Goal: Task Accomplishment & Management: Manage account settings

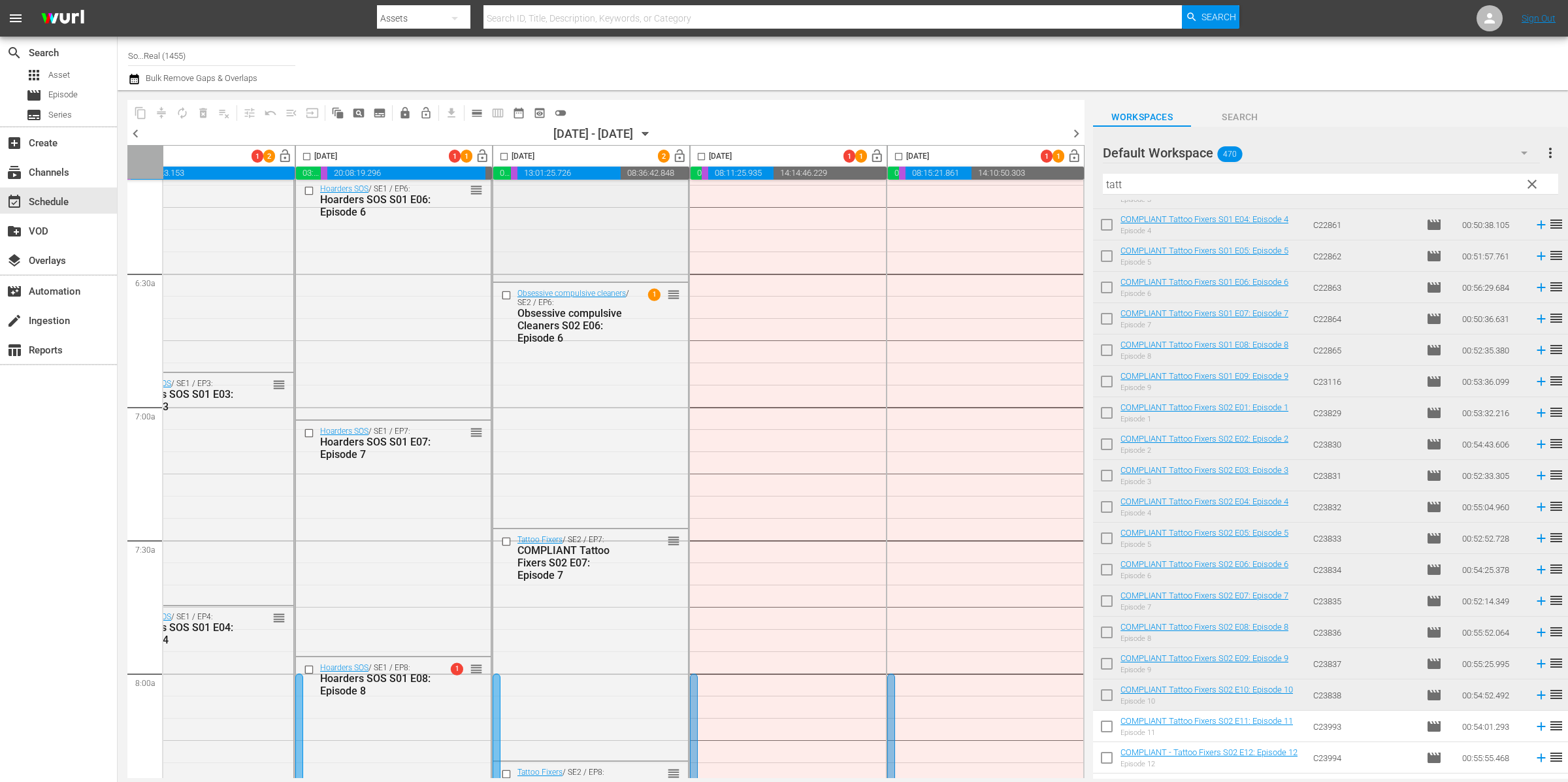
scroll to position [1642, 453]
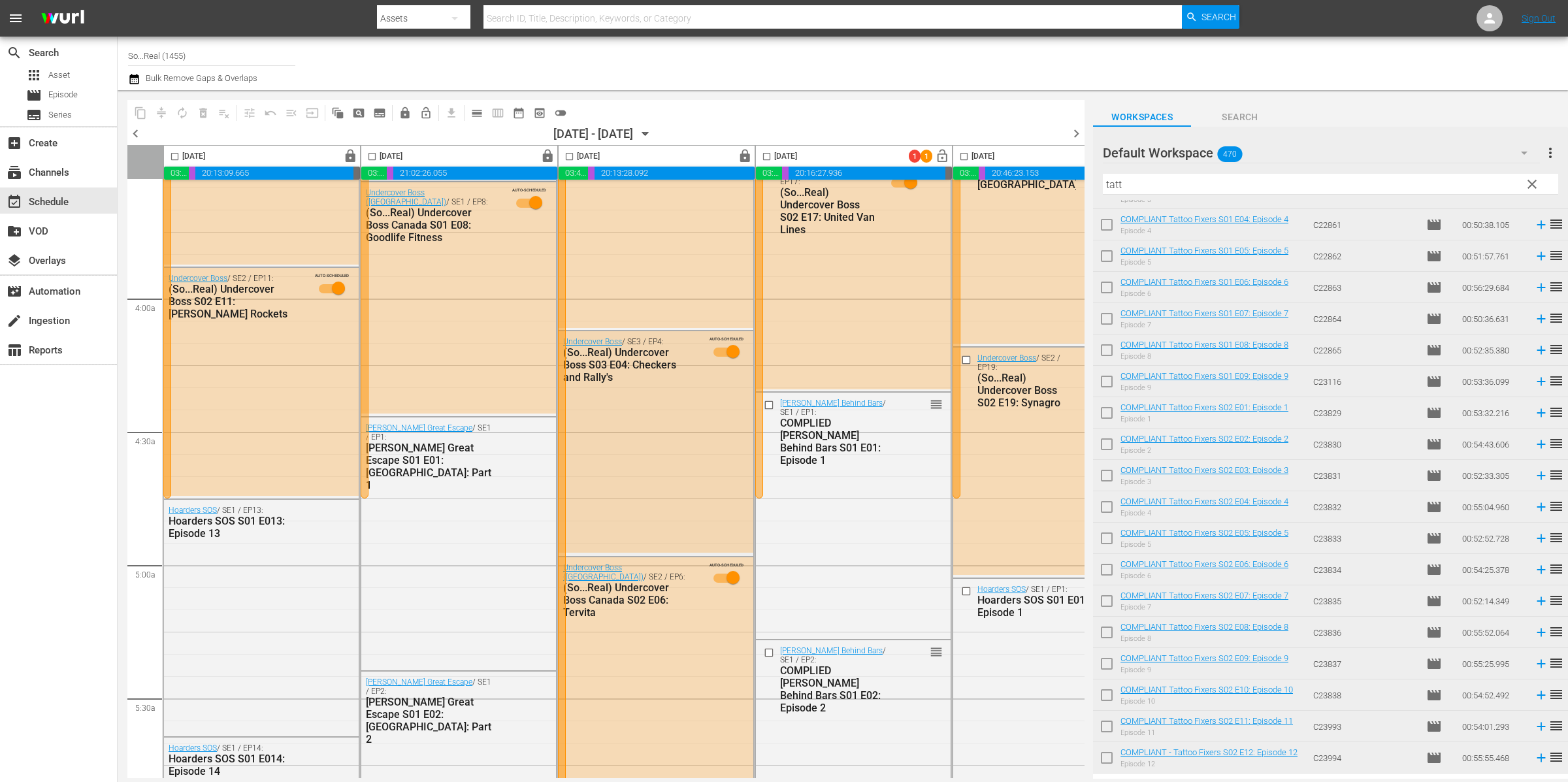
scroll to position [860, 0]
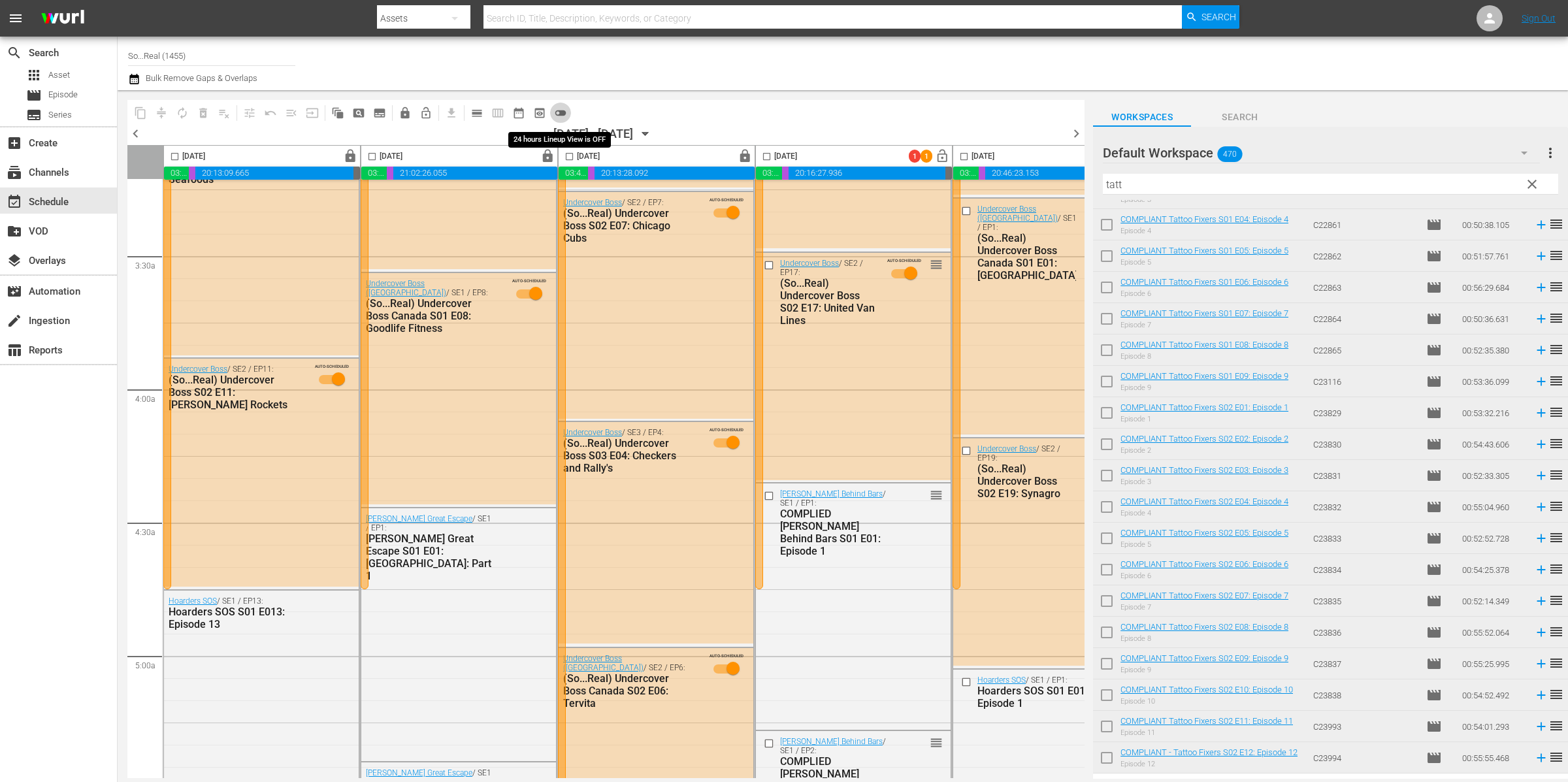
click at [560, 113] on span "toggle_off" at bounding box center [561, 113] width 13 height 13
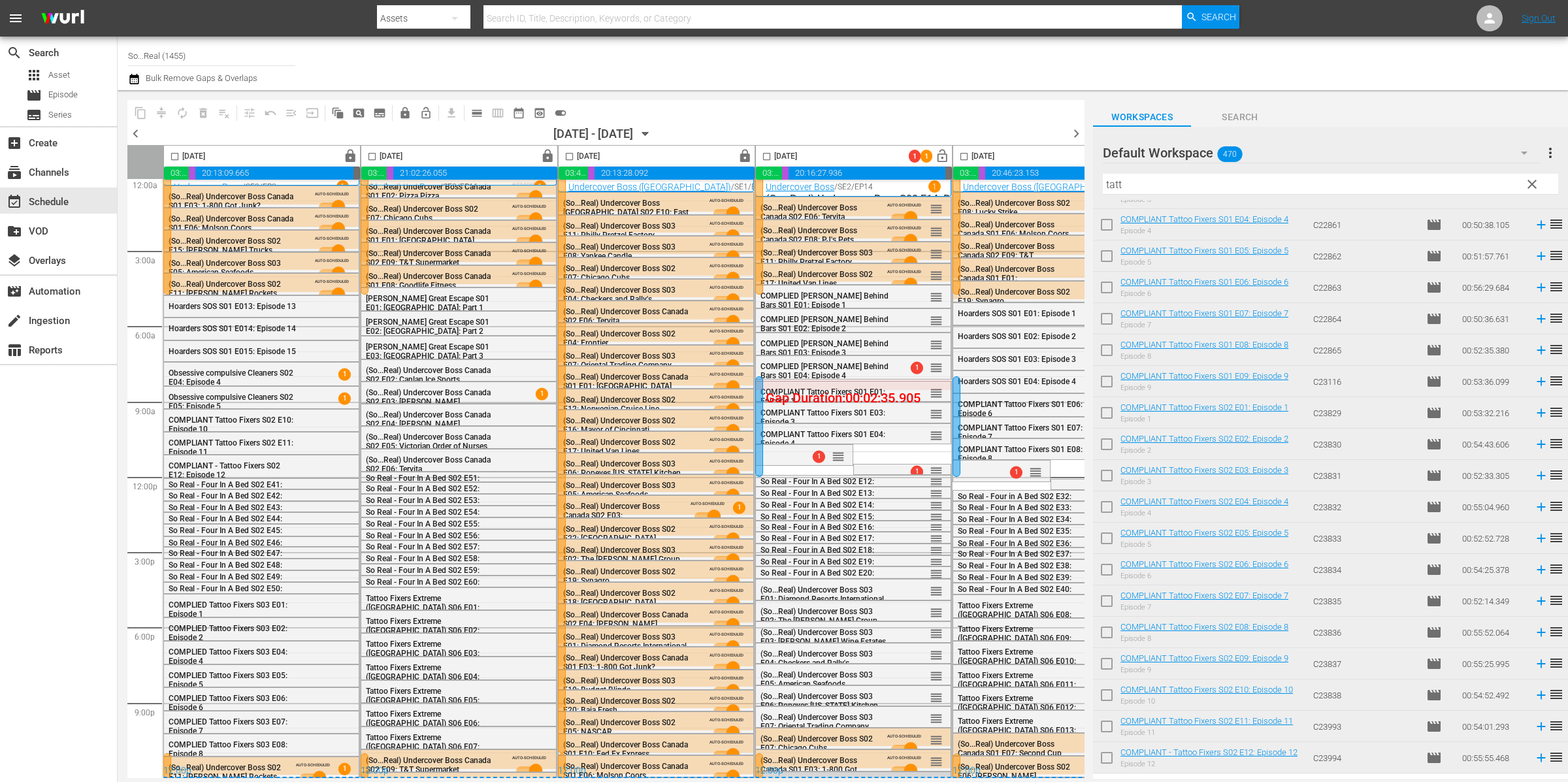
scroll to position [11, 0]
click at [770, 157] on input "checkbox" at bounding box center [767, 159] width 15 height 15
checkbox input "true"
click at [172, 112] on button "autorenew_outlined" at bounding box center [182, 112] width 21 height 21
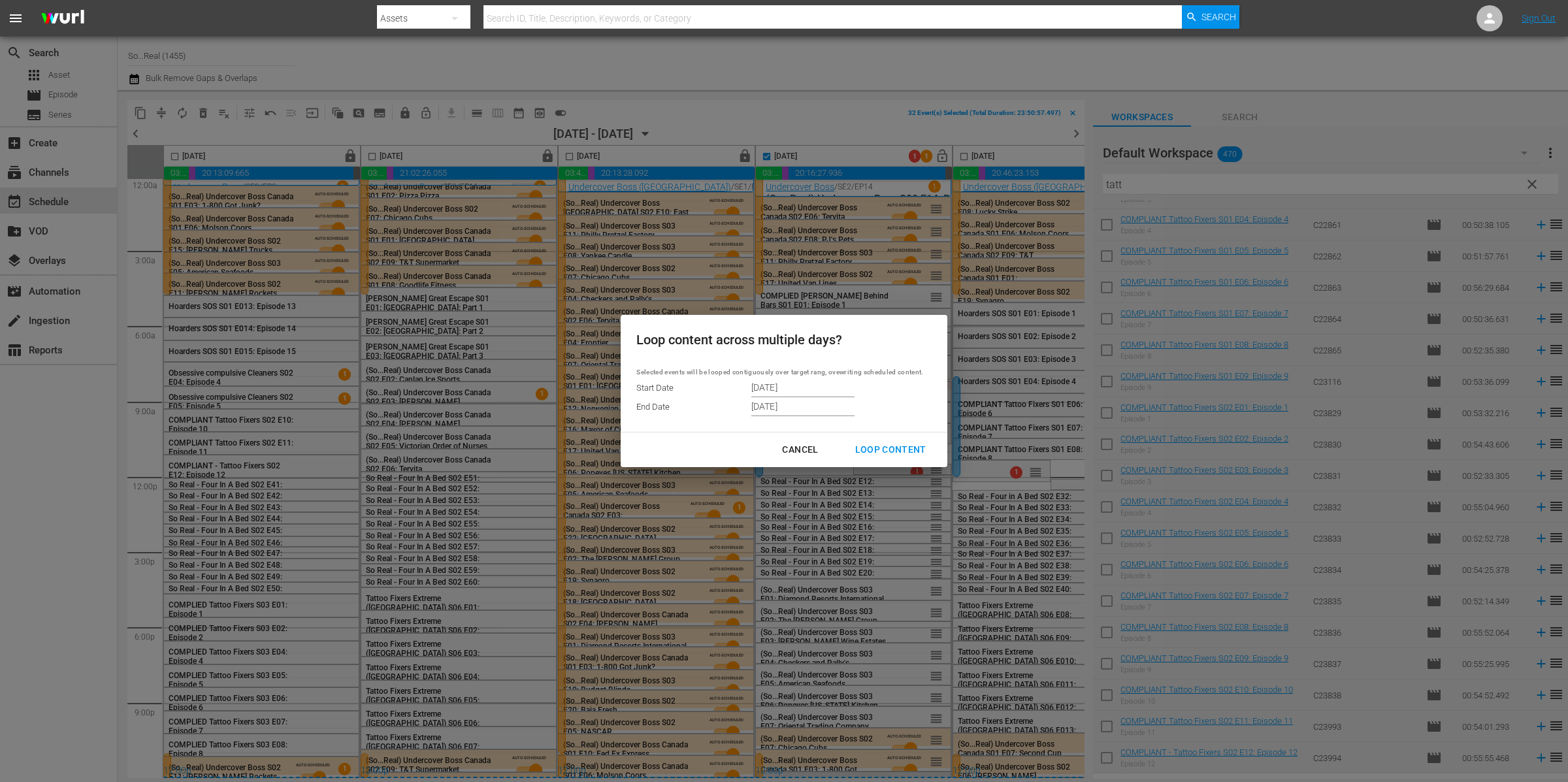
click at [809, 439] on div "Cancel Loop Content" at bounding box center [783, 450] width 326 height 35
click at [806, 454] on div "Cancel" at bounding box center [800, 449] width 57 height 17
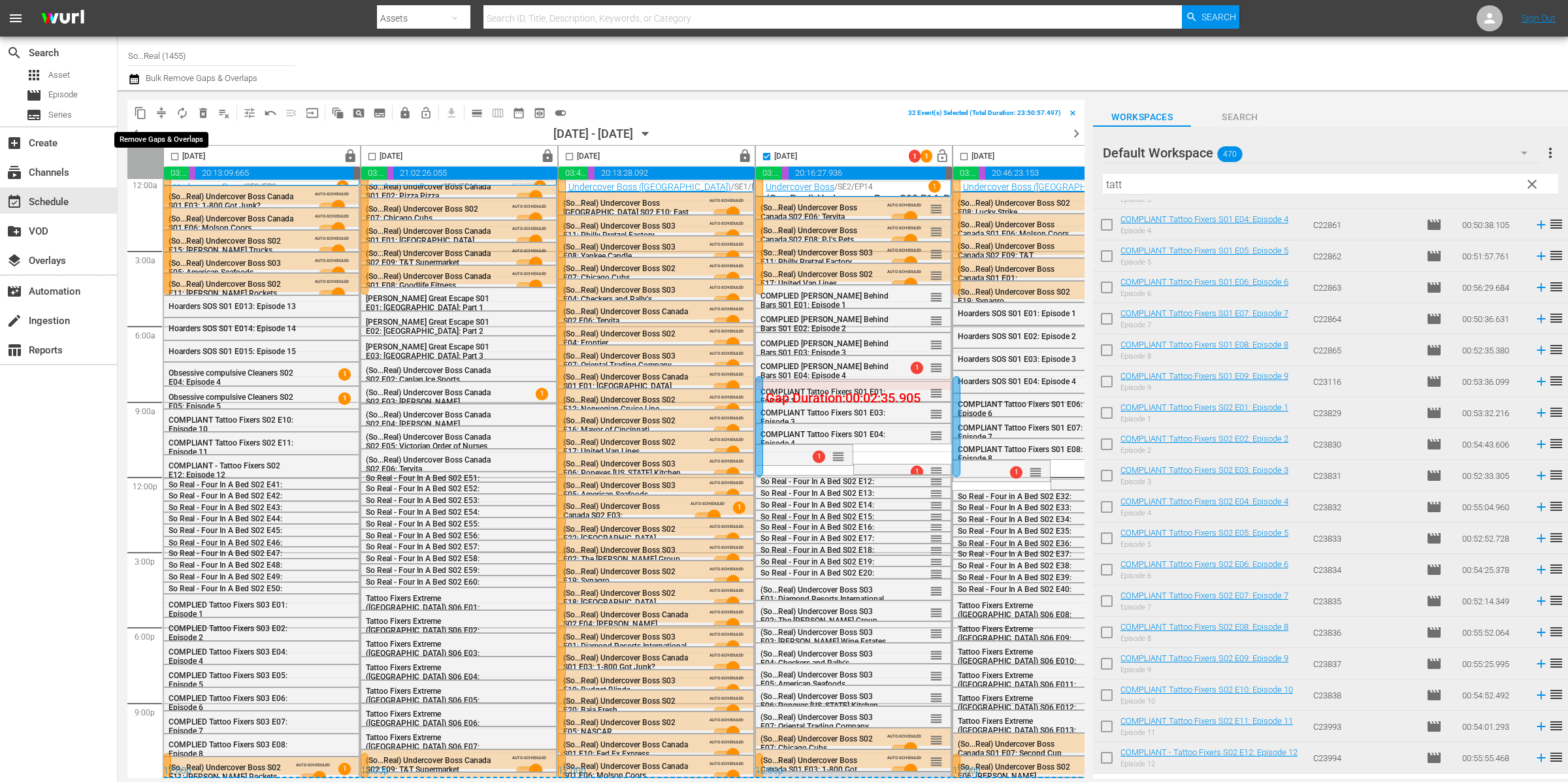
click at [170, 112] on button "compress" at bounding box center [161, 112] width 21 height 21
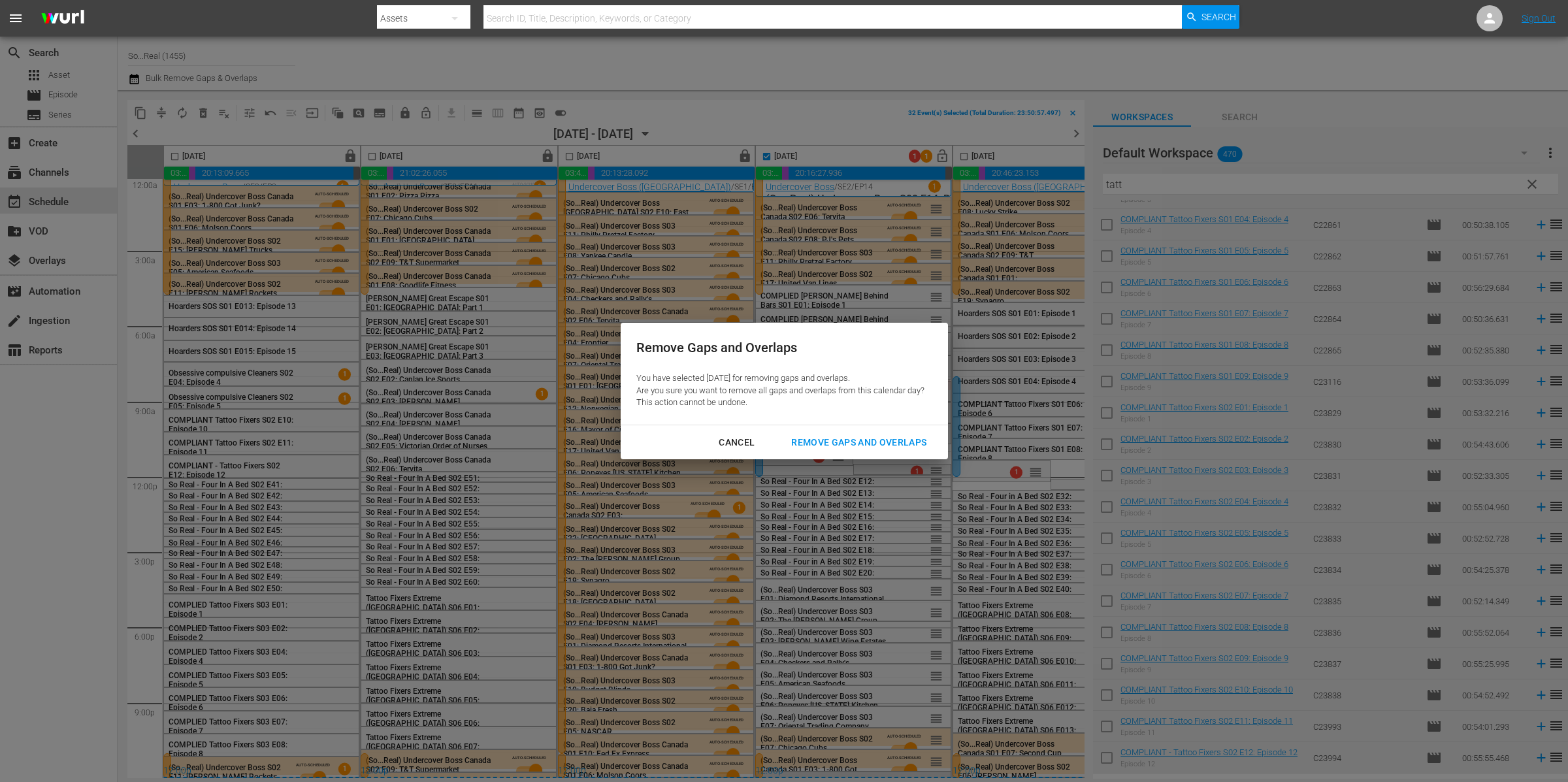
click at [854, 454] on div "Cancel Remove Gaps and Overlaps" at bounding box center [784, 443] width 328 height 35
click at [907, 443] on div "Remove Gaps and Overlaps" at bounding box center [858, 442] width 156 height 17
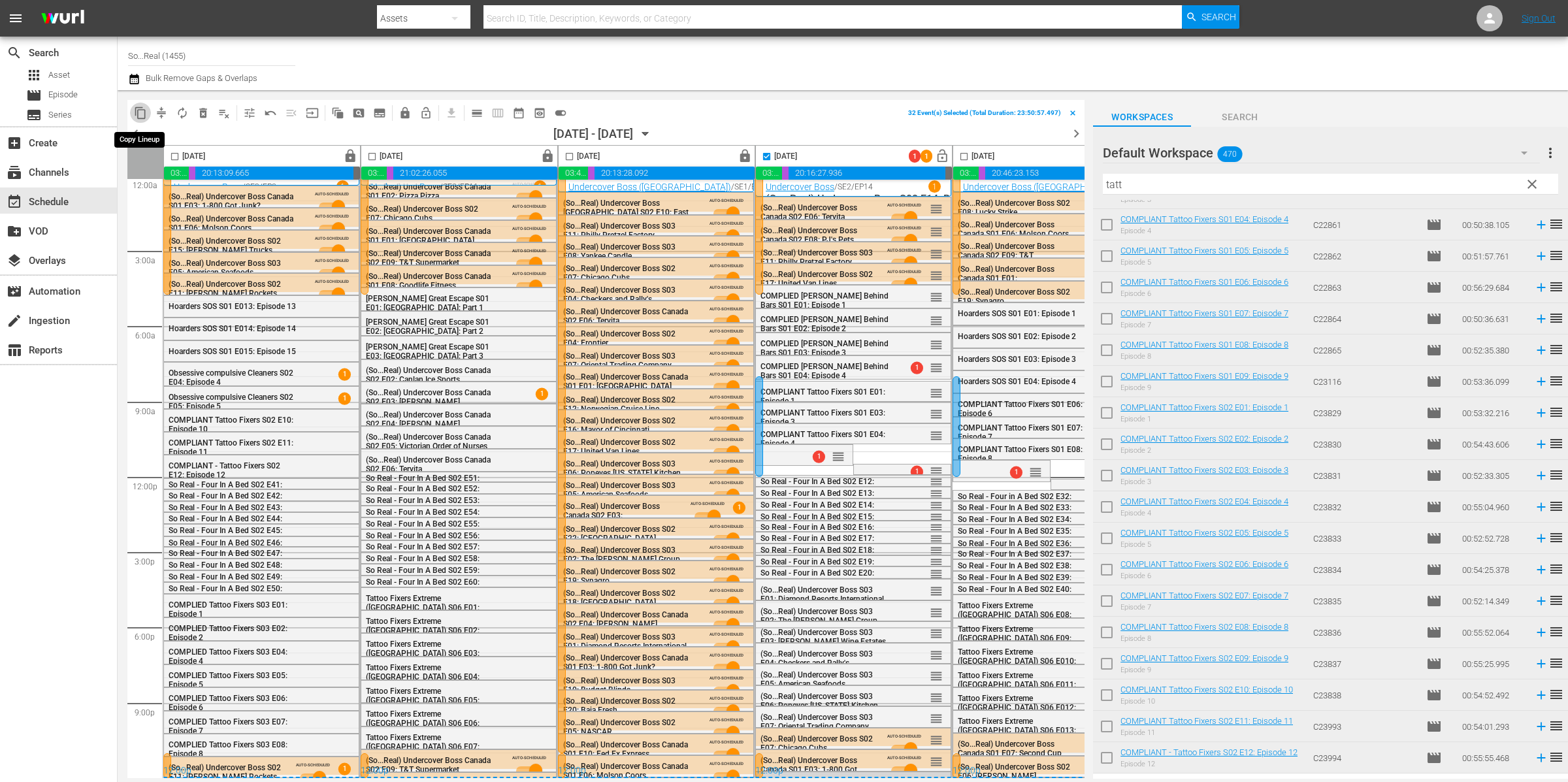
click at [150, 114] on button "content_copy" at bounding box center [140, 112] width 21 height 21
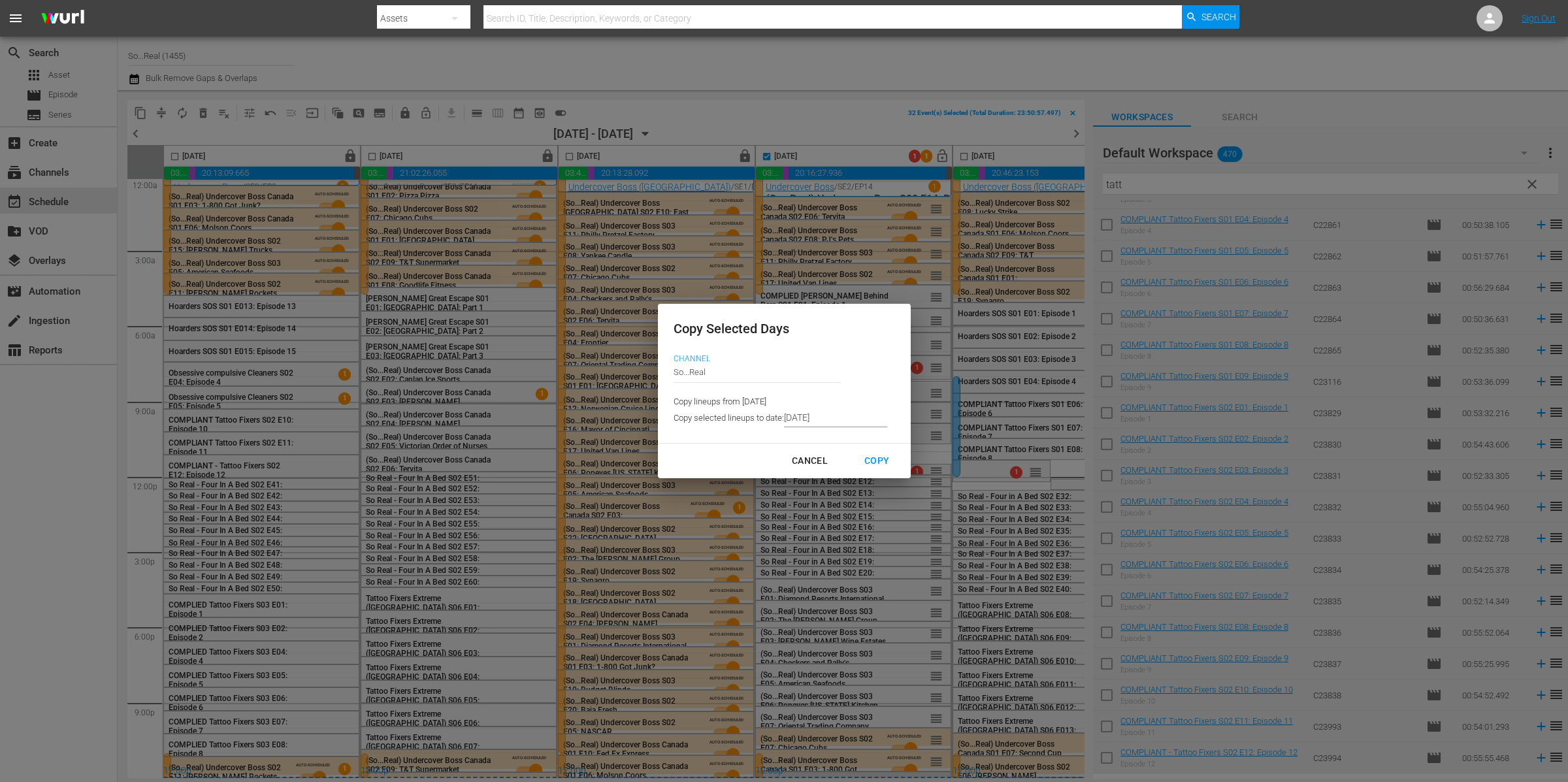
click at [806, 462] on div "Cancel" at bounding box center [809, 461] width 57 height 17
type input "9/08/2025"
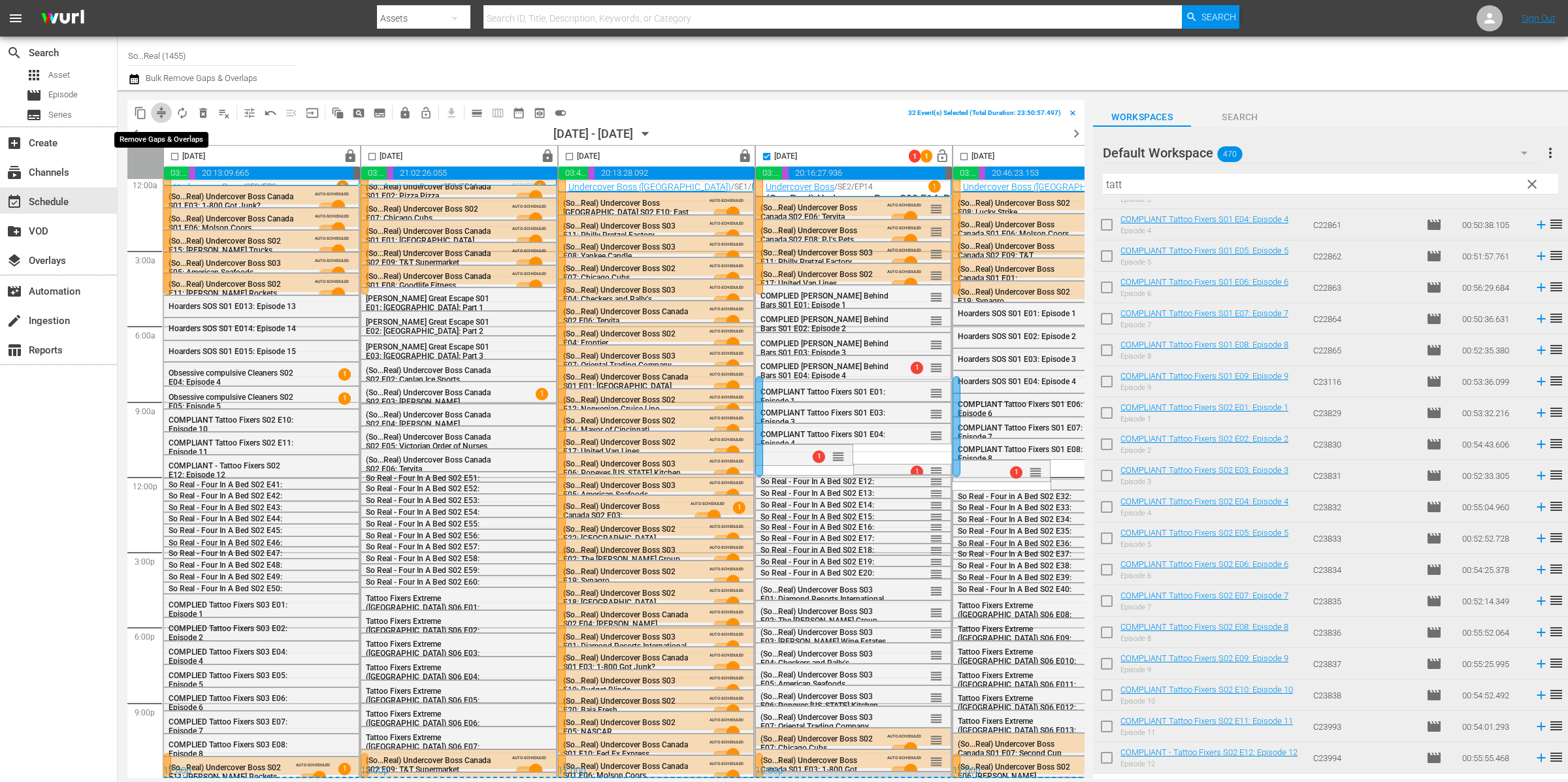
click at [167, 114] on span "compress" at bounding box center [161, 113] width 13 height 13
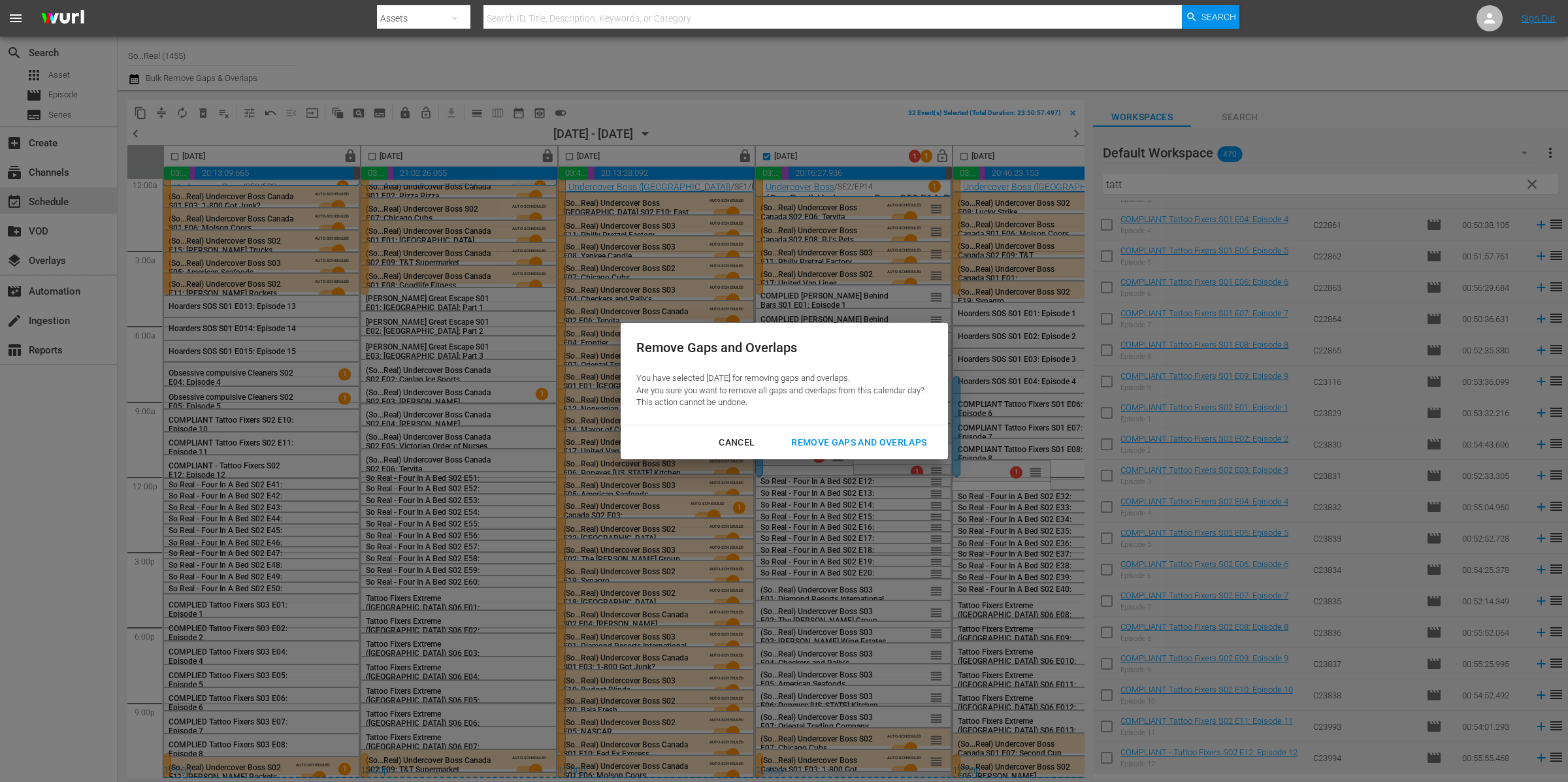
click at [857, 439] on div "Remove Gaps and Overlaps" at bounding box center [858, 442] width 156 height 17
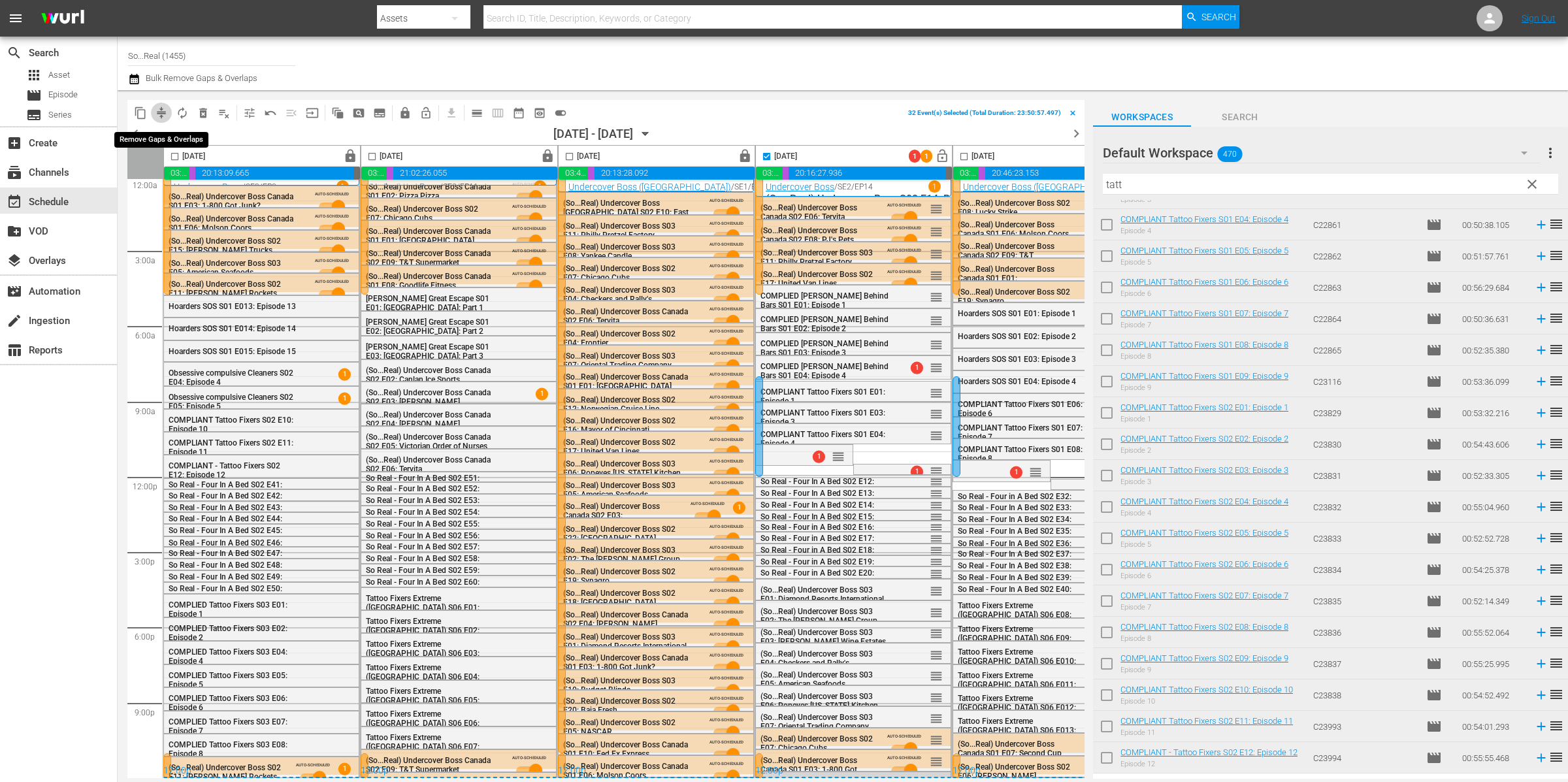
click at [165, 109] on span "compress" at bounding box center [161, 113] width 13 height 13
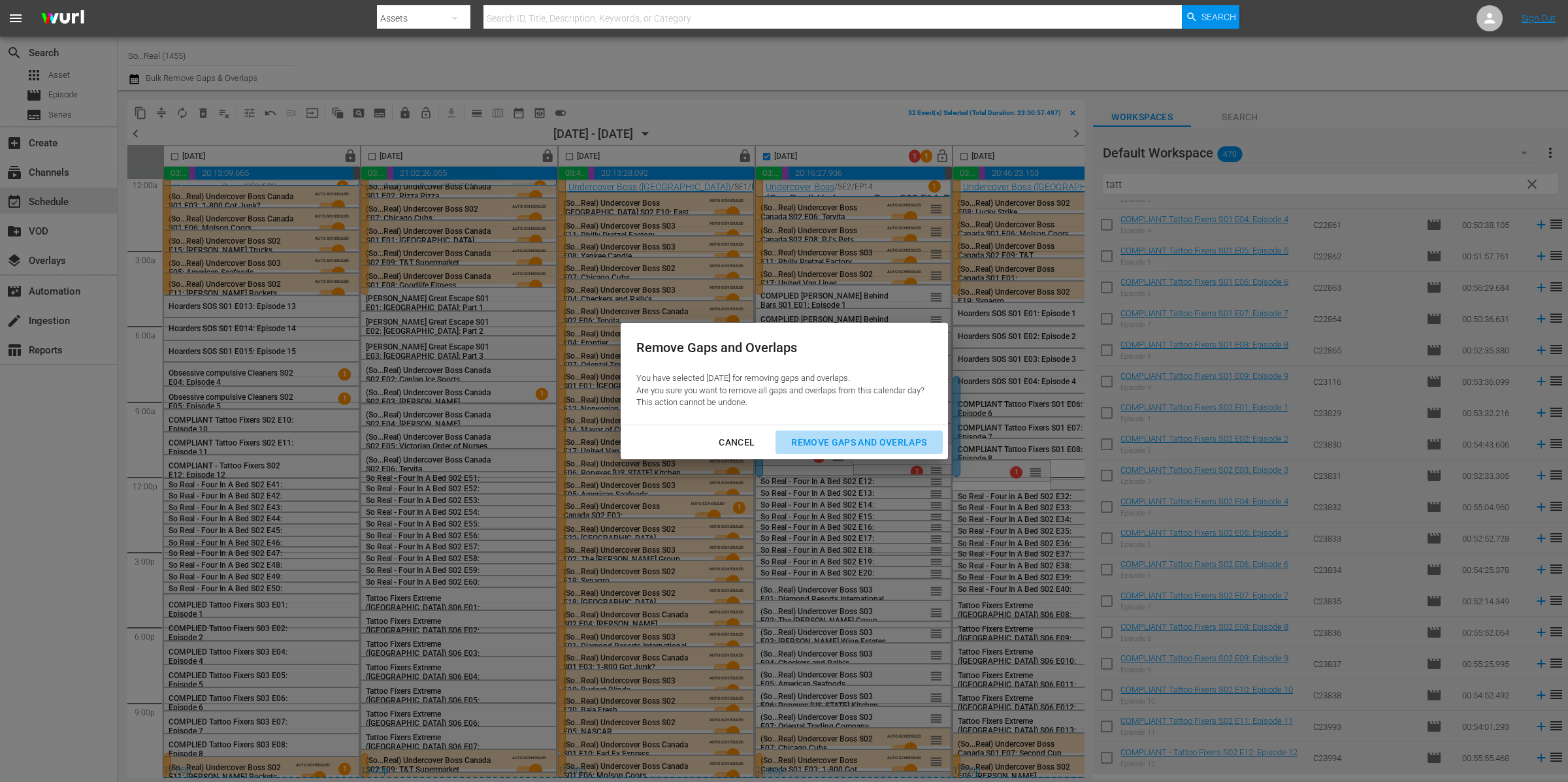
click at [879, 444] on div "Remove Gaps and Overlaps" at bounding box center [858, 442] width 156 height 17
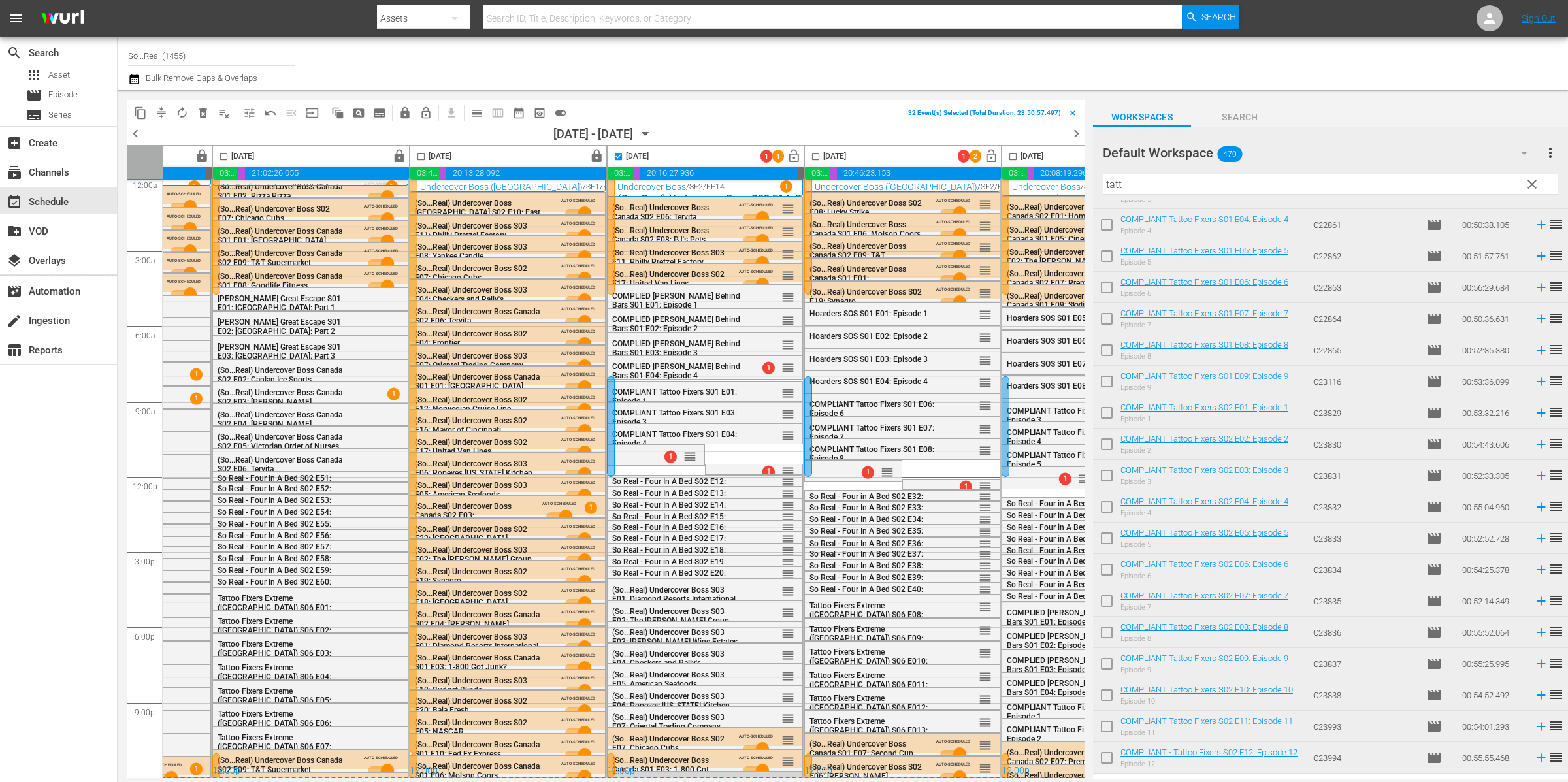
scroll to position [11, 171]
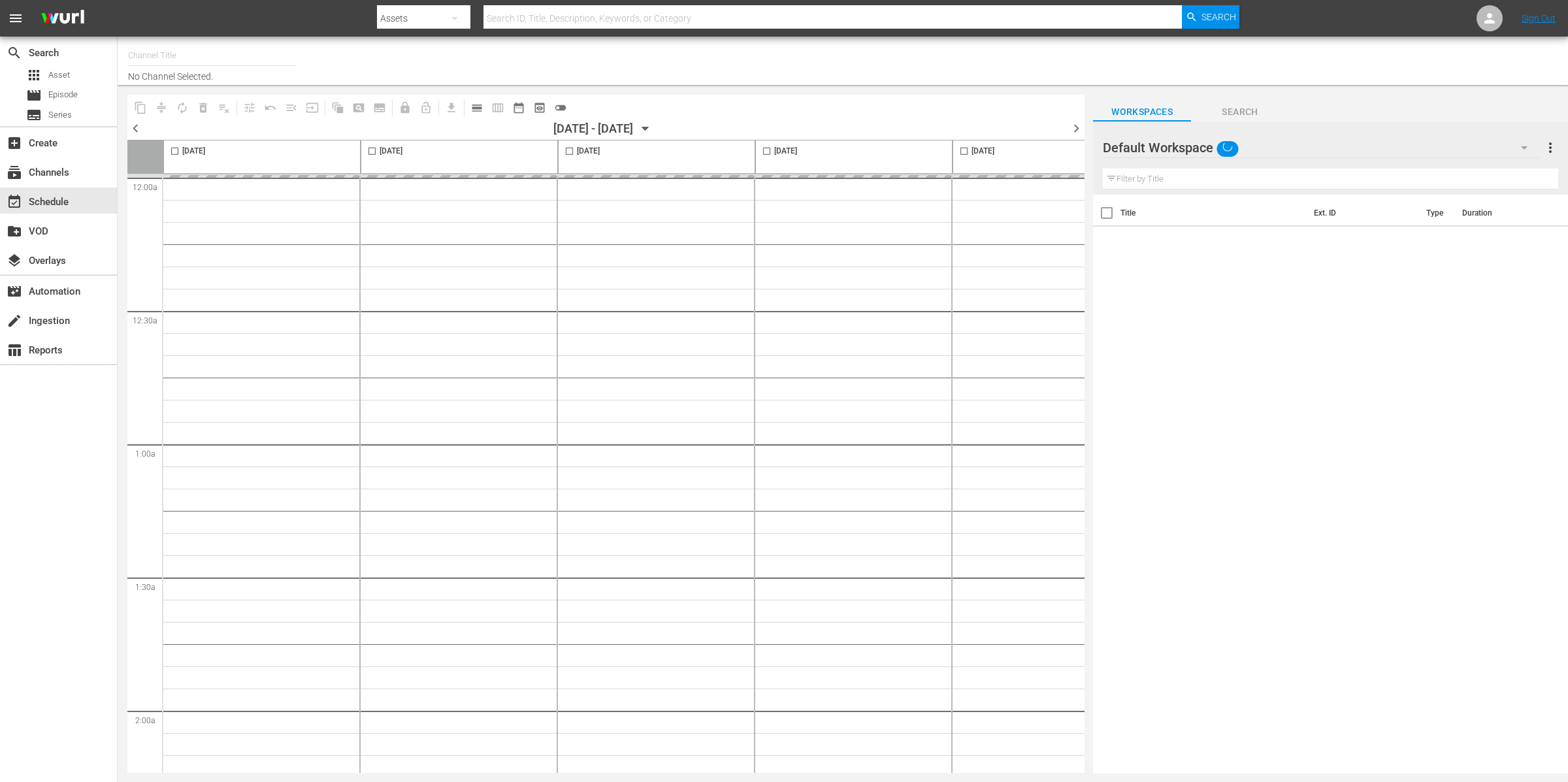
type input "So...Real (1455)"
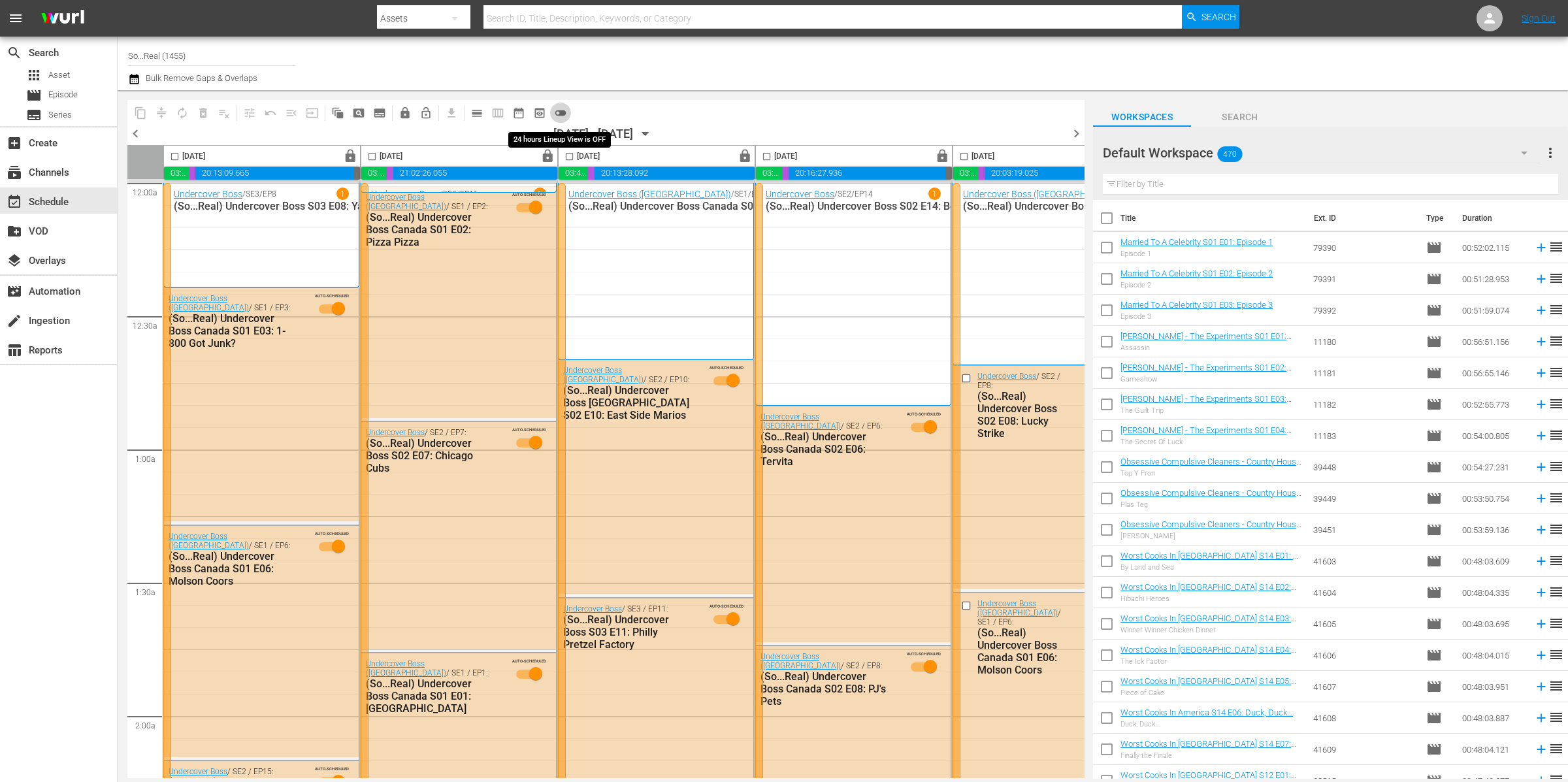
click at [562, 114] on span "toggle_off" at bounding box center [561, 113] width 13 height 13
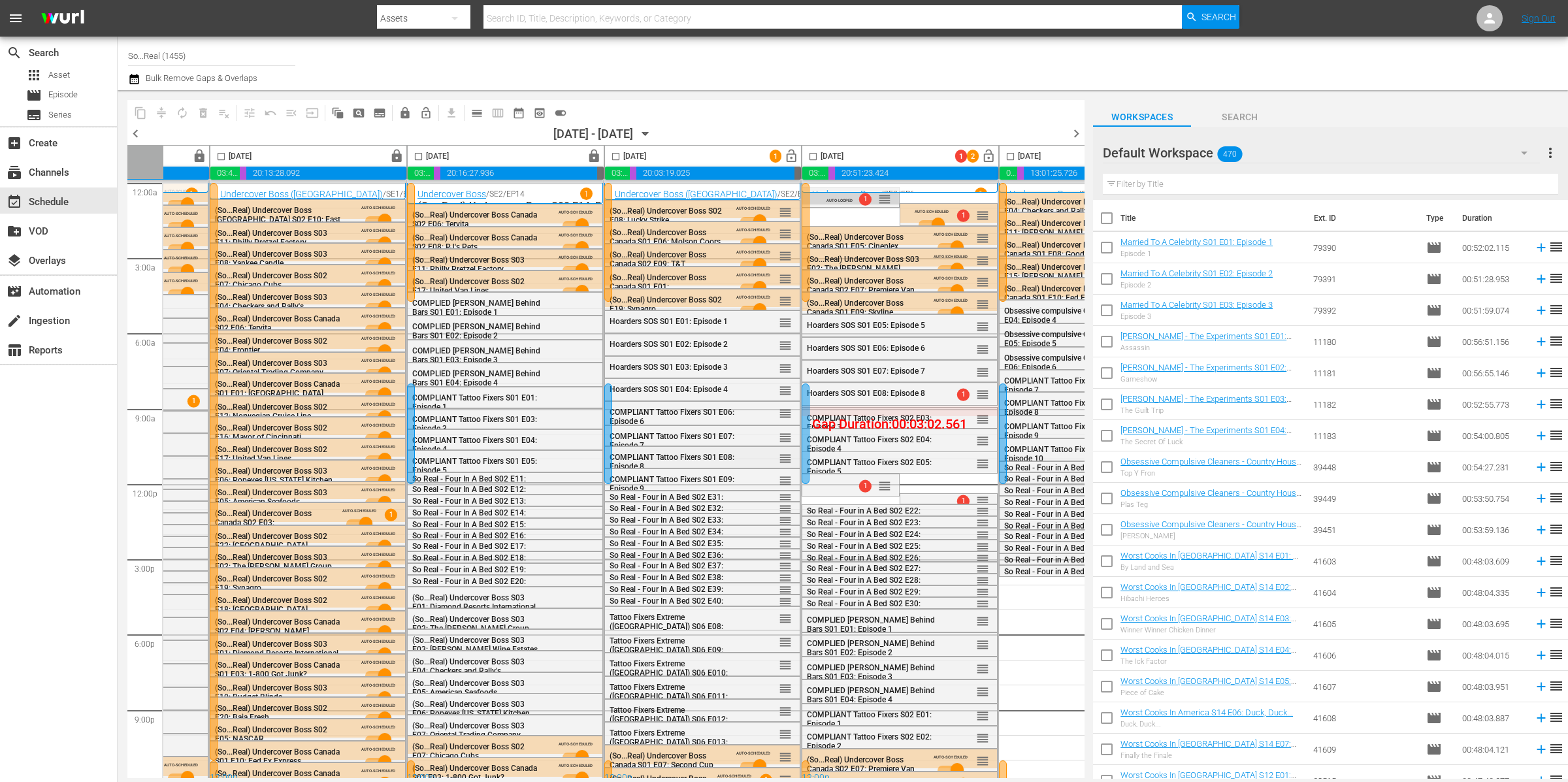
scroll to position [11, 348]
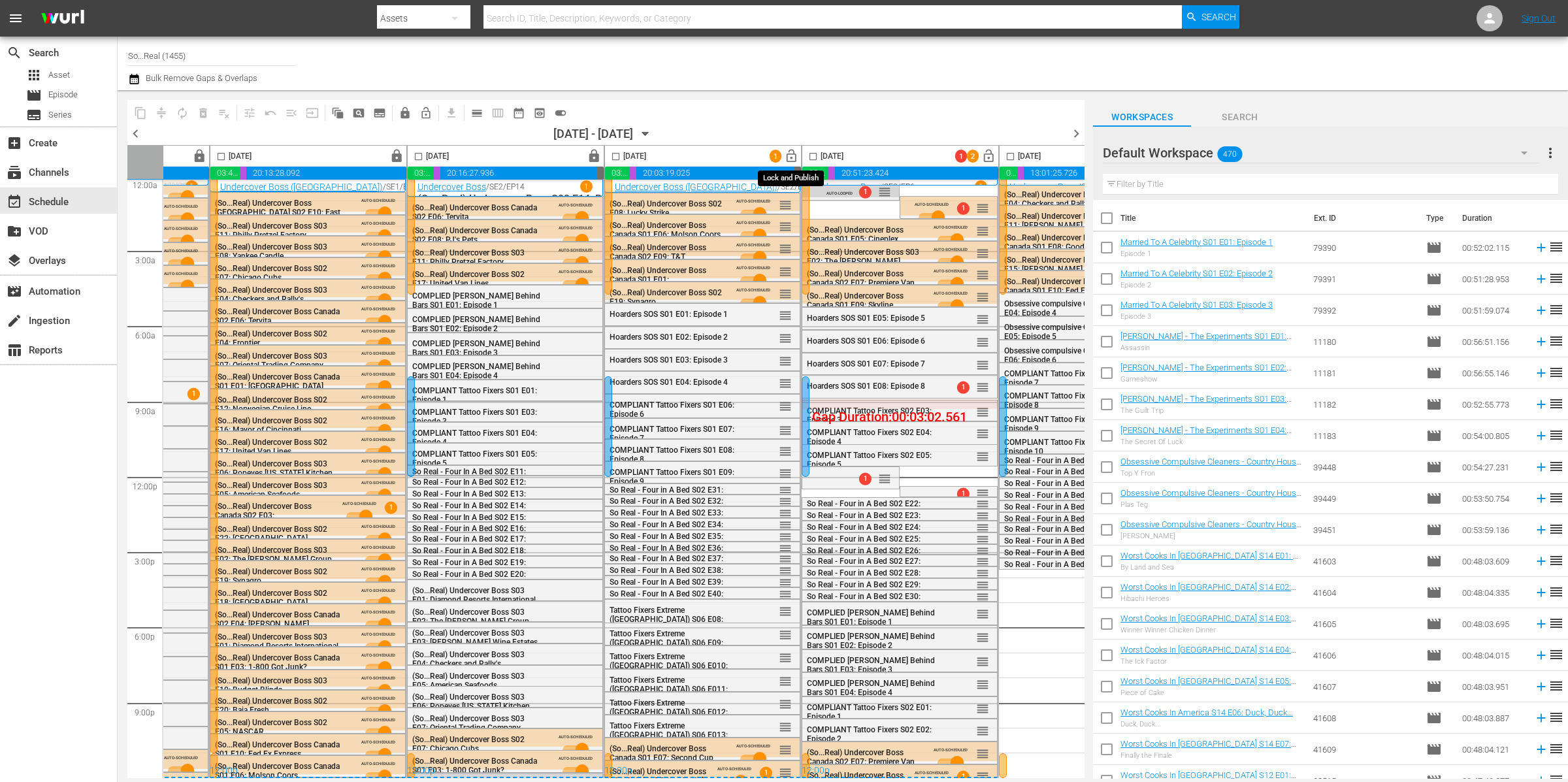
click at [794, 158] on span "lock_open" at bounding box center [791, 156] width 15 height 15
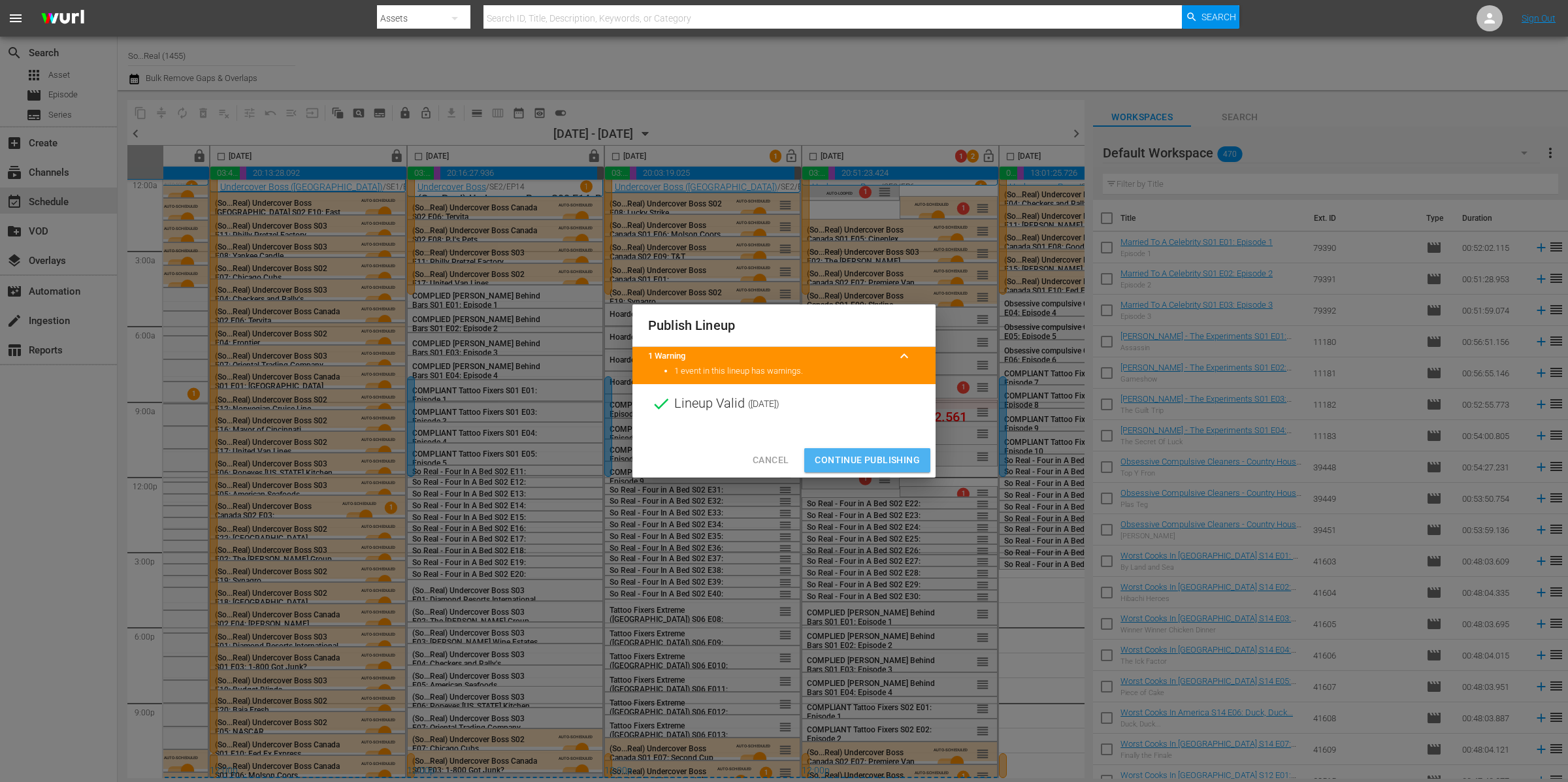
click at [898, 463] on span "Continue Publishing" at bounding box center [868, 460] width 105 height 17
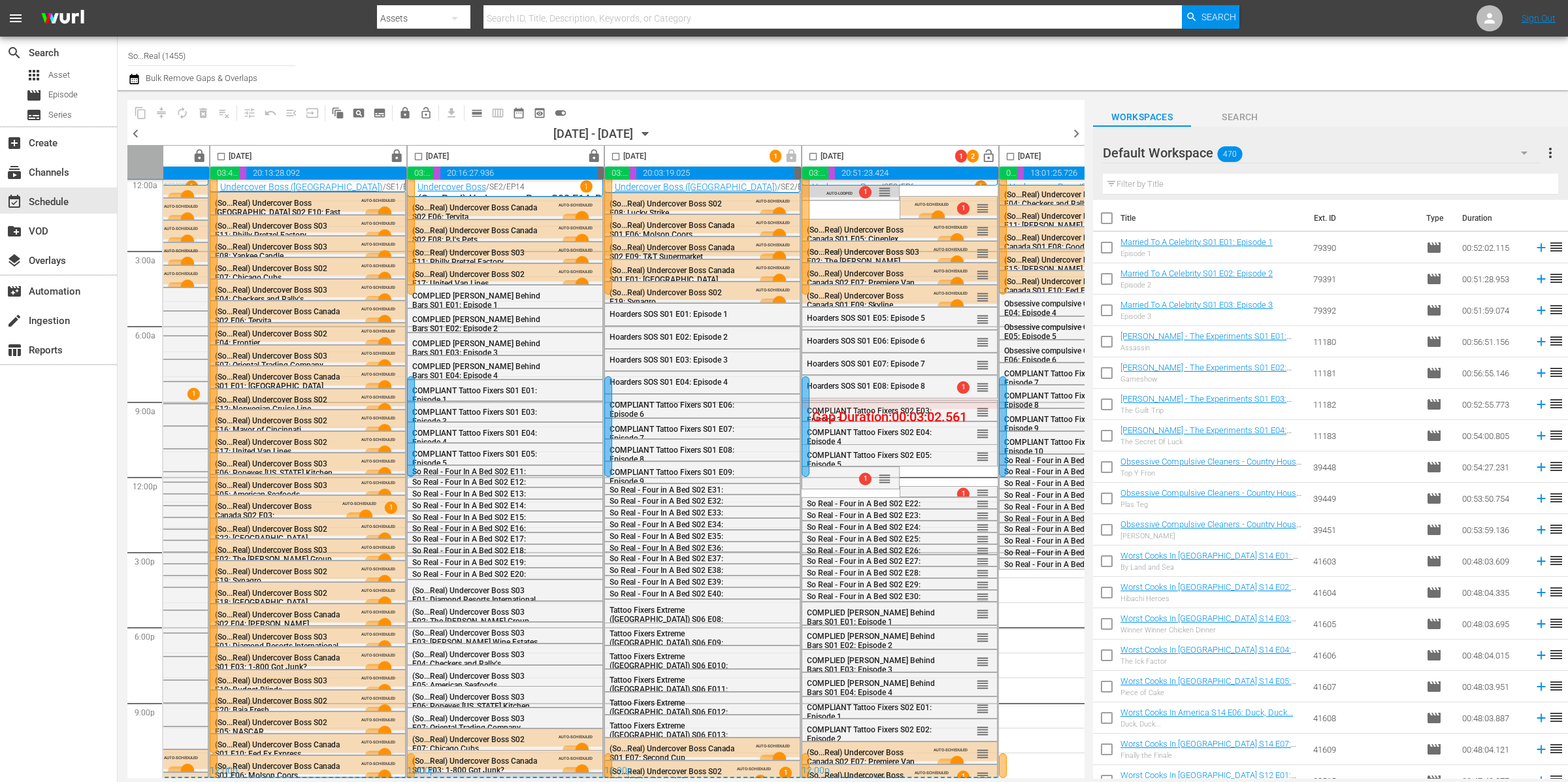
scroll to position [0, 348]
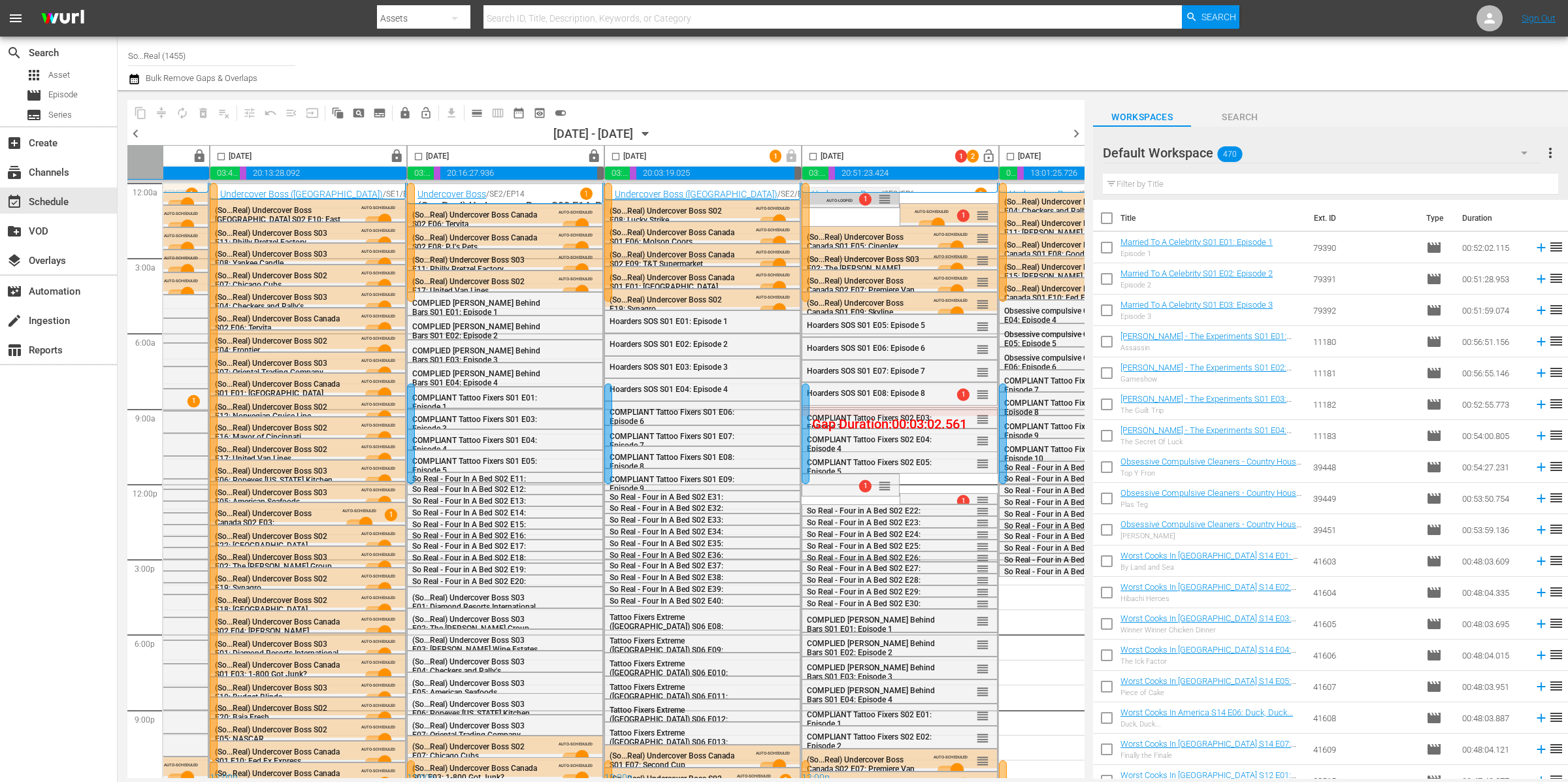
click at [843, 199] on span "AUTO-LOOPED" at bounding box center [839, 197] width 26 height 11
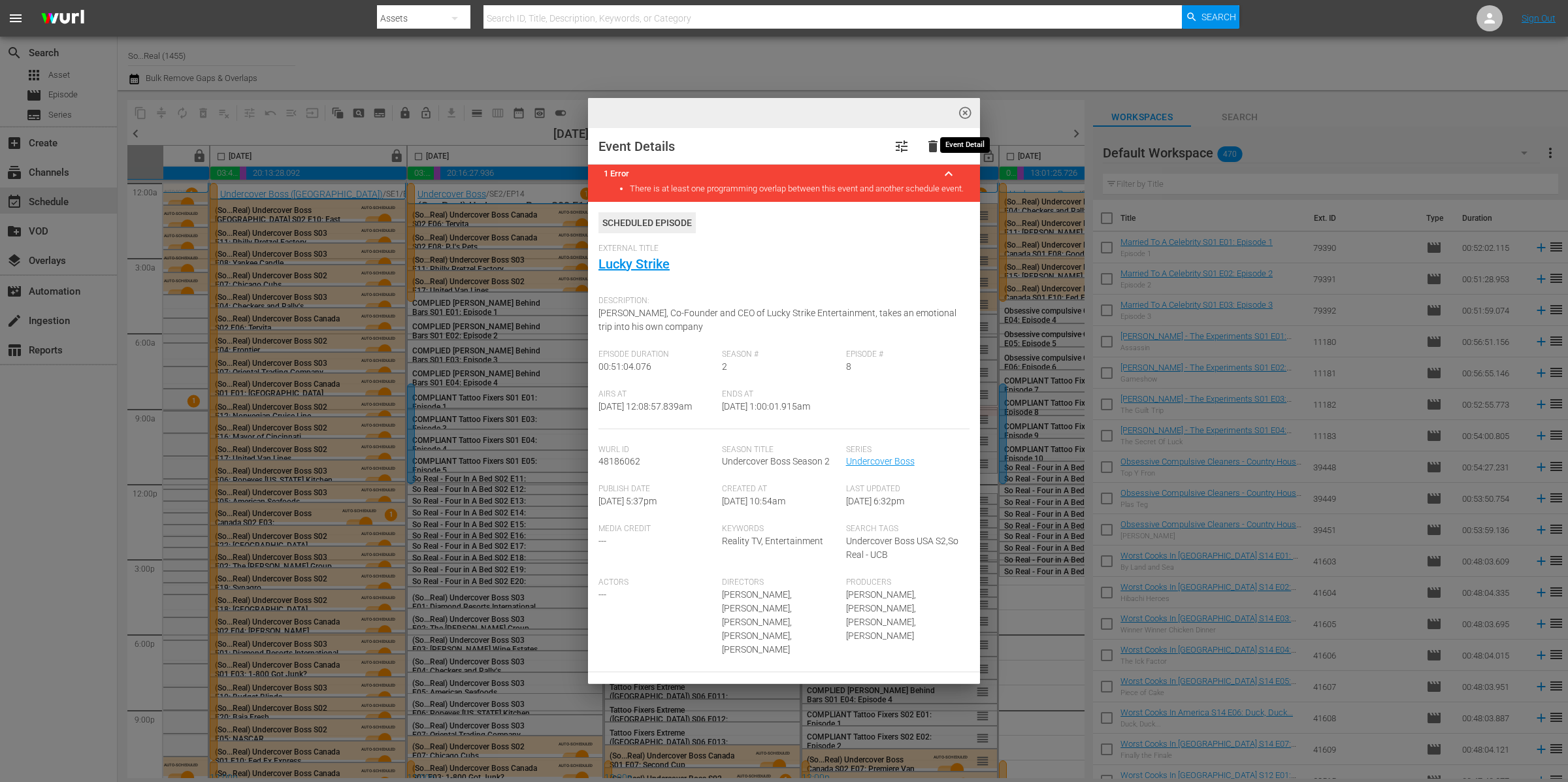
click at [962, 114] on span "highlight_off_icon" at bounding box center [965, 113] width 15 height 15
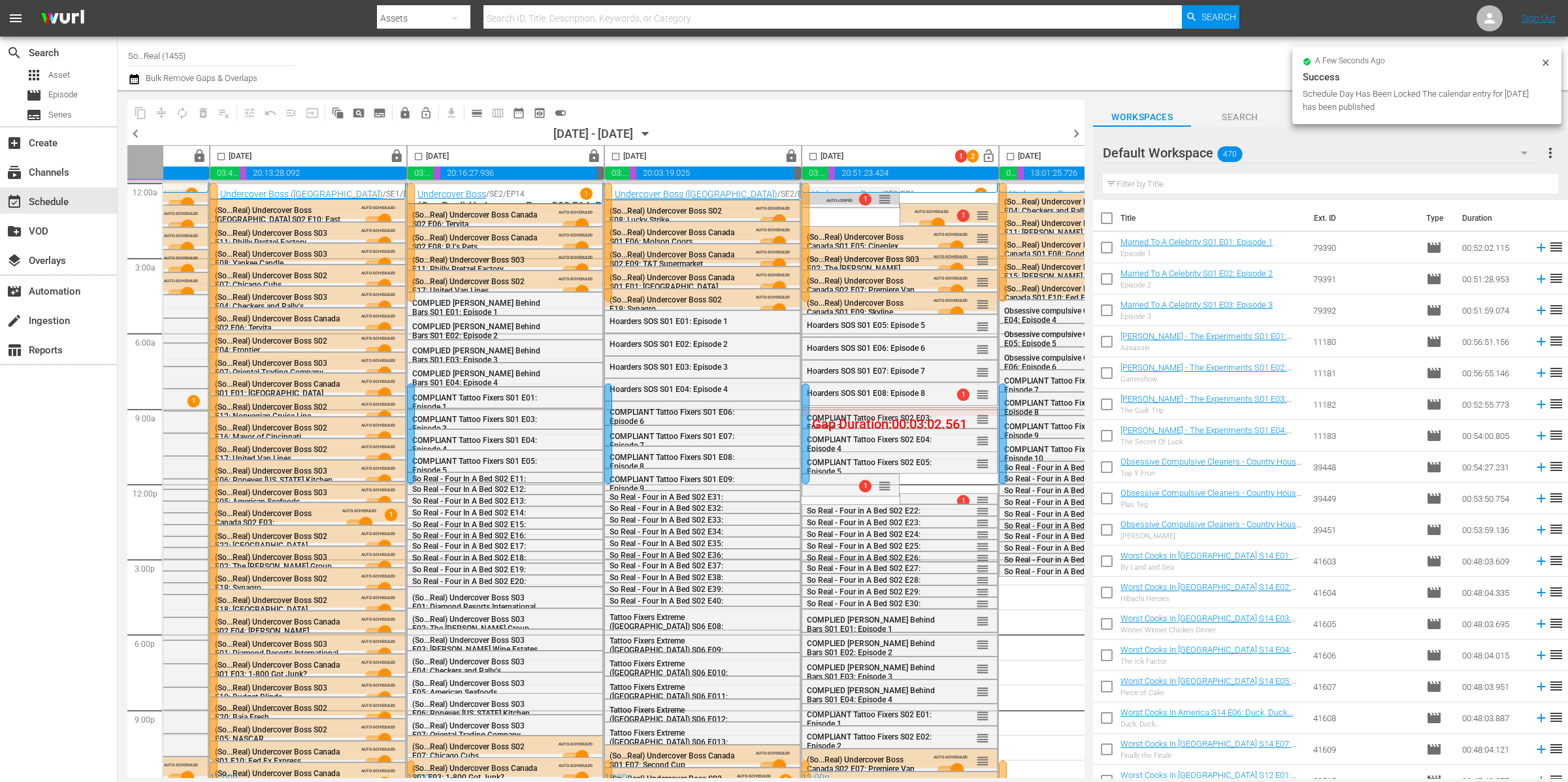
click at [815, 159] on input "checkbox" at bounding box center [813, 159] width 15 height 15
click at [158, 107] on span "compress" at bounding box center [161, 113] width 13 height 13
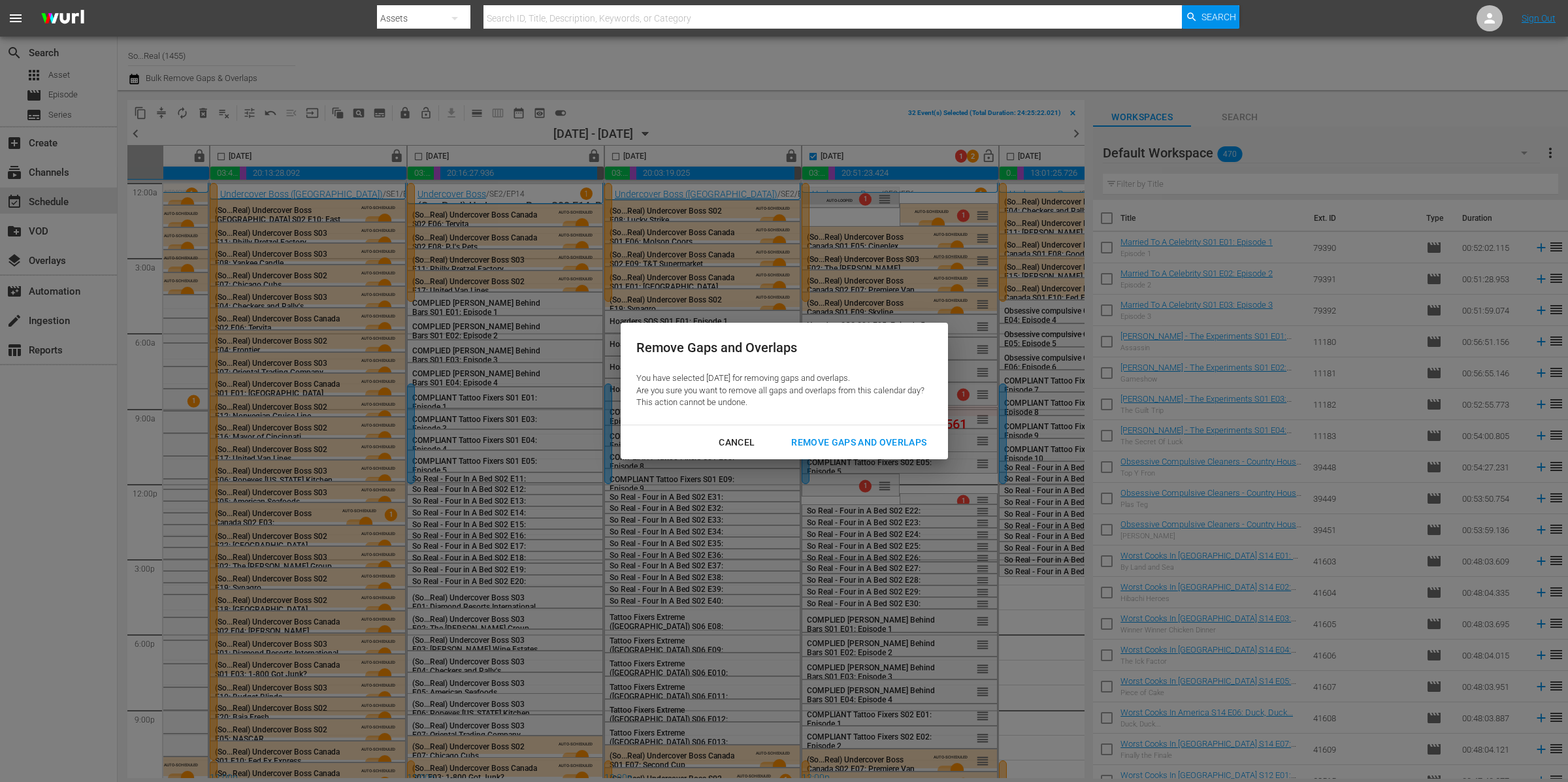
click at [899, 436] on div "Remove Gaps and Overlaps" at bounding box center [858, 442] width 156 height 17
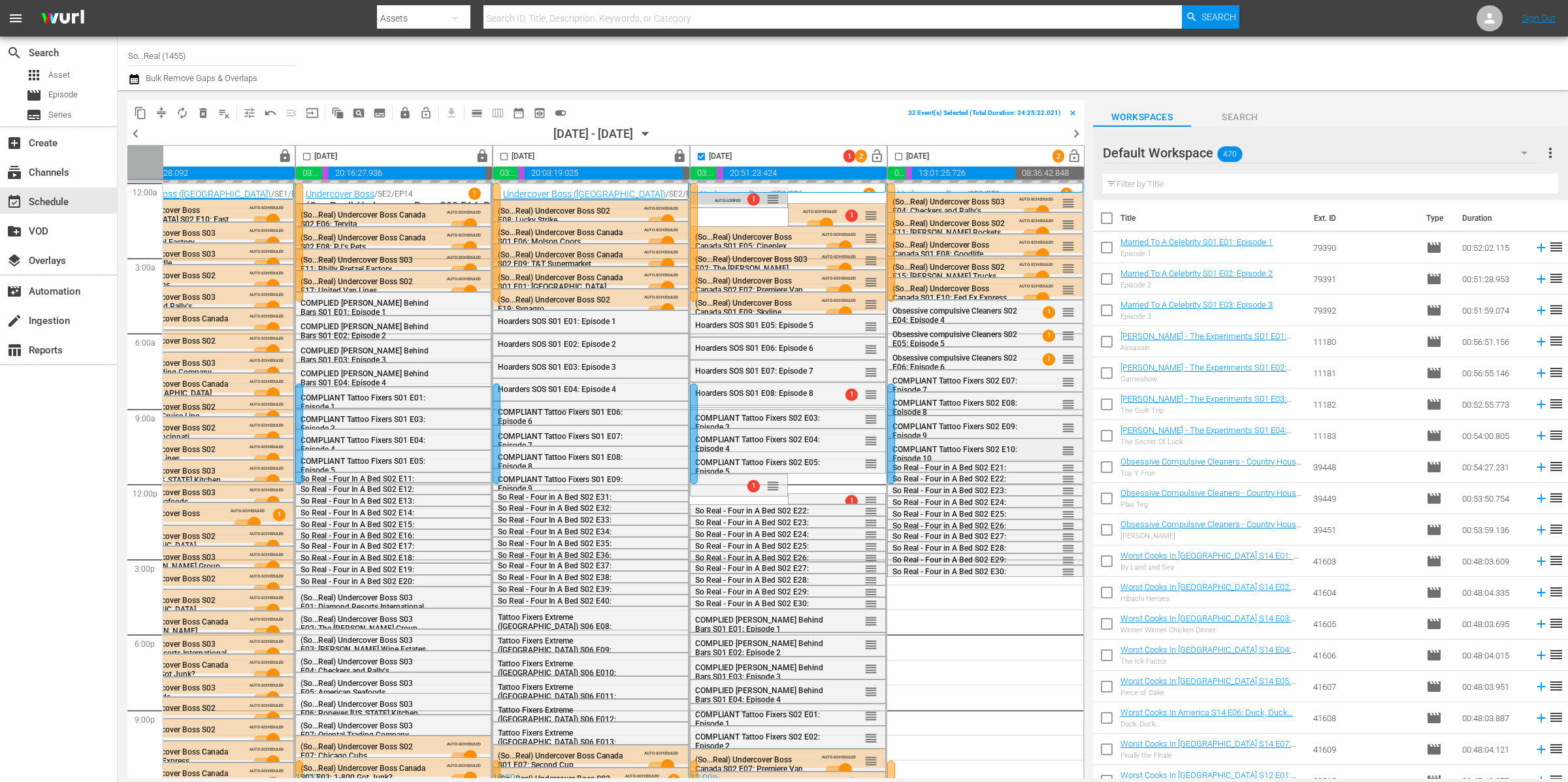
scroll to position [0, 467]
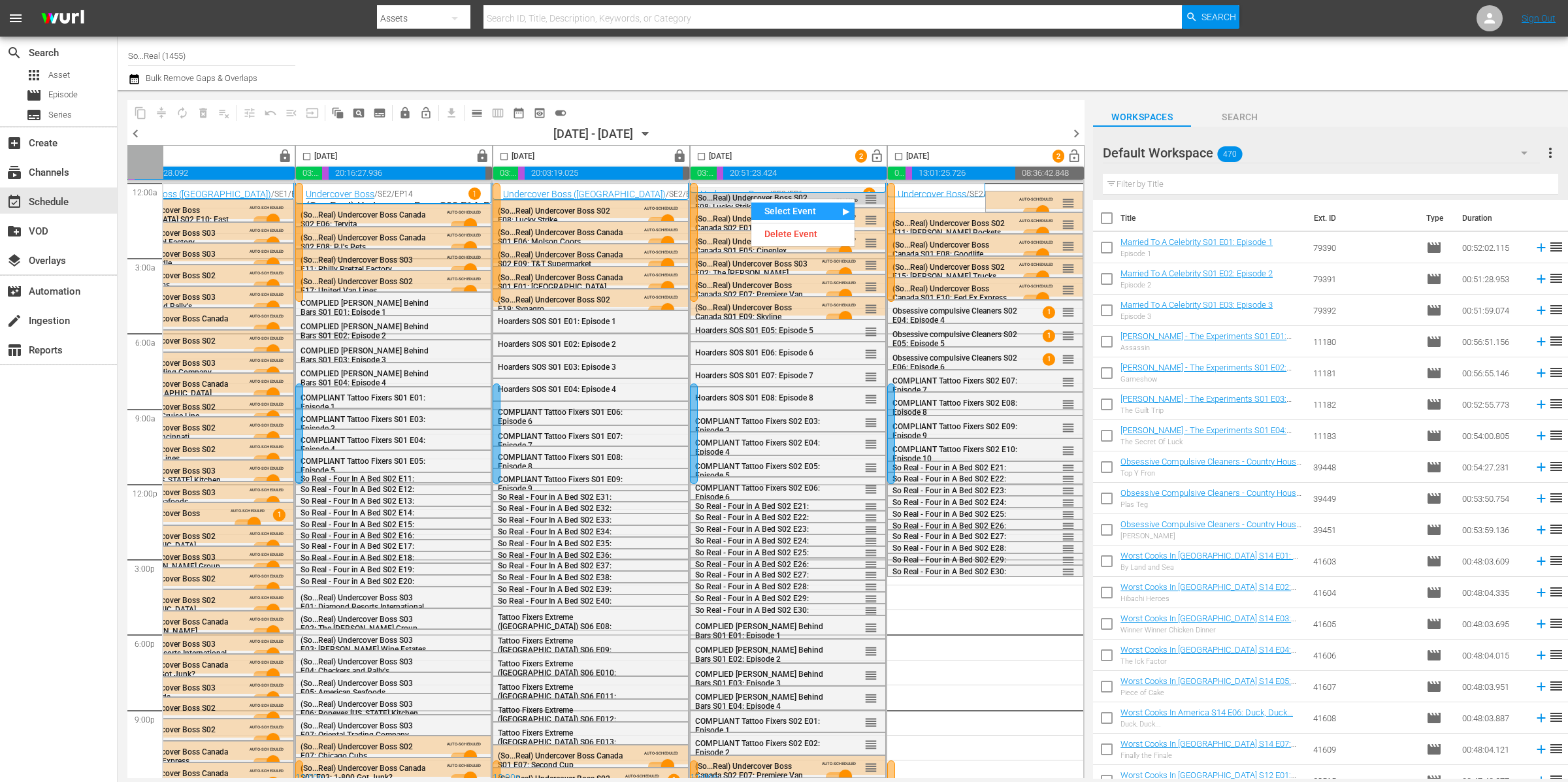
click at [738, 199] on span "(So...Real) Undercover Boss S02 E08: Lucky Strike" at bounding box center [752, 202] width 112 height 18
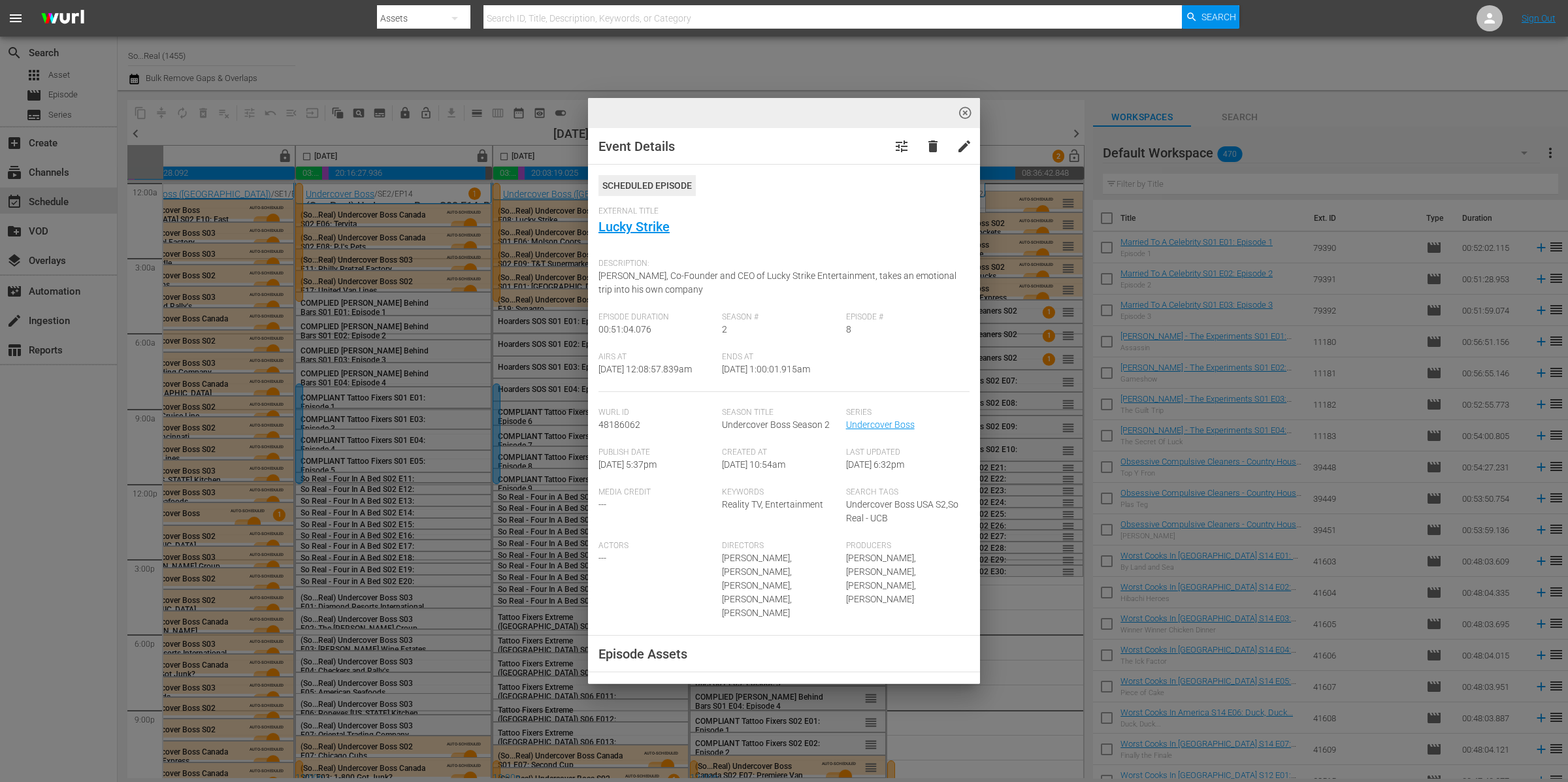
click at [963, 114] on span "highlight_off_icon" at bounding box center [965, 113] width 15 height 15
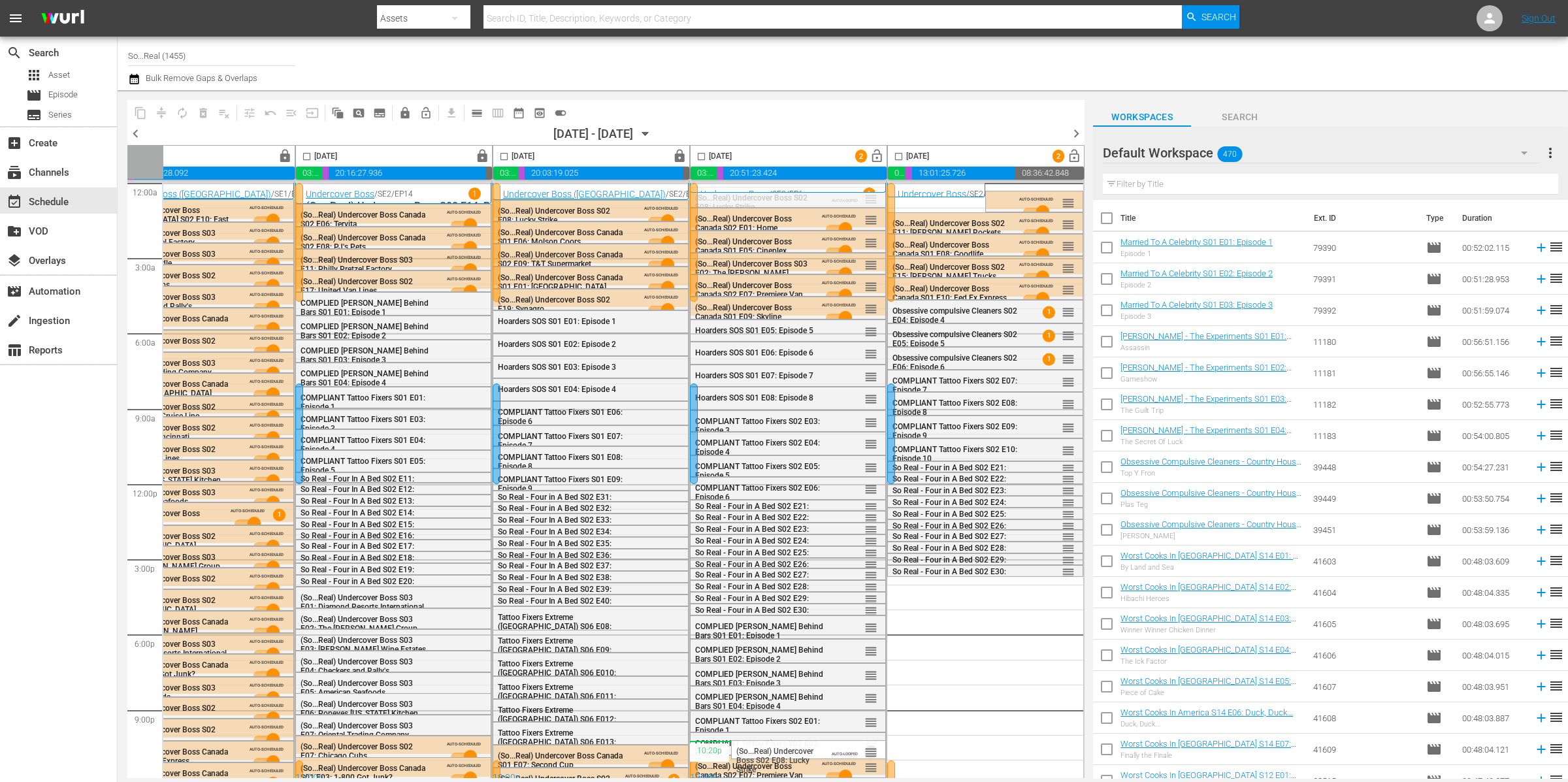
drag, startPoint x: 863, startPoint y: 212, endPoint x: 702, endPoint y: 152, distance: 171.8
click at [699, 155] on input "checkbox" at bounding box center [701, 159] width 15 height 15
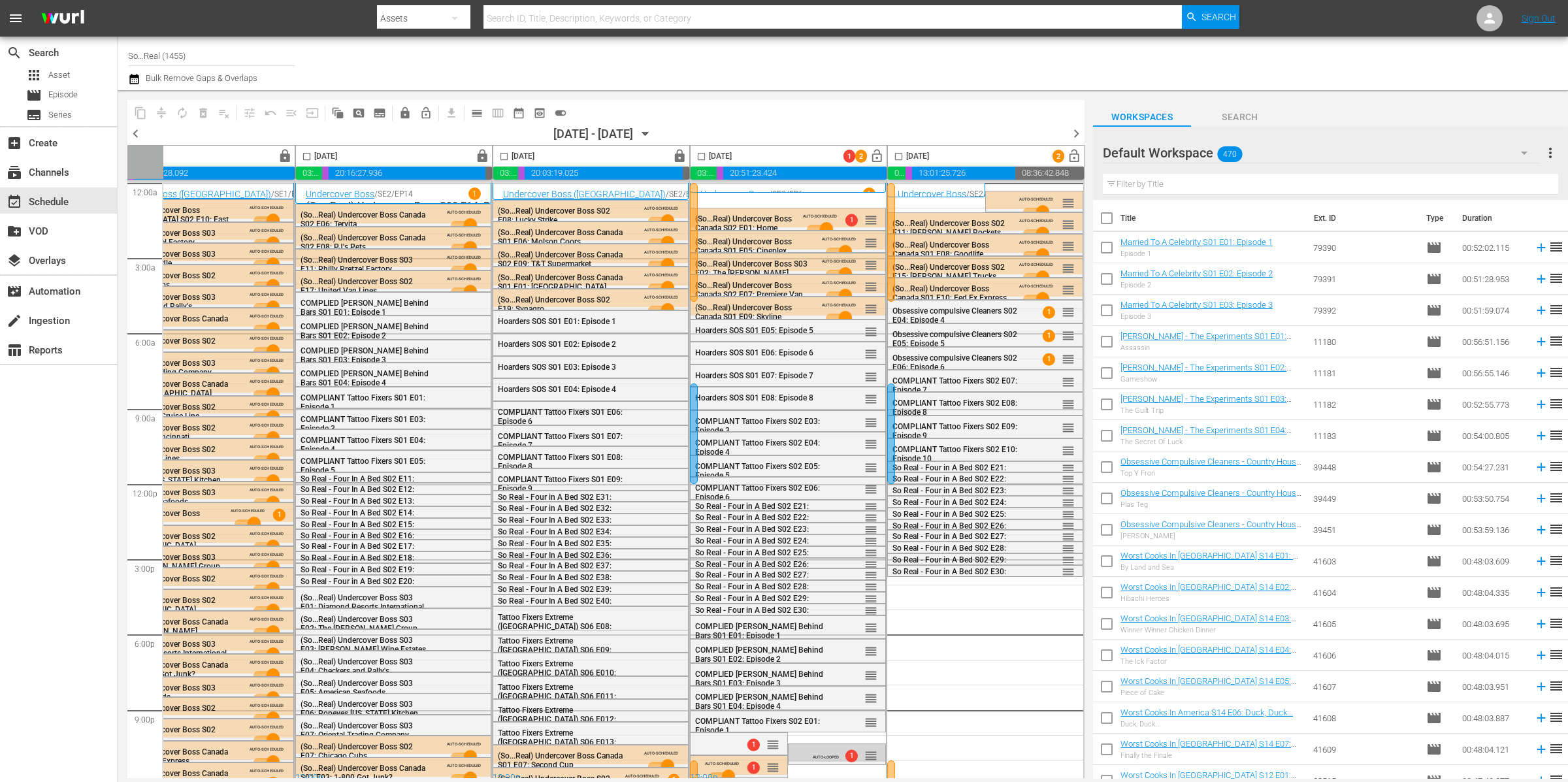
click at [696, 156] on input "checkbox" at bounding box center [701, 159] width 15 height 15
click at [168, 114] on button "compress" at bounding box center [161, 112] width 21 height 21
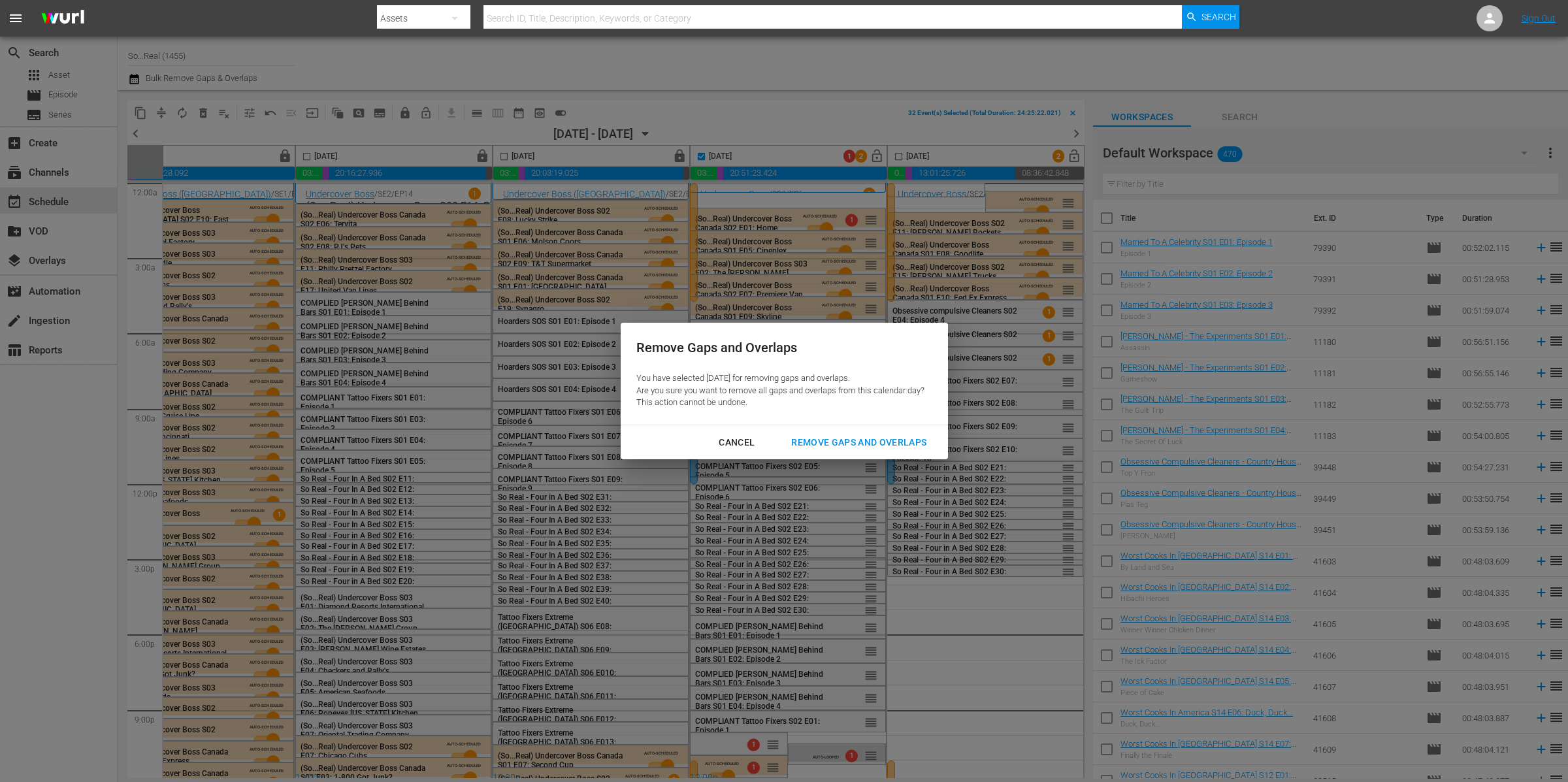
click at [889, 437] on div "Remove Gaps and Overlaps" at bounding box center [858, 442] width 156 height 17
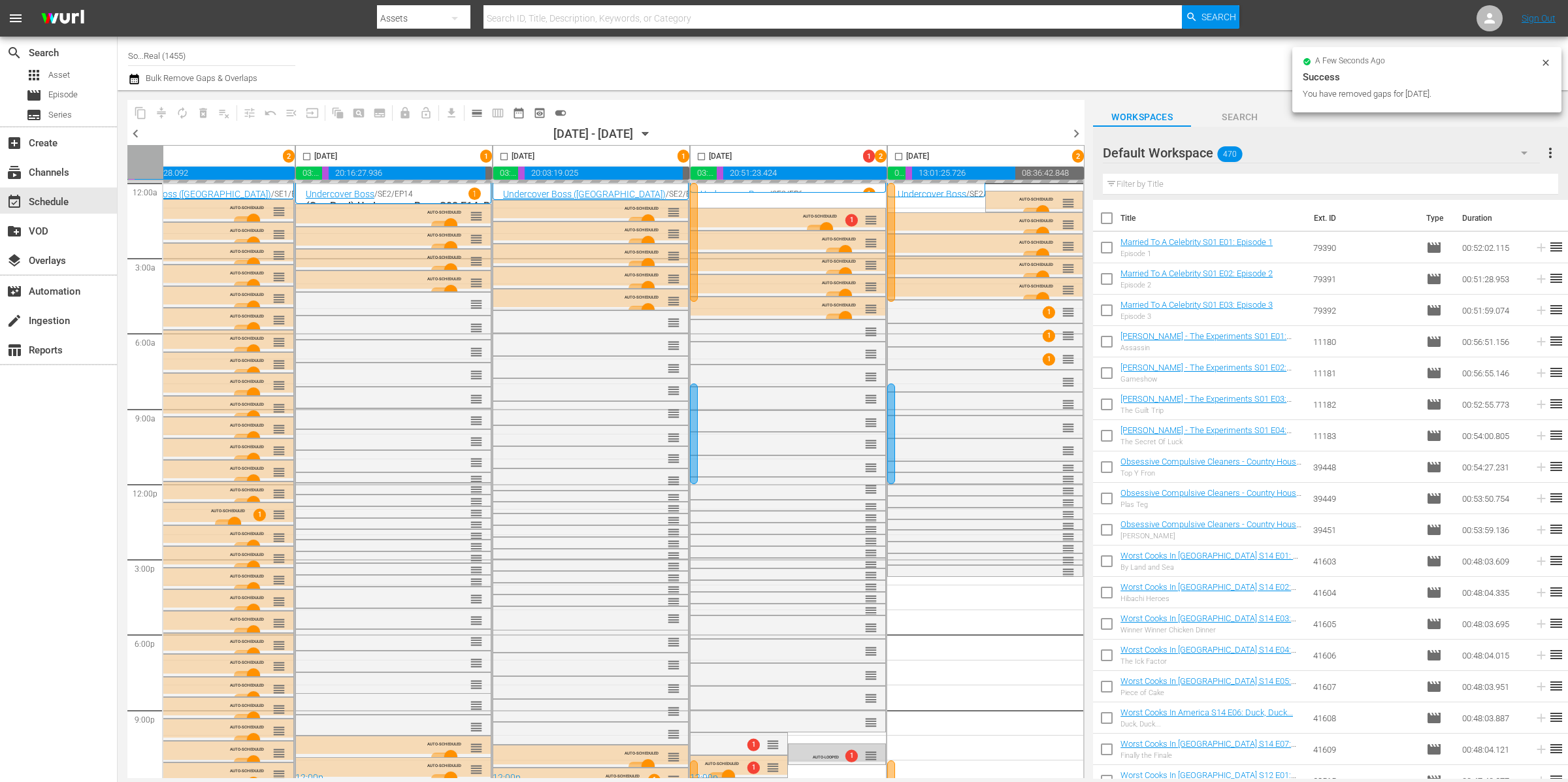
checkbox input "false"
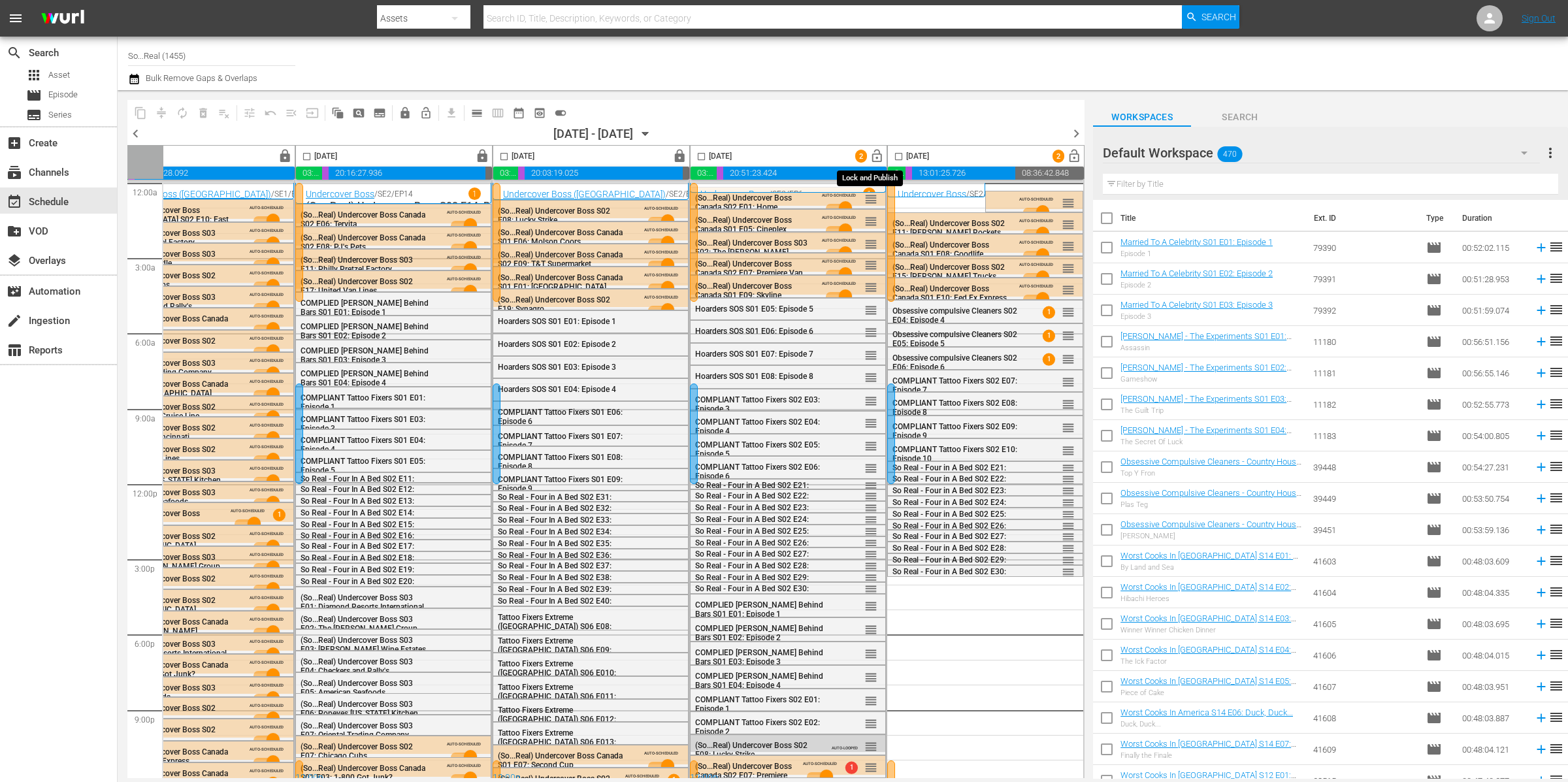
click at [873, 156] on span "lock_open" at bounding box center [877, 156] width 15 height 15
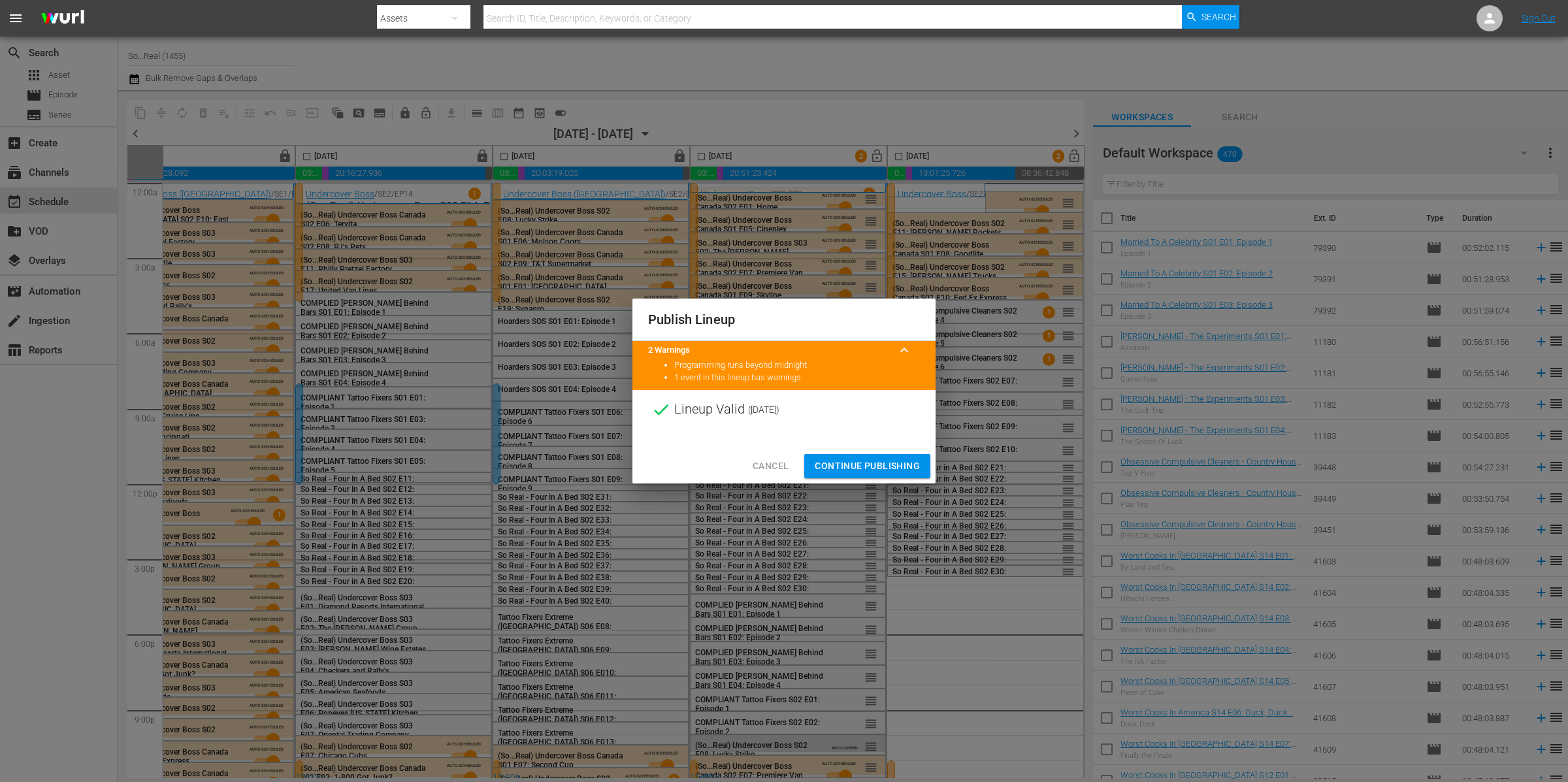
click at [875, 469] on span "Continue Publishing" at bounding box center [868, 466] width 105 height 17
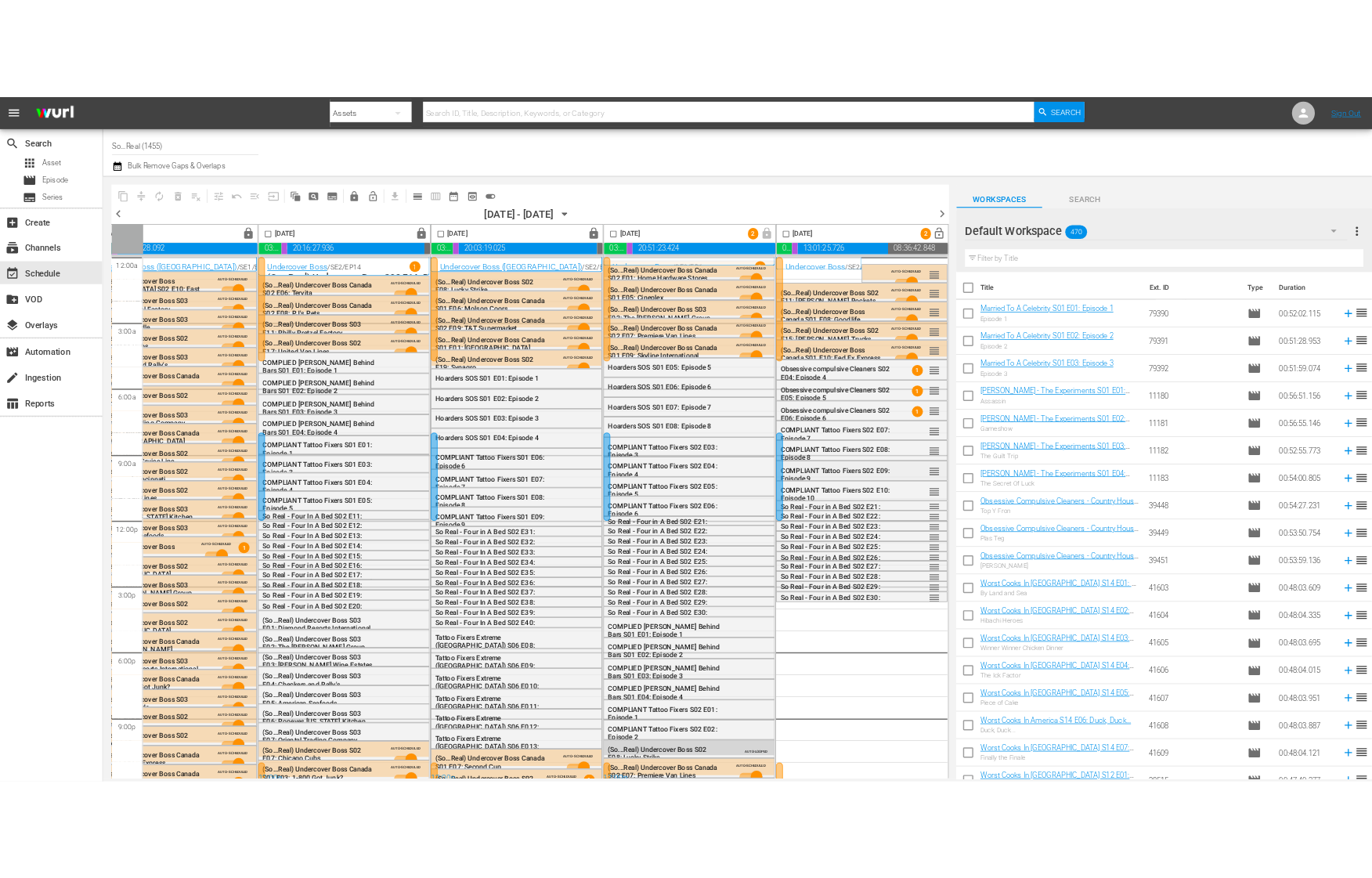
scroll to position [13, 560]
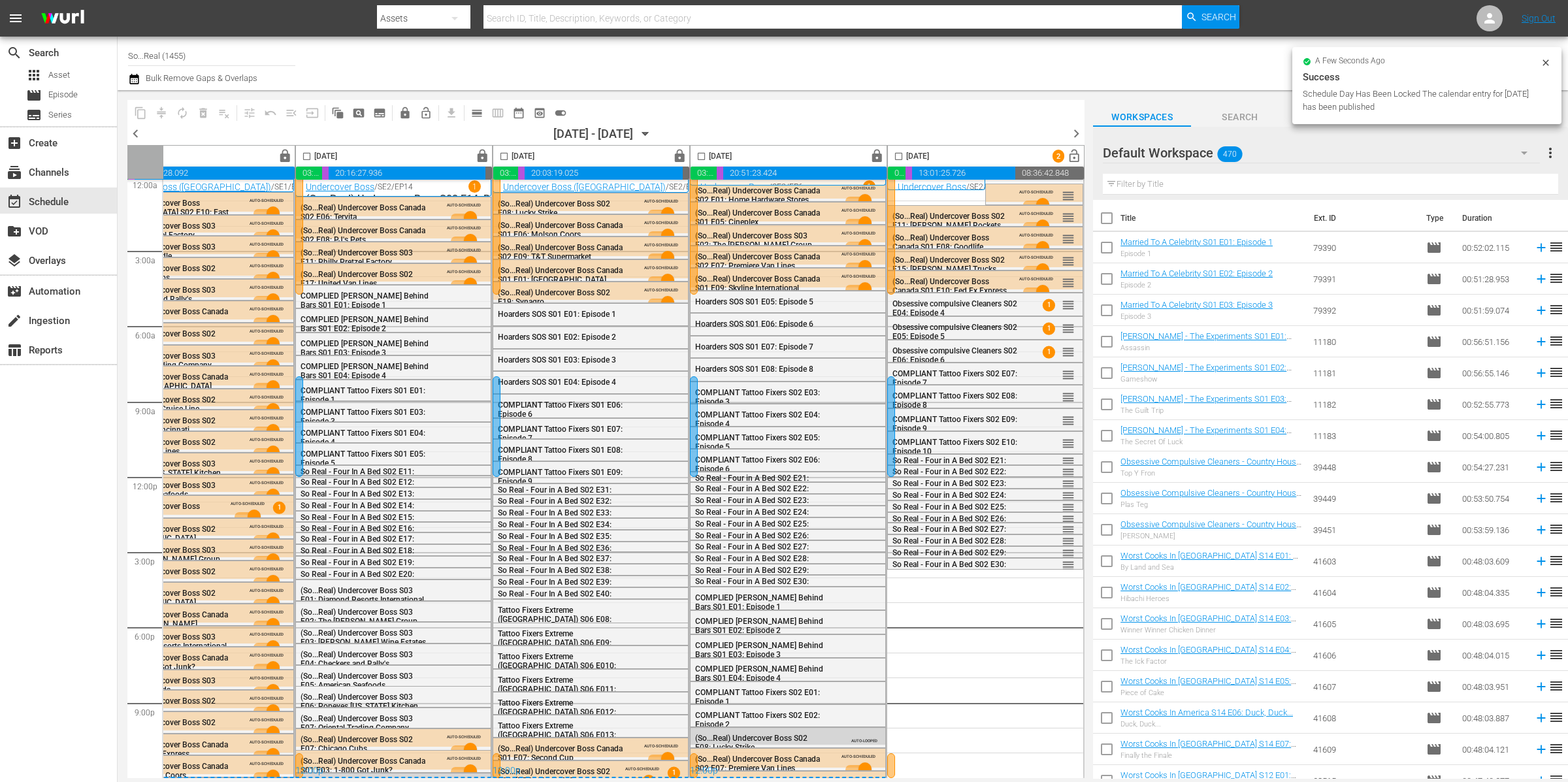
click at [858, 53] on div "Channel Title So...Real (1455) Bulk Remove Gaps & Overlaps" at bounding box center [518, 63] width 780 height 47
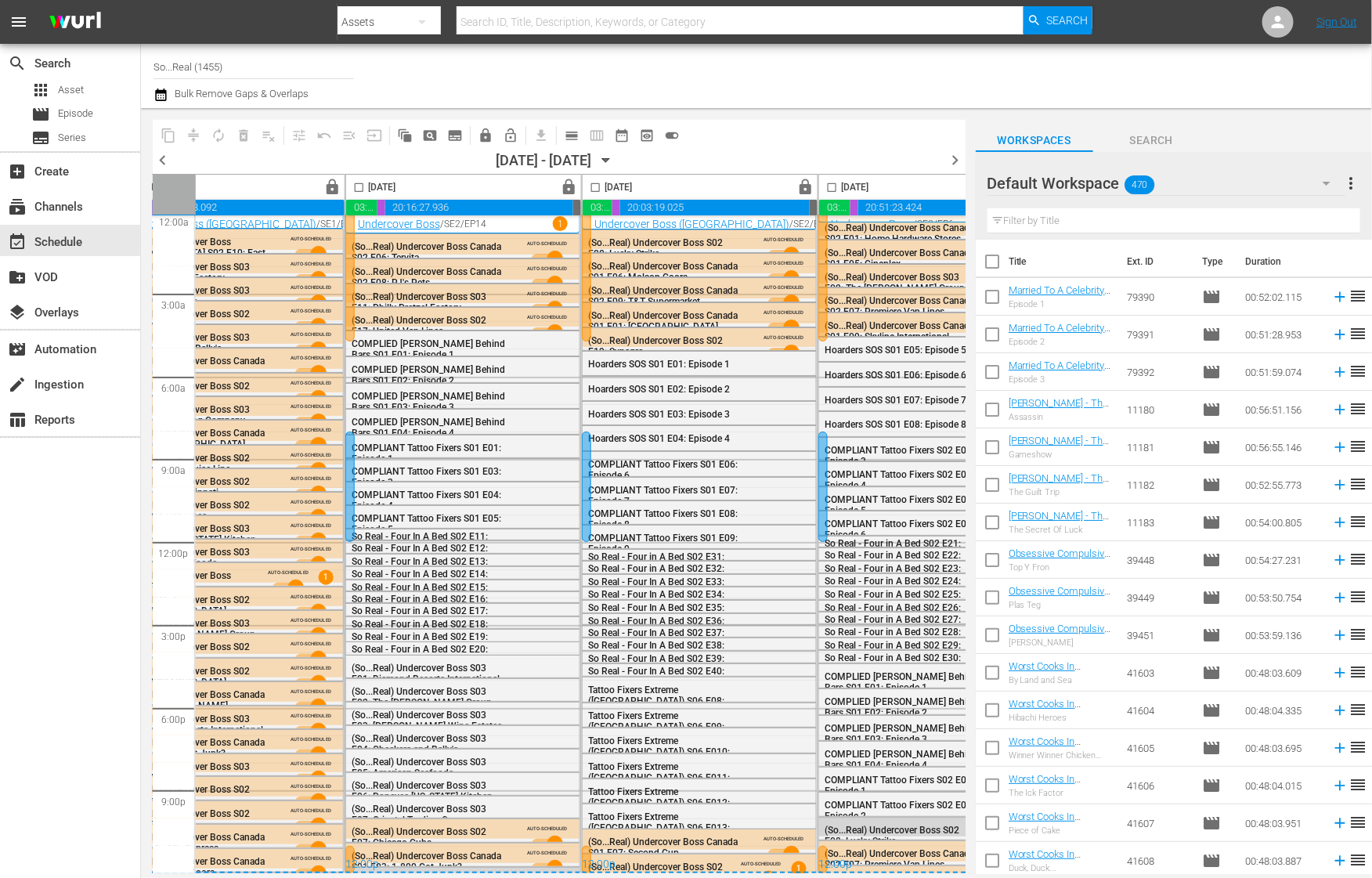
scroll to position [0, 560]
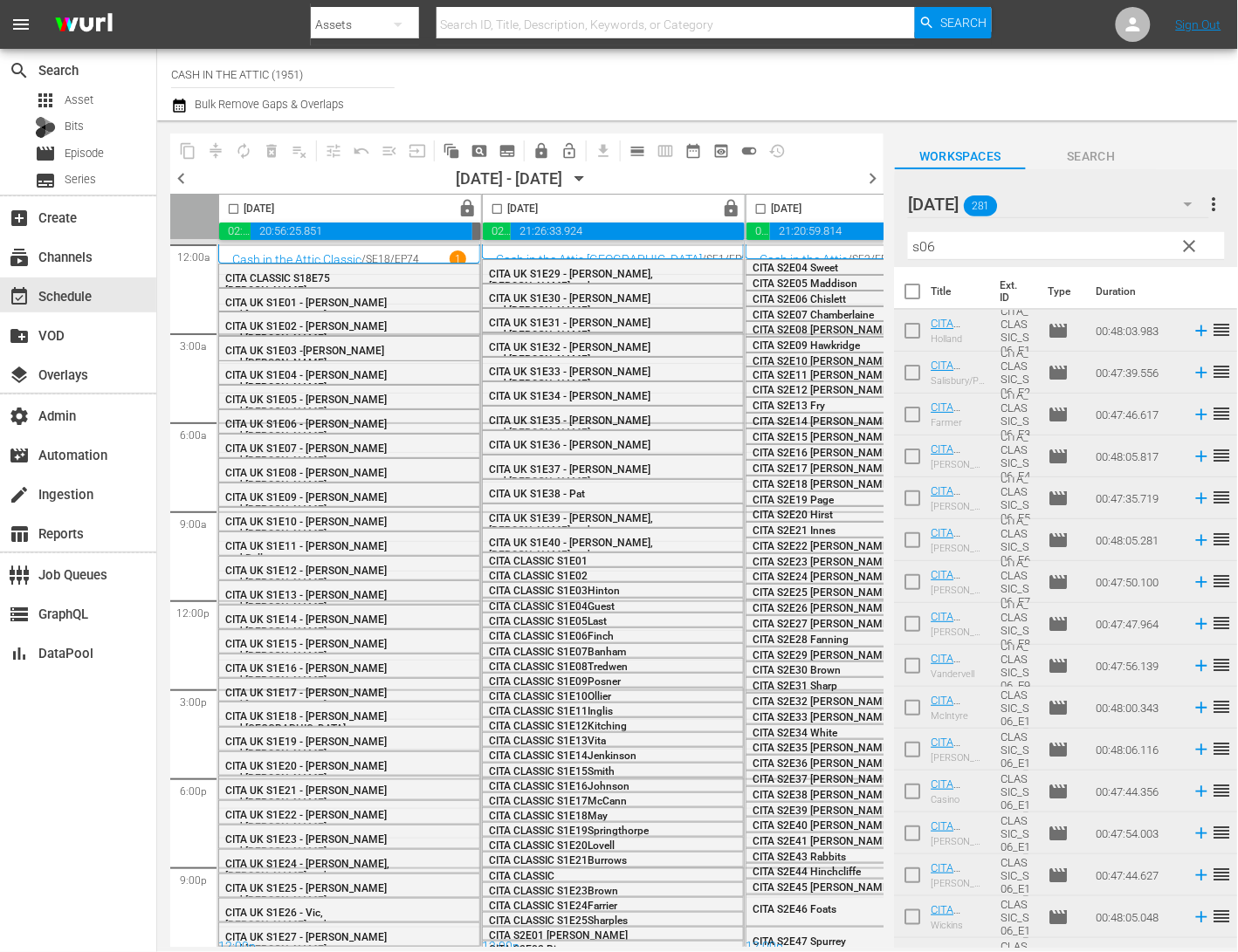
scroll to position [313, 0]
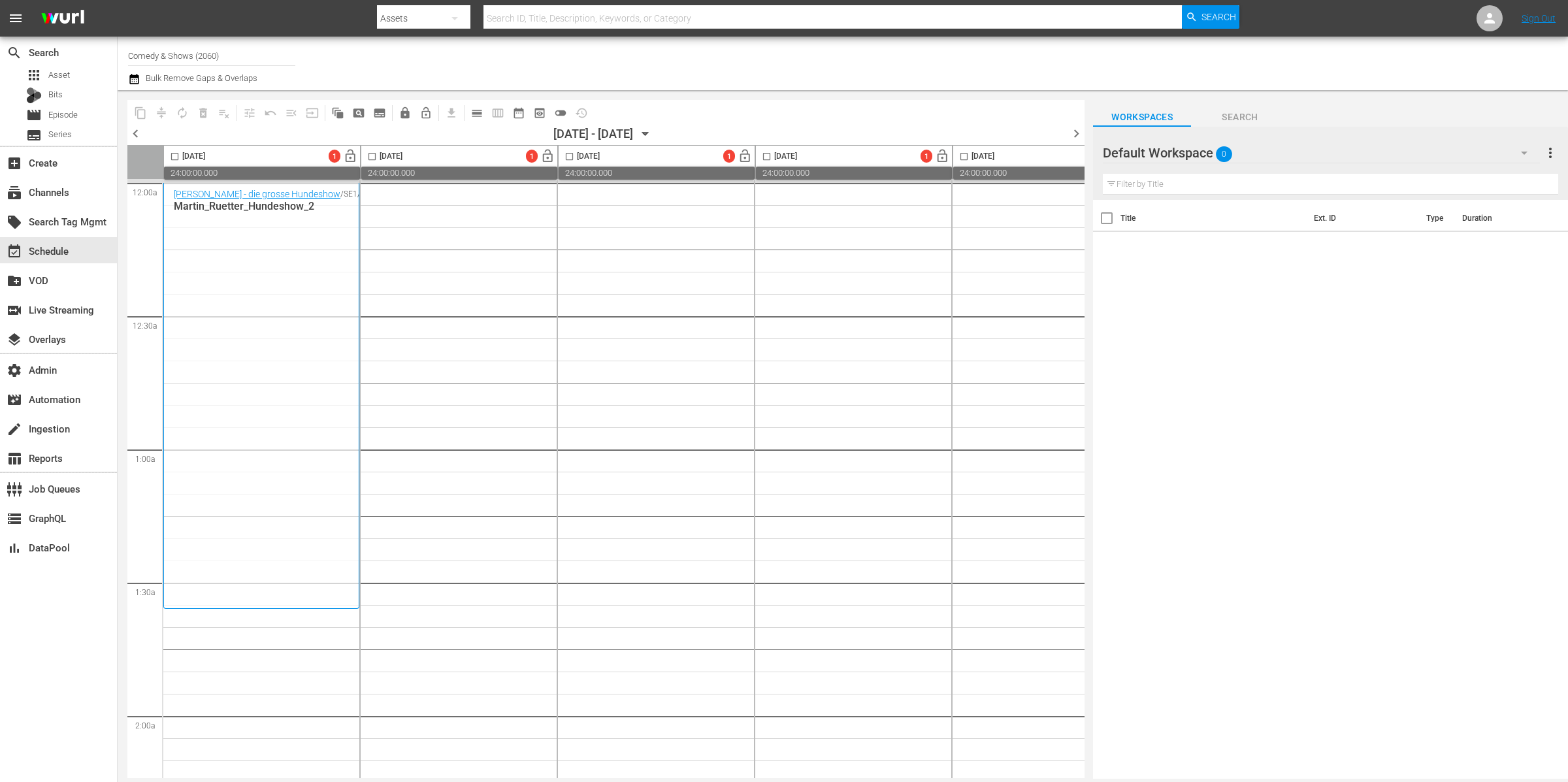
click at [564, 109] on span "toggle_off" at bounding box center [561, 113] width 13 height 13
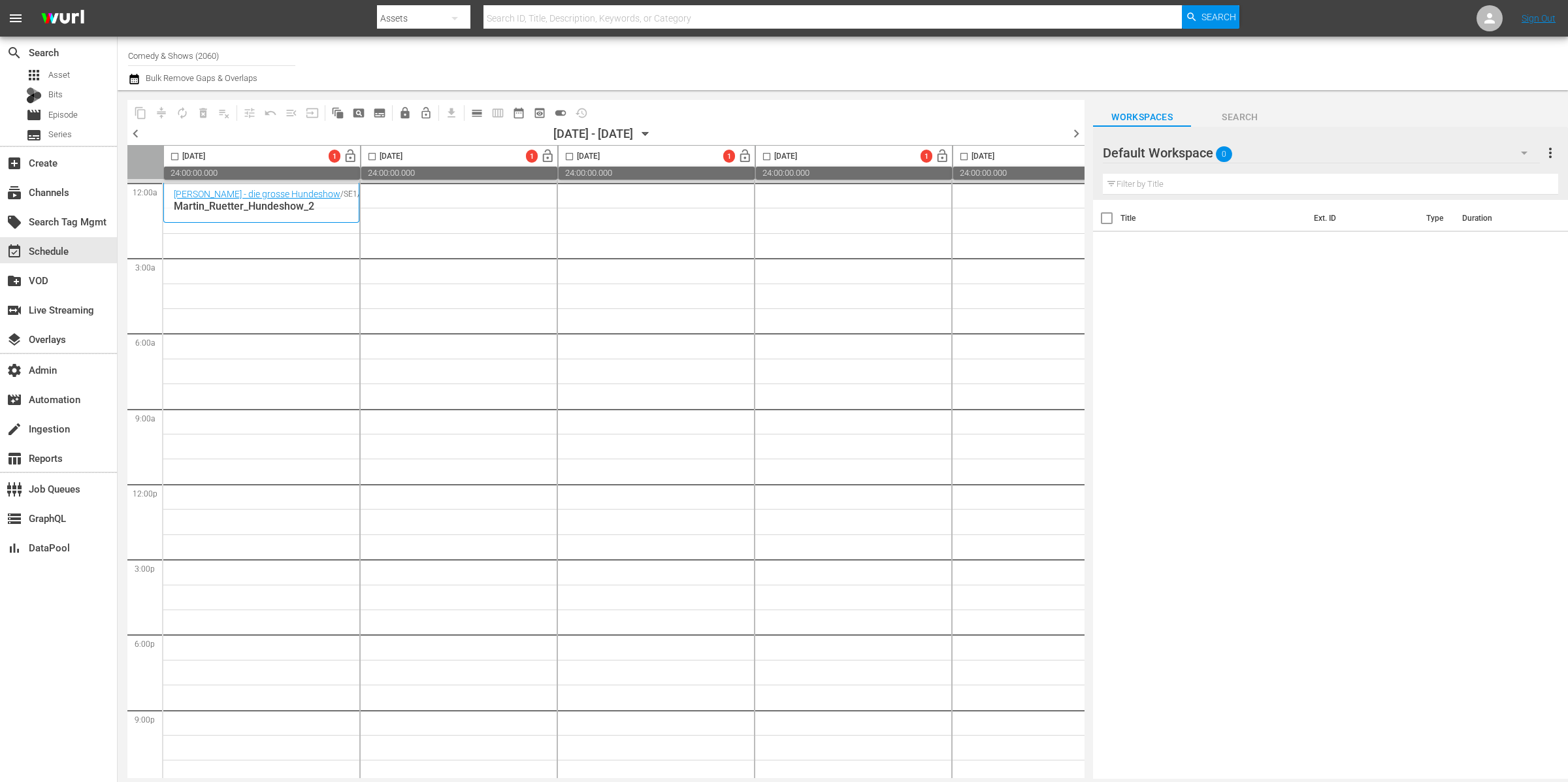
scroll to position [0, 4]
click at [688, 131] on div "chevron_left [DATE] - 09/14/[DATE] chevron_right" at bounding box center [605, 135] width 957 height 19
click at [142, 133] on span "chevron_left" at bounding box center [135, 133] width 17 height 17
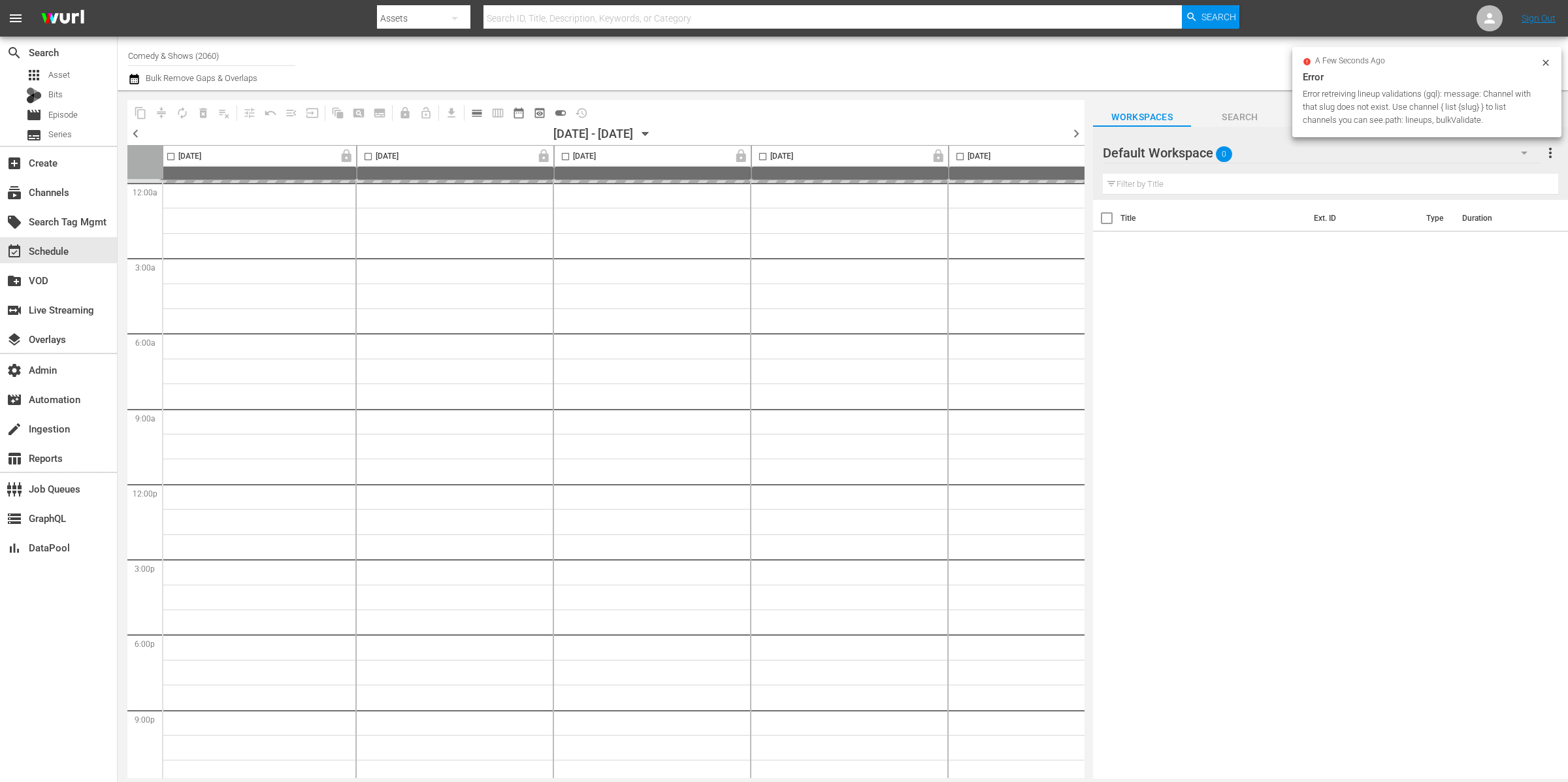
click at [1545, 67] on div at bounding box center [1546, 64] width 11 height 14
click at [1473, 22] on nav "menu Search By Assets Search ID, Title, Description, Keywords, or Category Sear…" at bounding box center [784, 18] width 1568 height 37
click at [1487, 17] on icon at bounding box center [1490, 18] width 11 height 11
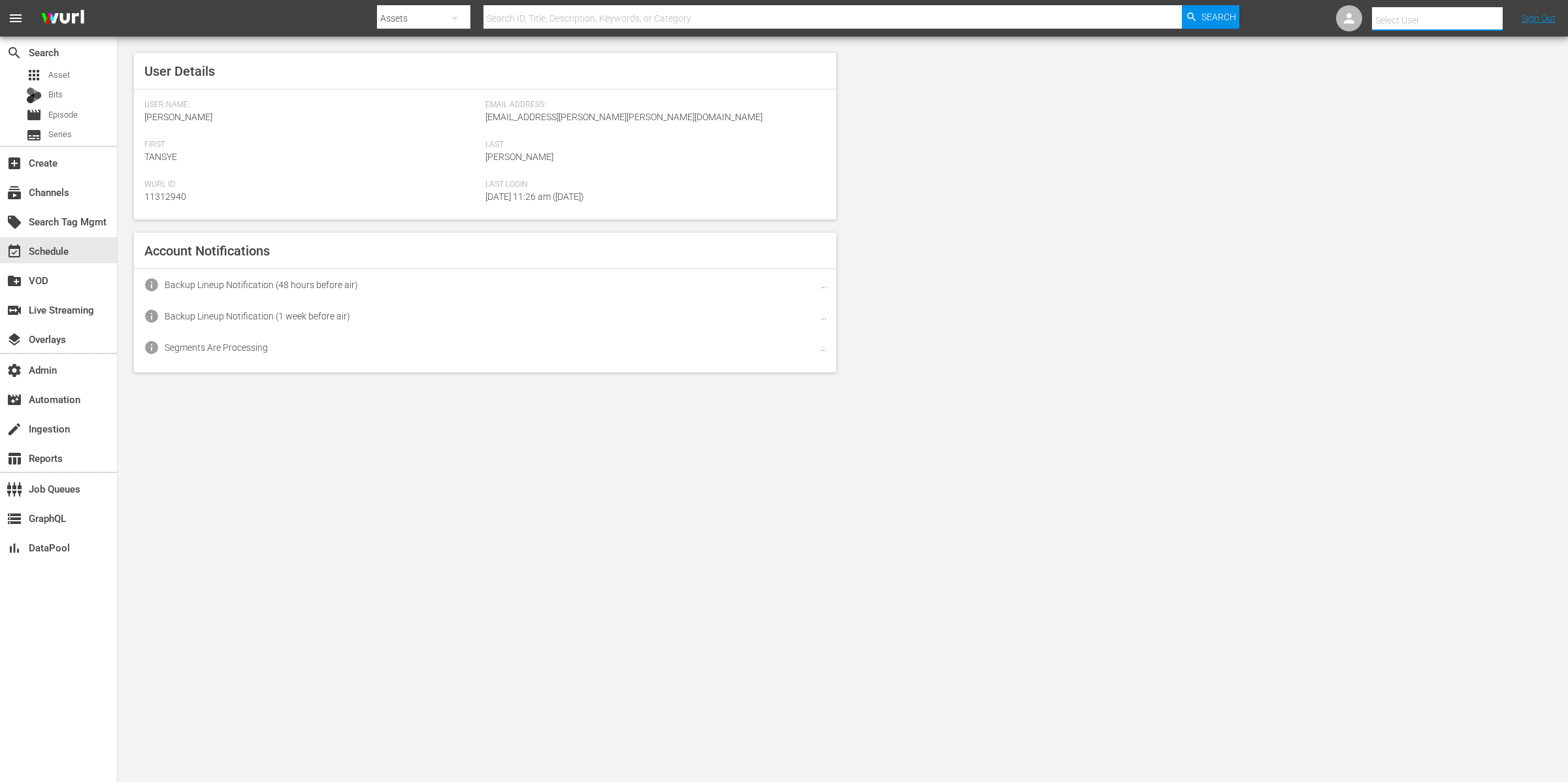
click at [1487, 17] on input "text" at bounding box center [1456, 20] width 167 height 32
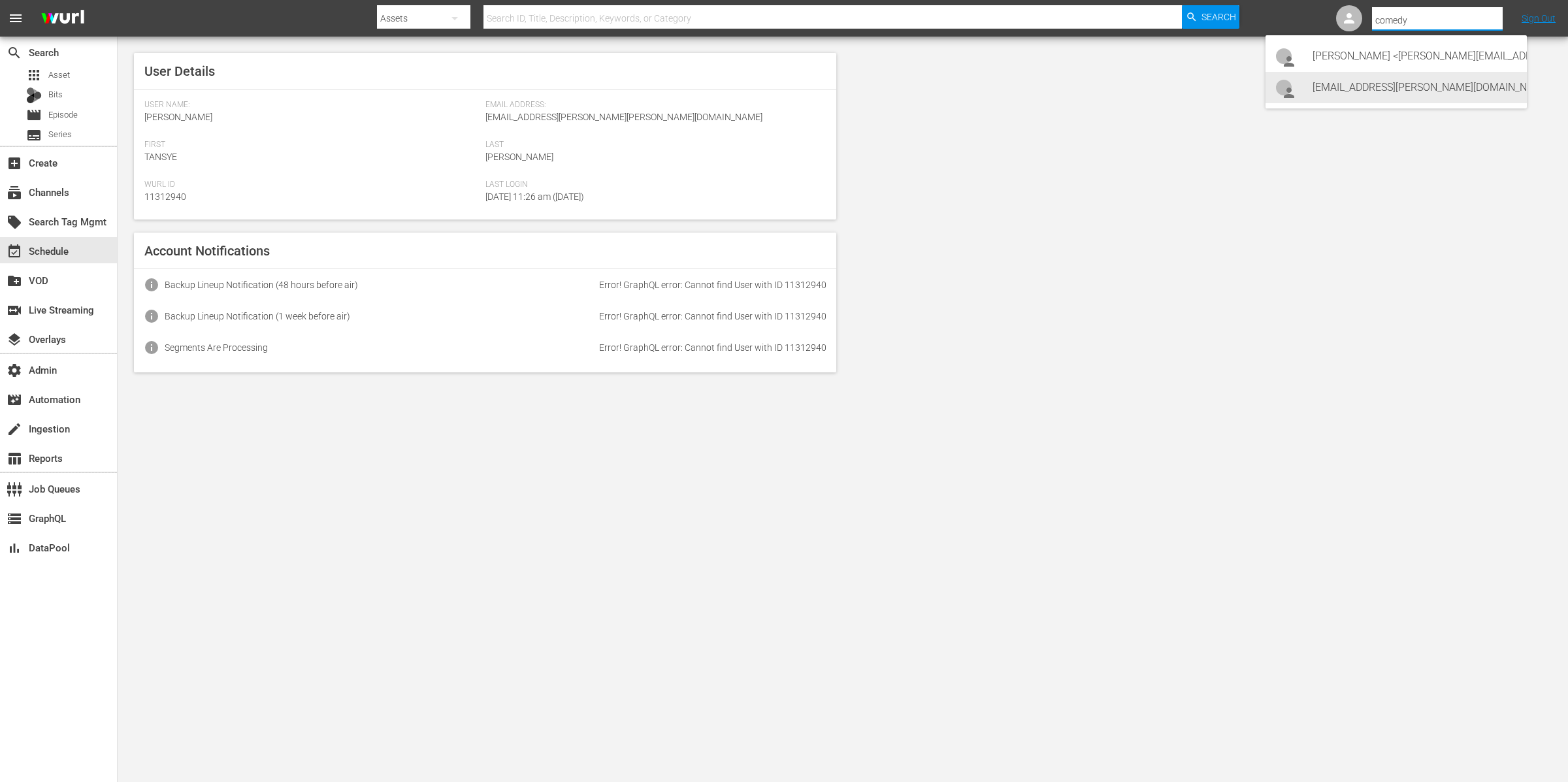
click at [1477, 89] on div "comedyandshows-scheduling@wurl.com comedyandshows-scheduling@wurl.com <comedyan…" at bounding box center [1414, 88] width 204 height 32
type input "comedyandshows-scheduling@wurl.com comedyandshows-scheduling@wurl.com (11314767)"
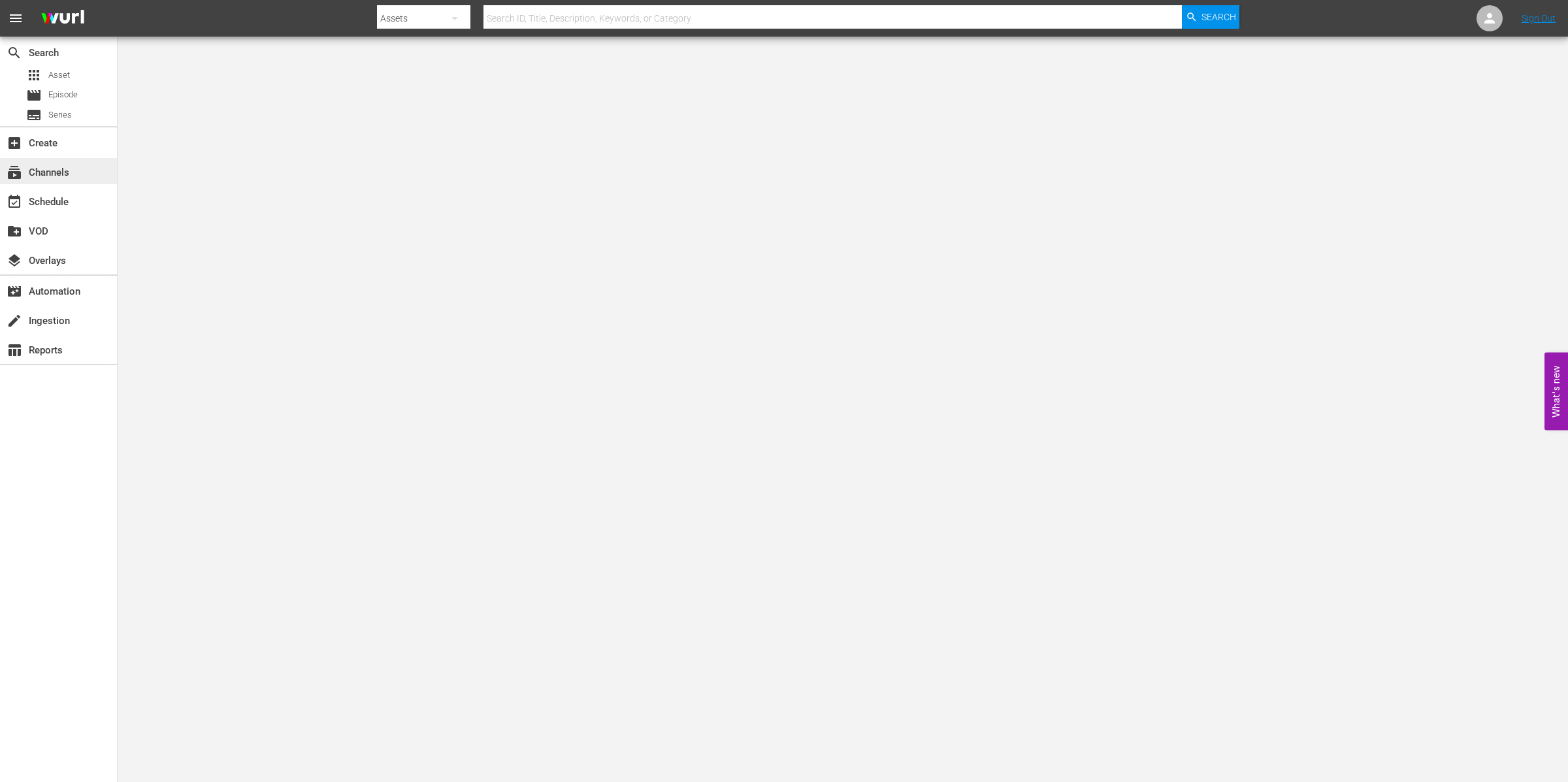
click at [79, 172] on div "subscriptions Channels" at bounding box center [58, 171] width 117 height 26
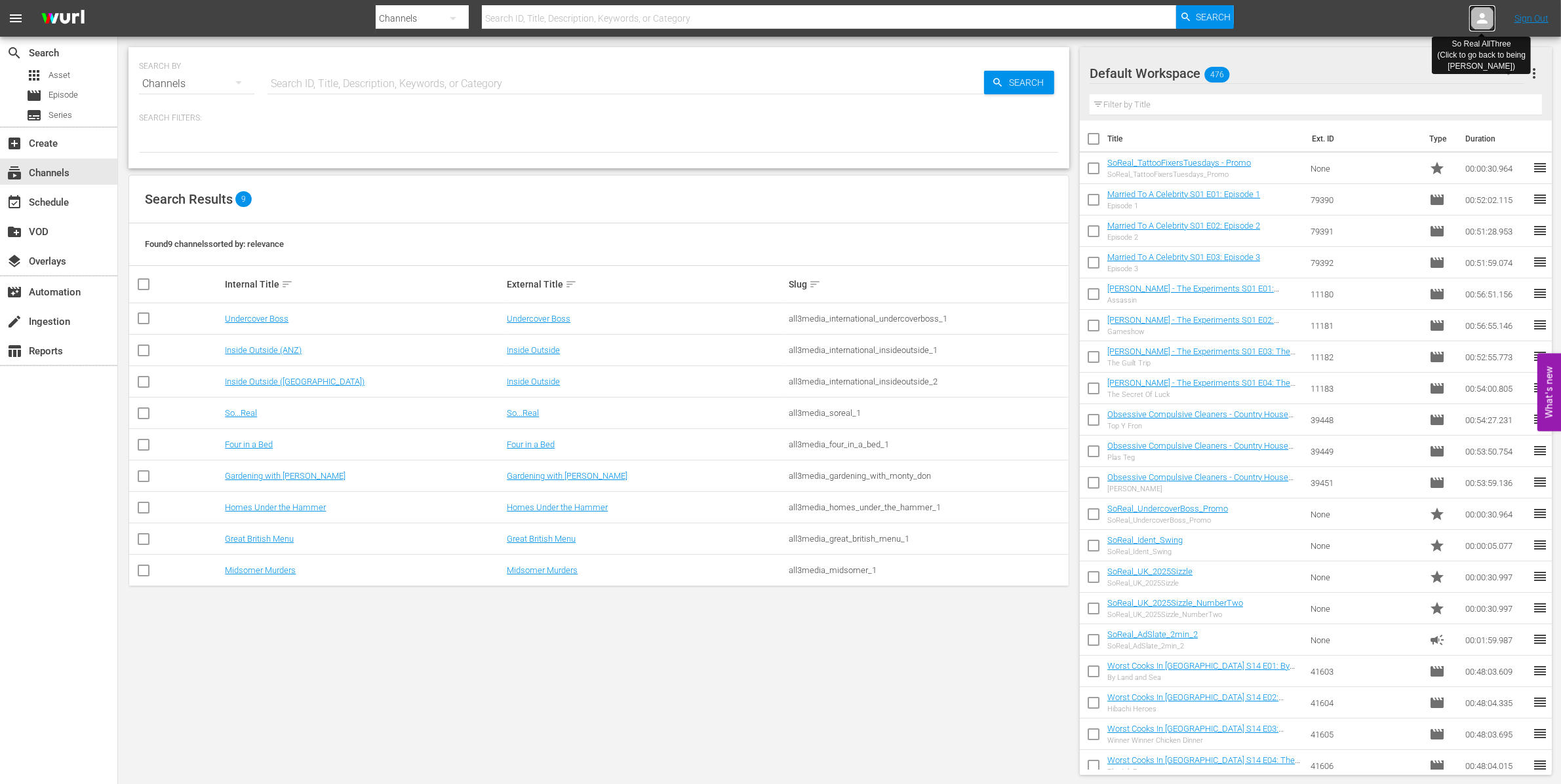
click at [1484, 17] on icon at bounding box center [1482, 18] width 11 height 11
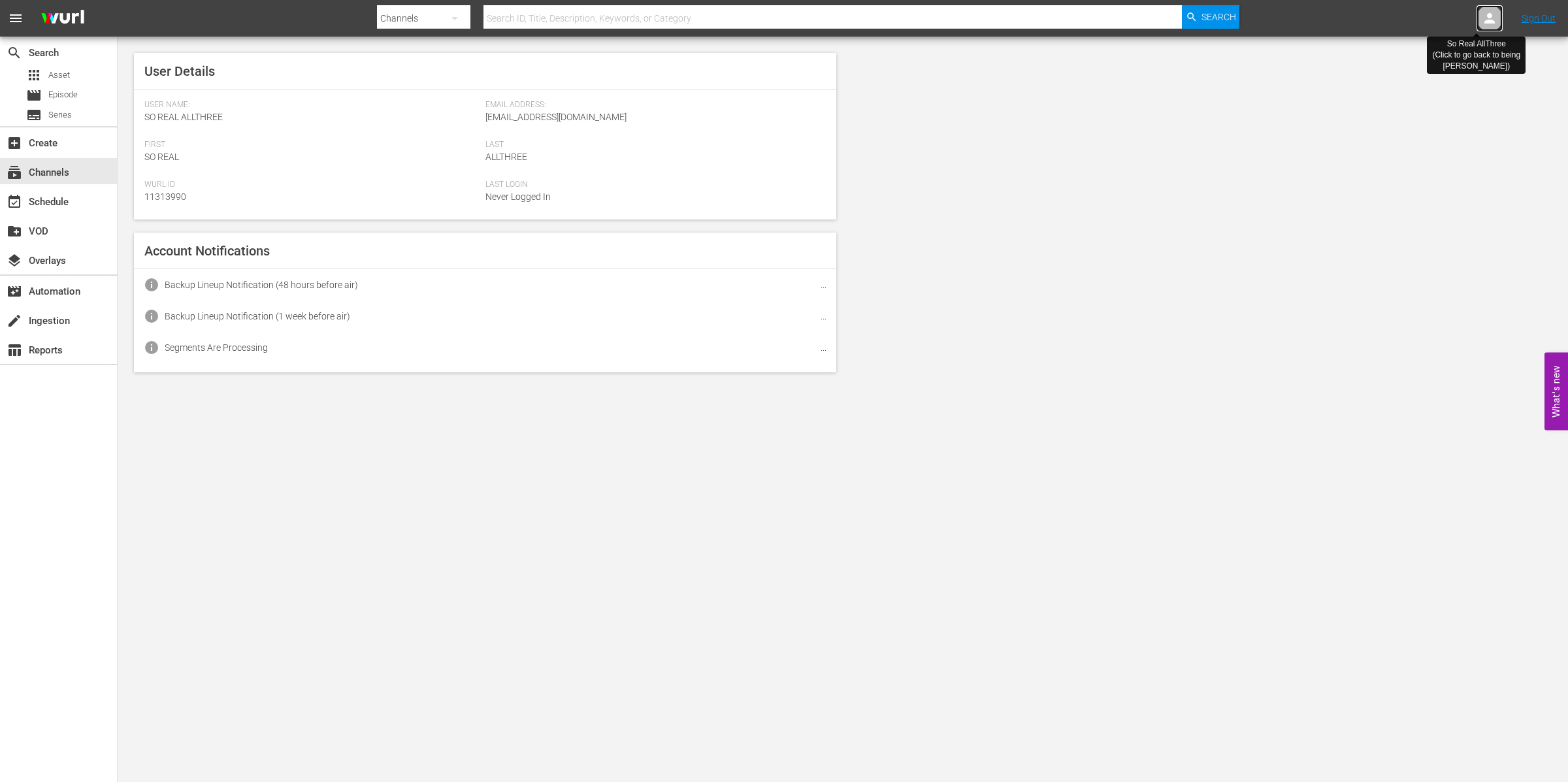
click at [1479, 17] on div at bounding box center [1490, 18] width 26 height 26
click at [1483, 17] on icon at bounding box center [1490, 19] width 16 height 16
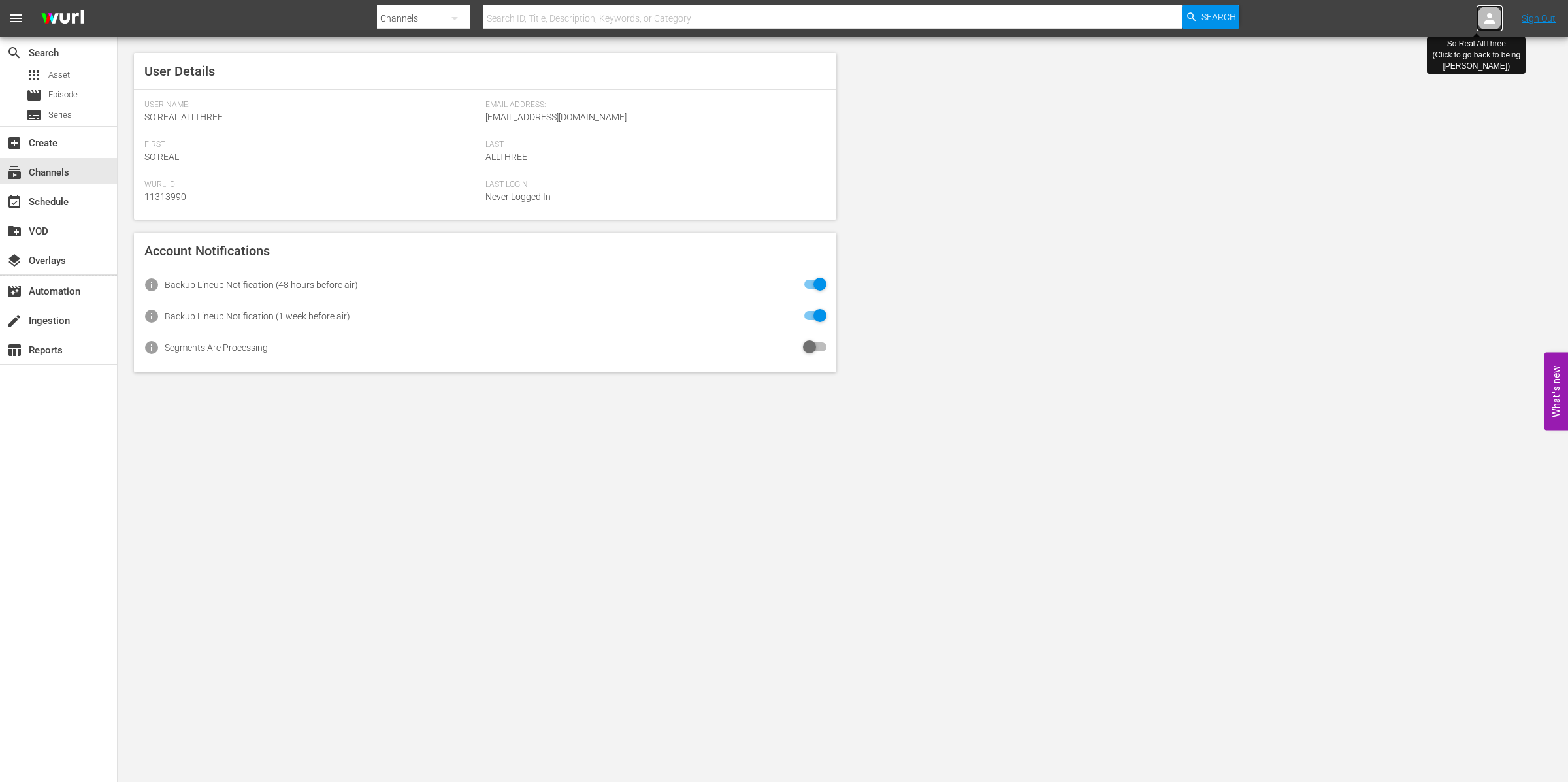
click at [1483, 17] on icon at bounding box center [1490, 19] width 16 height 16
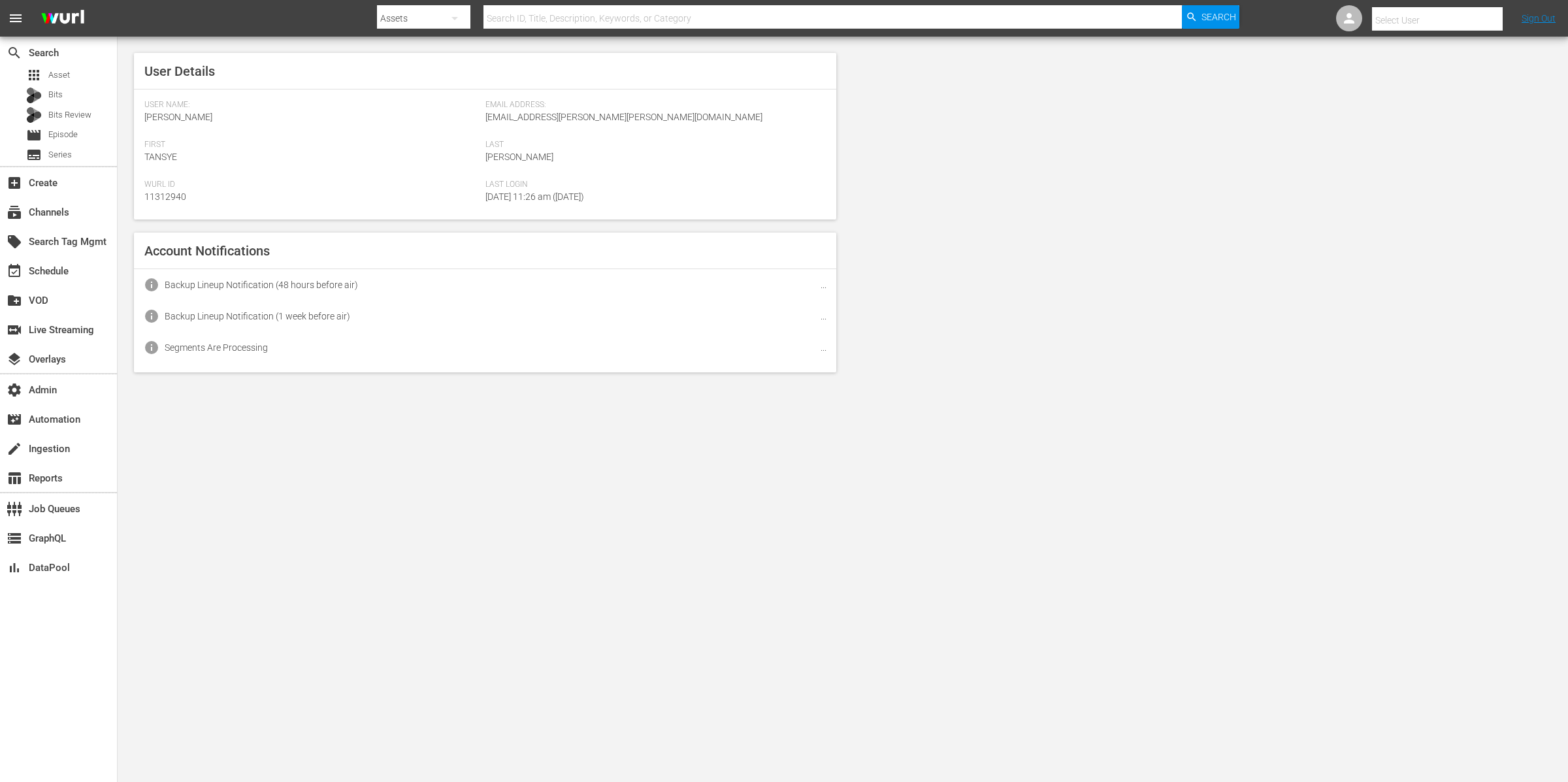
click at [1490, 17] on input "text" at bounding box center [1456, 20] width 167 height 32
click at [1486, 18] on input "text" at bounding box center [1456, 20] width 167 height 32
click at [1461, 87] on div "[EMAIL_ADDRESS][PERSON_NAME][DOMAIN_NAME] [EMAIL_ADDRESS][PERSON_NAME][DOMAIN_N…" at bounding box center [1414, 88] width 204 height 32
type input "[EMAIL_ADDRESS][PERSON_NAME][DOMAIN_NAME] [EMAIL_ADDRESS][PERSON_NAME][DOMAIN_N…"
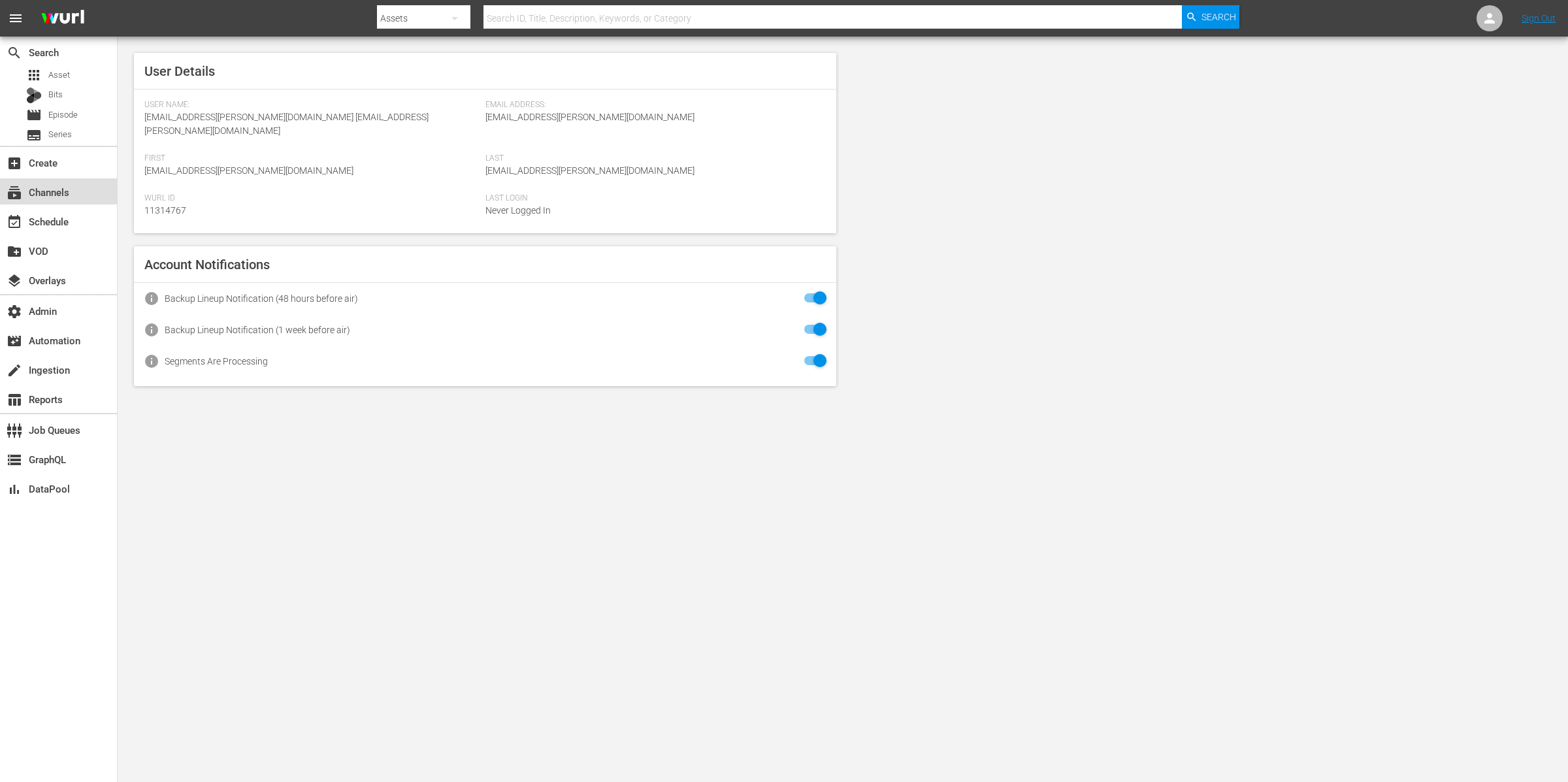
click at [84, 187] on div "subscriptions Channels" at bounding box center [58, 192] width 117 height 26
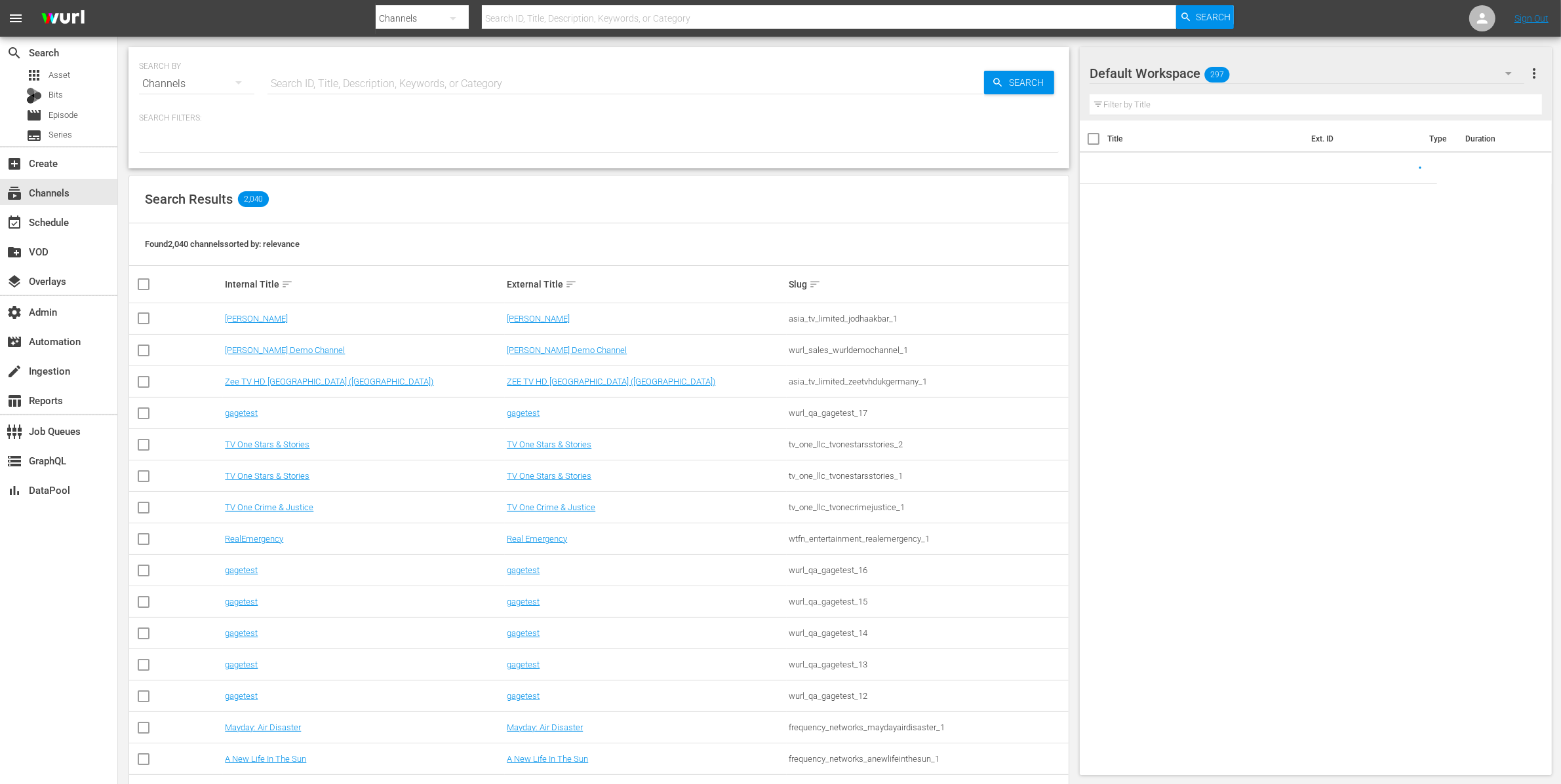
click at [358, 95] on input "text" at bounding box center [626, 84] width 717 height 32
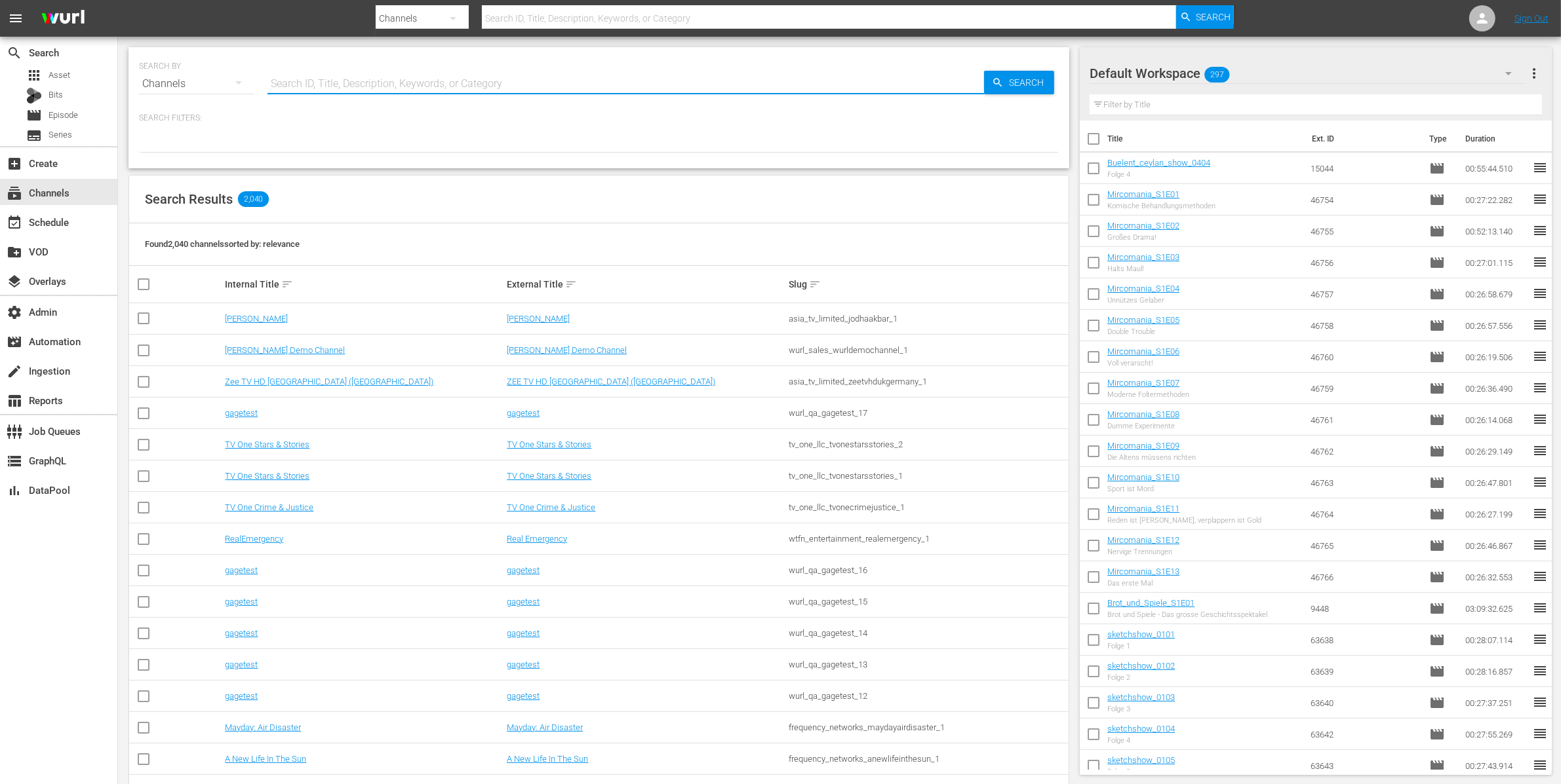
click at [356, 85] on input "text" at bounding box center [626, 84] width 717 height 32
type input "comedy"
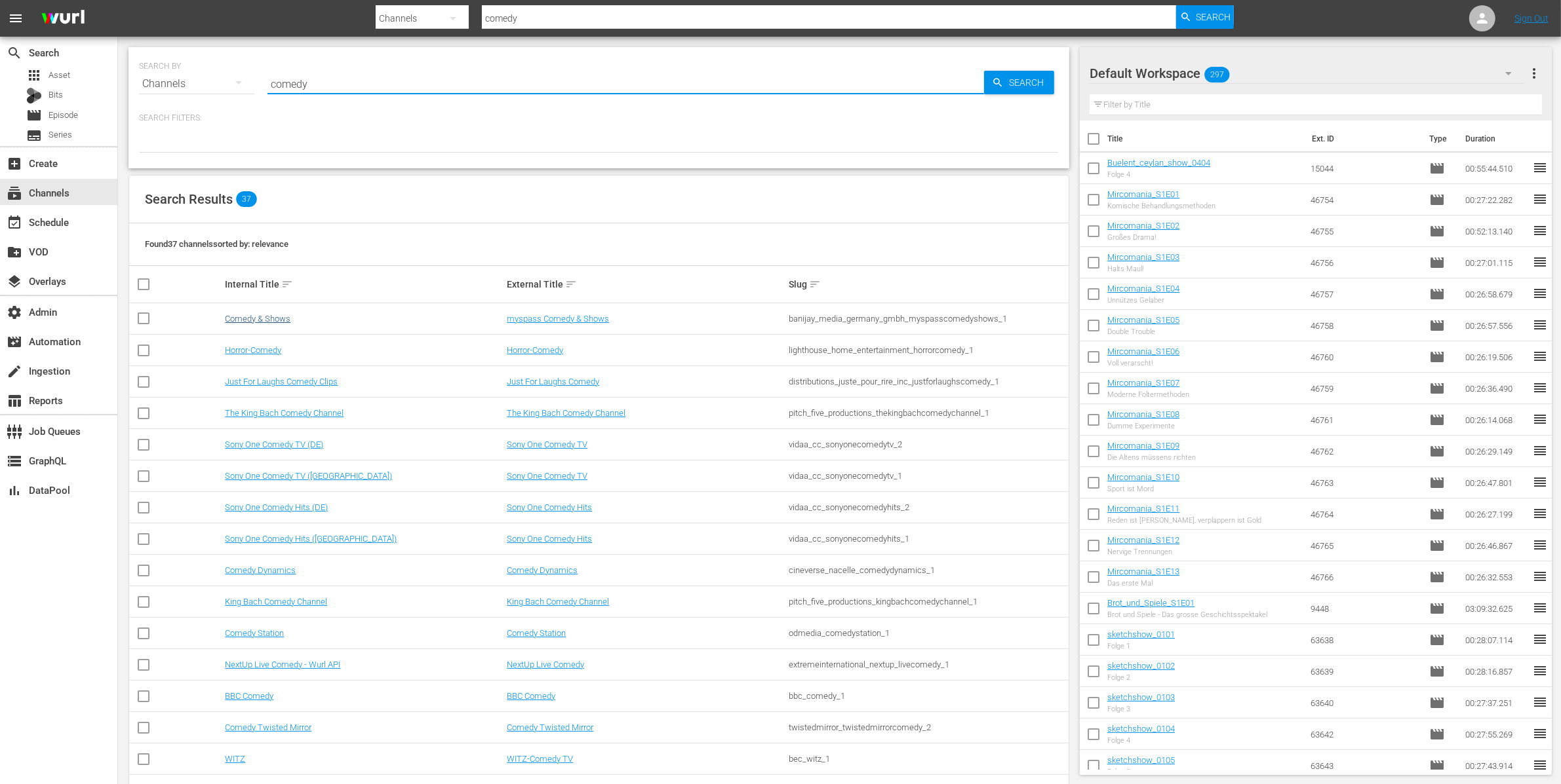
type input "comedy"
click at [273, 321] on link "Comedy & Shows" at bounding box center [257, 319] width 66 height 10
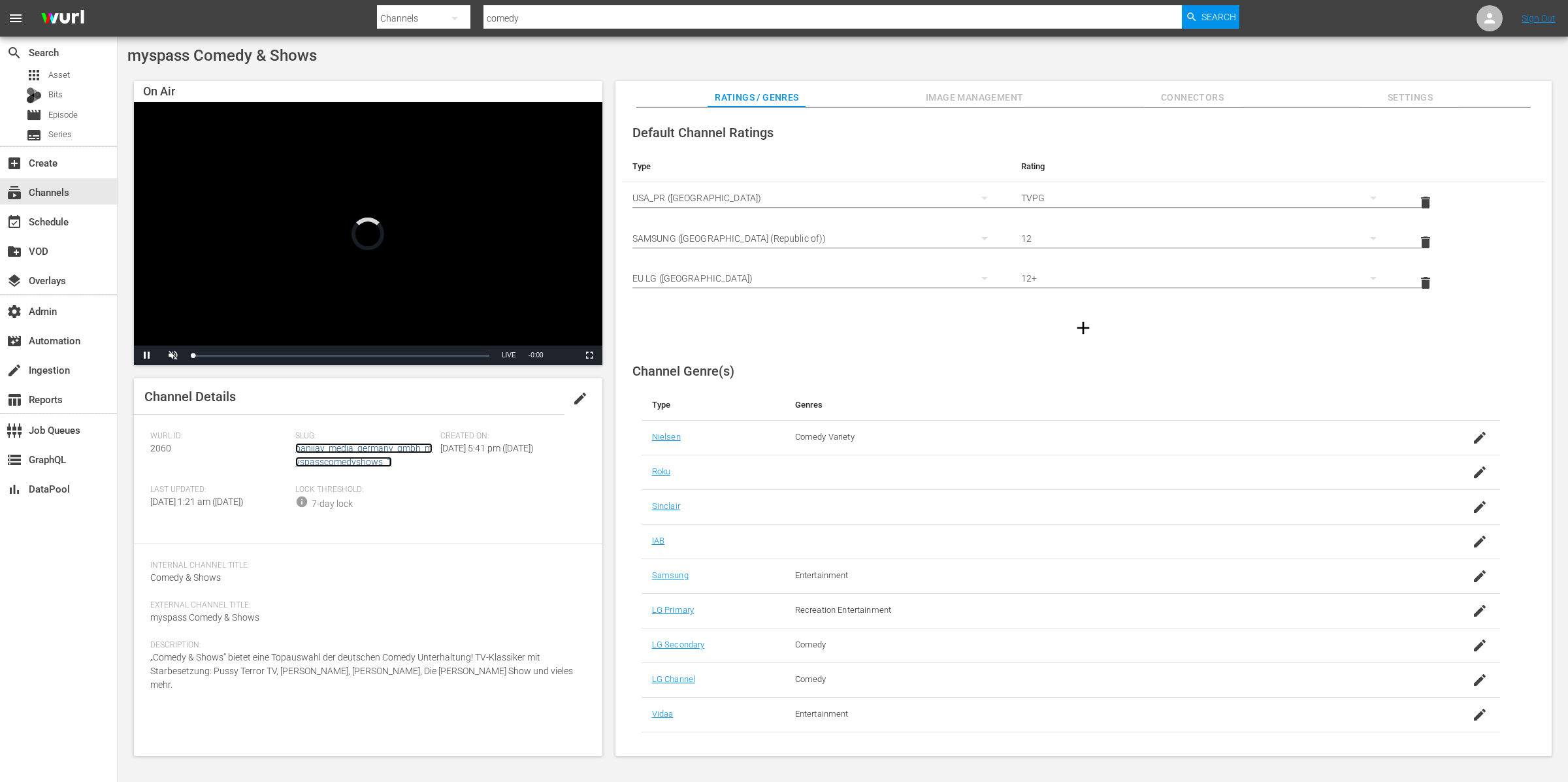
click at [321, 463] on link "banijay_media_germany_gmbh_myspasscomedyshows_1" at bounding box center [364, 455] width 138 height 24
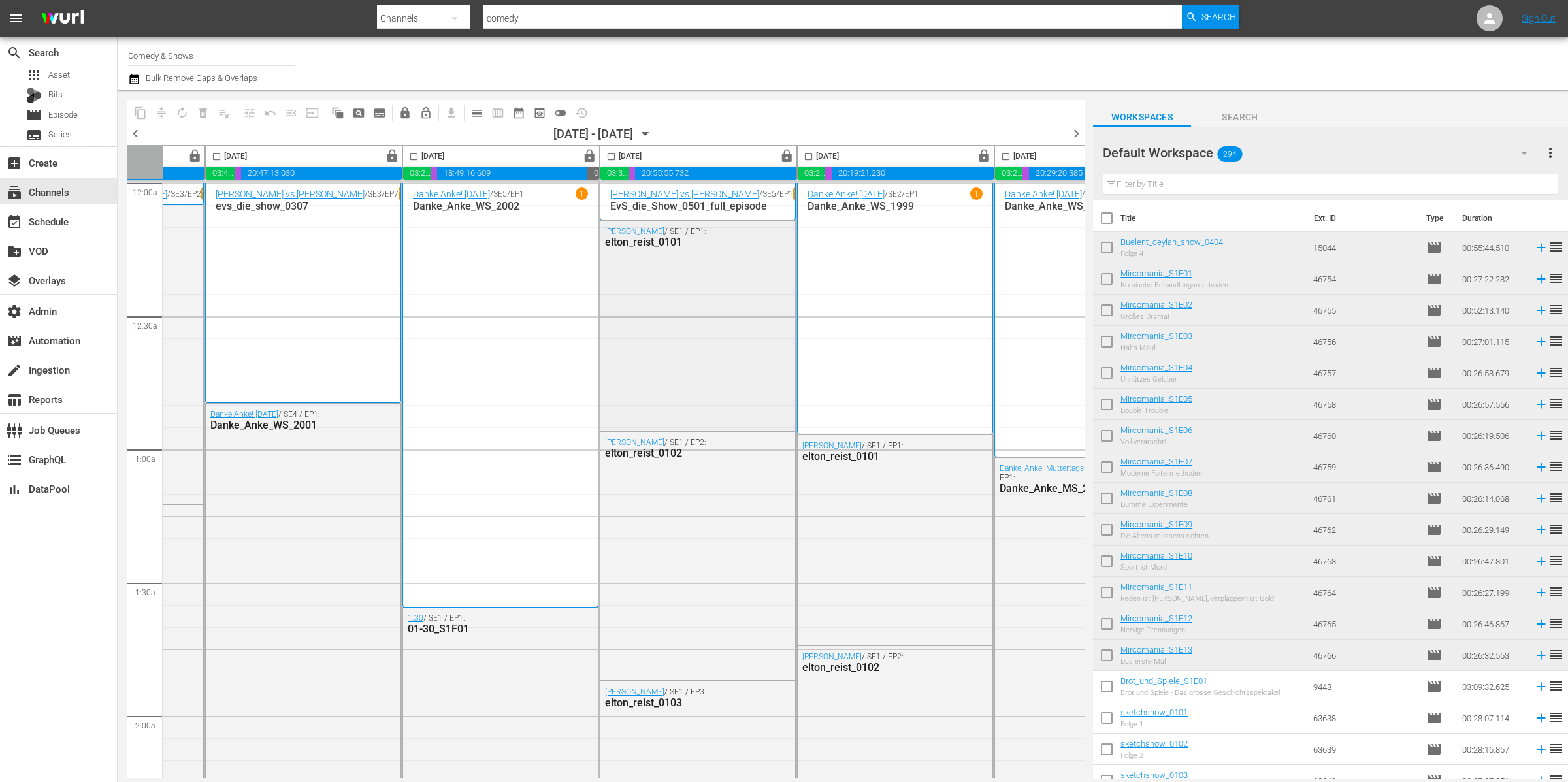
scroll to position [0, 467]
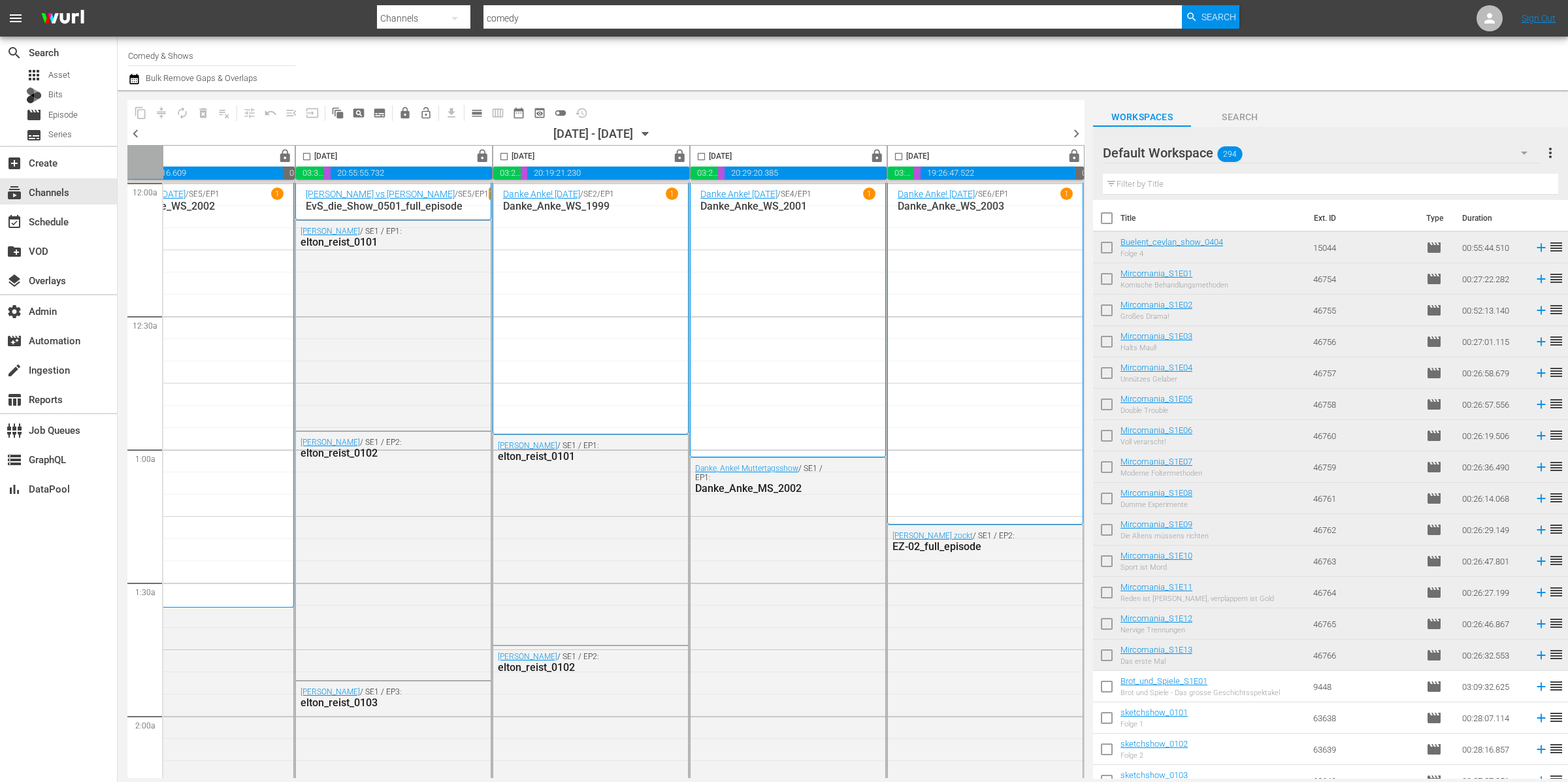
click at [1077, 130] on span "chevron_right" at bounding box center [1076, 133] width 17 height 17
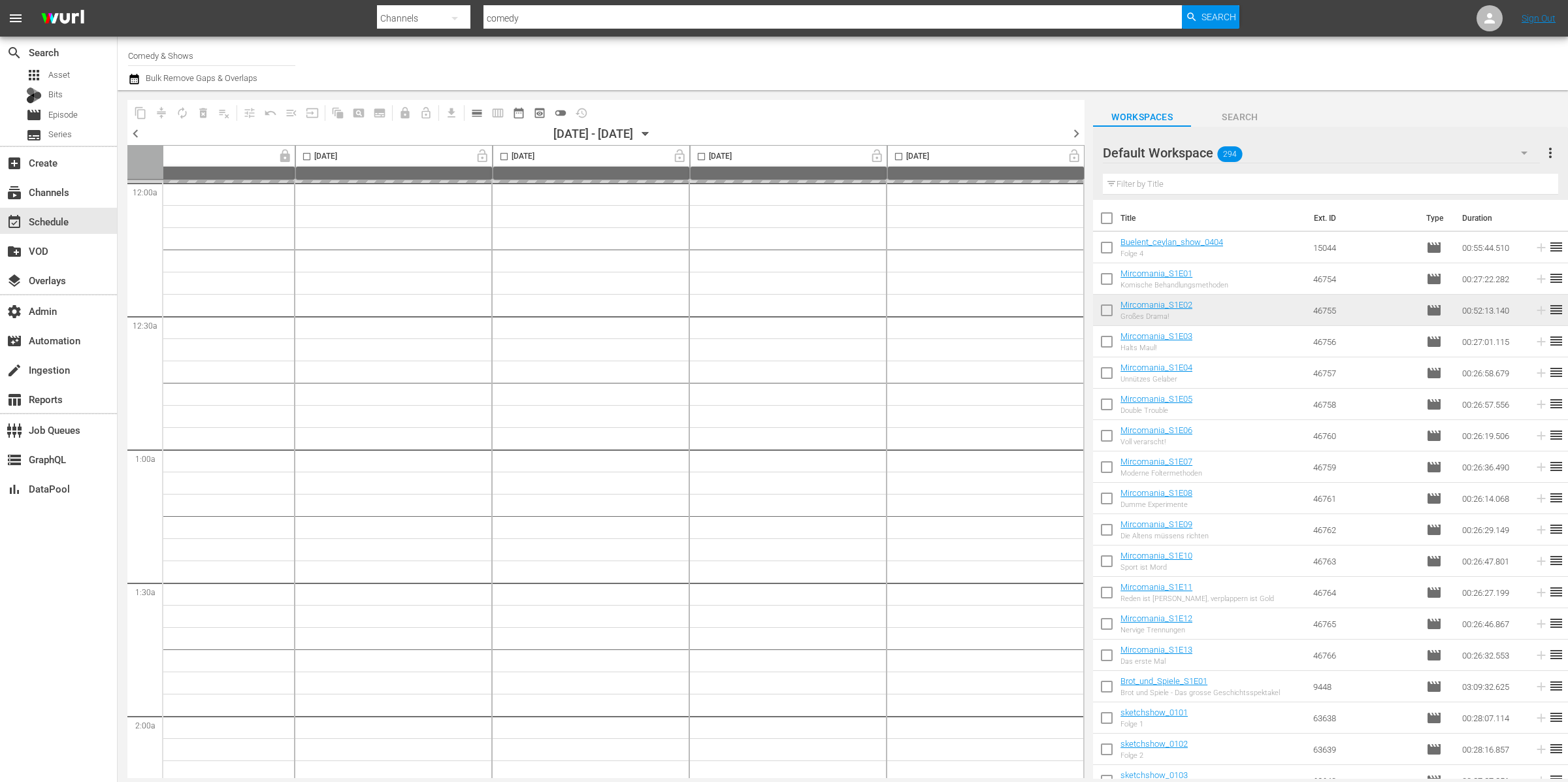
click at [1303, 151] on div "Default Workspace 294" at bounding box center [1321, 153] width 437 height 37
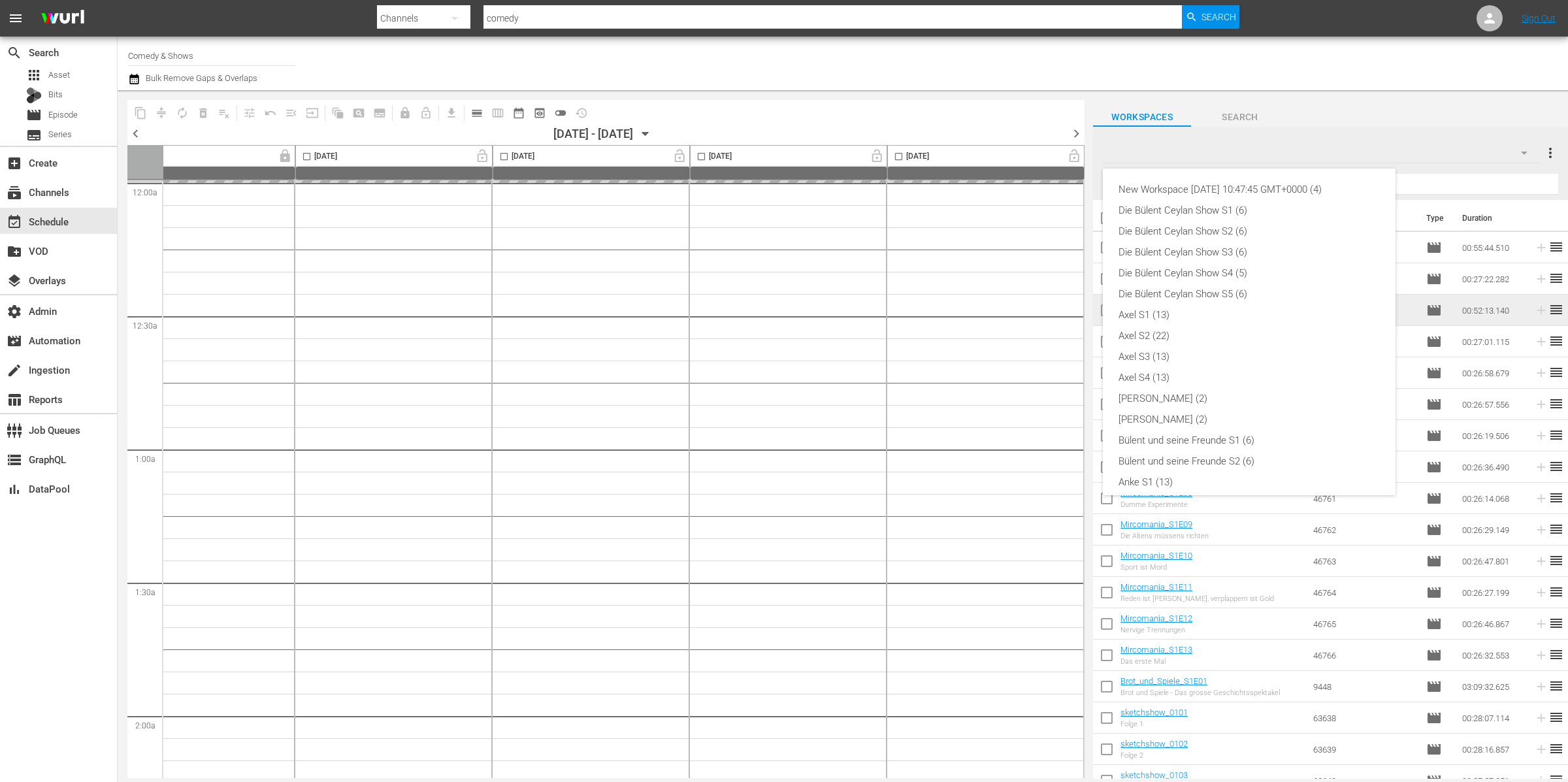
scroll to position [321, 0]
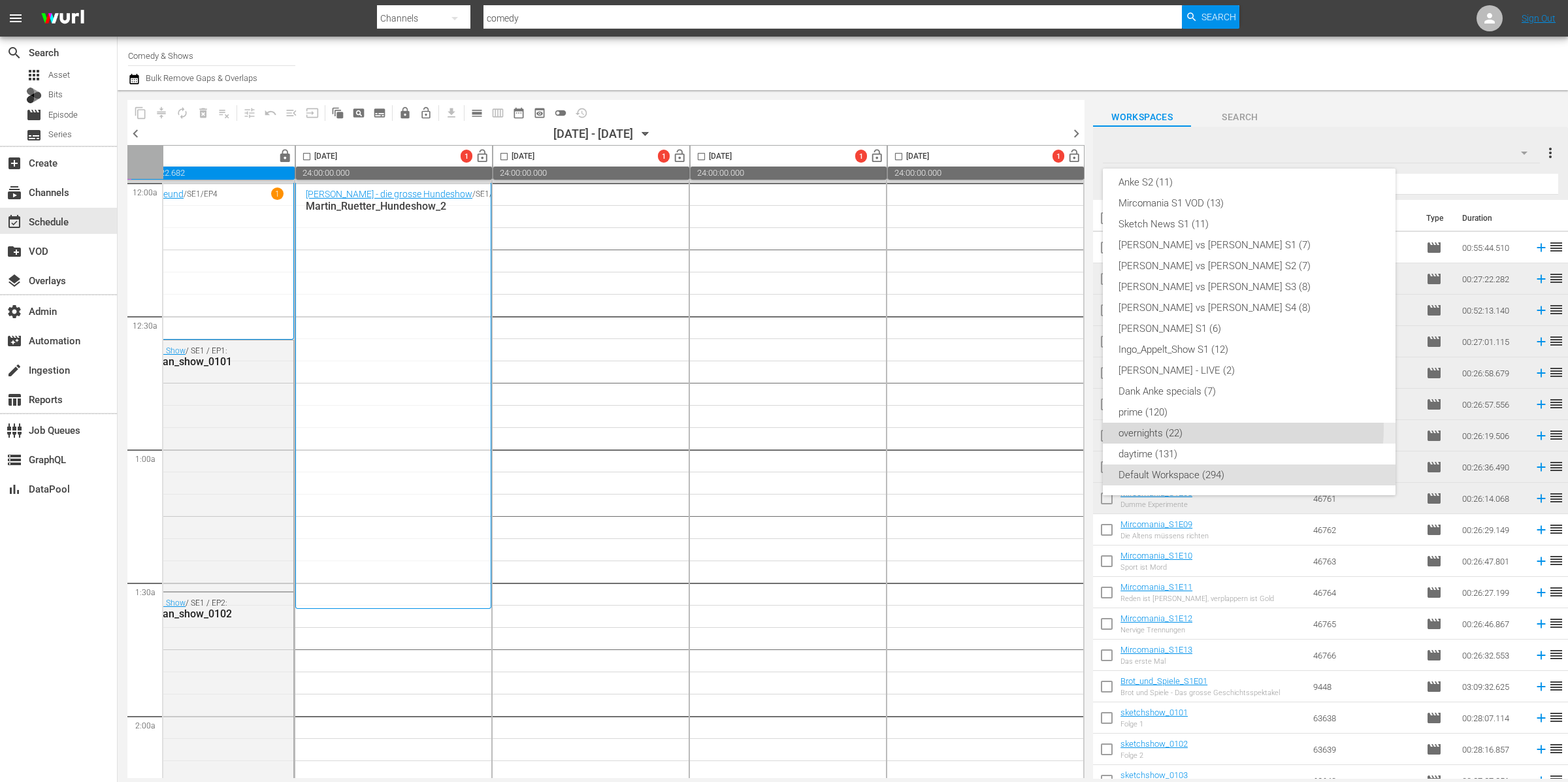
click at [1222, 428] on div "overnights (22)" at bounding box center [1249, 433] width 261 height 21
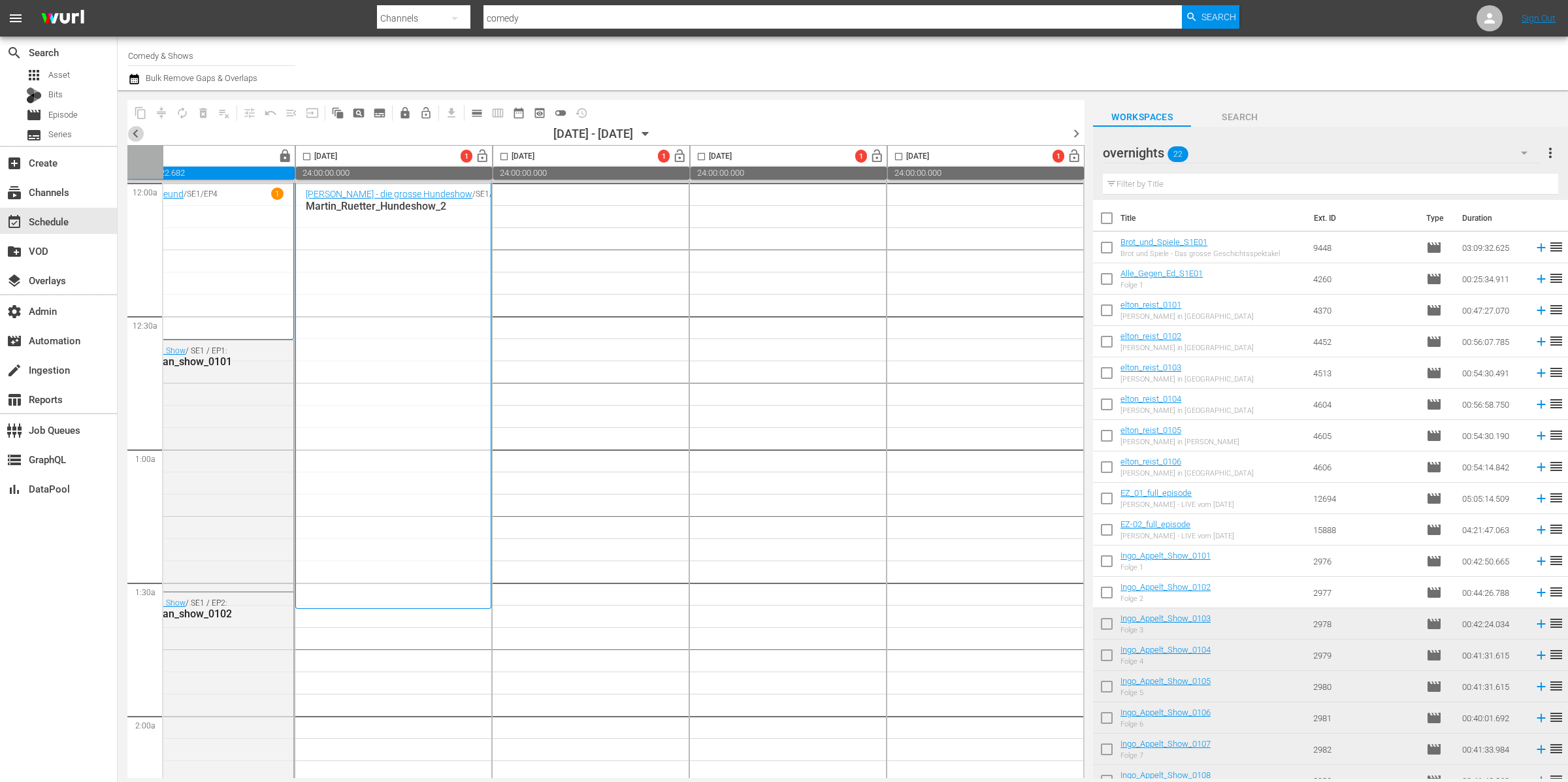
click at [133, 136] on span "chevron_left" at bounding box center [135, 133] width 17 height 17
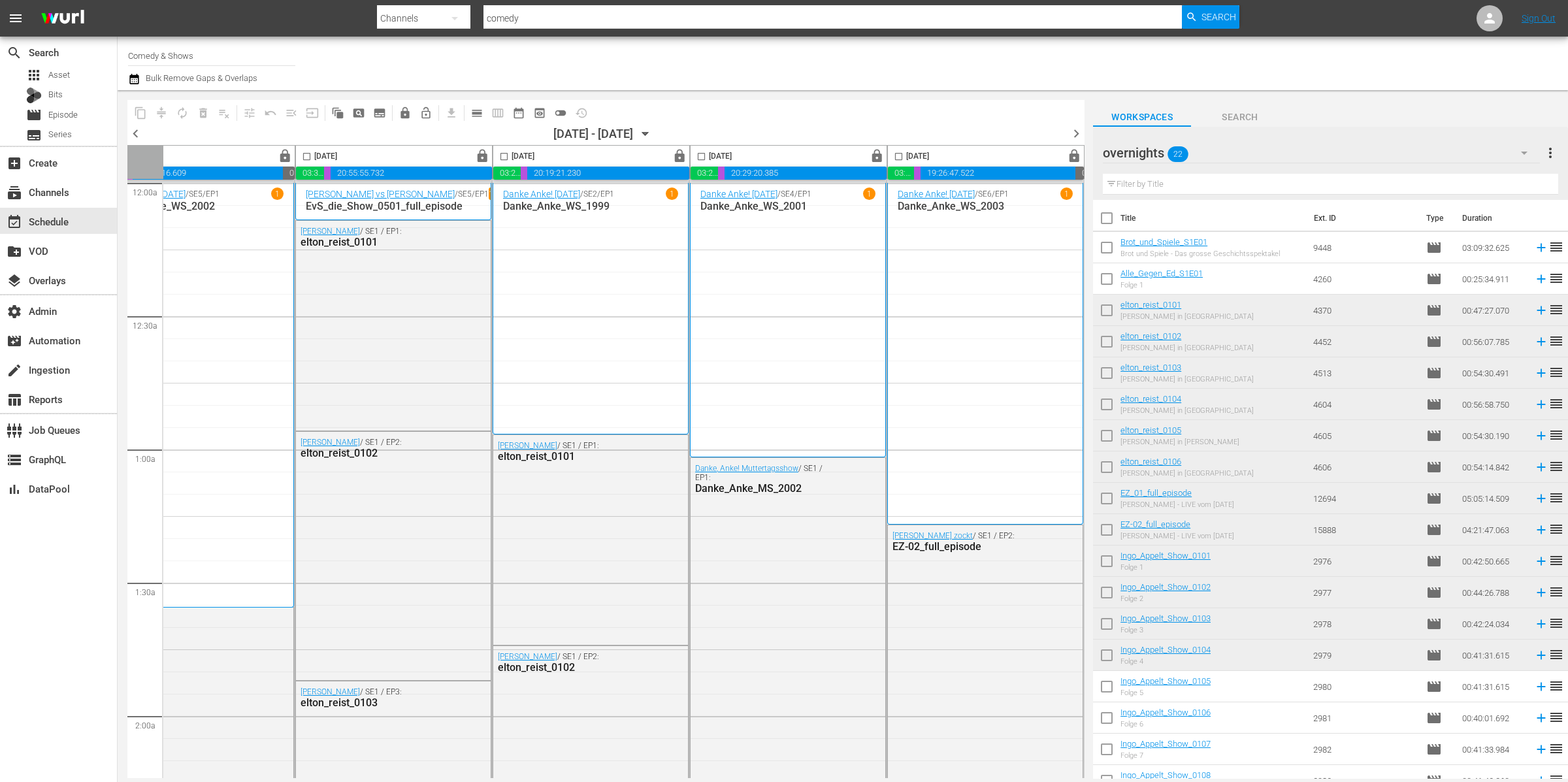
click at [1065, 135] on div "chevron_left 08/29/2025 - 09/04/2025 August 29th chevron_right" at bounding box center [605, 135] width 957 height 19
click at [1081, 130] on span "chevron_right" at bounding box center [1076, 133] width 17 height 17
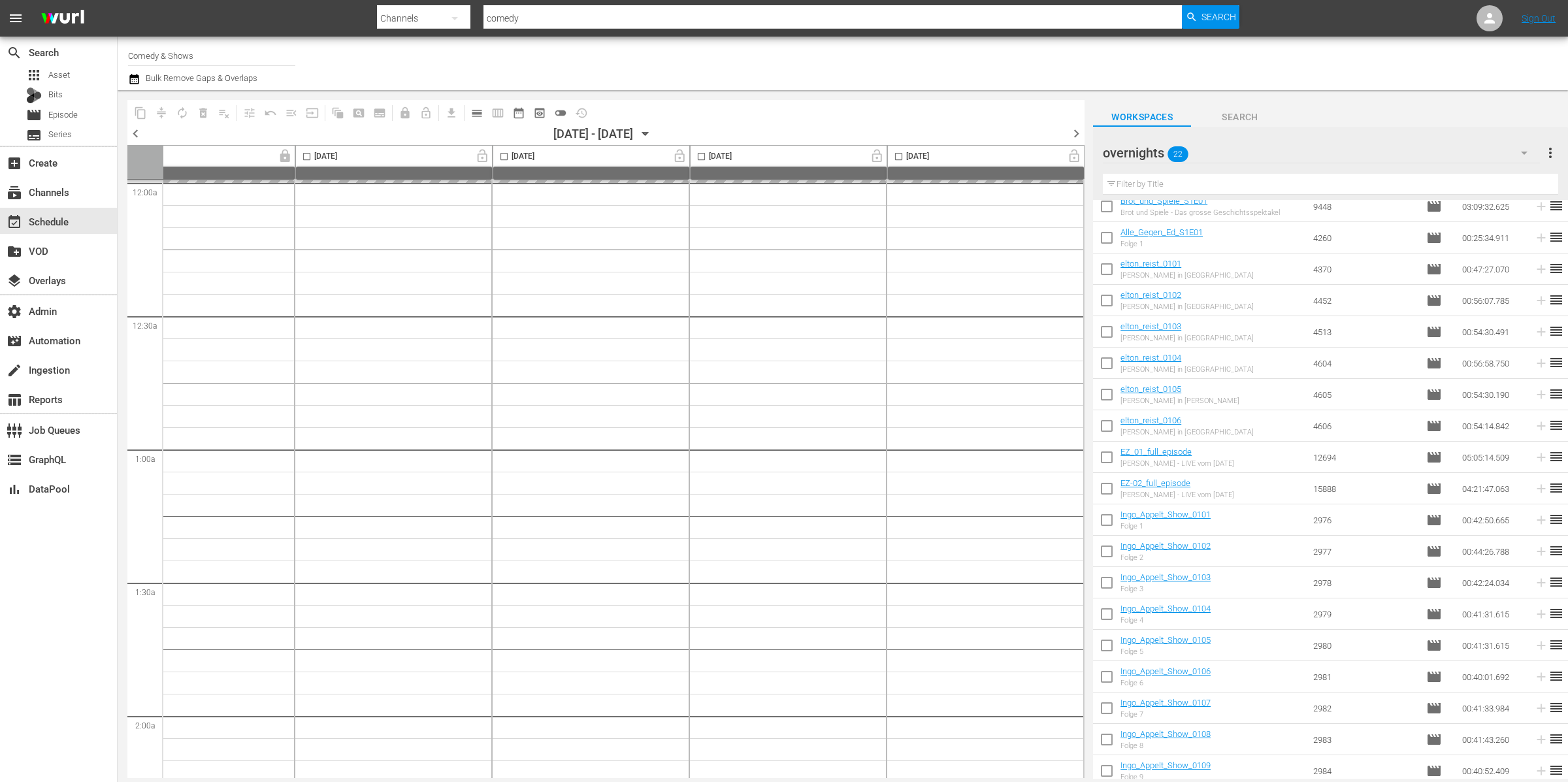
scroll to position [140, 0]
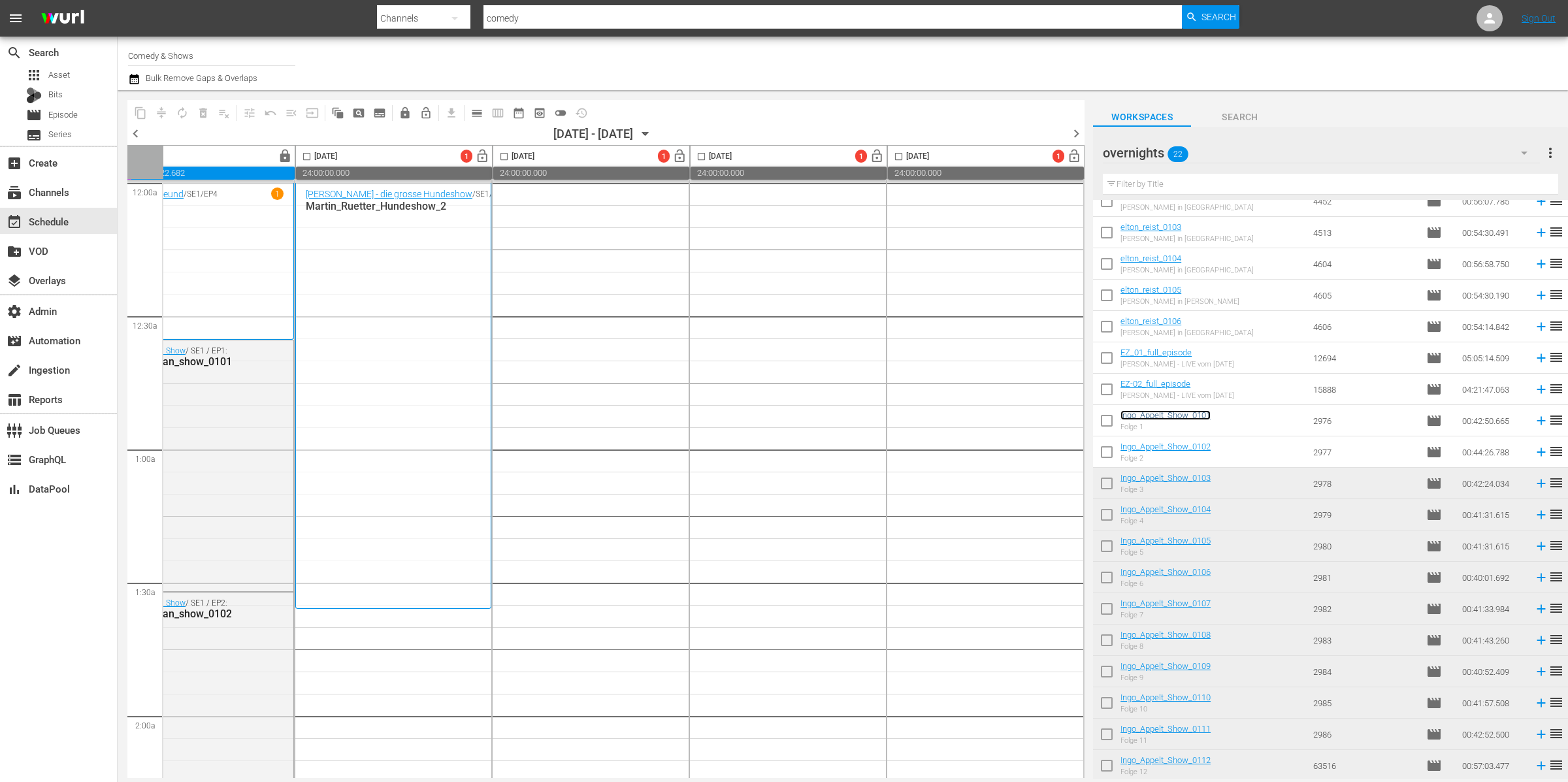
click at [1121, 421] on link "Ingo_Appelt_Show_0101" at bounding box center [1165, 415] width 90 height 10
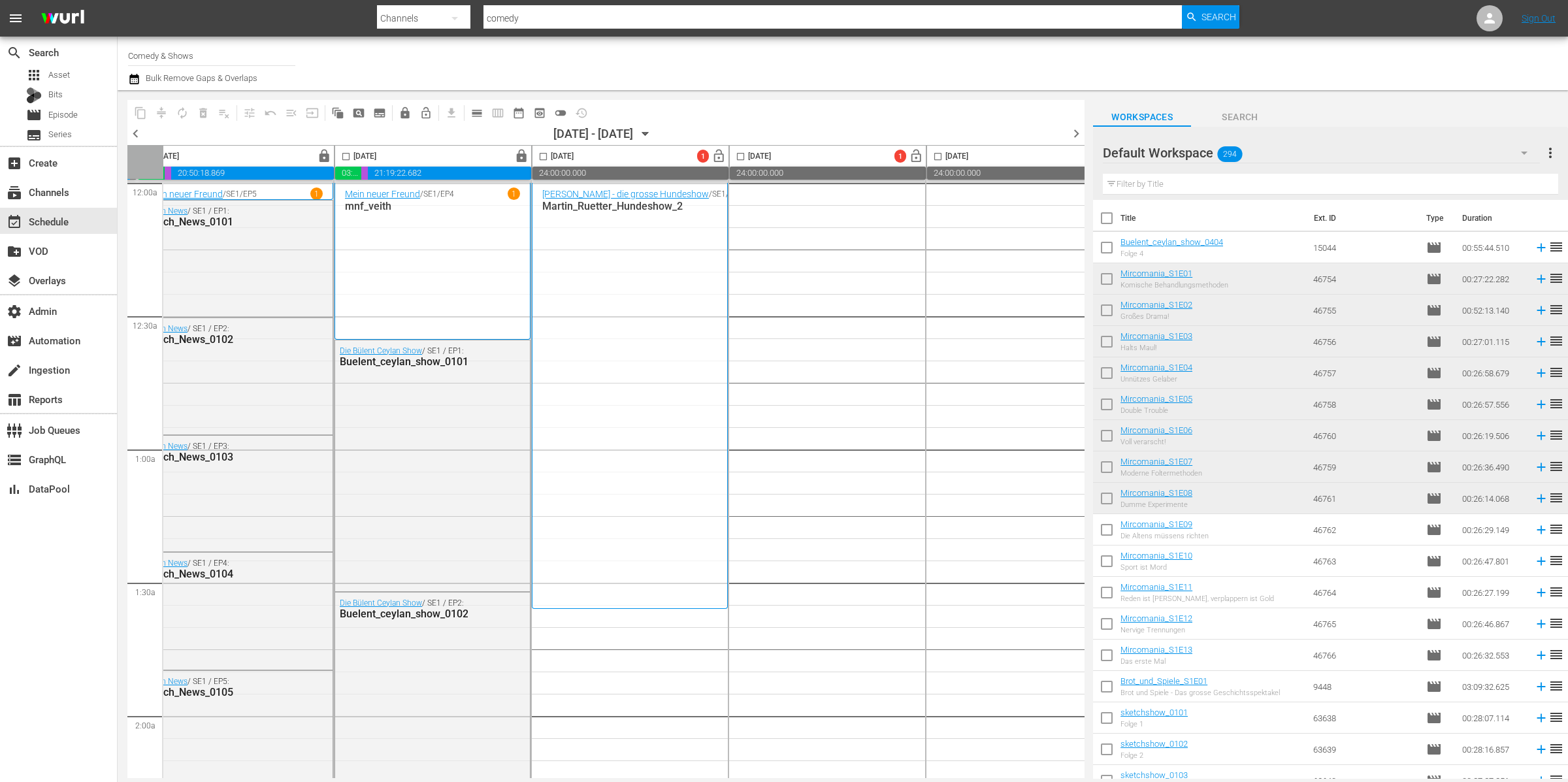
scroll to position [0, 230]
click at [1292, 148] on div "Default Workspace 294" at bounding box center [1321, 153] width 437 height 37
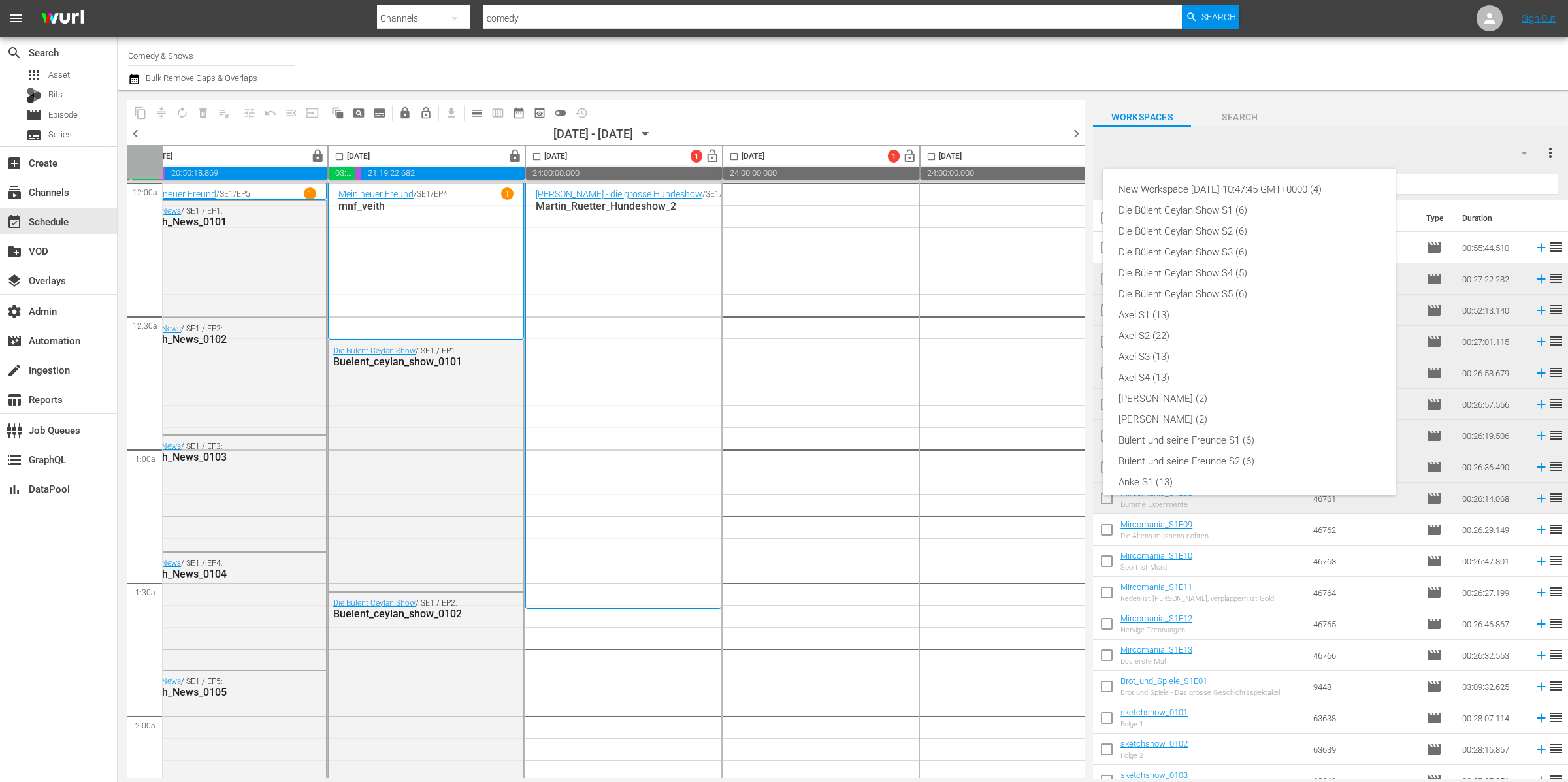
scroll to position [321, 0]
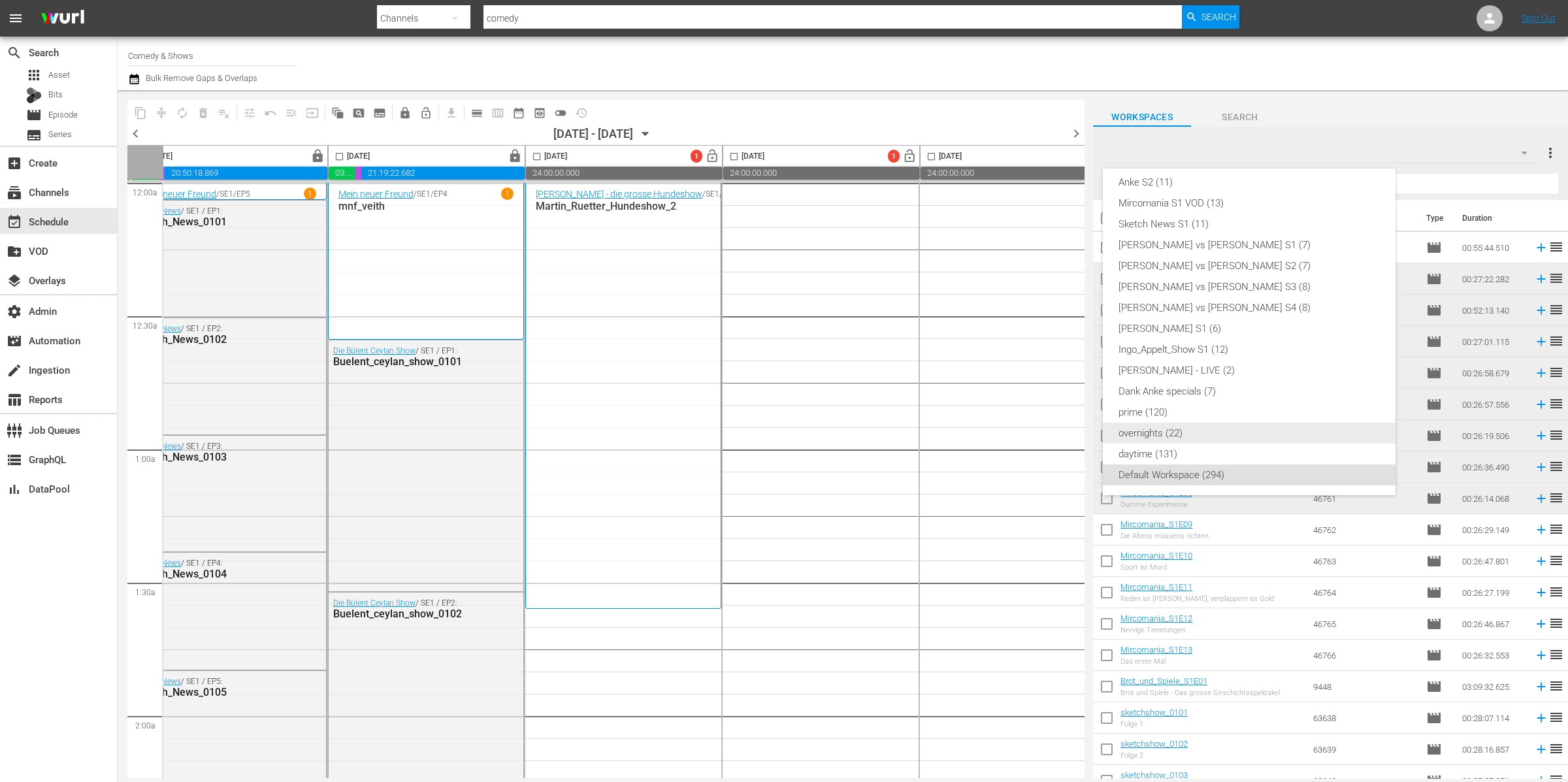
drag, startPoint x: 1220, startPoint y: 447, endPoint x: 1215, endPoint y: 433, distance: 14.9
click at [1215, 433] on div "New Workspace Fri Jul 25 2025 10:47:45 GMT+0000 (4) Die Bülent Ceylan Show S1 (…" at bounding box center [1249, 172] width 293 height 648
click at [1215, 432] on div "overnights (22)" at bounding box center [1249, 433] width 261 height 21
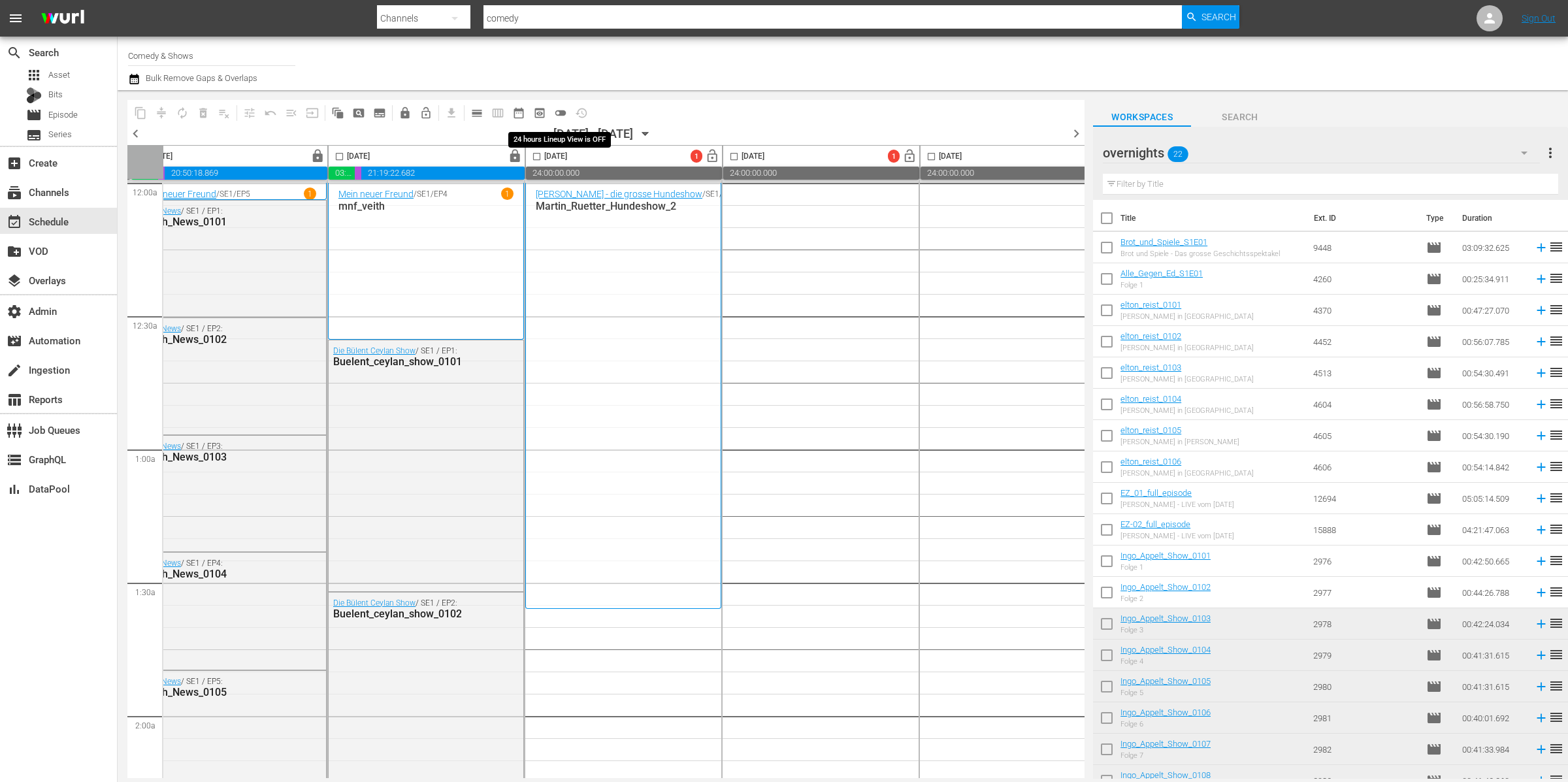
click at [560, 112] on span "toggle_off" at bounding box center [561, 113] width 13 height 13
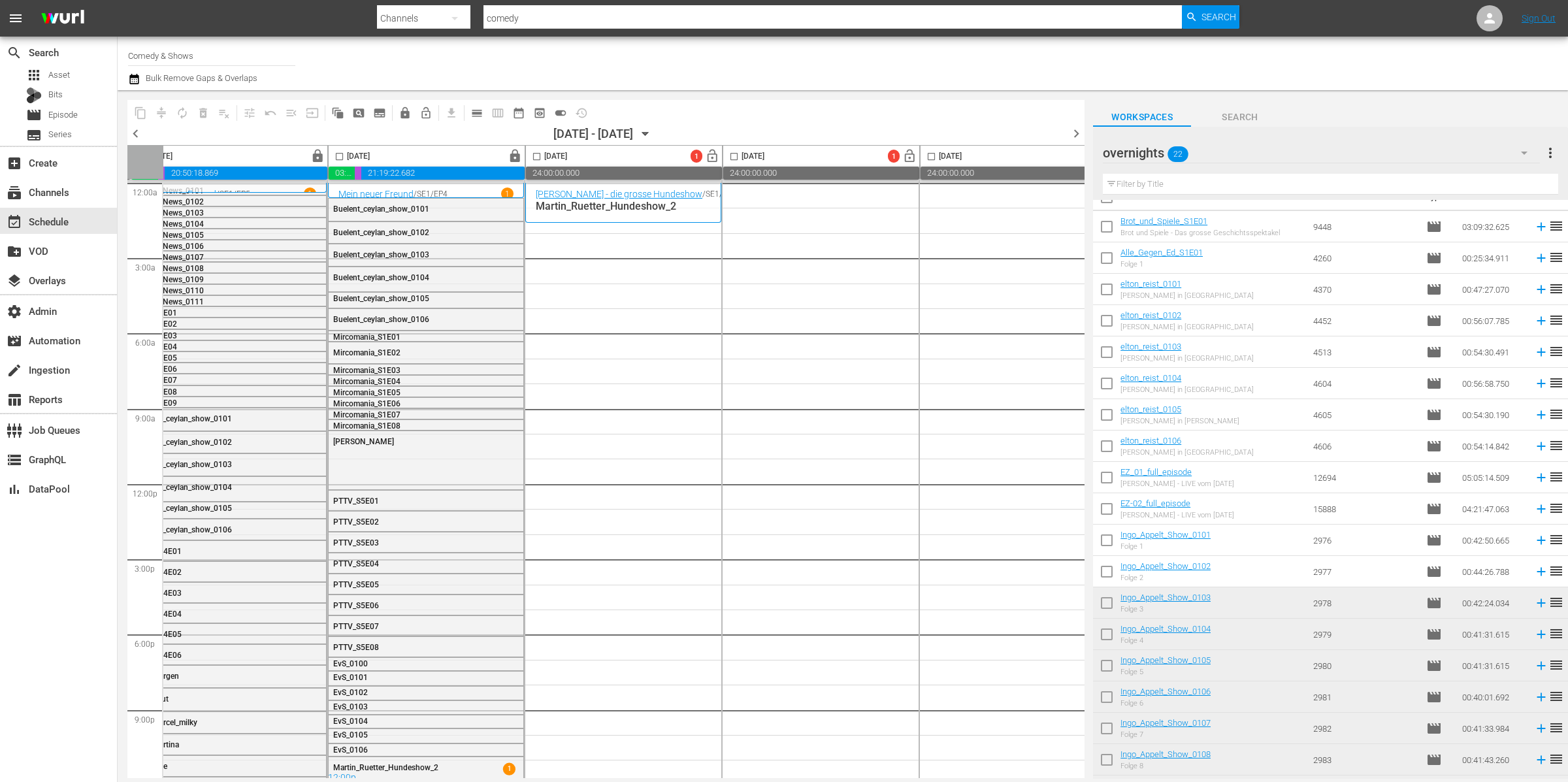
scroll to position [140, 0]
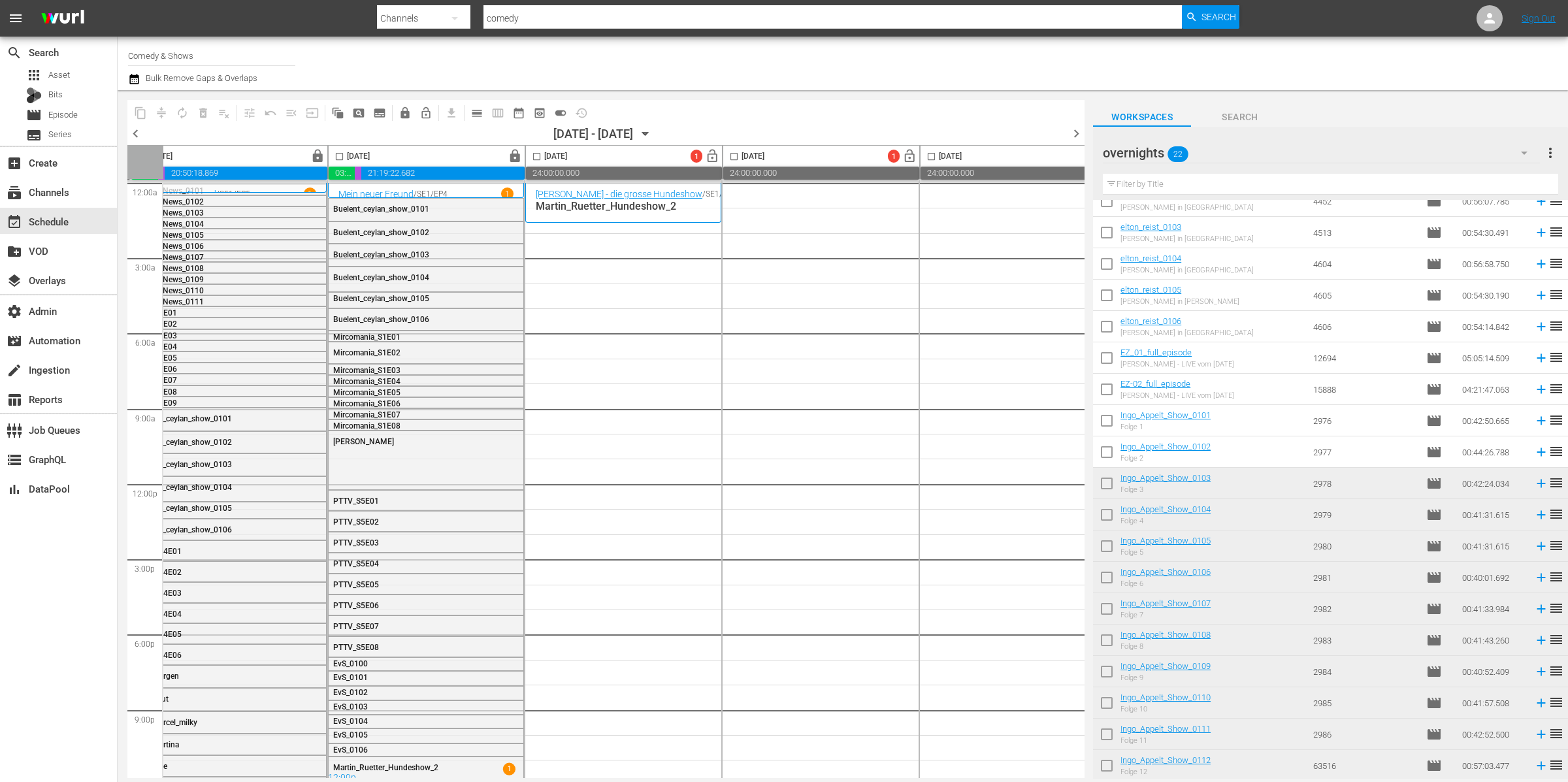
click at [1108, 424] on input "checkbox" at bounding box center [1107, 423] width 27 height 27
checkbox input "true"
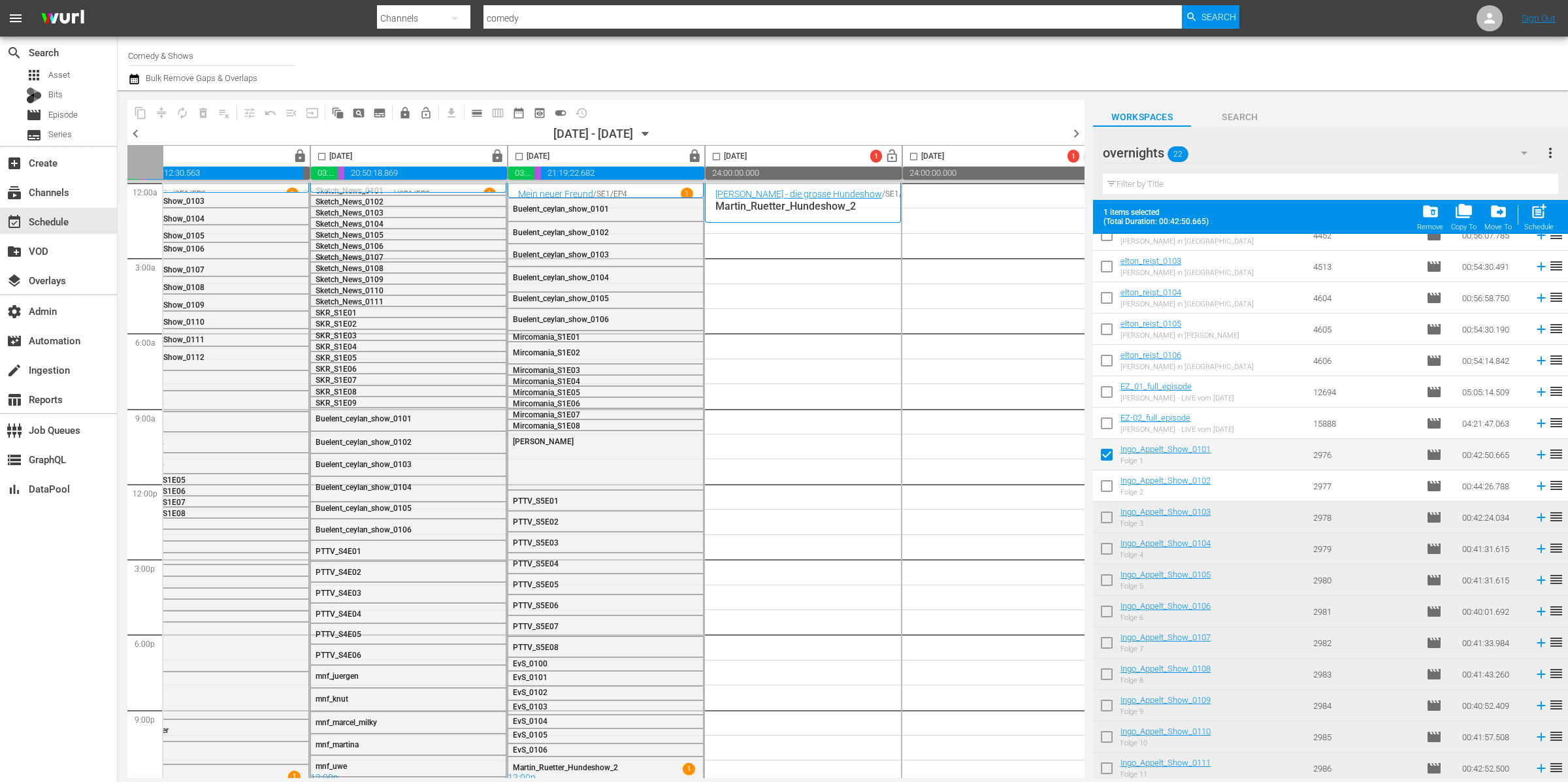
scroll to position [0, 0]
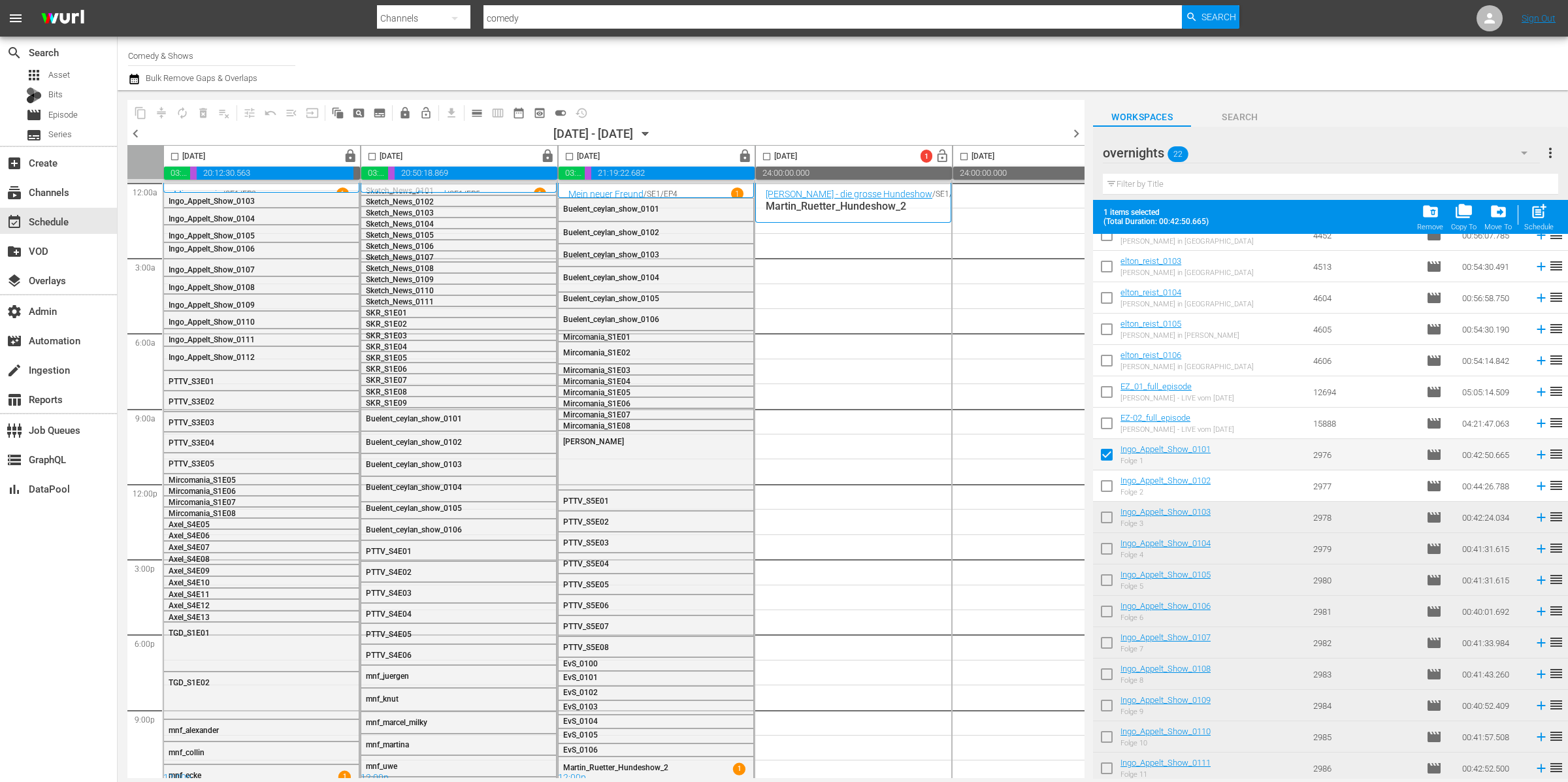
click at [1113, 490] on input "checkbox" at bounding box center [1107, 489] width 27 height 27
checkbox input "true"
click at [1106, 521] on input "checkbox" at bounding box center [1107, 520] width 27 height 27
checkbox input "true"
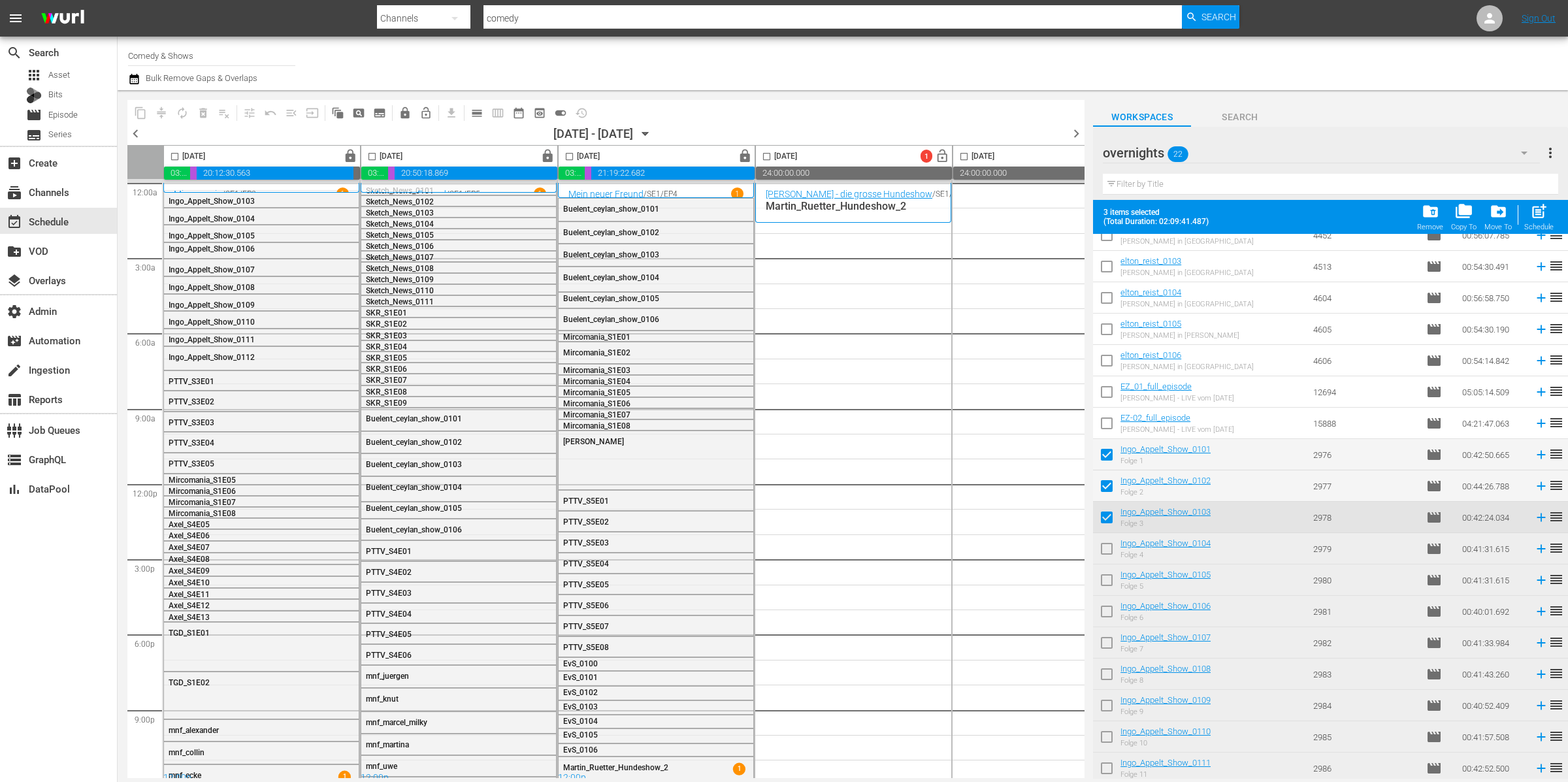
click at [1103, 552] on input "checkbox" at bounding box center [1107, 552] width 27 height 27
checkbox input "true"
click at [1107, 579] on input "checkbox" at bounding box center [1107, 583] width 27 height 27
checkbox input "true"
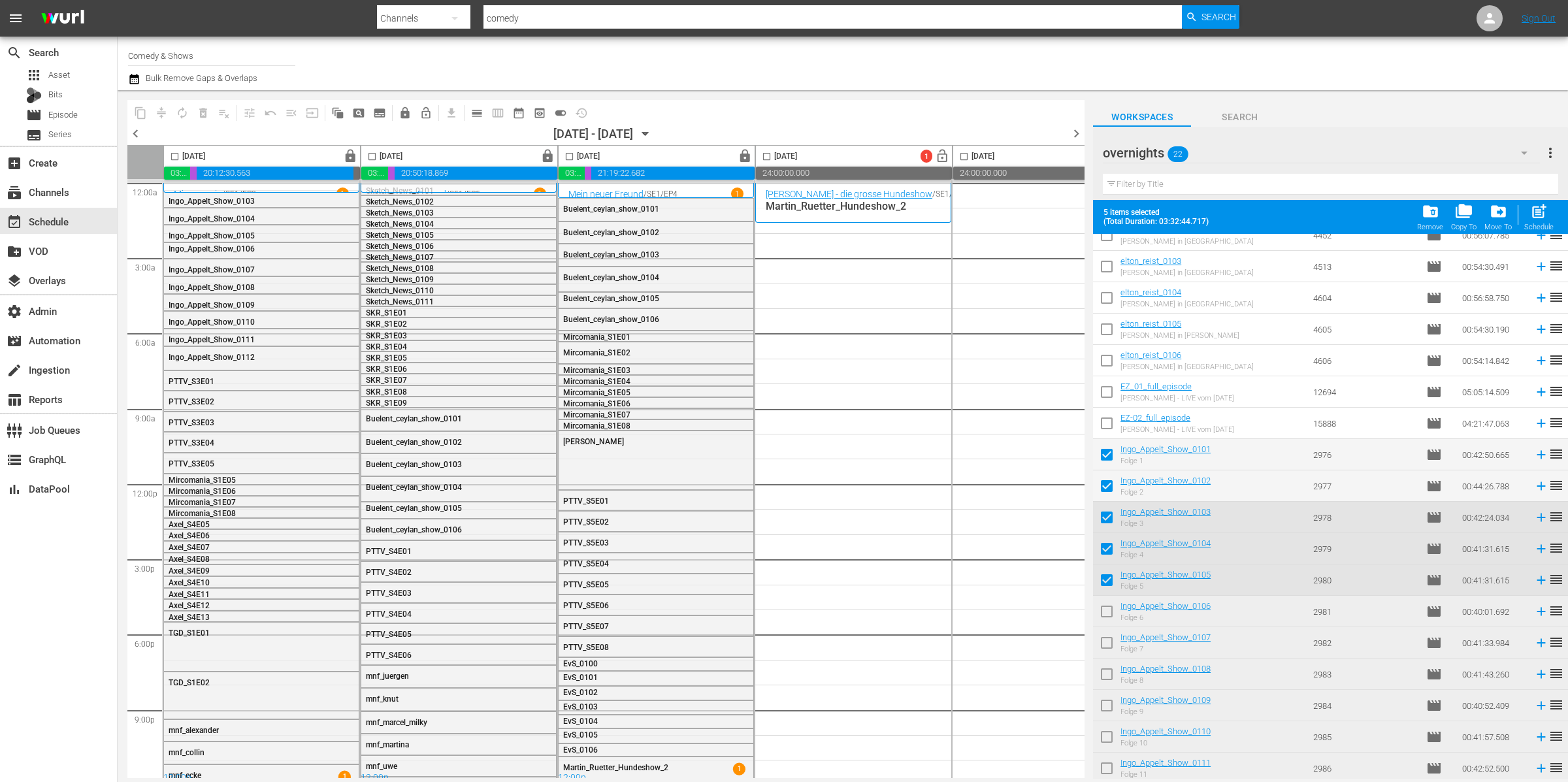
click at [1106, 614] on input "checkbox" at bounding box center [1107, 614] width 27 height 27
checkbox input "true"
click at [1109, 634] on input "checkbox" at bounding box center [1107, 646] width 27 height 27
checkbox input "true"
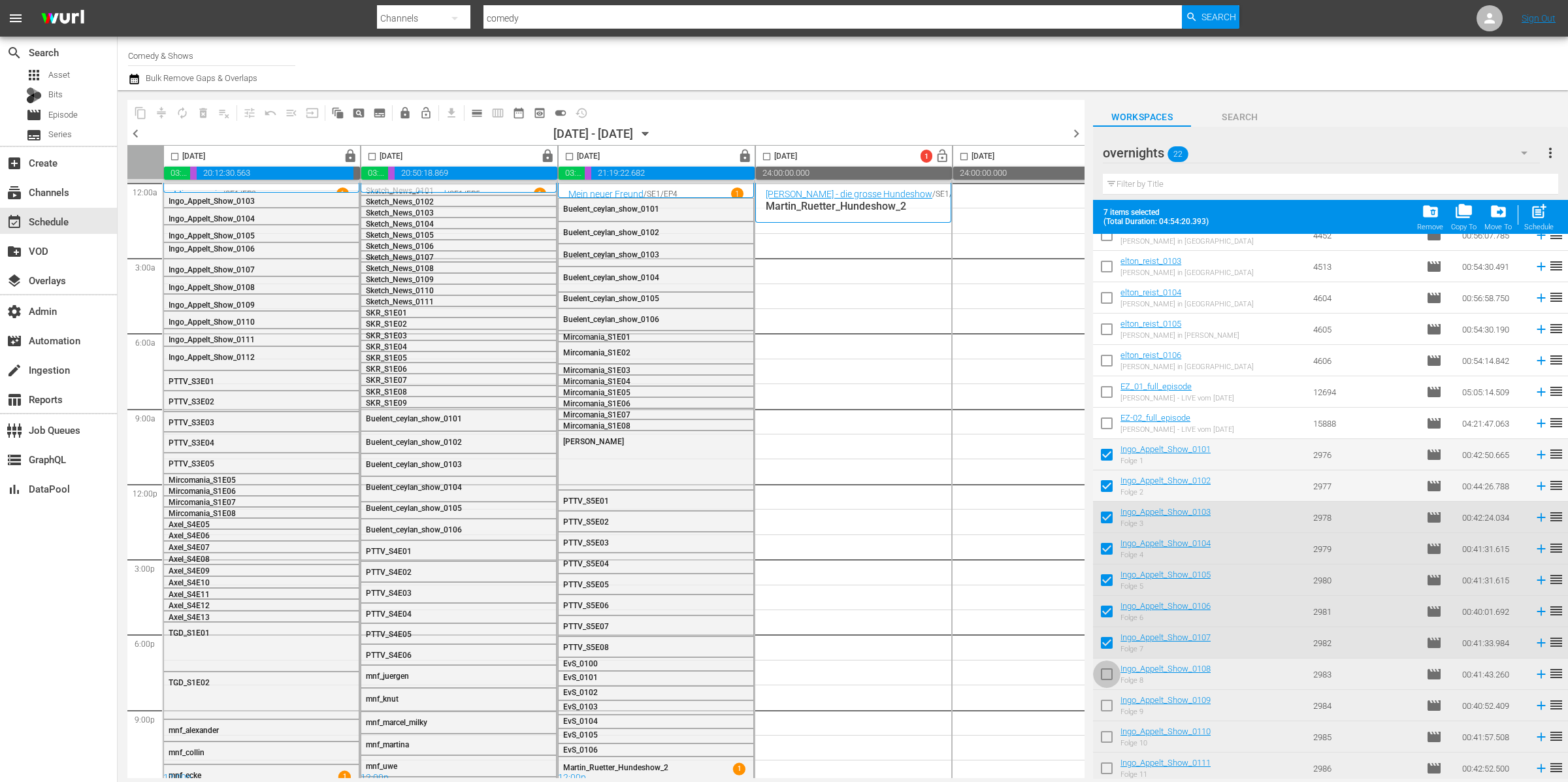
drag, startPoint x: 1110, startPoint y: 675, endPoint x: 1105, endPoint y: 712, distance: 37.3
click at [1110, 675] on input "checkbox" at bounding box center [1107, 677] width 27 height 27
checkbox input "true"
drag, startPoint x: 1105, startPoint y: 711, endPoint x: 1105, endPoint y: 733, distance: 22.0
click at [1105, 711] on input "checkbox" at bounding box center [1107, 709] width 27 height 27
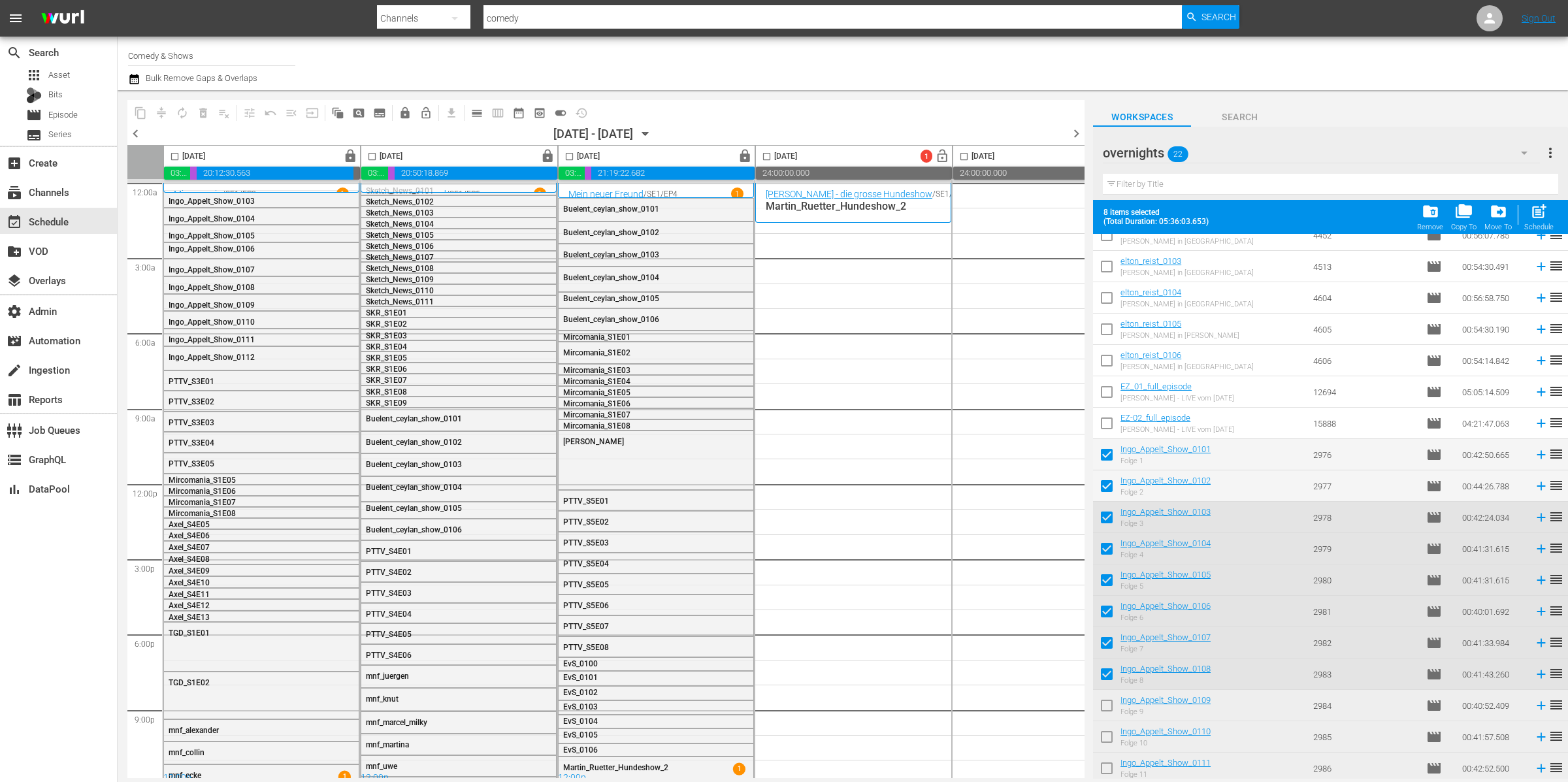
checkbox input "true"
drag, startPoint x: 1106, startPoint y: 739, endPoint x: 1106, endPoint y: 762, distance: 23.0
click at [1106, 740] on input "checkbox" at bounding box center [1107, 740] width 27 height 27
checkbox input "true"
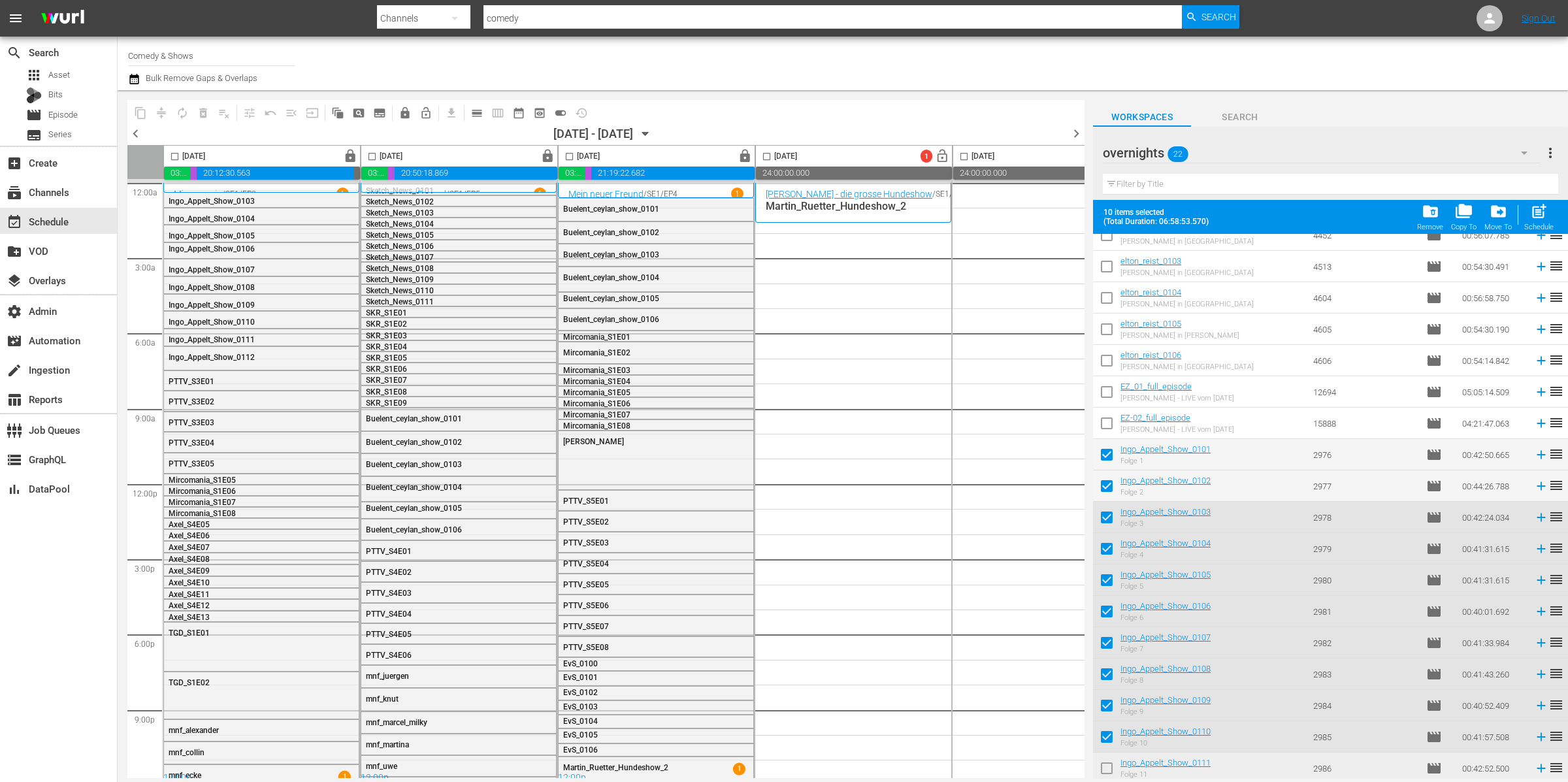
click at [1105, 767] on input "checkbox" at bounding box center [1107, 771] width 27 height 27
checkbox input "true"
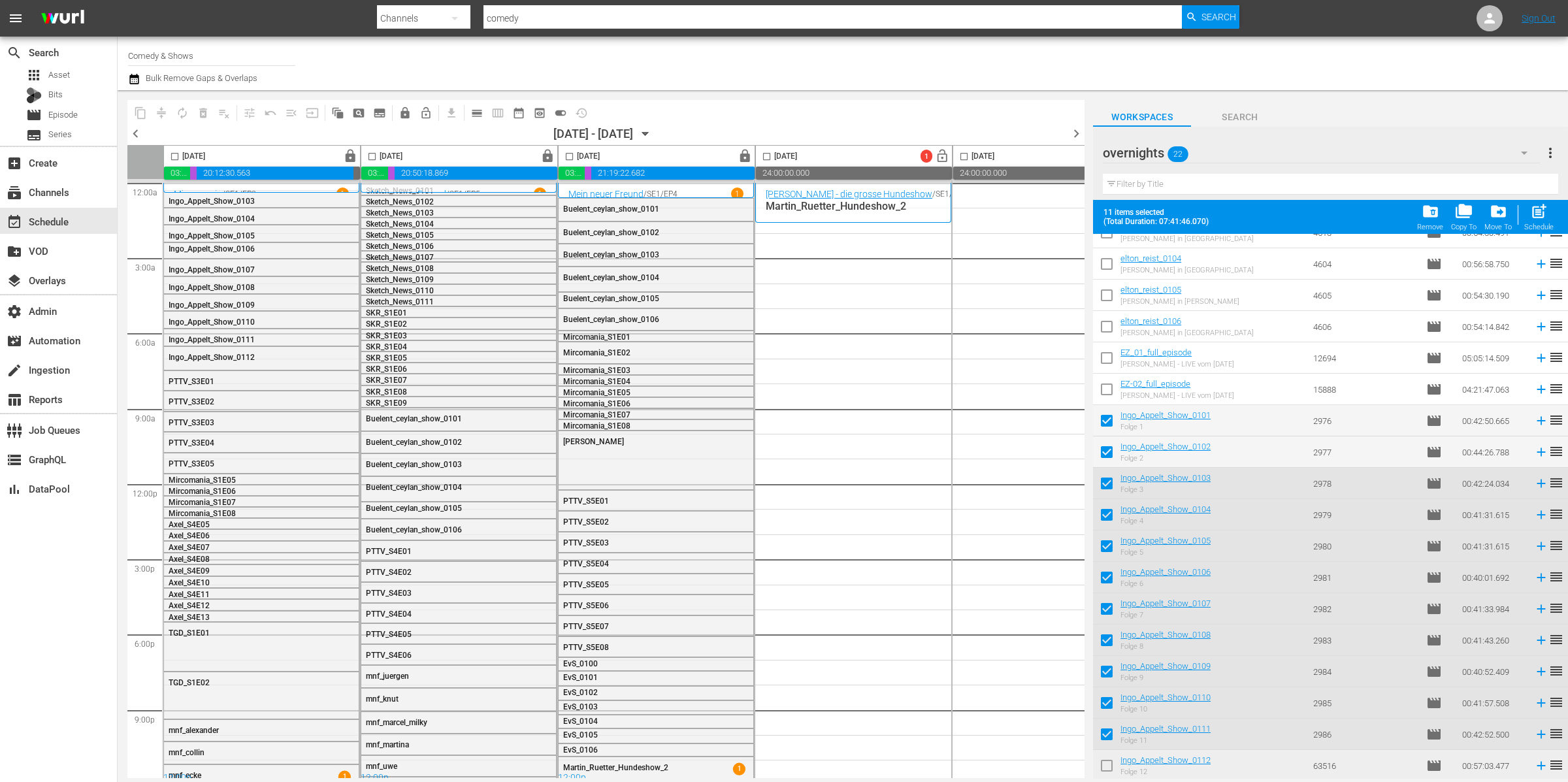
click at [1107, 766] on input "checkbox" at bounding box center [1107, 768] width 27 height 27
checkbox input "true"
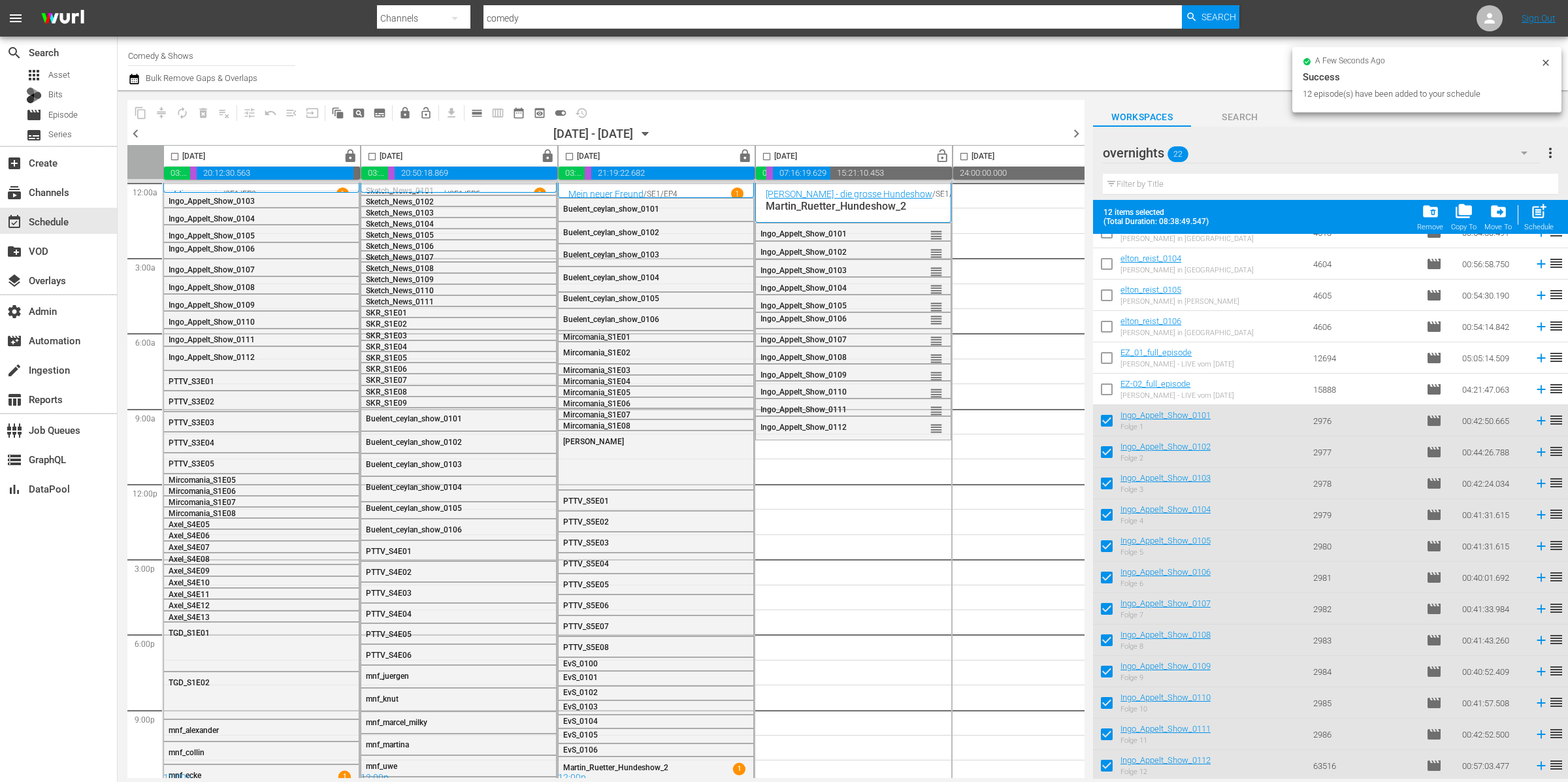
scroll to position [0, 0]
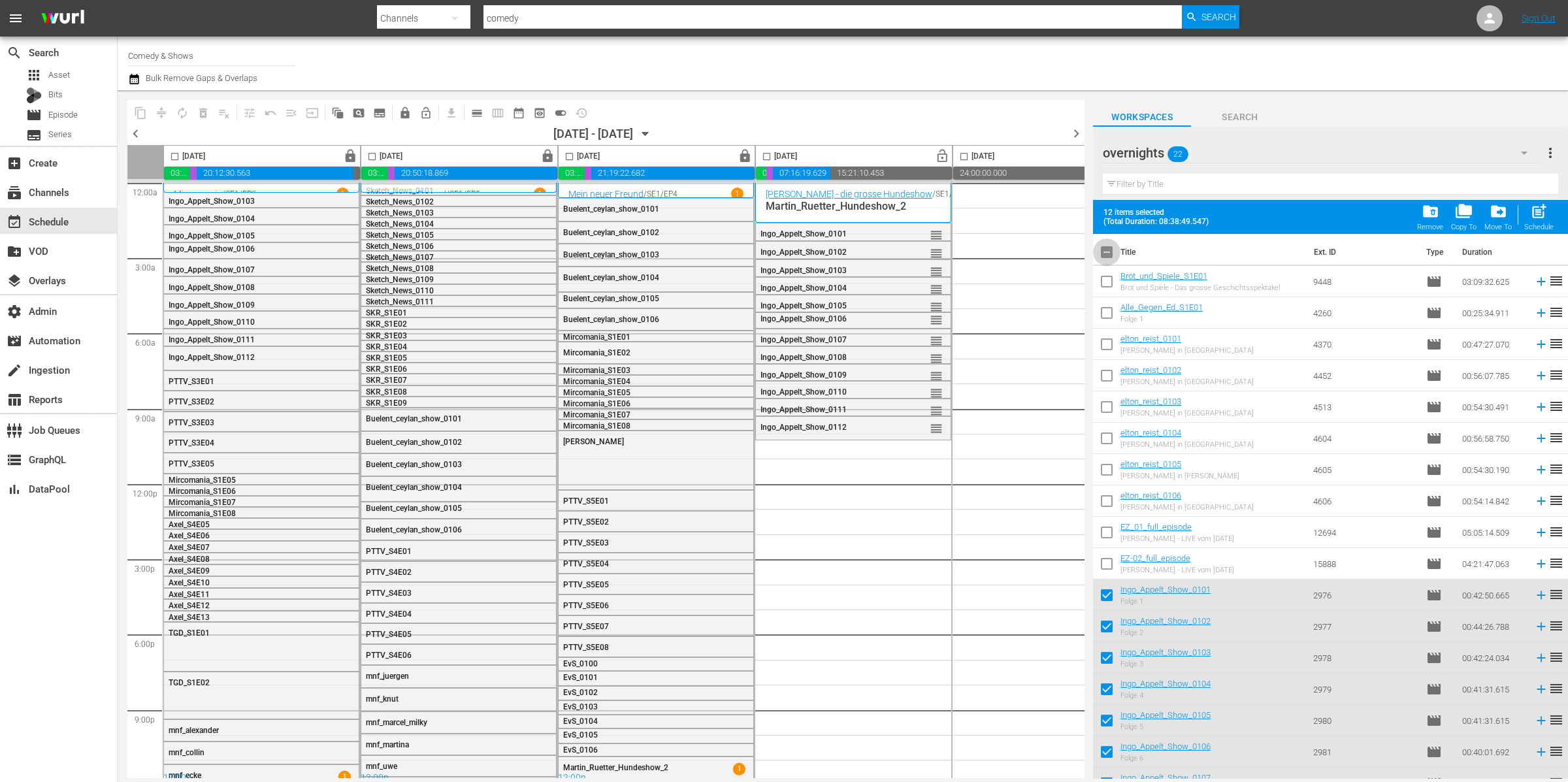
click at [1110, 248] on input "checkbox" at bounding box center [1107, 255] width 27 height 27
checkbox input "true"
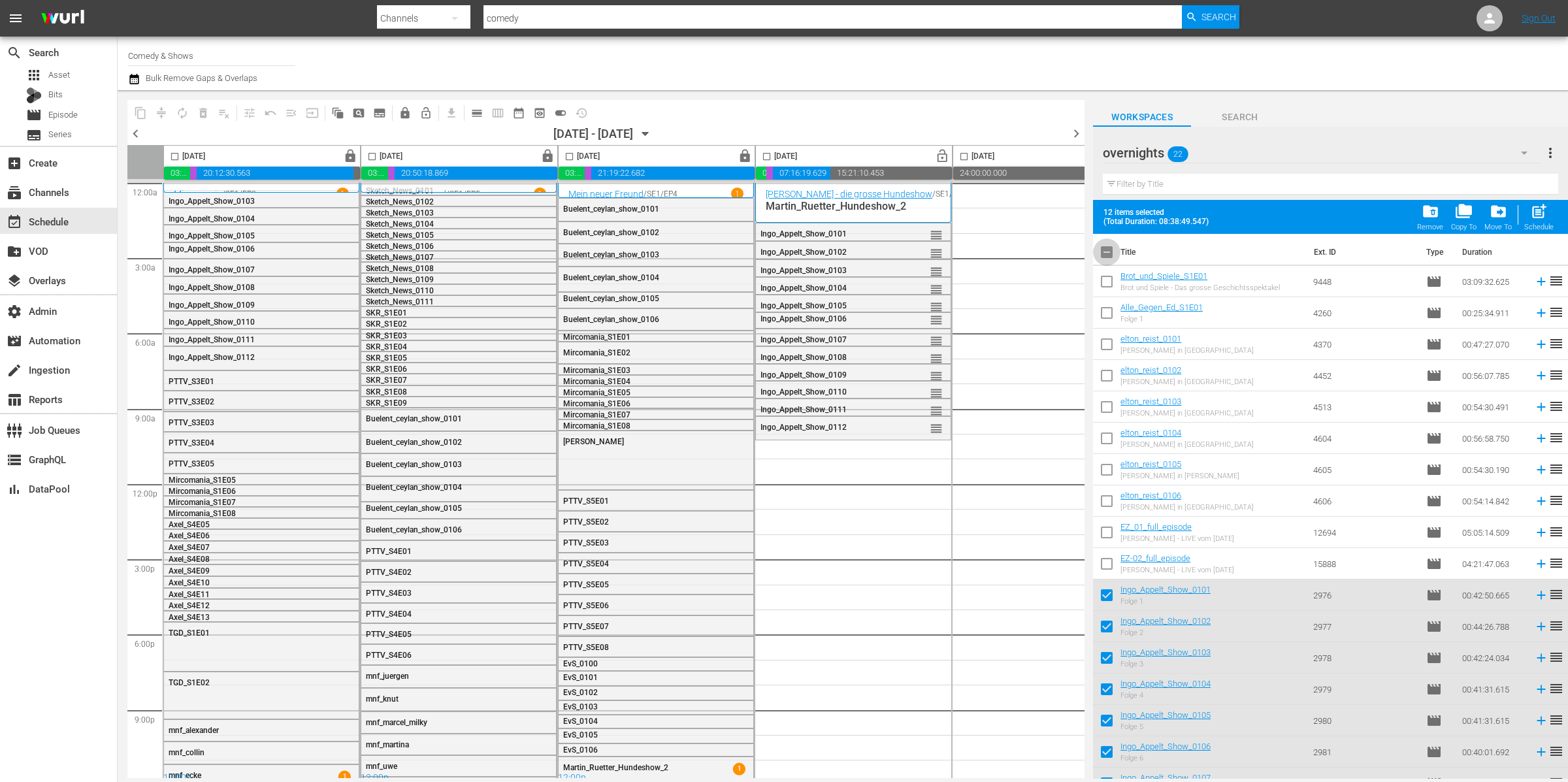
checkbox input "true"
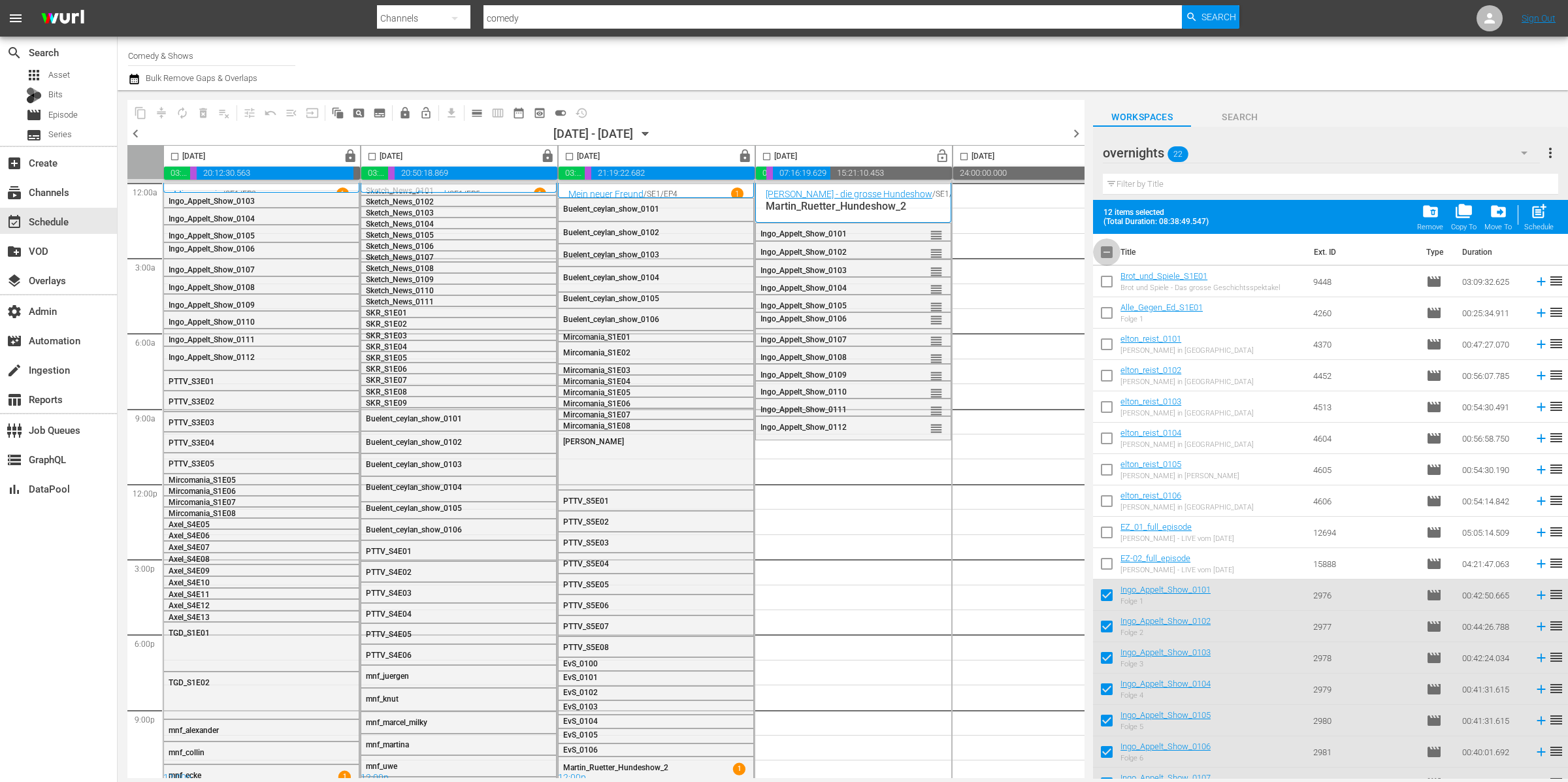
checkbox input "true"
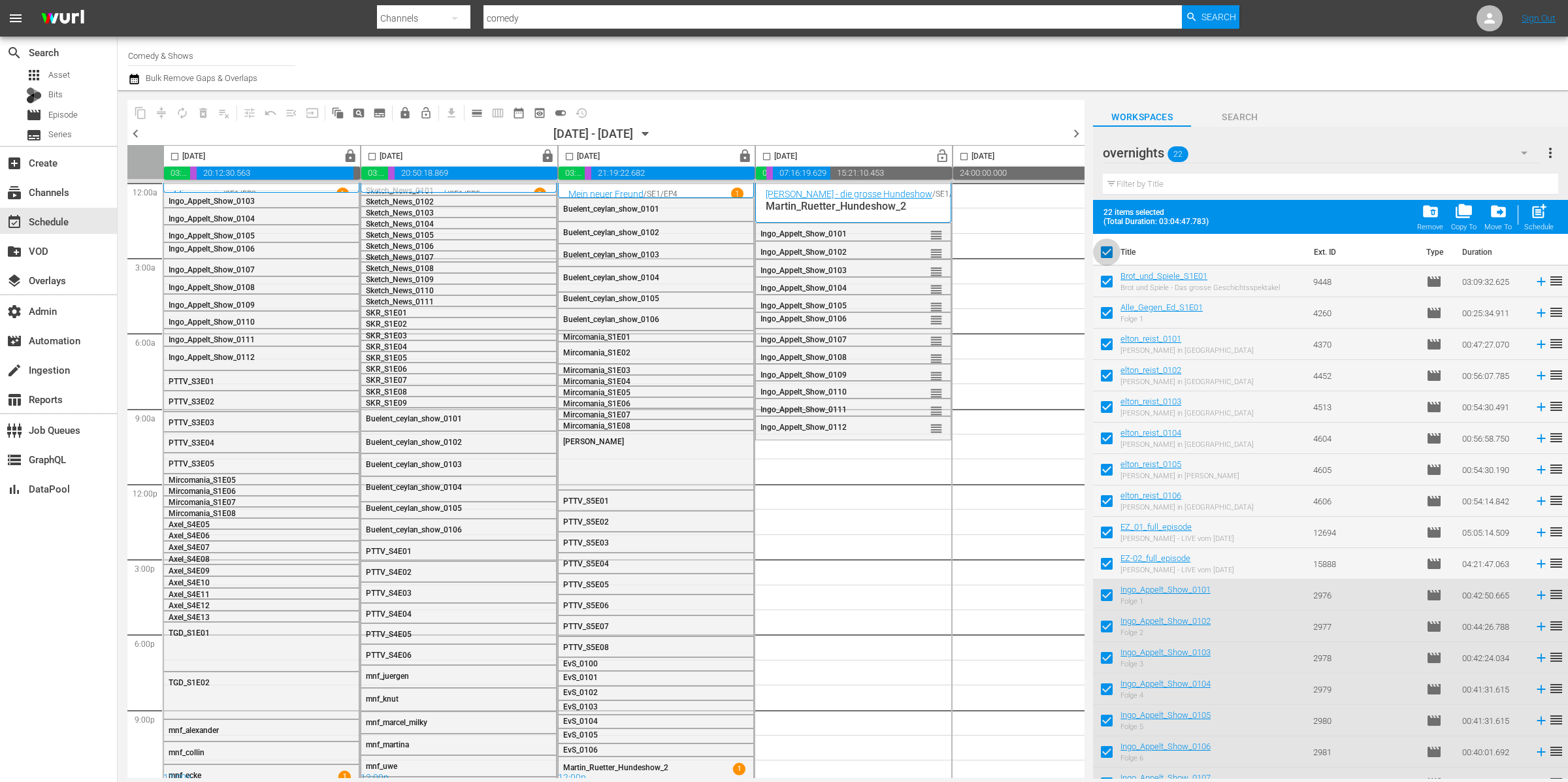
click at [1110, 248] on input "checkbox" at bounding box center [1107, 255] width 27 height 27
checkbox input "false"
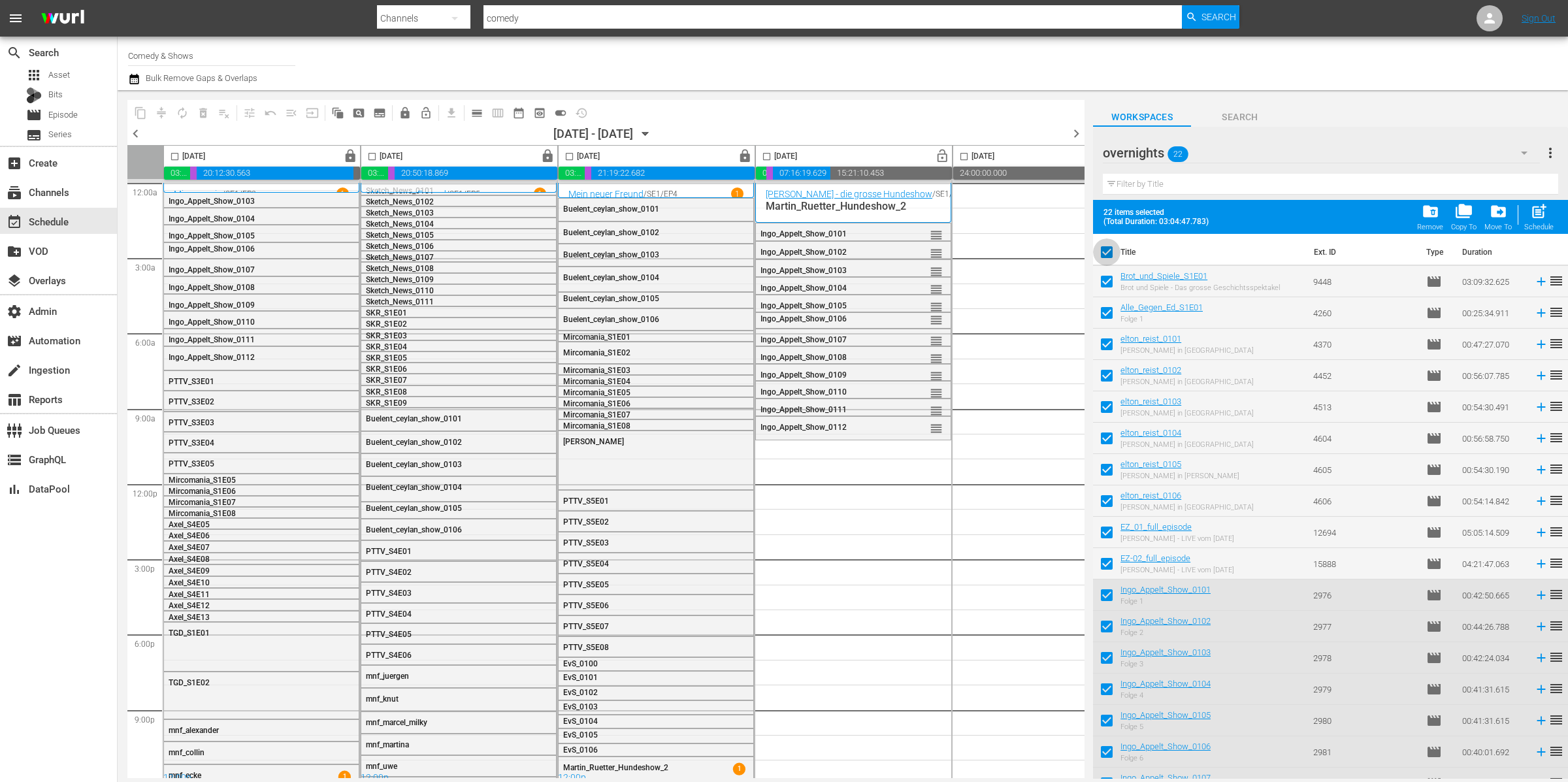
checkbox input "false"
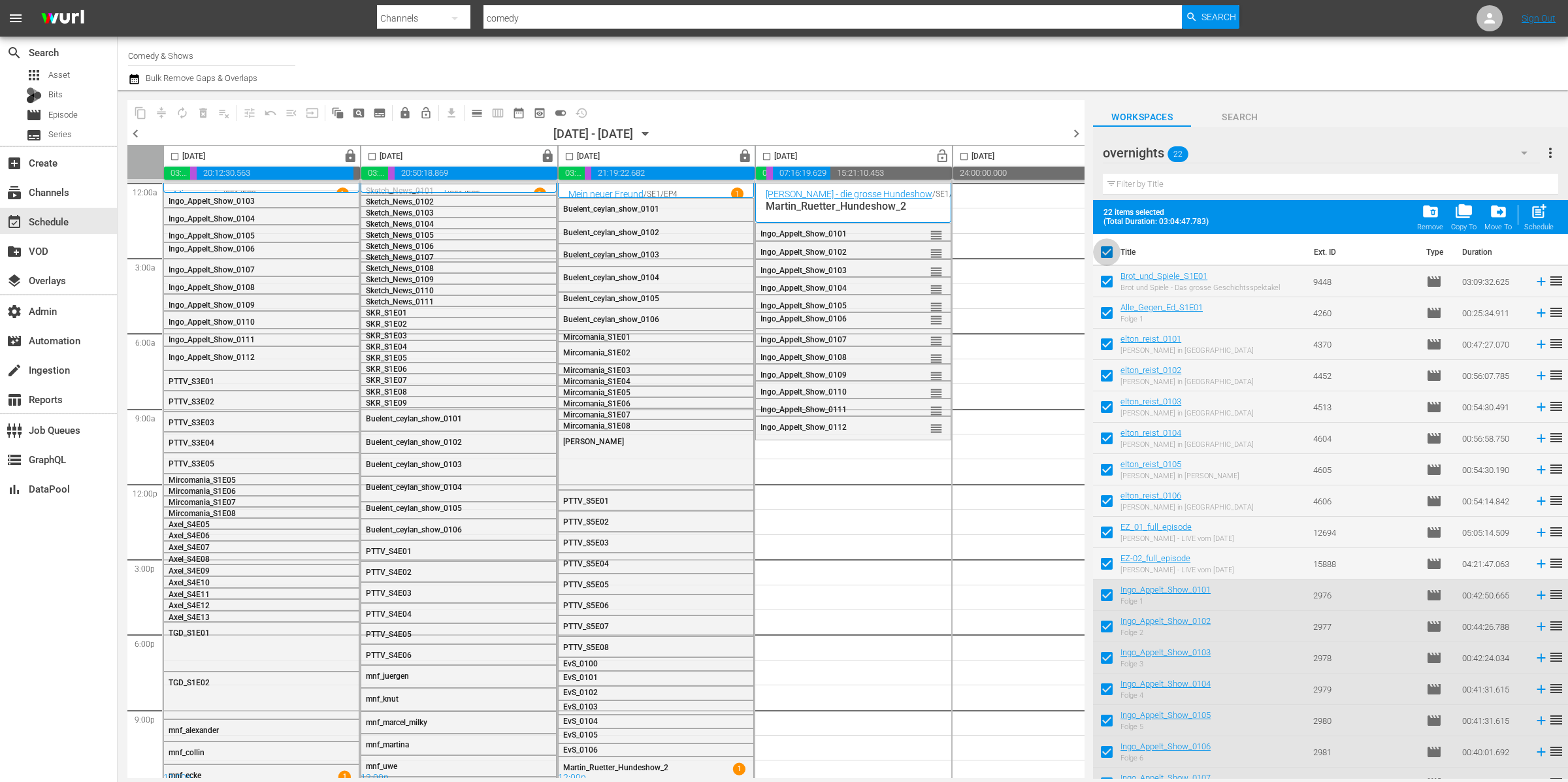
checkbox input "false"
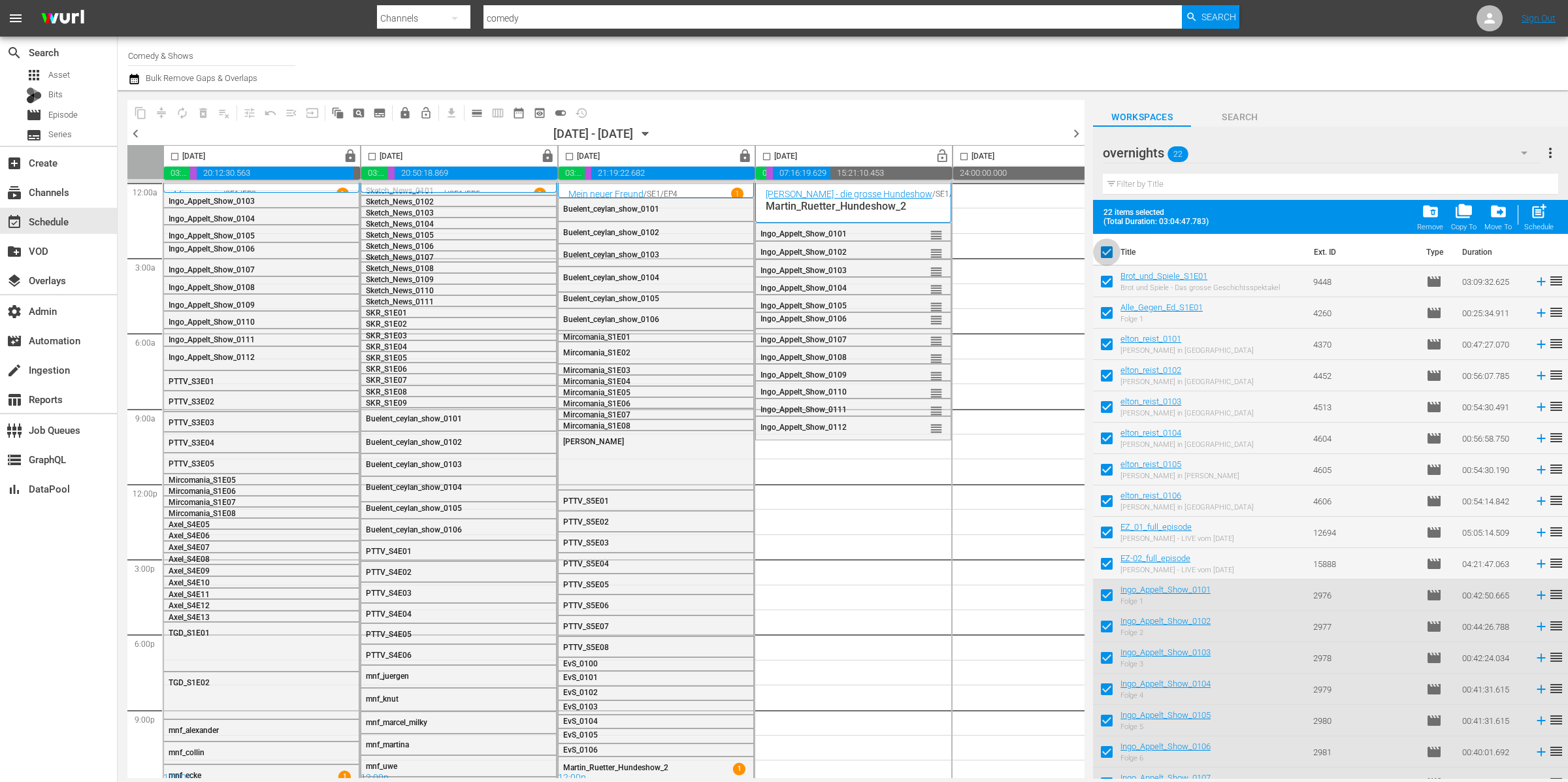
checkbox input "false"
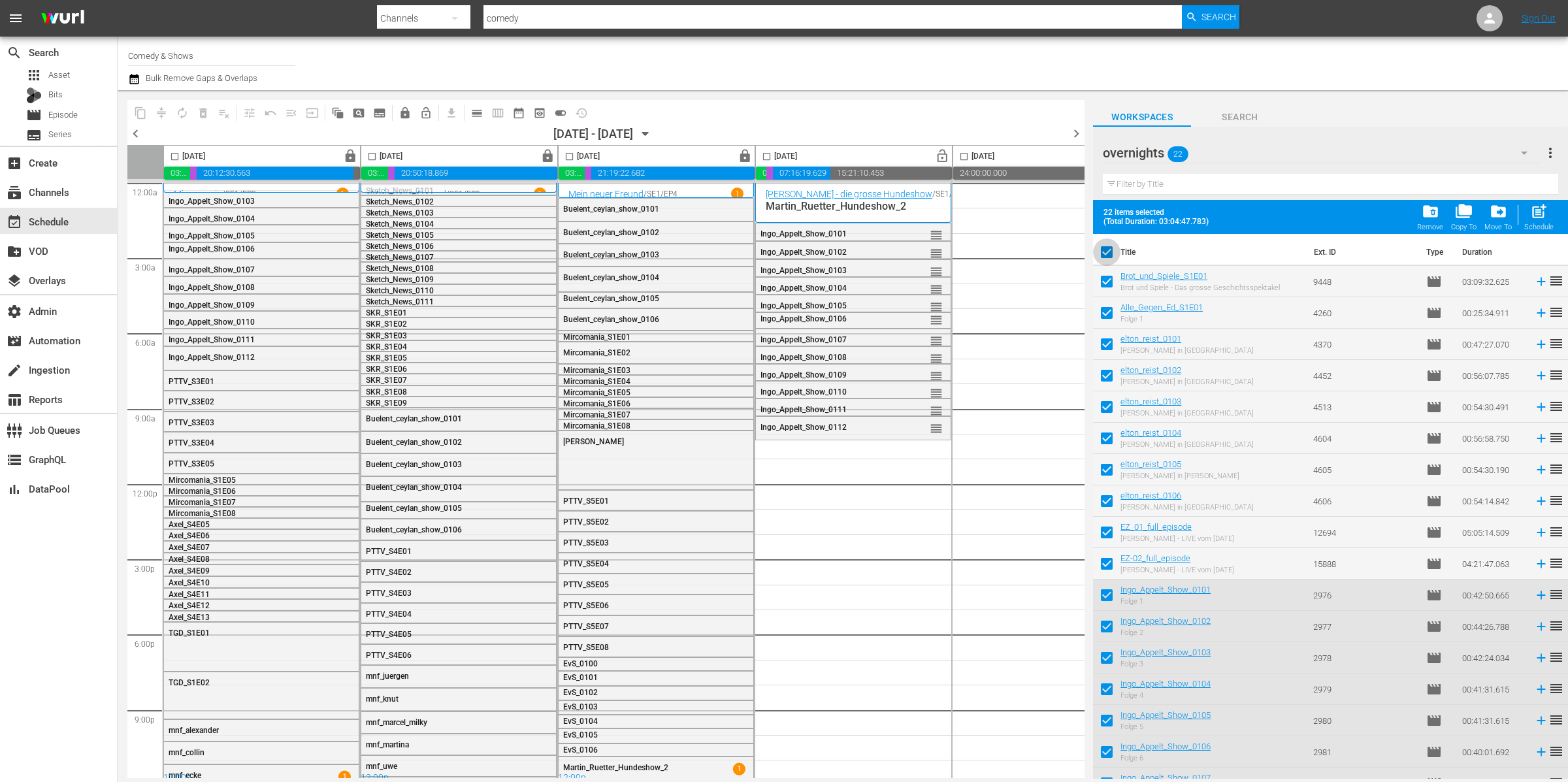
checkbox input "false"
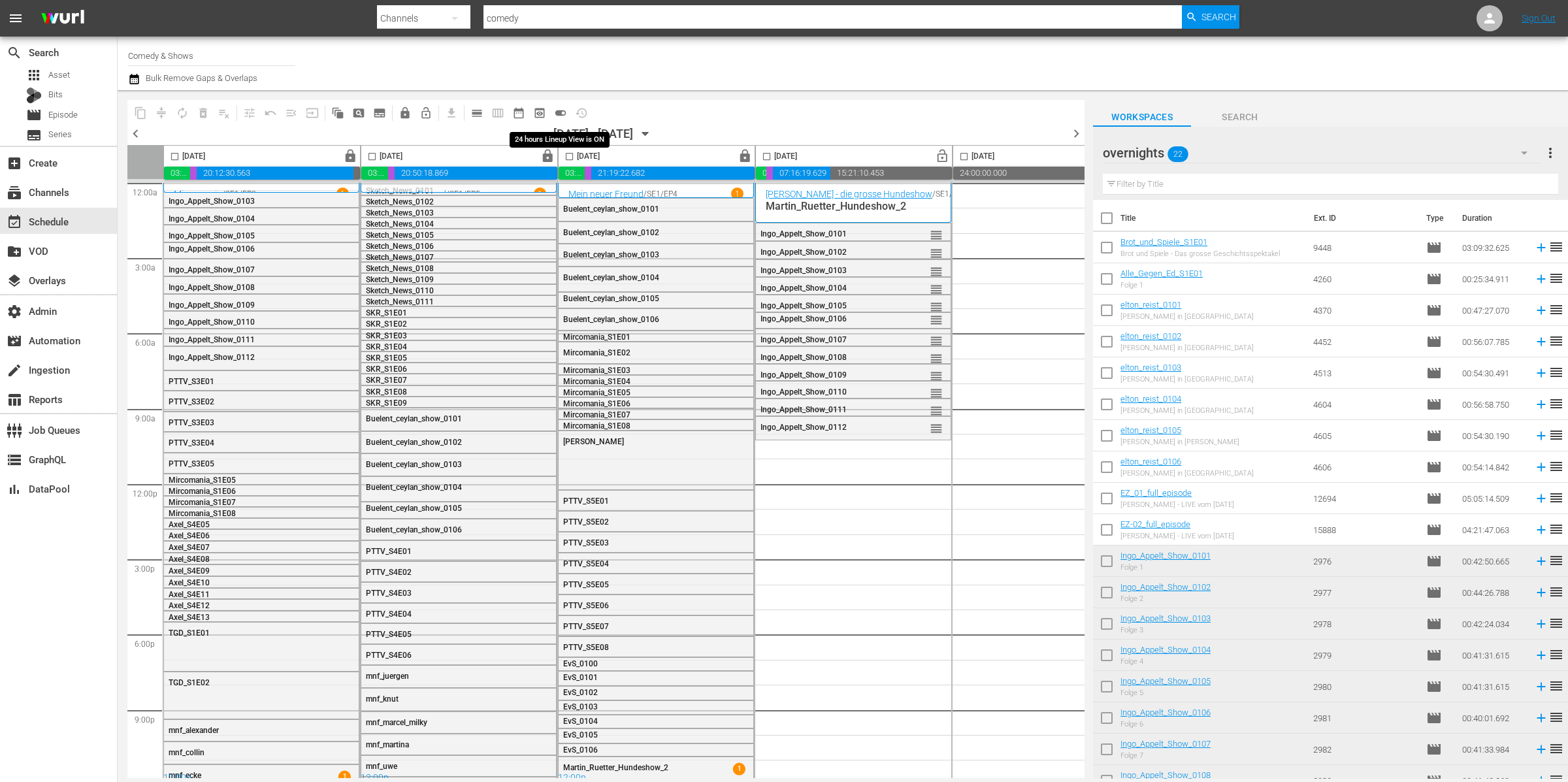
click at [562, 111] on span "toggle_on" at bounding box center [561, 113] width 13 height 13
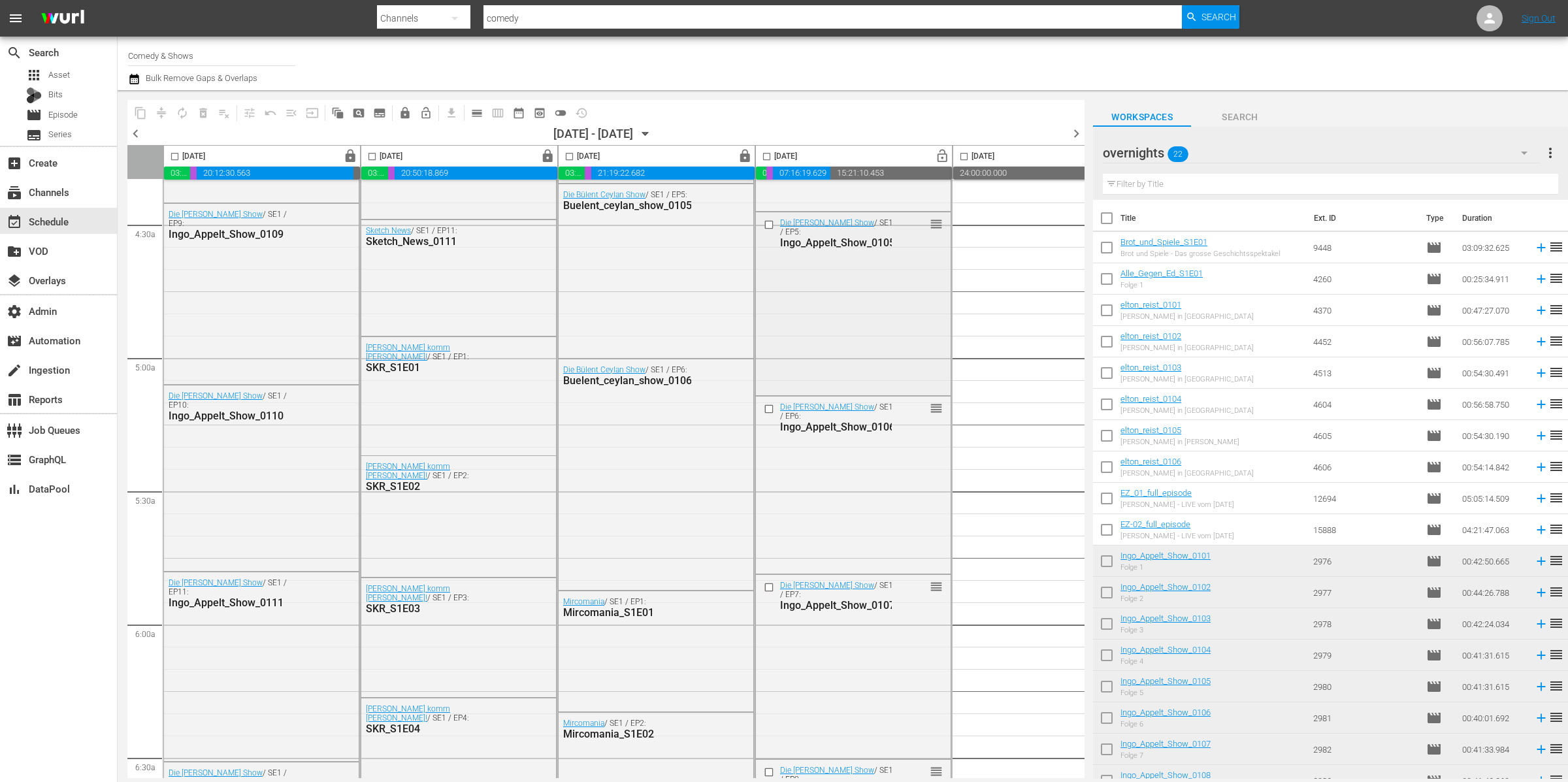
scroll to position [1185, 0]
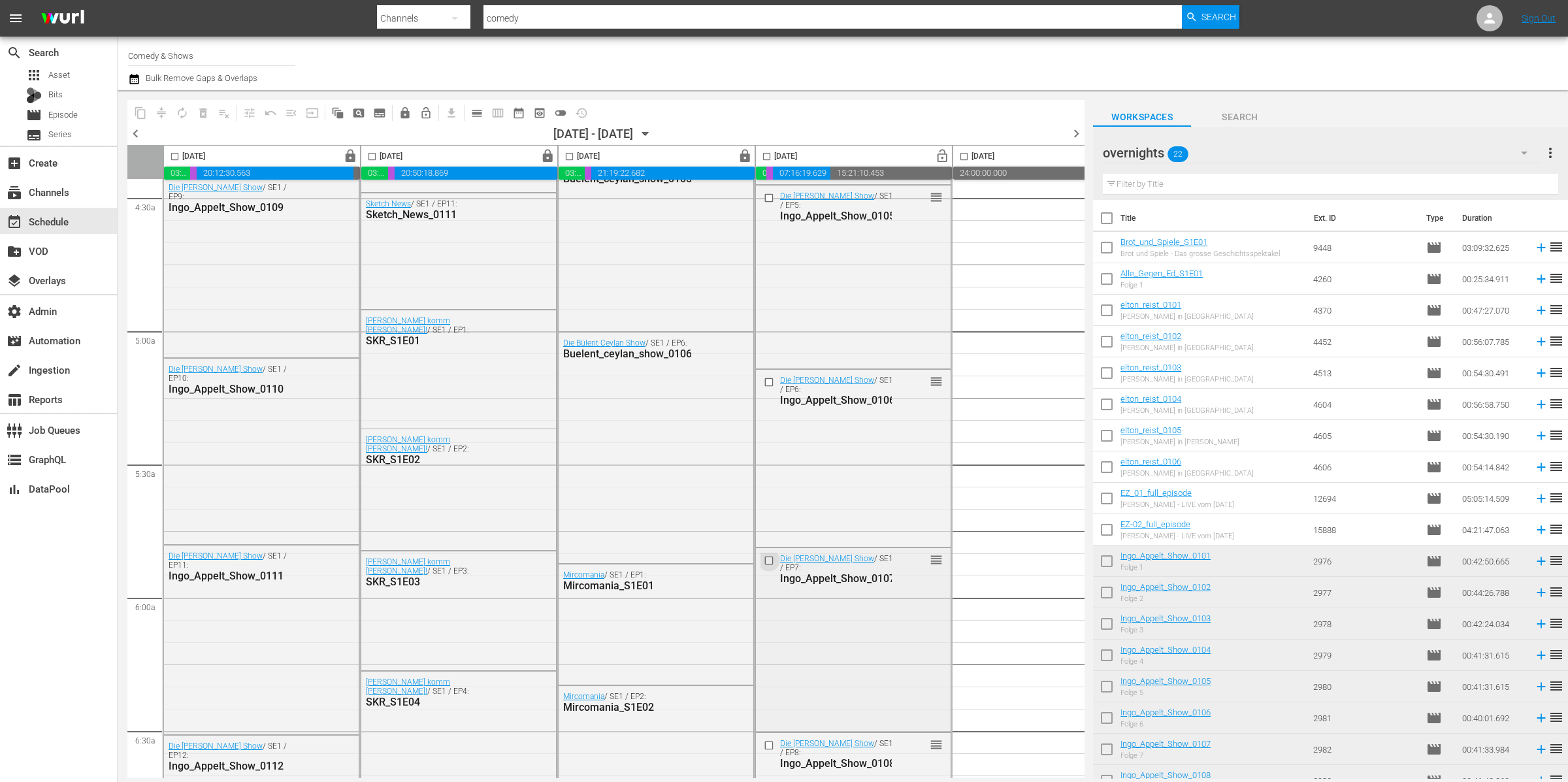
click at [766, 559] on input "checkbox" at bounding box center [770, 559] width 14 height 11
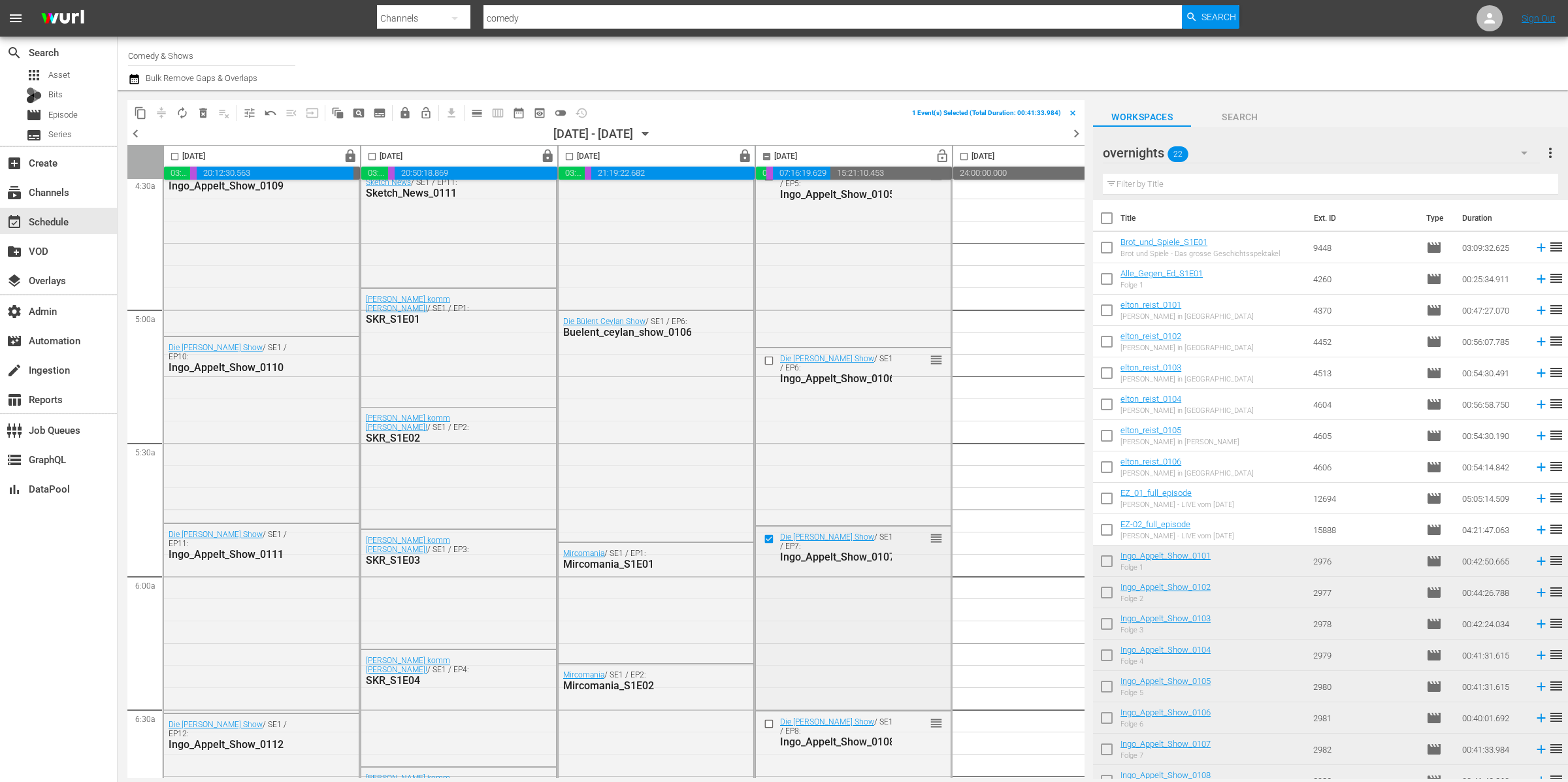
scroll to position [1231, 0]
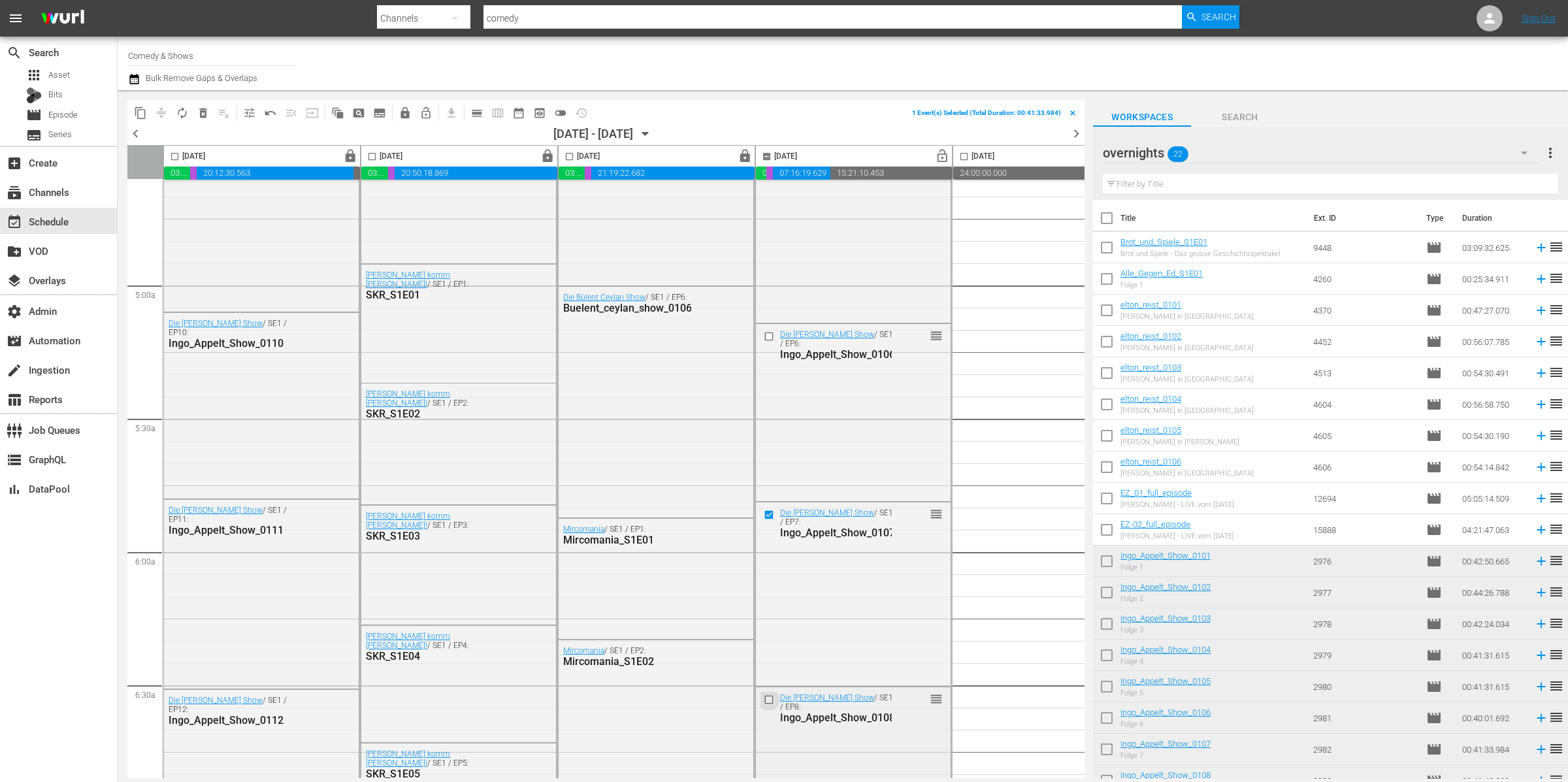
click at [769, 696] on input "checkbox" at bounding box center [770, 699] width 14 height 11
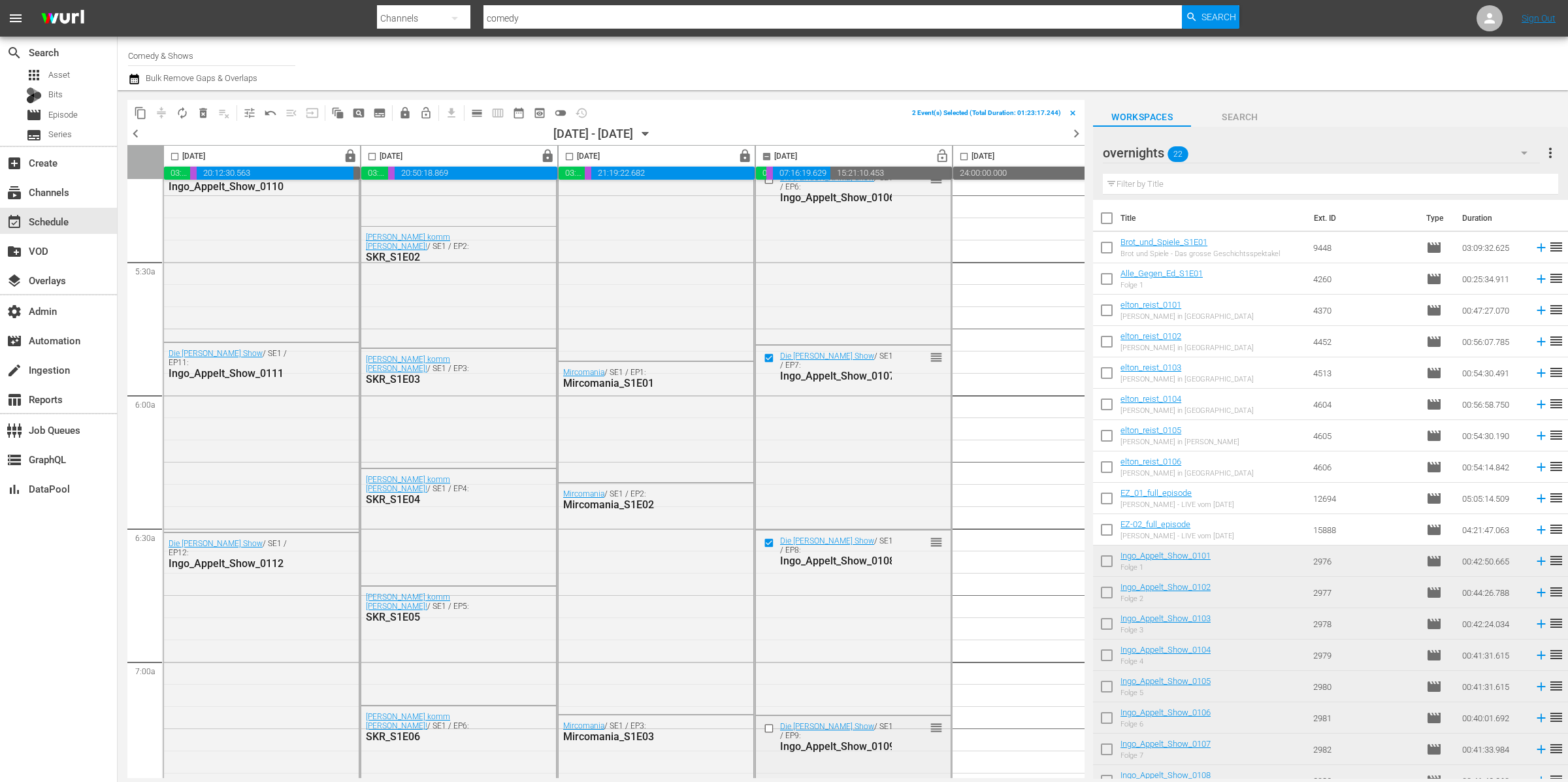
click at [767, 726] on input "checkbox" at bounding box center [770, 728] width 14 height 11
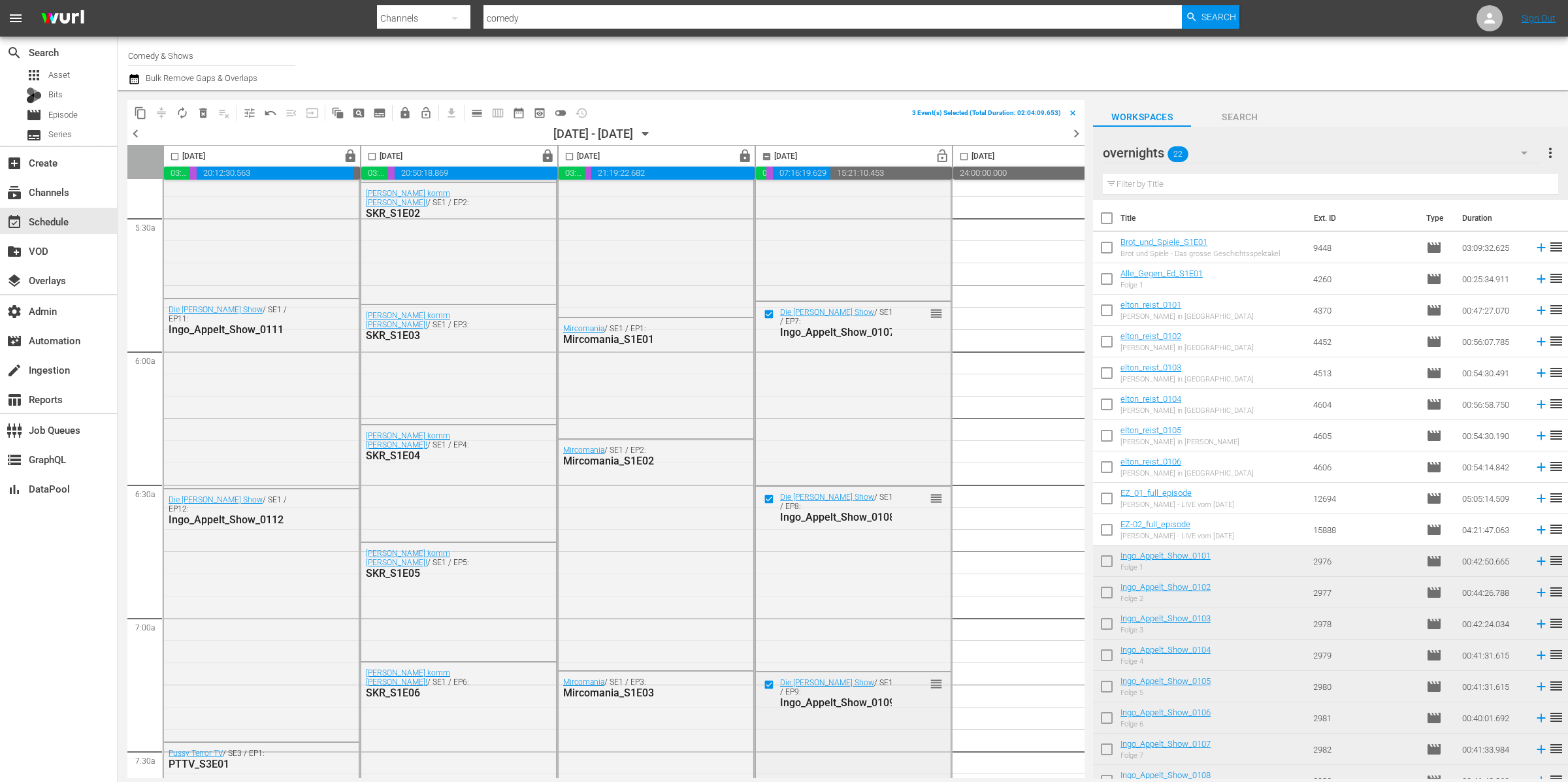
scroll to position [1562, 0]
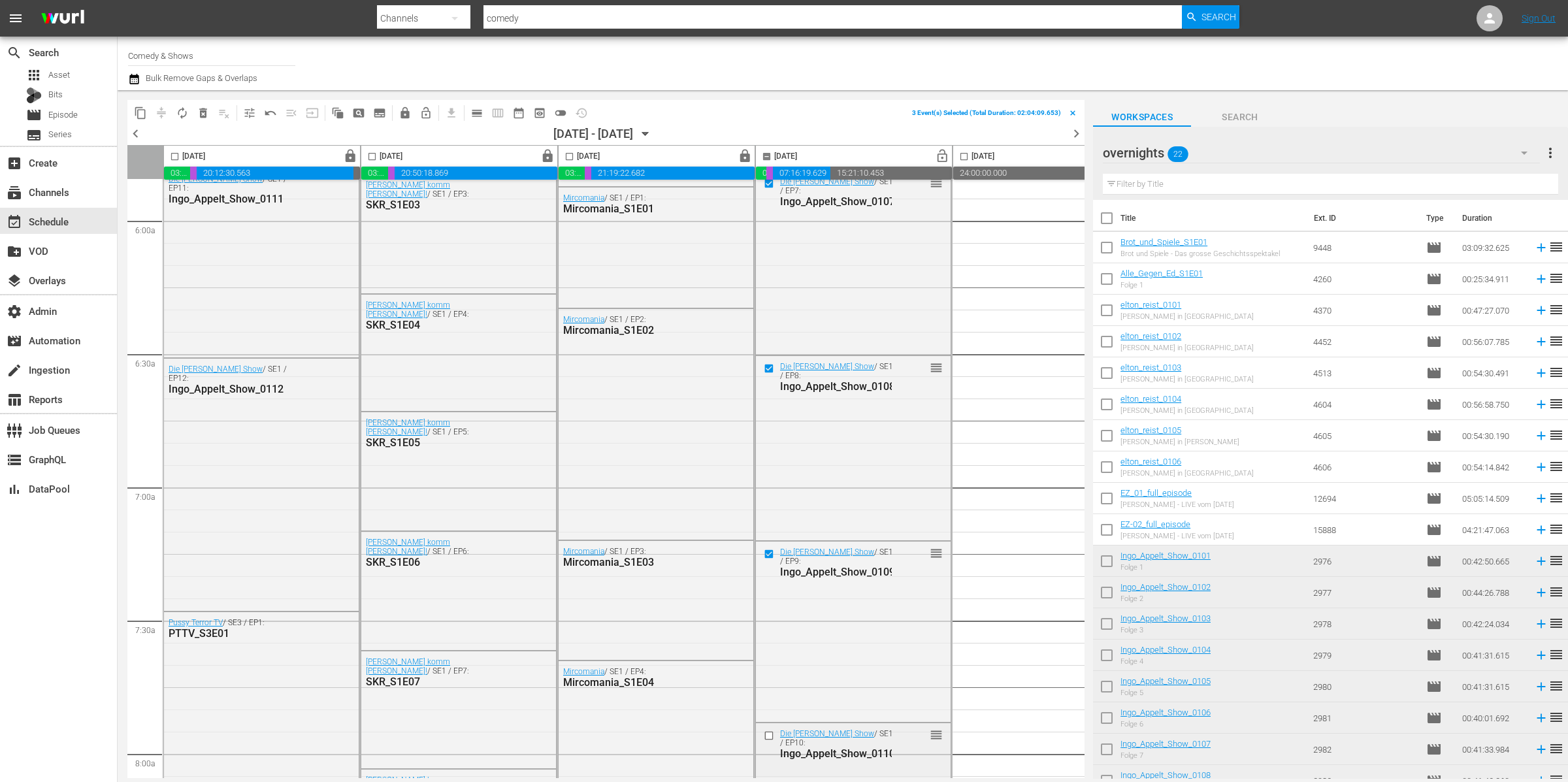
click at [767, 741] on div at bounding box center [770, 736] width 19 height 16
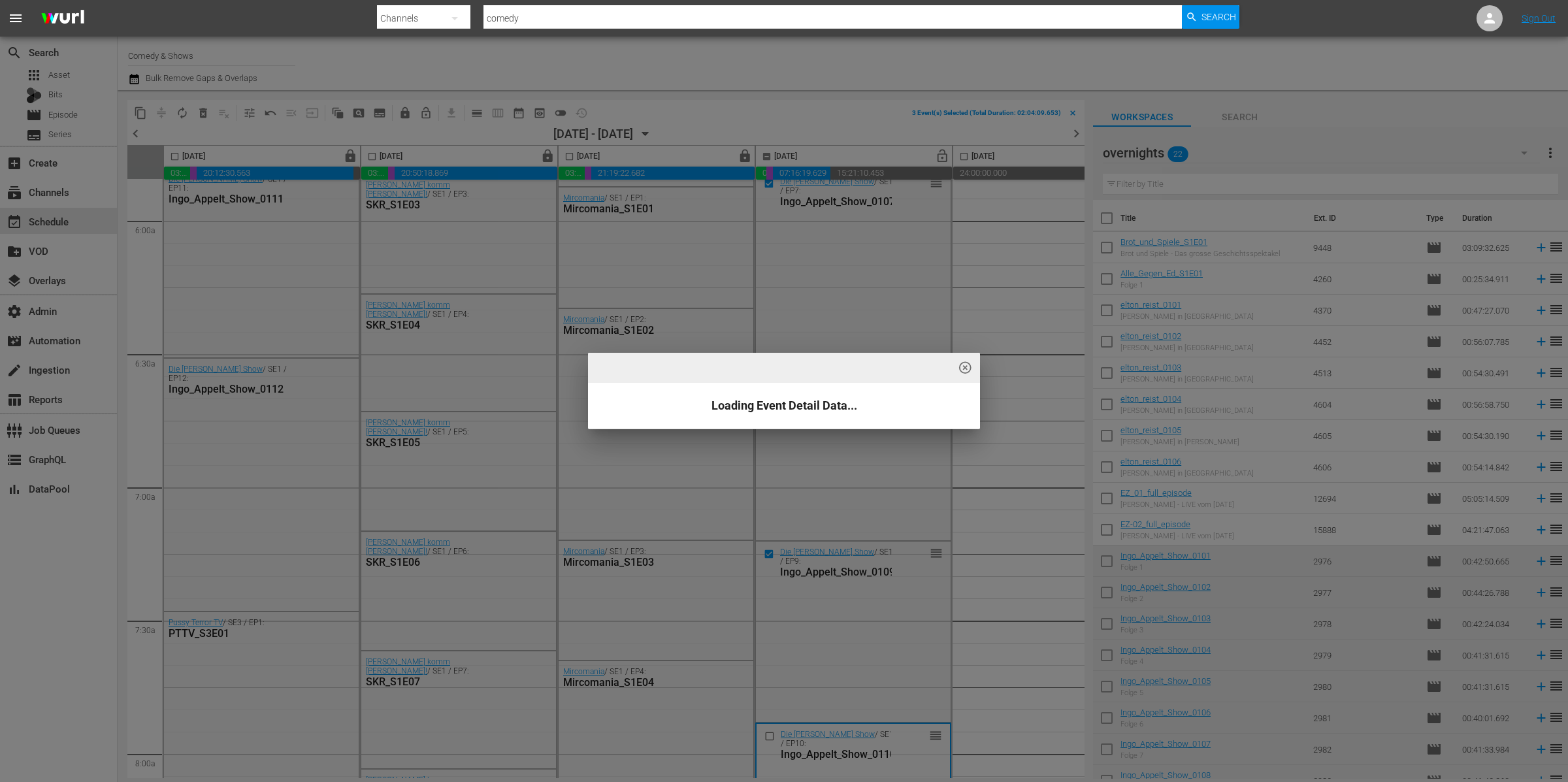
click at [767, 736] on div "highlight_off_icon Loading Event Detail Data..." at bounding box center [784, 391] width 1568 height 782
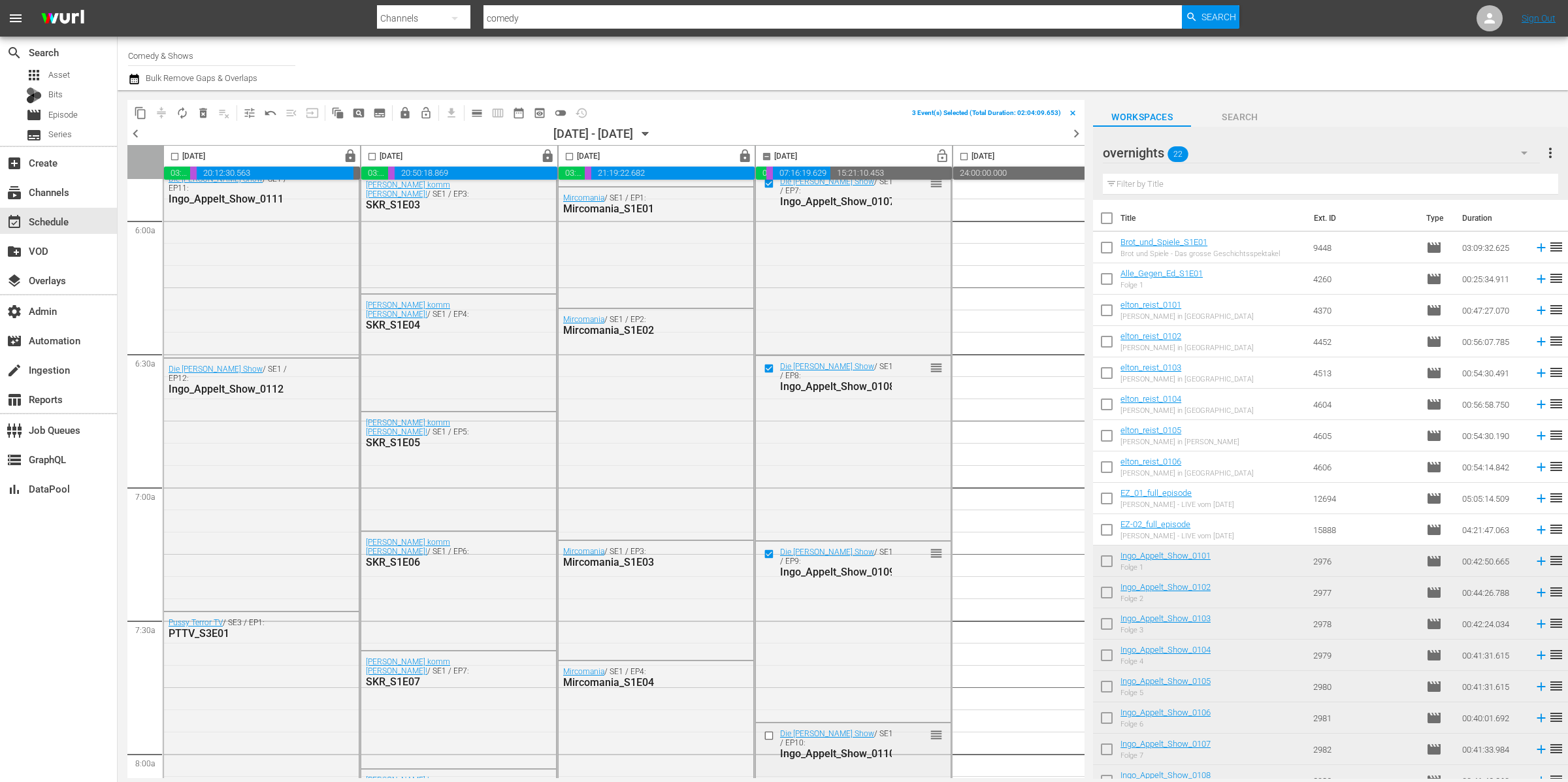
click at [768, 734] on input "checkbox" at bounding box center [770, 735] width 14 height 11
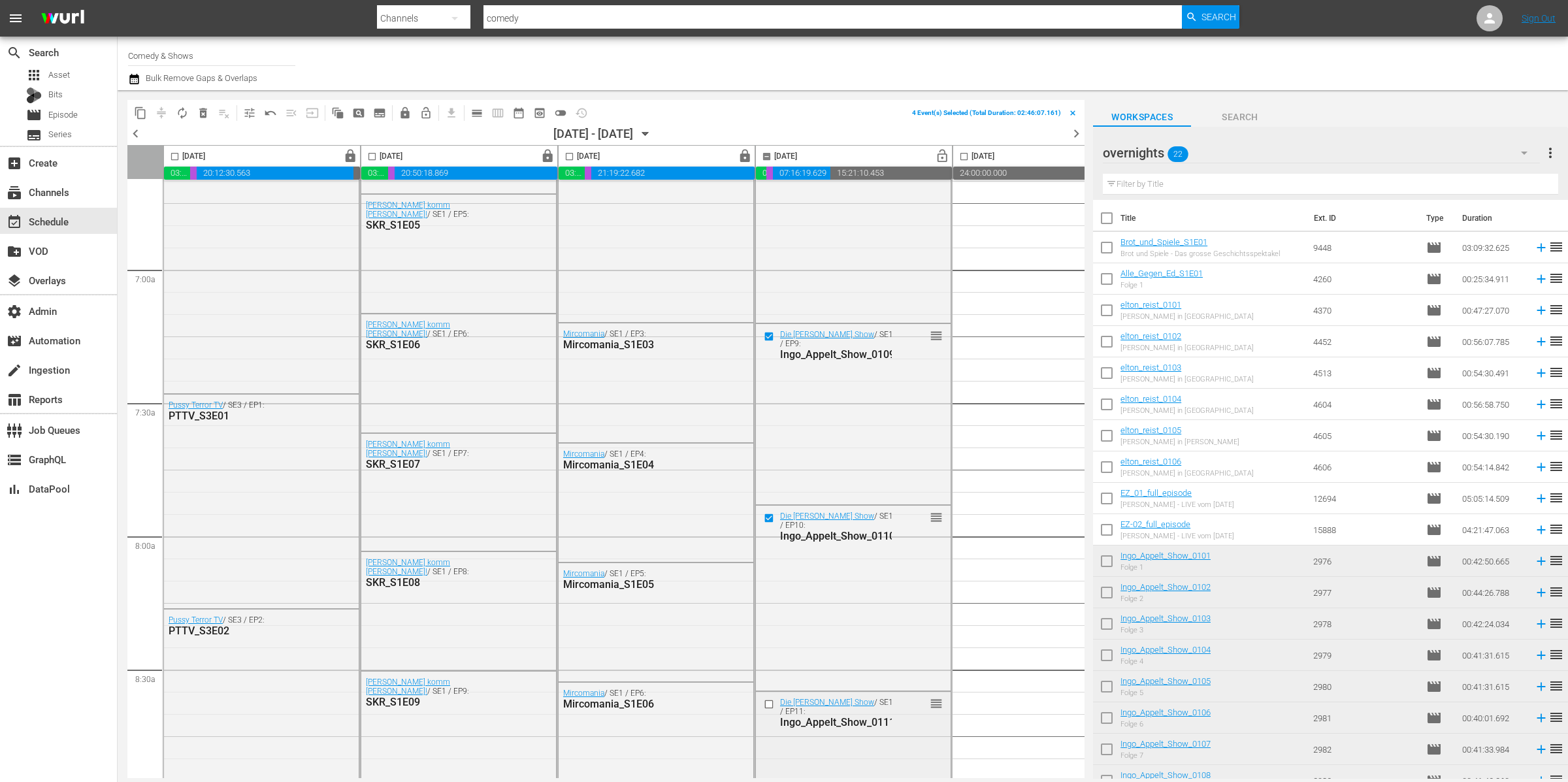
scroll to position [1870, 0]
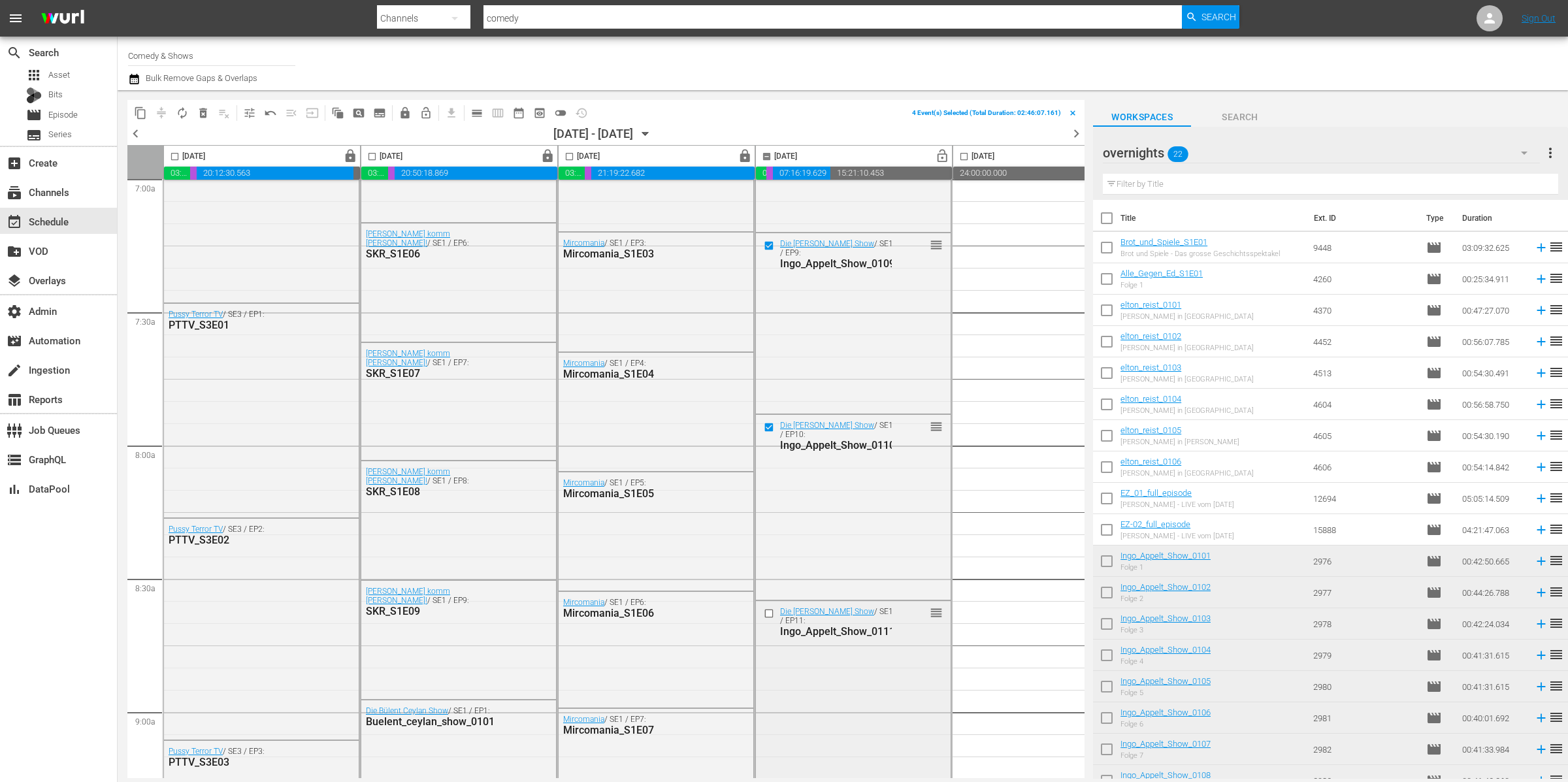
click at [767, 612] on input "checkbox" at bounding box center [770, 613] width 14 height 11
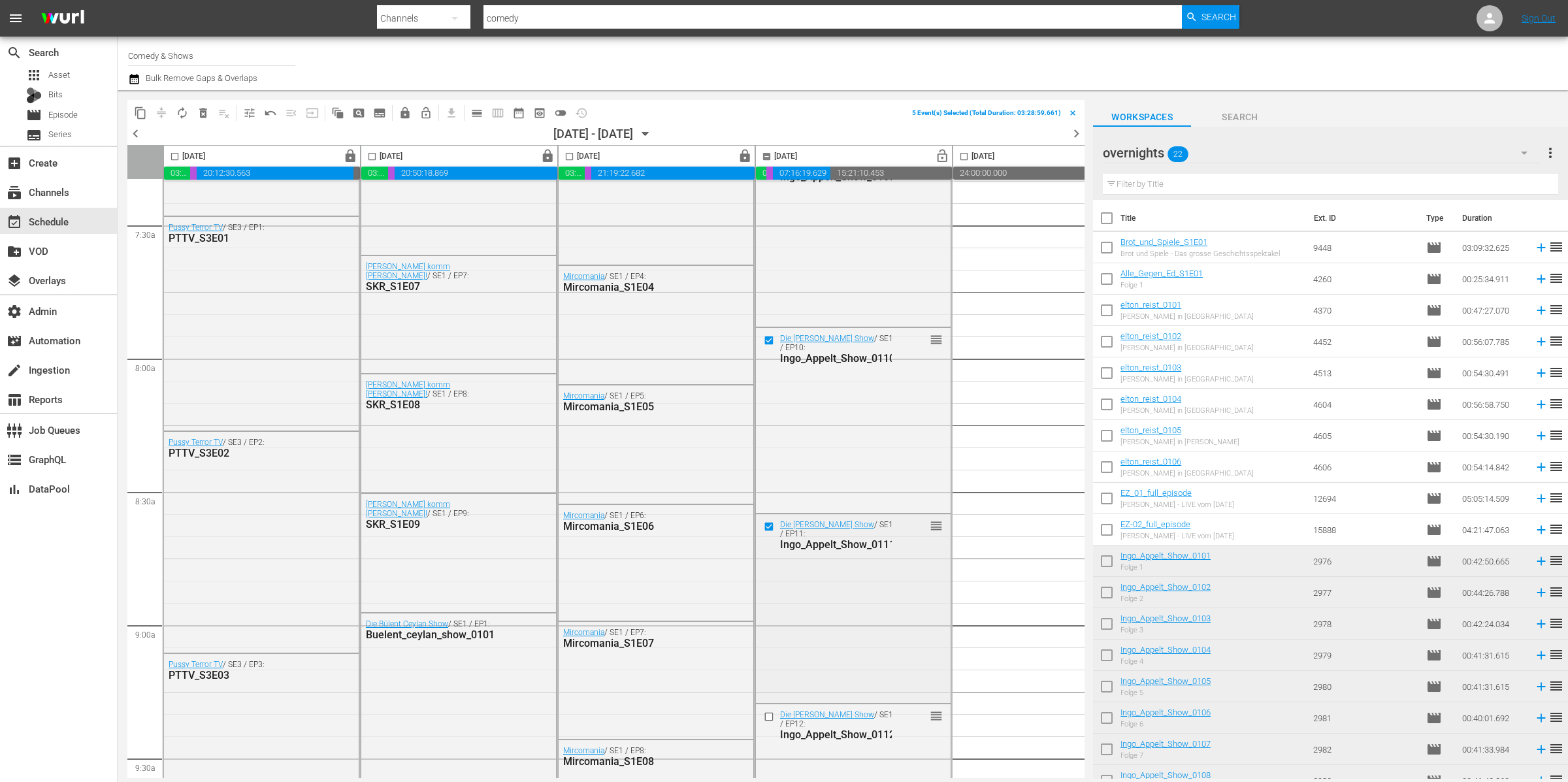
scroll to position [2038, 0]
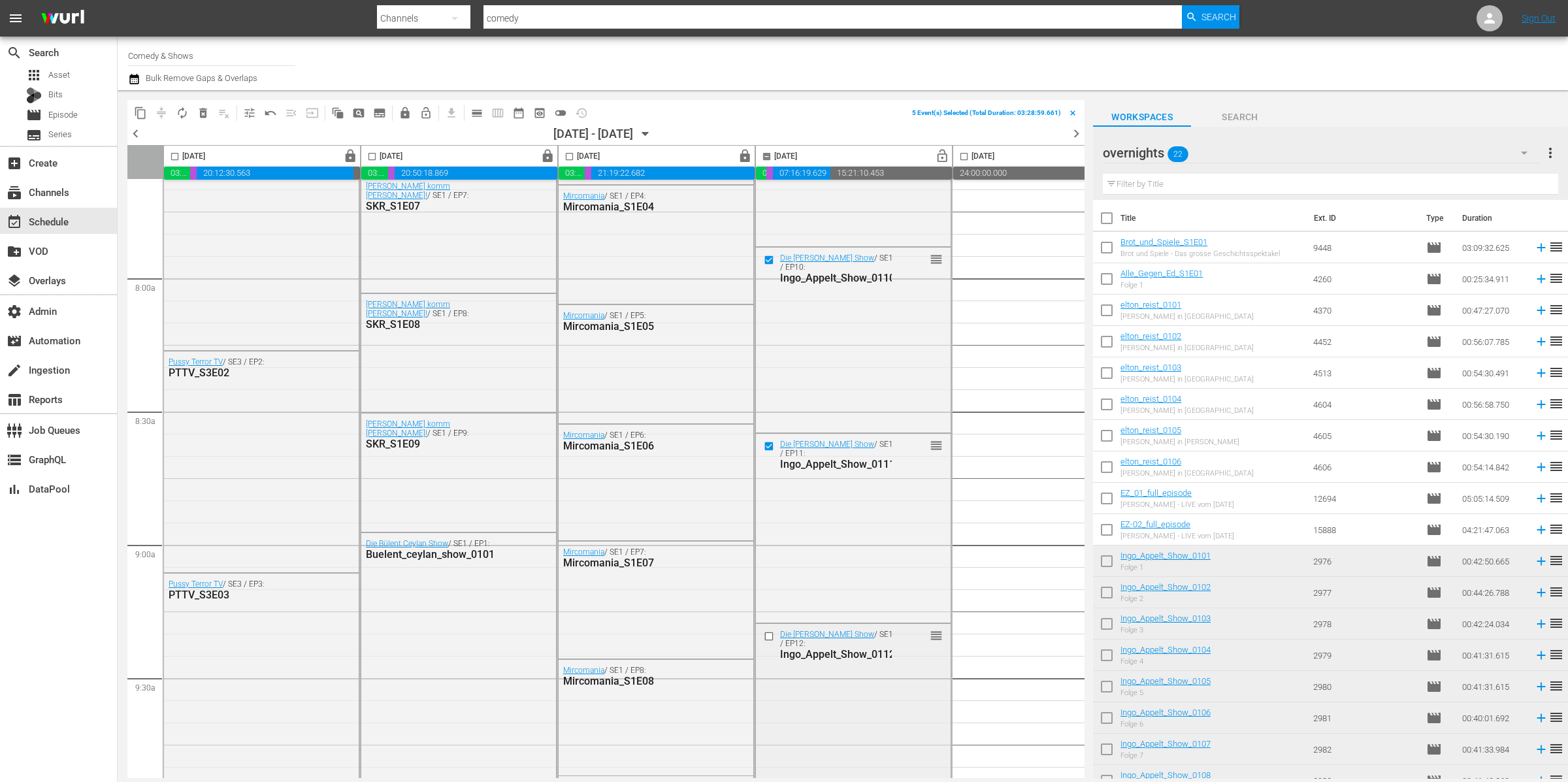
click at [767, 634] on input "checkbox" at bounding box center [770, 637] width 14 height 11
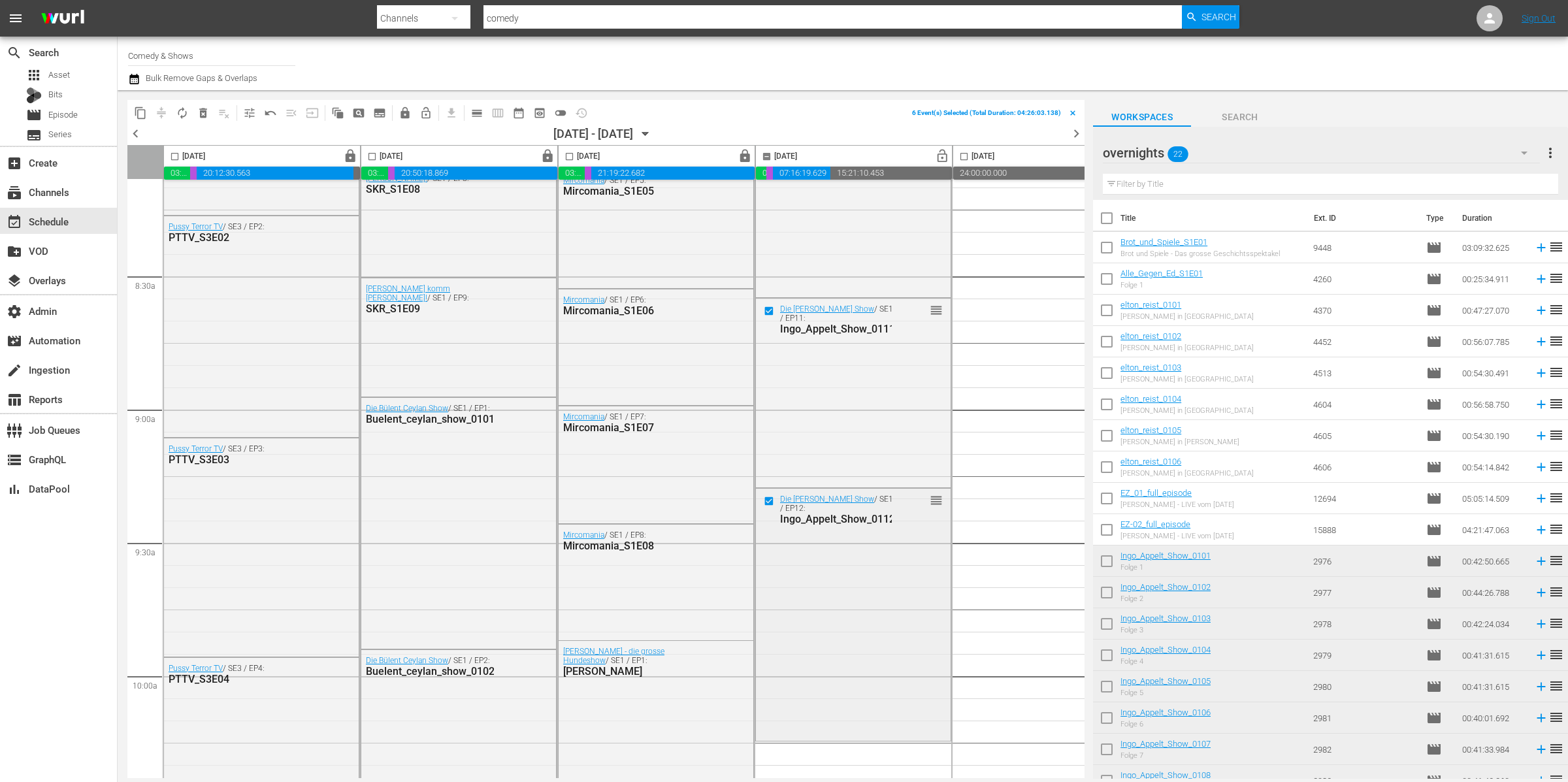
scroll to position [2183, 0]
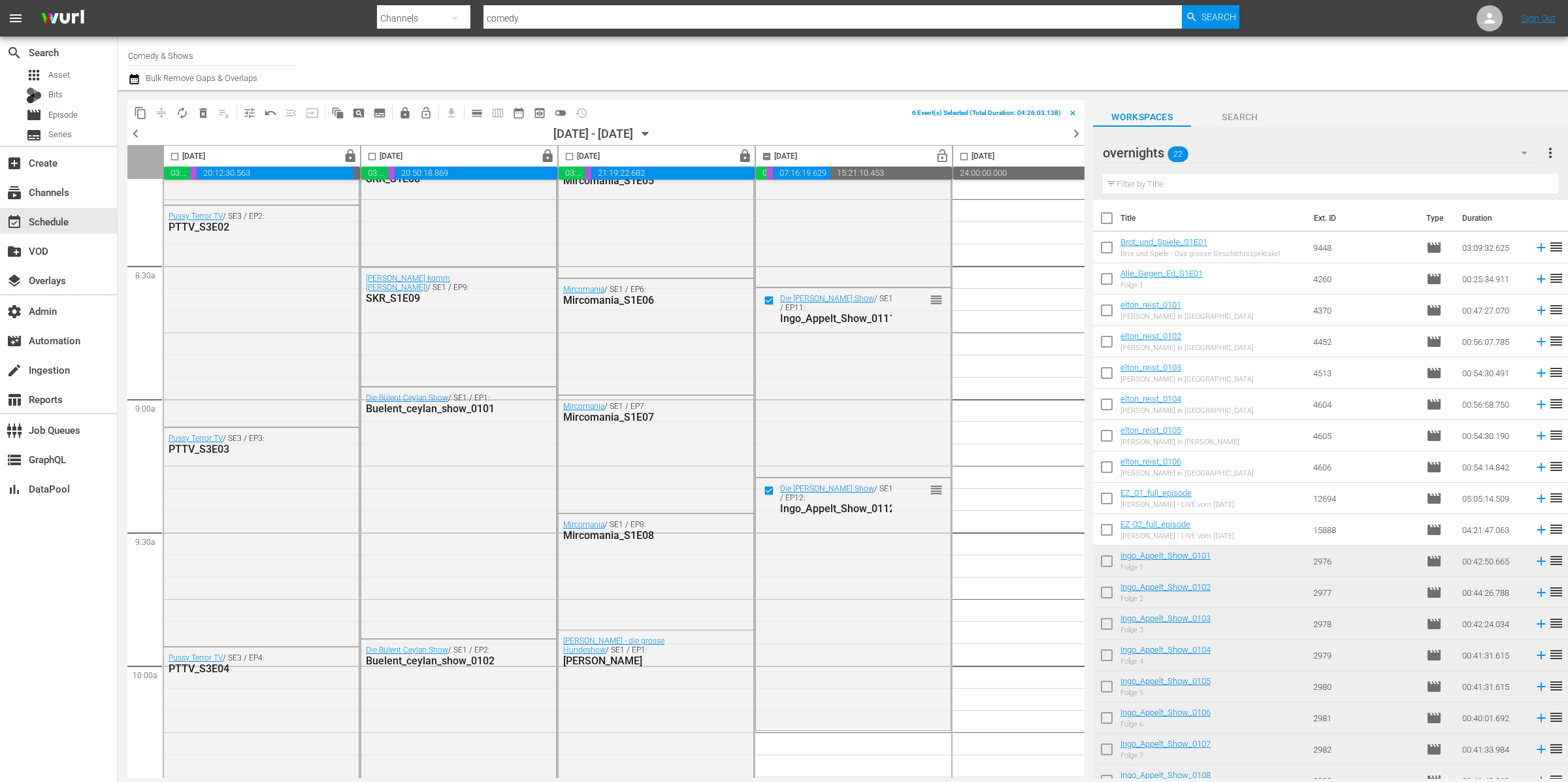
click at [207, 118] on span "delete_forever_outlined" at bounding box center [203, 113] width 13 height 13
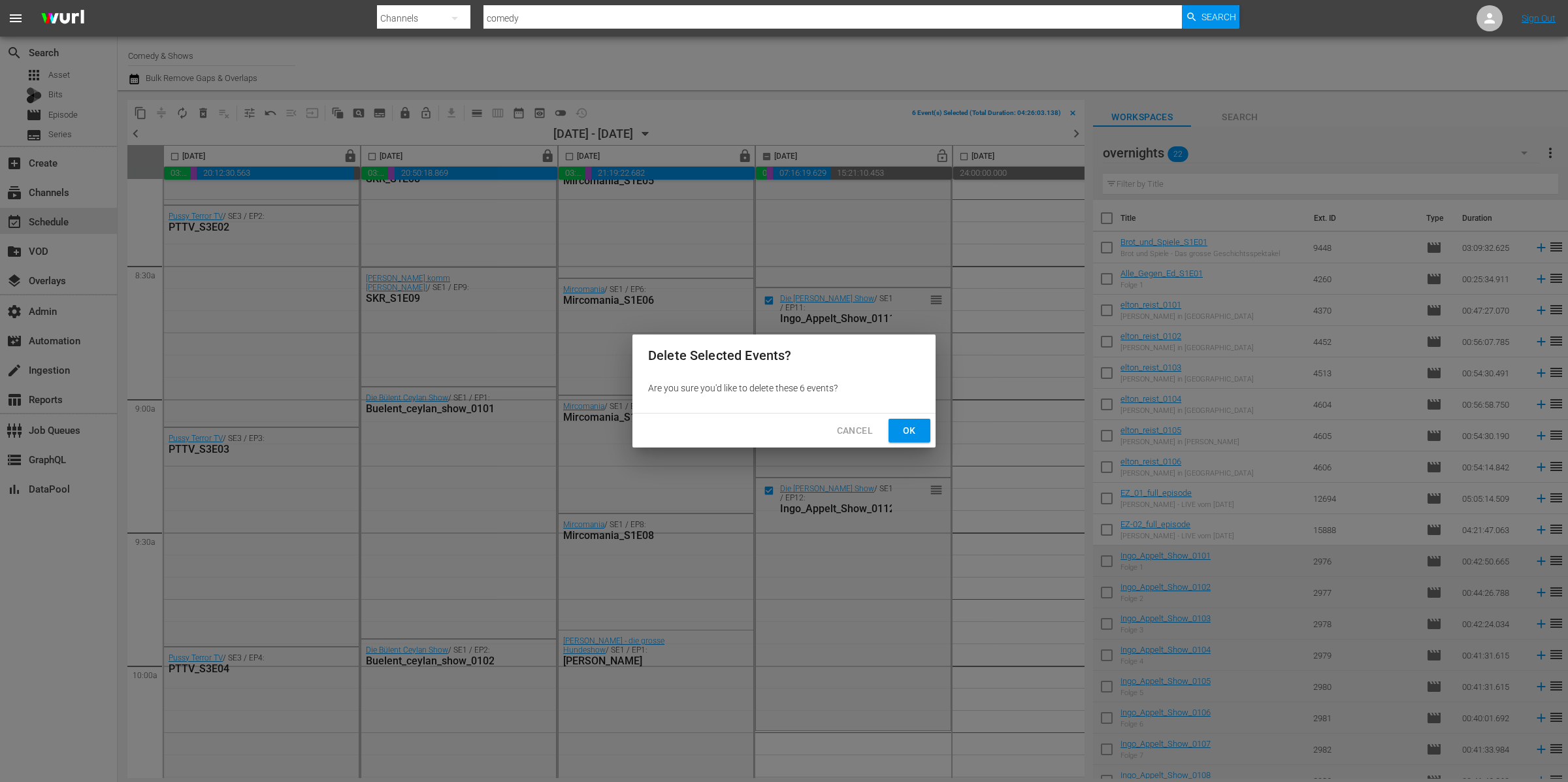
click at [916, 430] on span "Ok" at bounding box center [909, 431] width 21 height 17
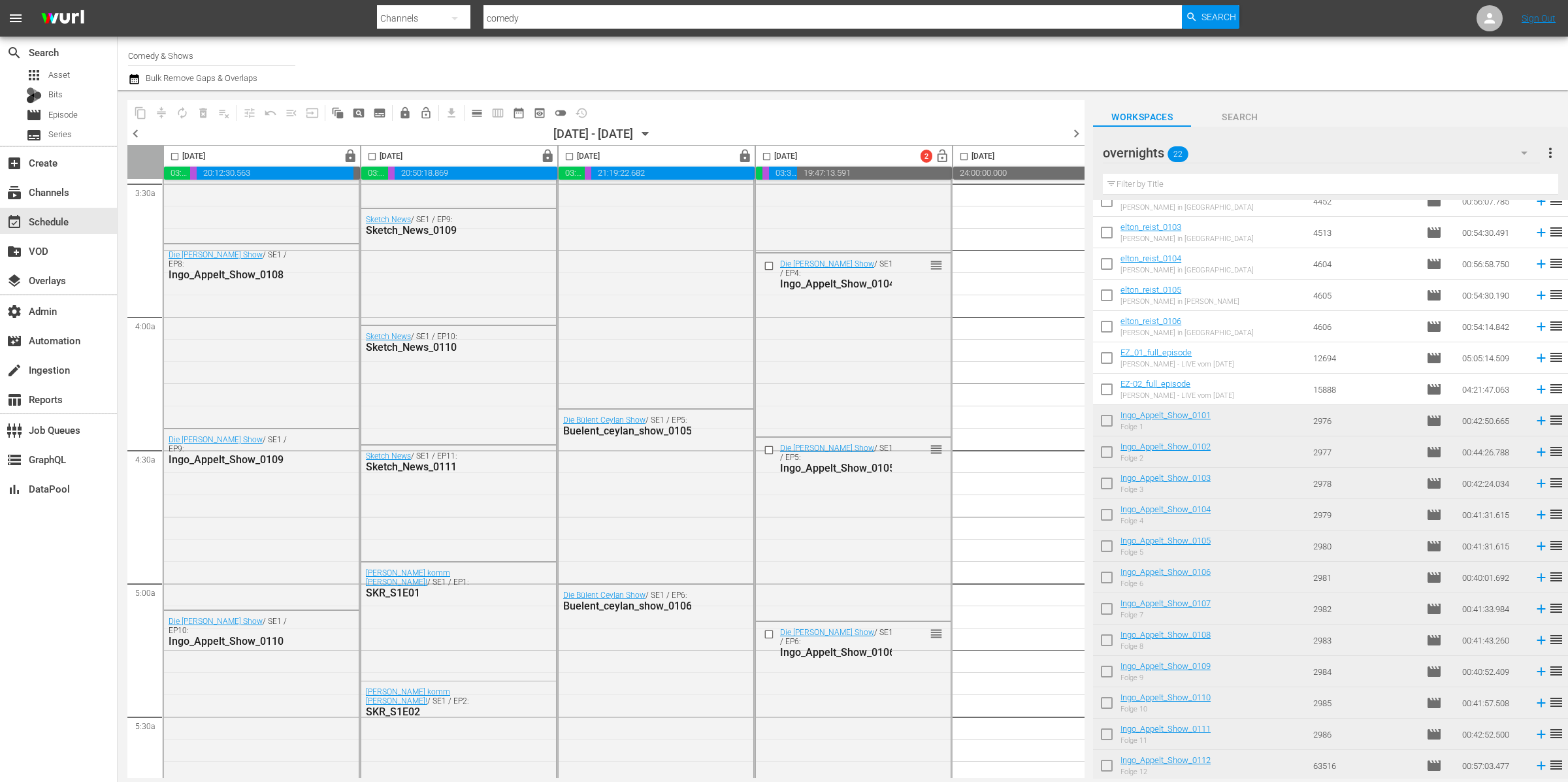
scroll to position [1295, 0]
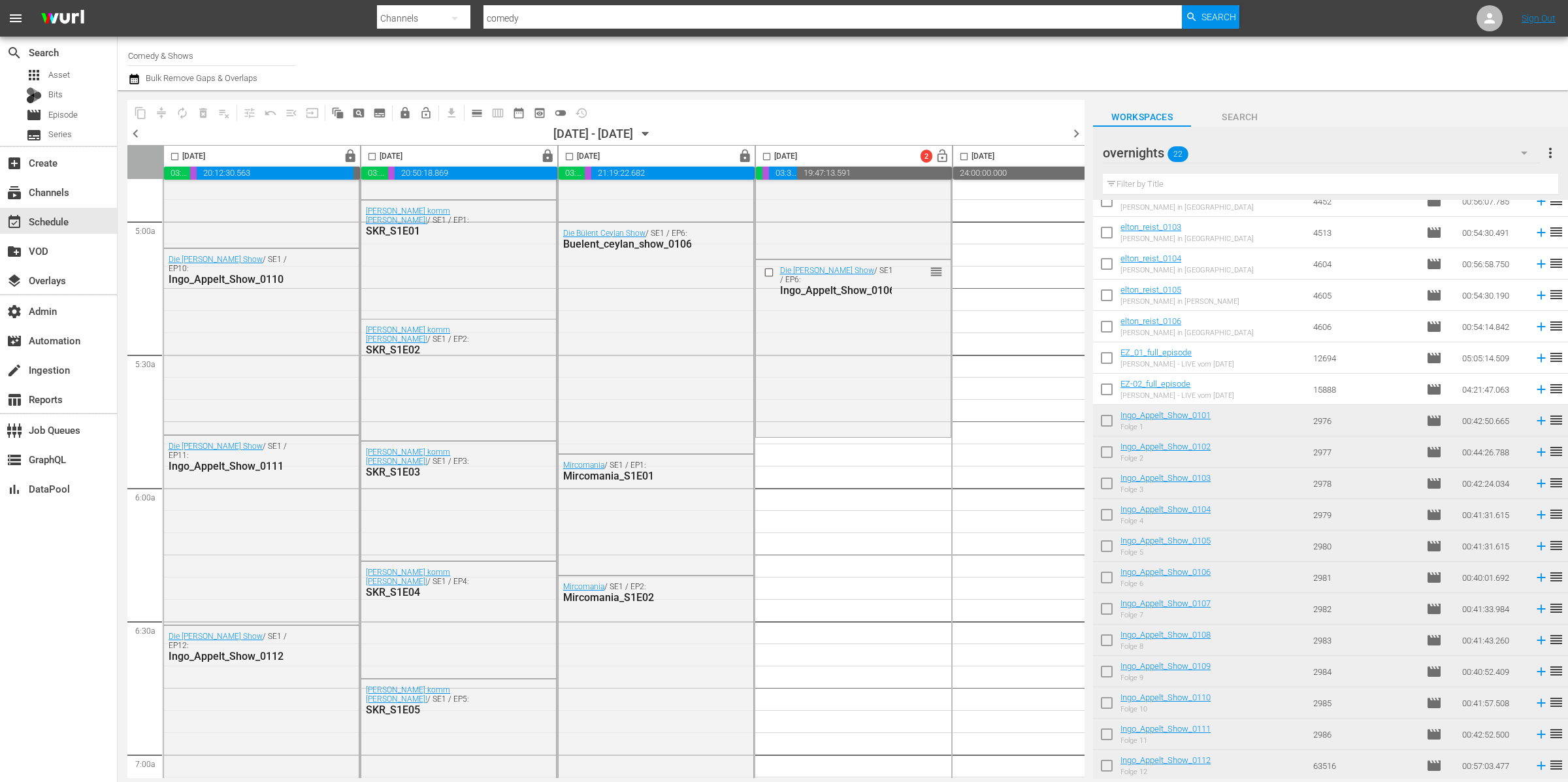
click at [1110, 608] on input "checkbox" at bounding box center [1107, 611] width 27 height 27
checkbox input "true"
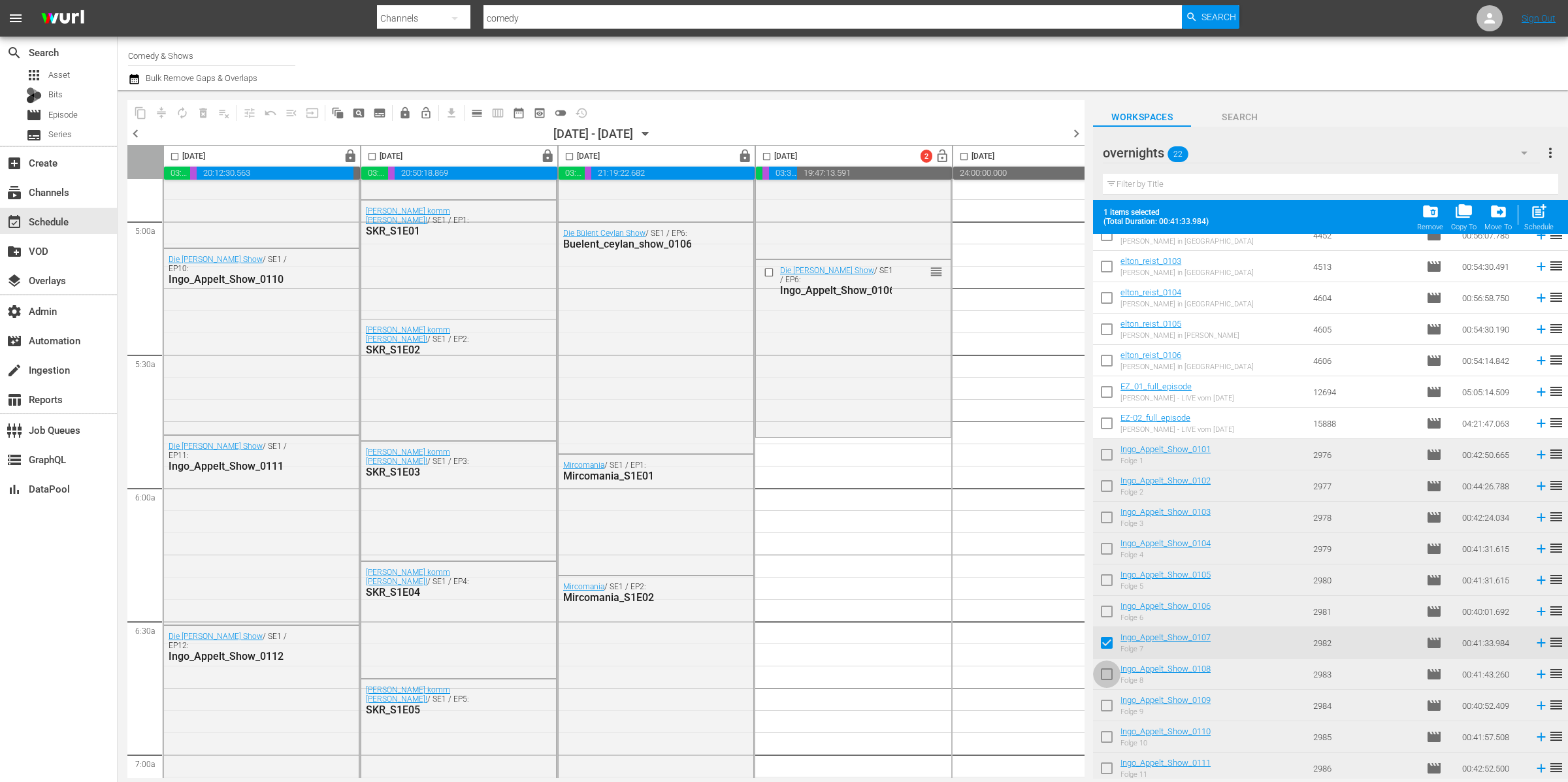
click at [1109, 675] on input "checkbox" at bounding box center [1107, 677] width 27 height 27
checkbox input "true"
drag, startPoint x: 1109, startPoint y: 704, endPoint x: 1107, endPoint y: 724, distance: 20.1
click at [1108, 704] on input "checkbox" at bounding box center [1107, 709] width 27 height 27
checkbox input "true"
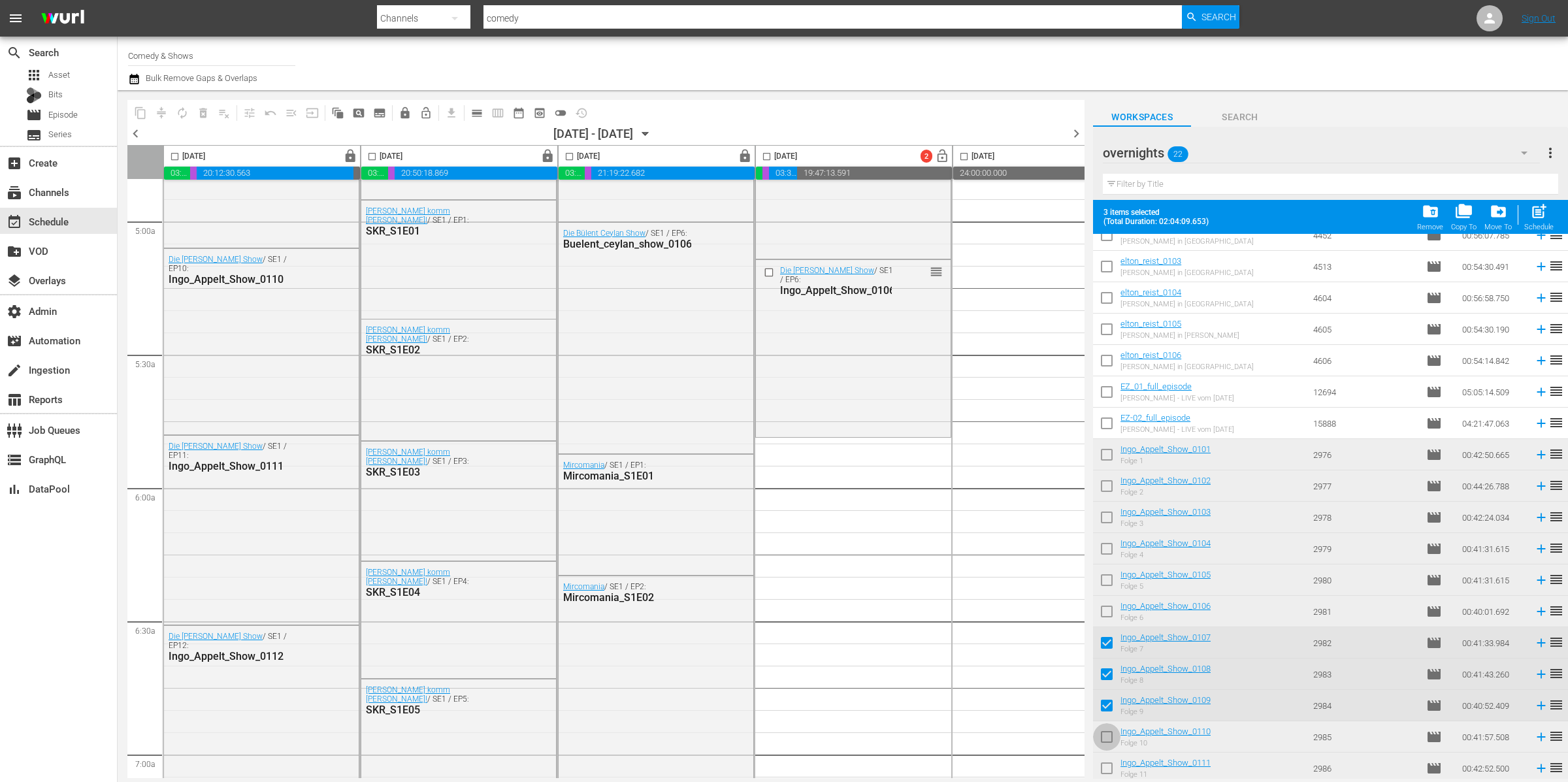
click at [1108, 735] on input "checkbox" at bounding box center [1107, 740] width 27 height 27
checkbox input "true"
click at [1109, 769] on input "checkbox" at bounding box center [1107, 771] width 27 height 27
checkbox input "true"
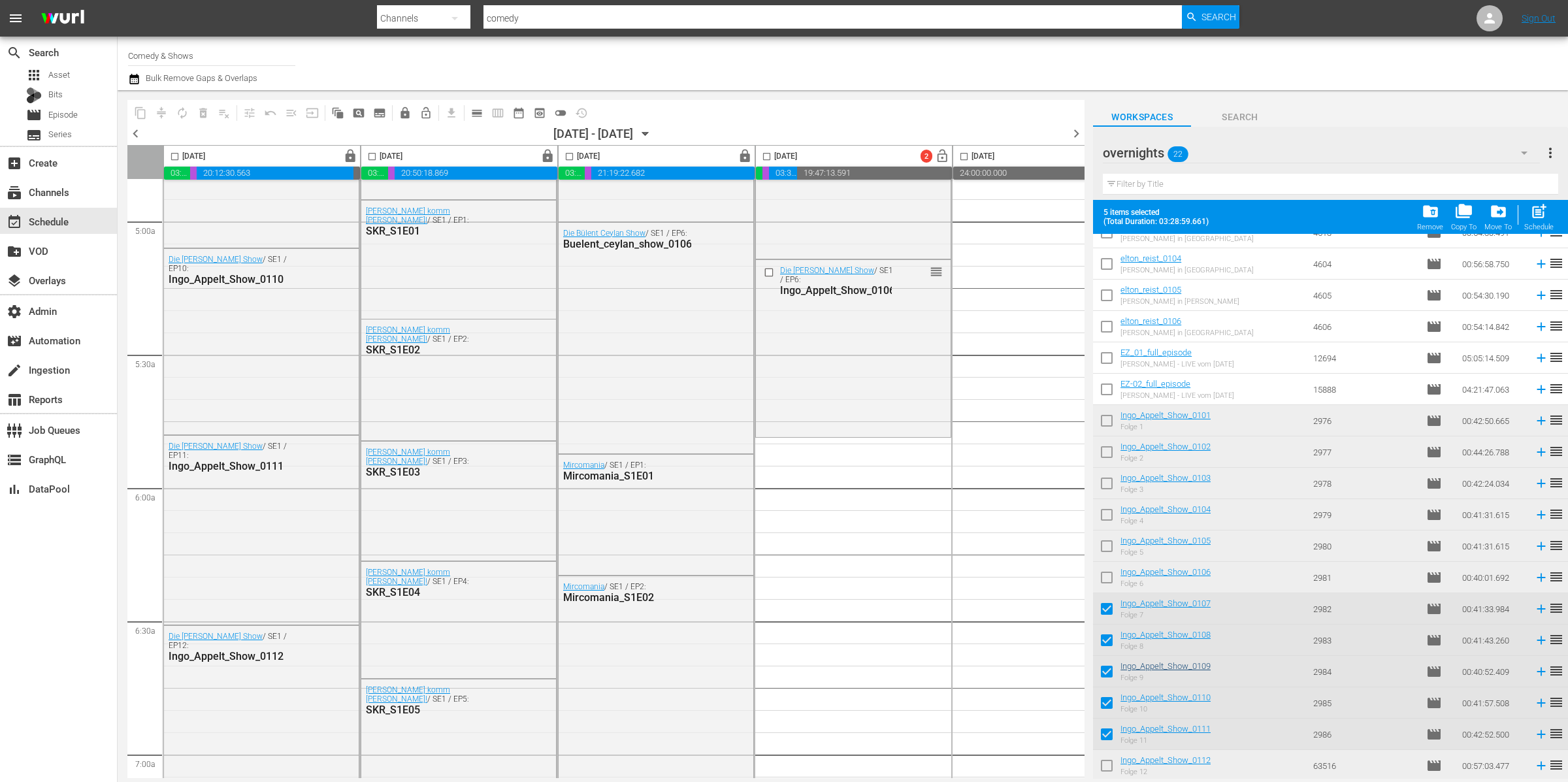
drag, startPoint x: 1109, startPoint y: 767, endPoint x: 1135, endPoint y: 666, distance: 104.3
click at [1108, 767] on input "checkbox" at bounding box center [1107, 768] width 27 height 27
checkbox input "true"
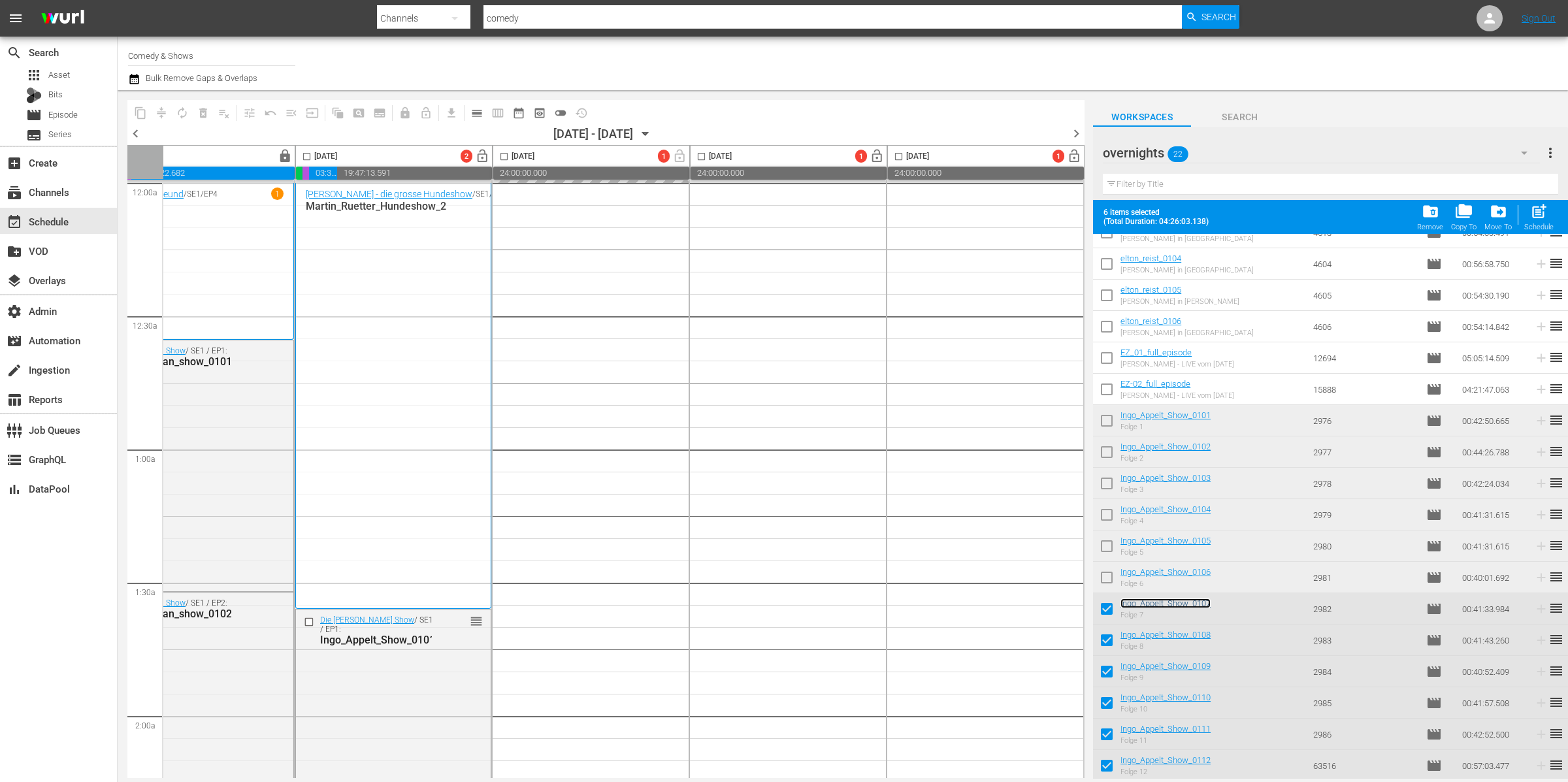
scroll to position [0, 0]
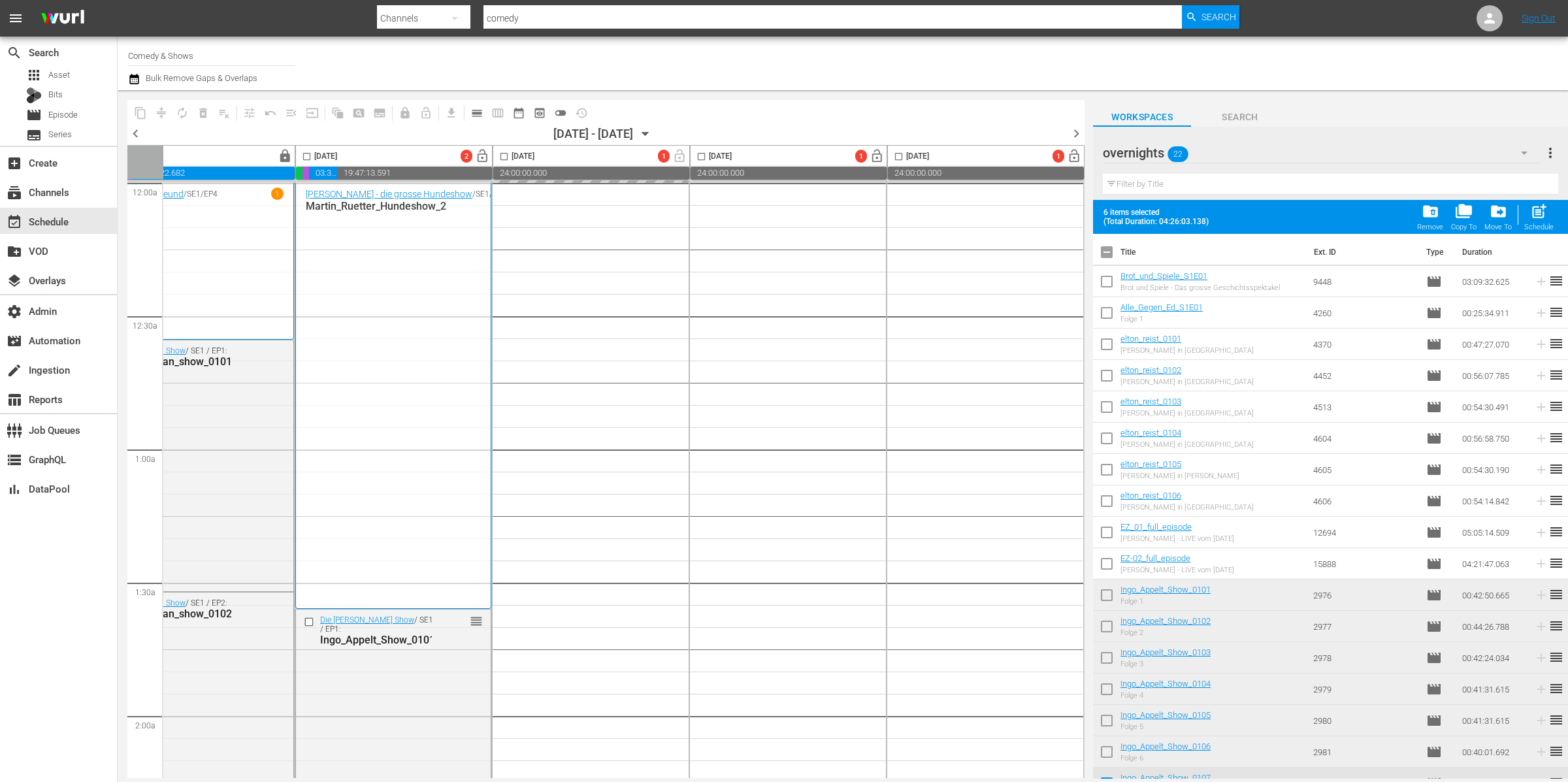
click at [1109, 259] on input "checkbox" at bounding box center [1107, 255] width 27 height 27
checkbox input "true"
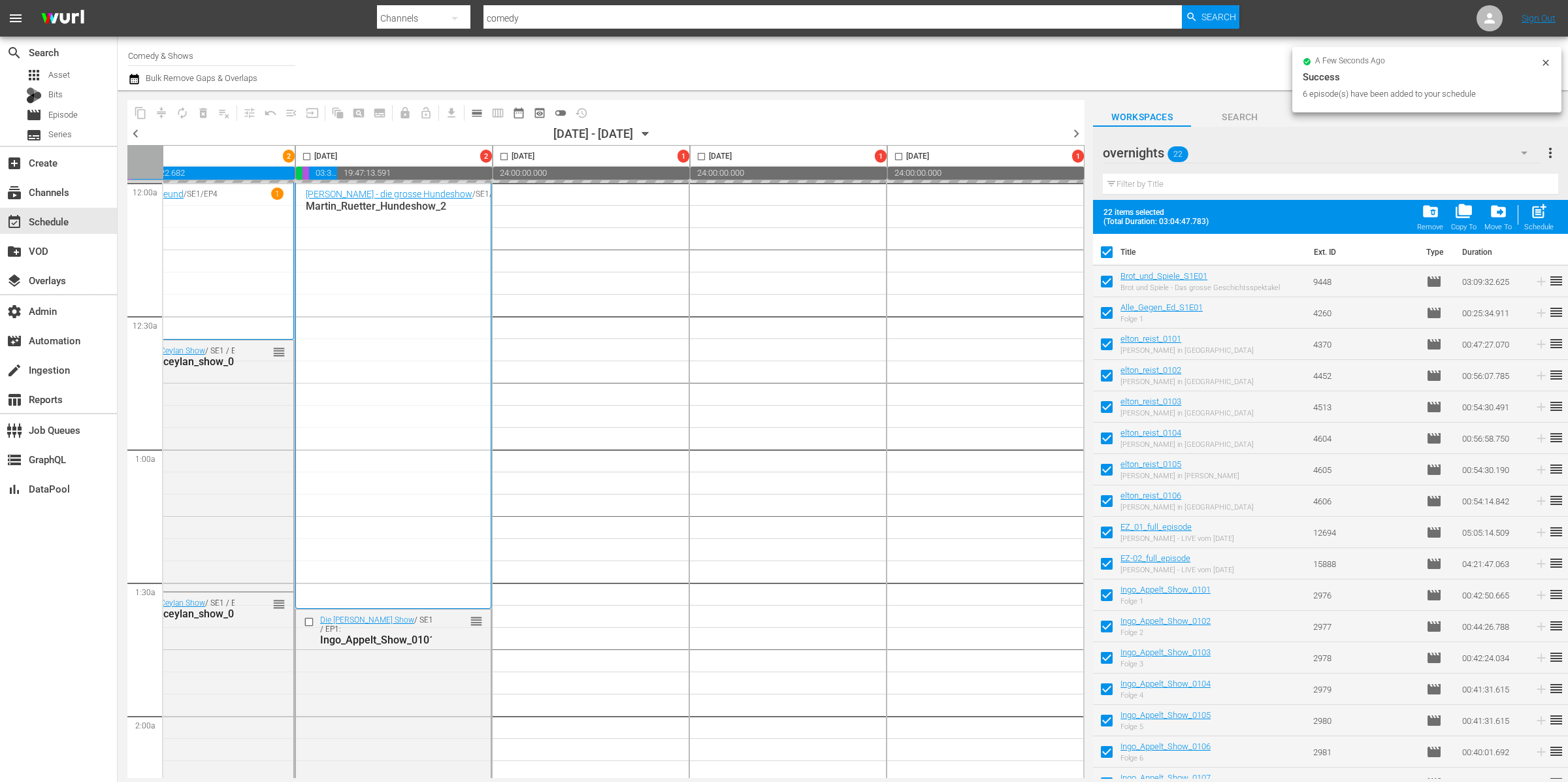
checkbox input "true"
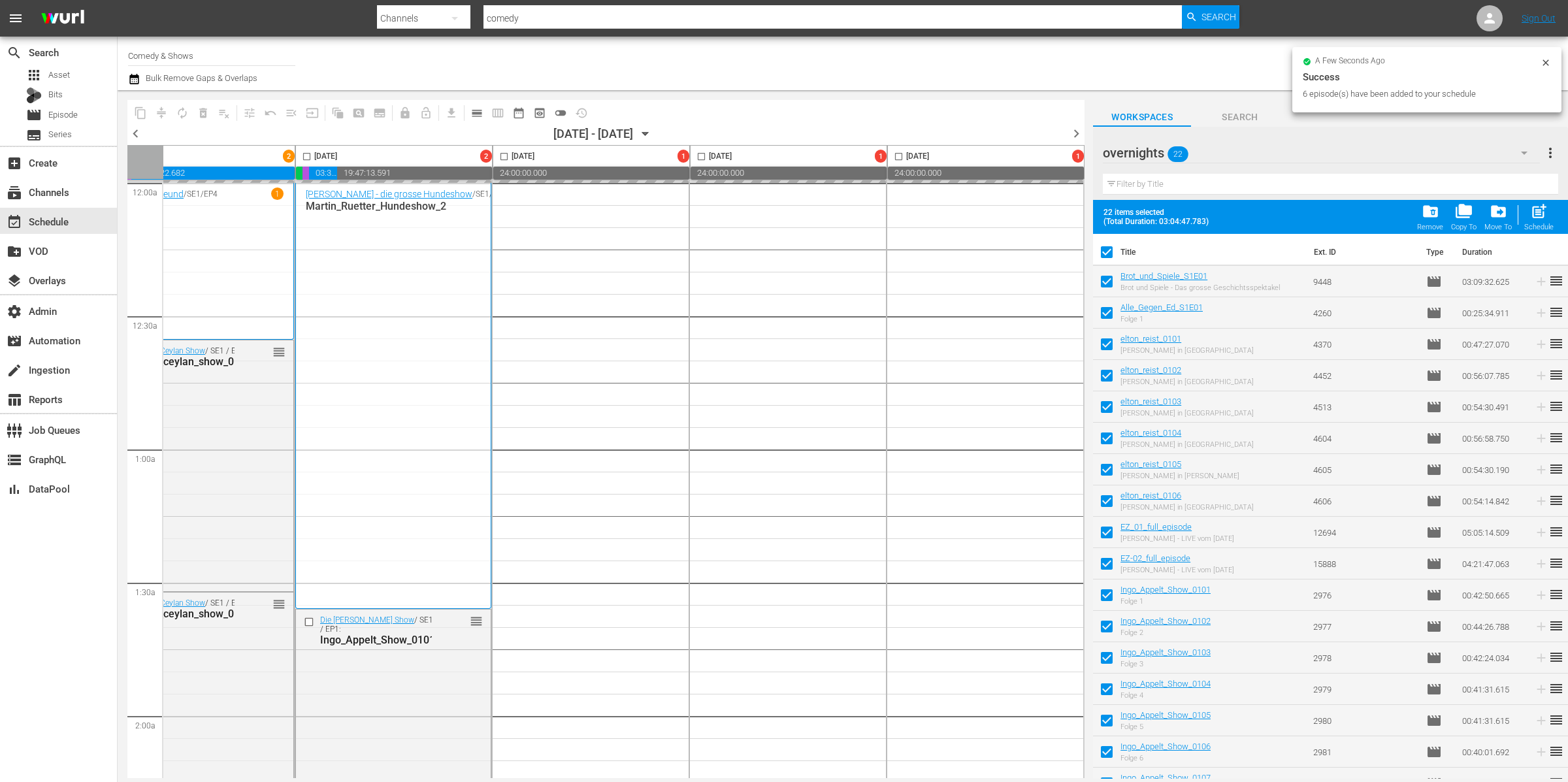
checkbox input "true"
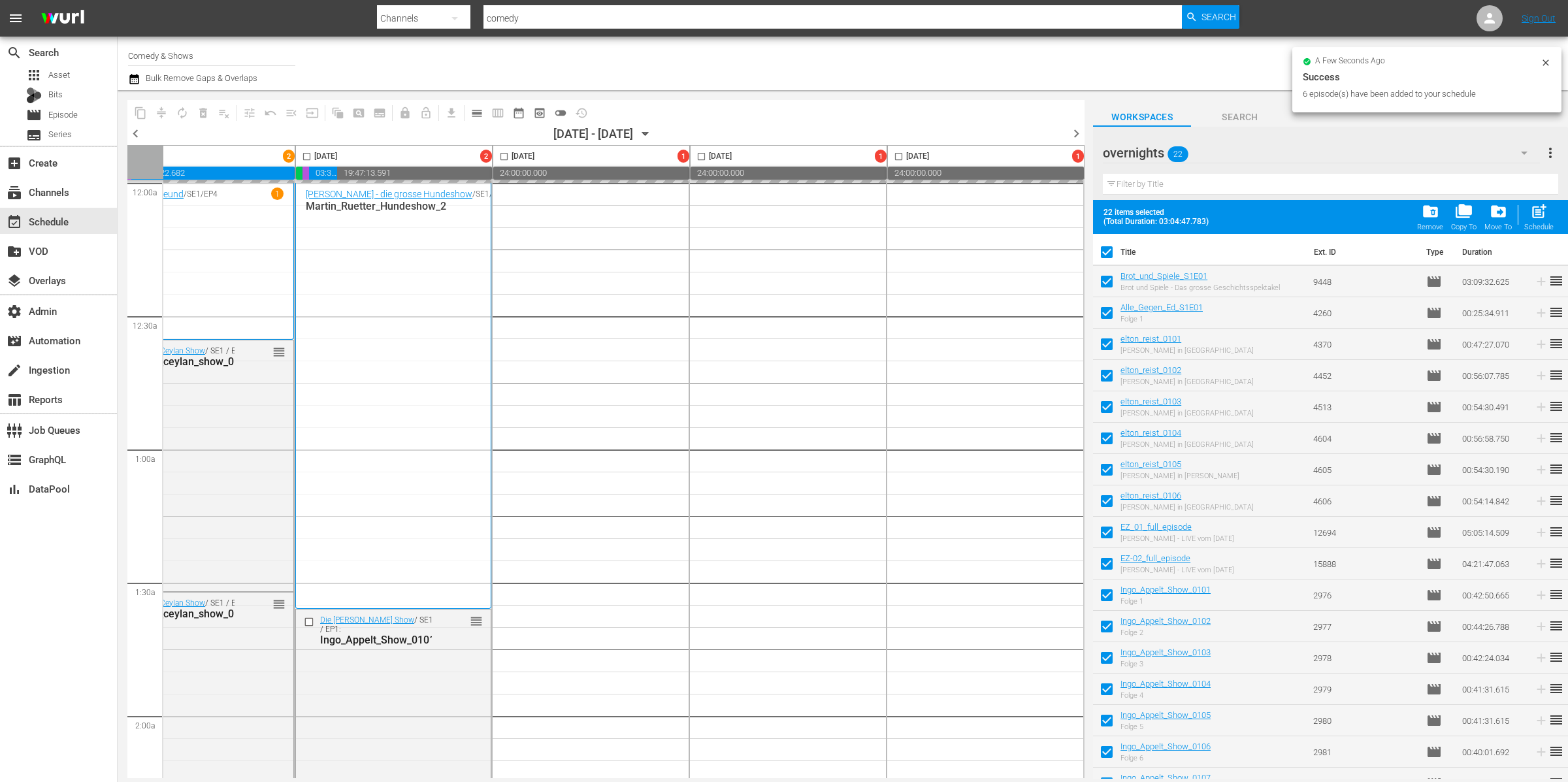
checkbox input "true"
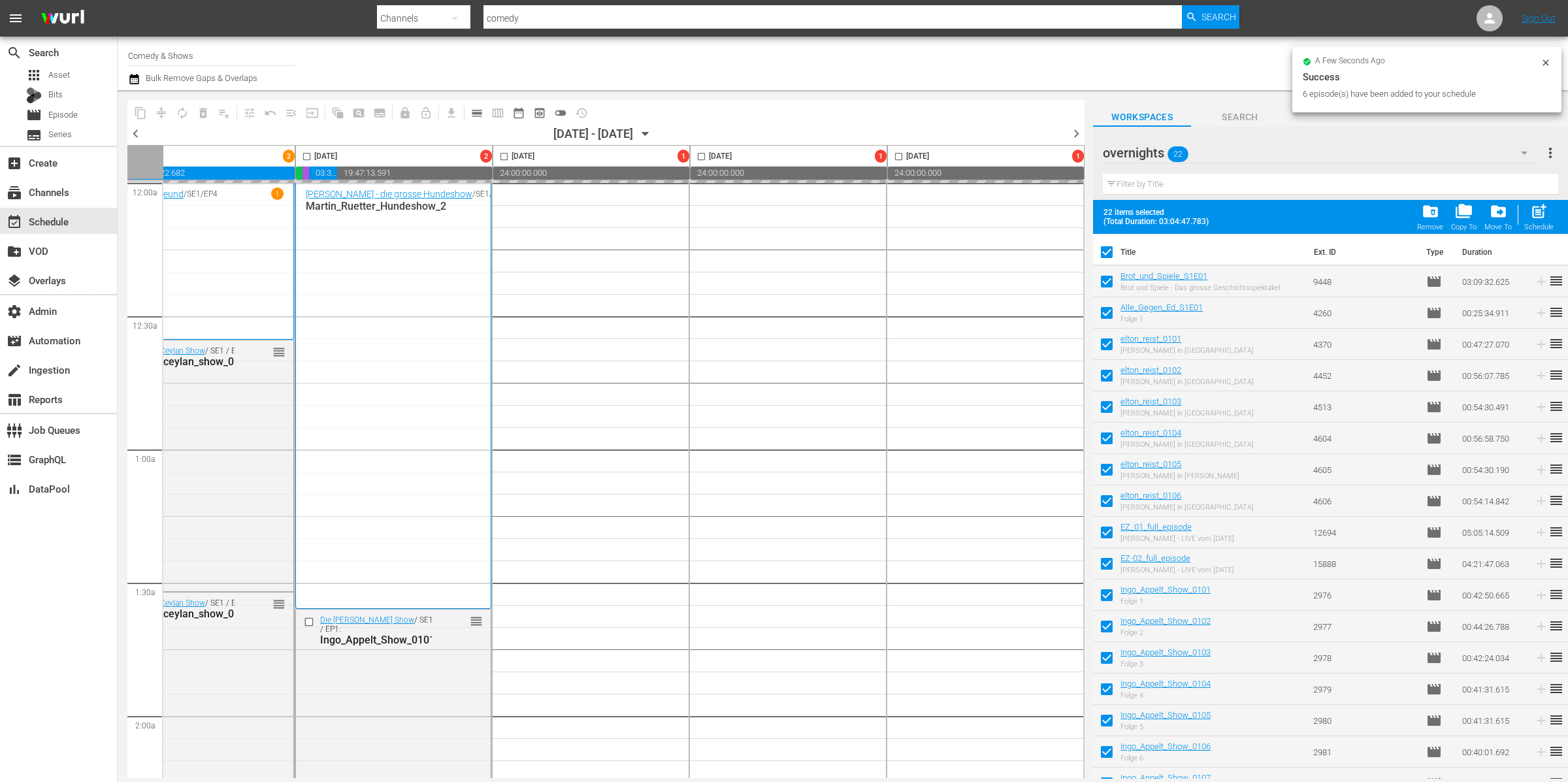
checkbox input "true"
click at [1109, 256] on input "checkbox" at bounding box center [1107, 255] width 27 height 27
checkbox input "false"
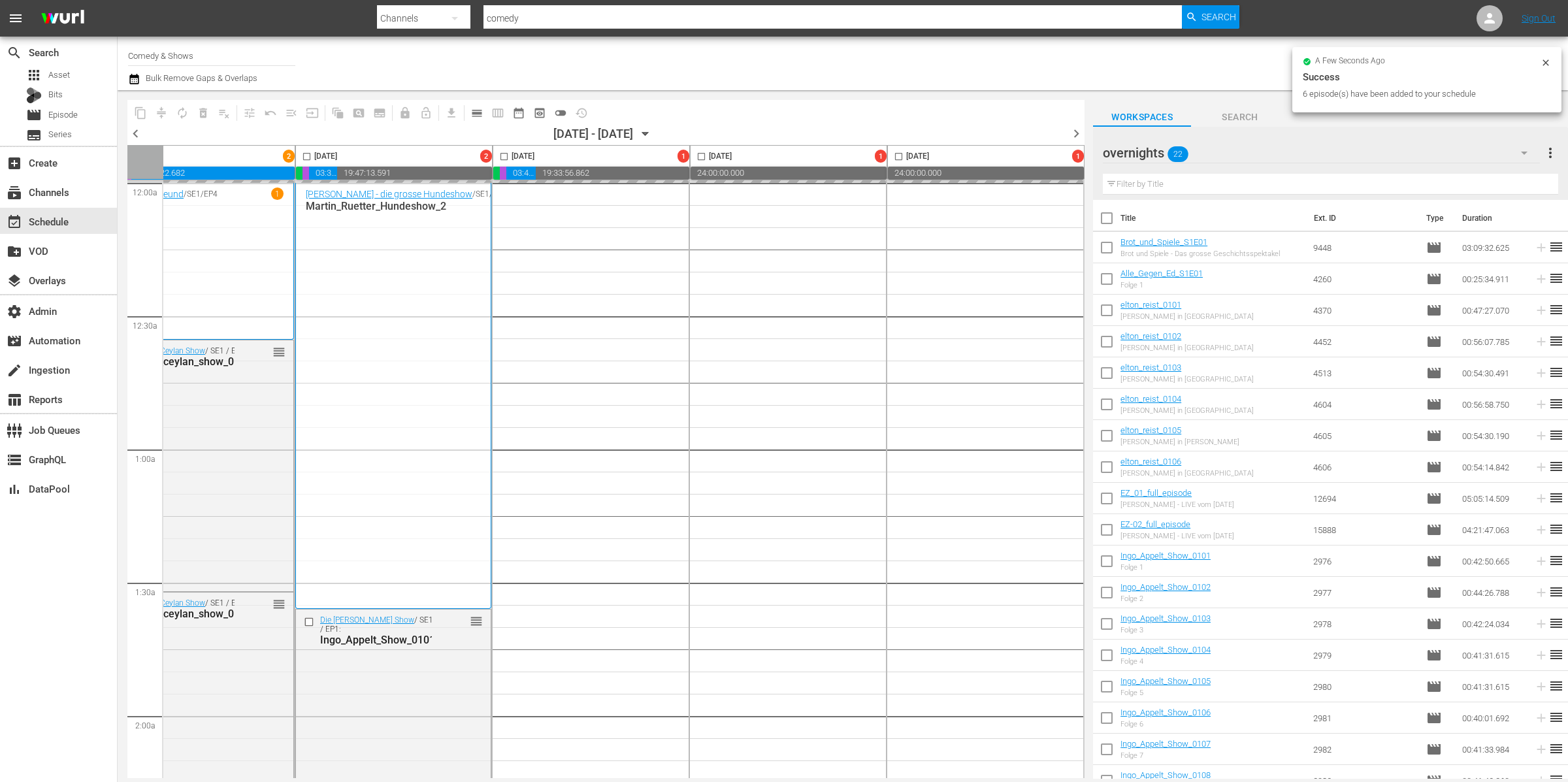
checkbox input "false"
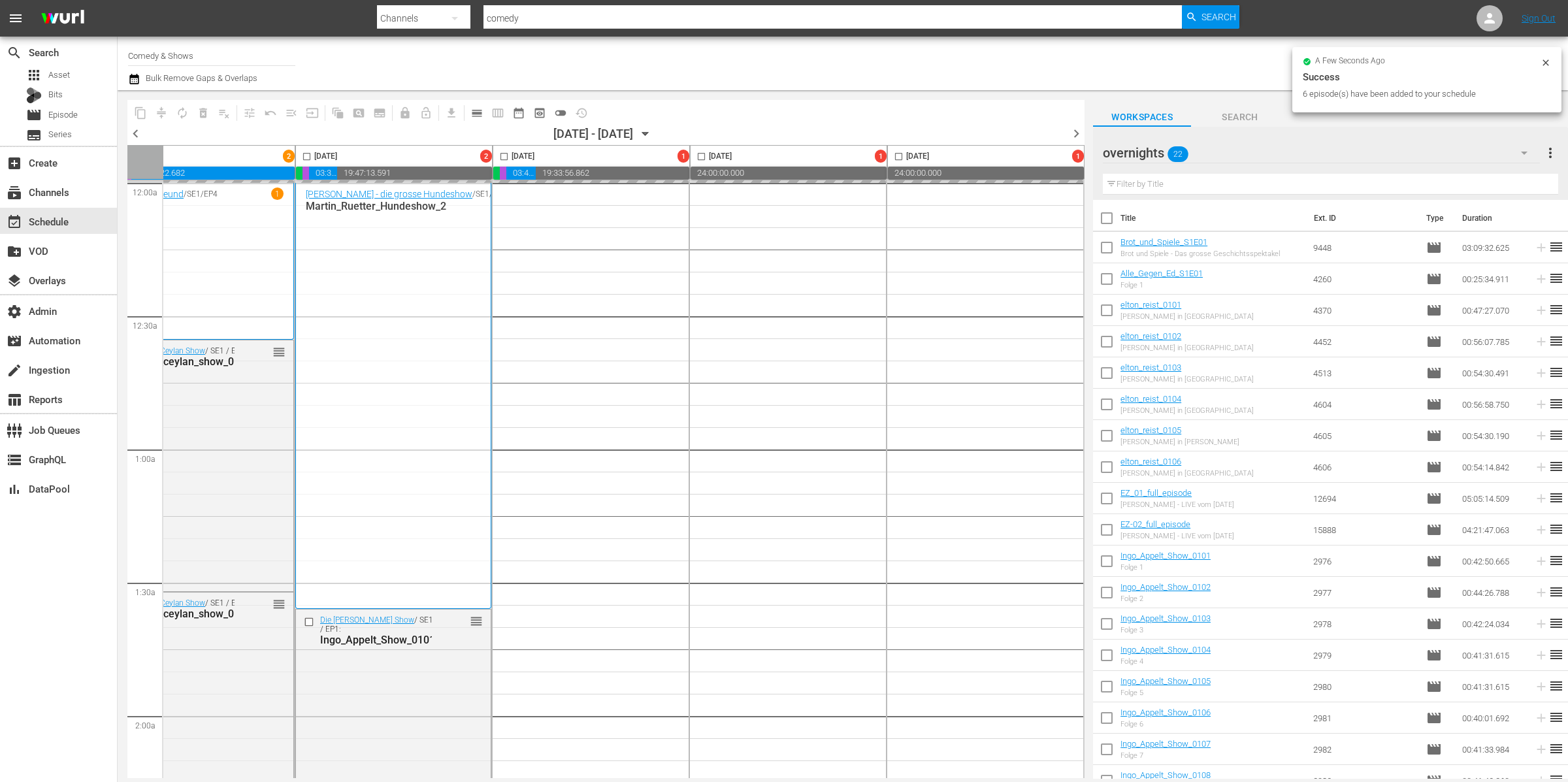
checkbox input "false"
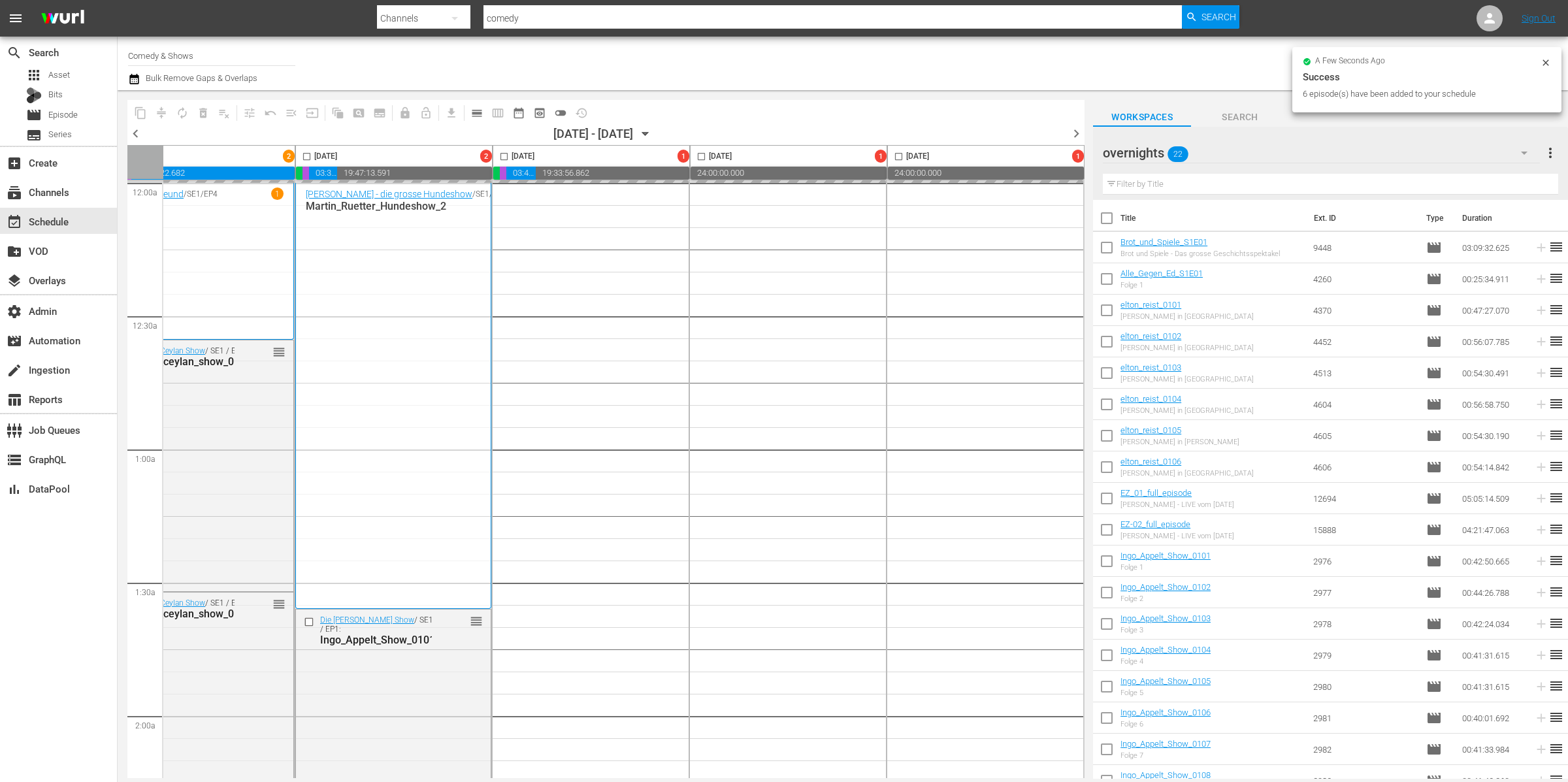
checkbox input "false"
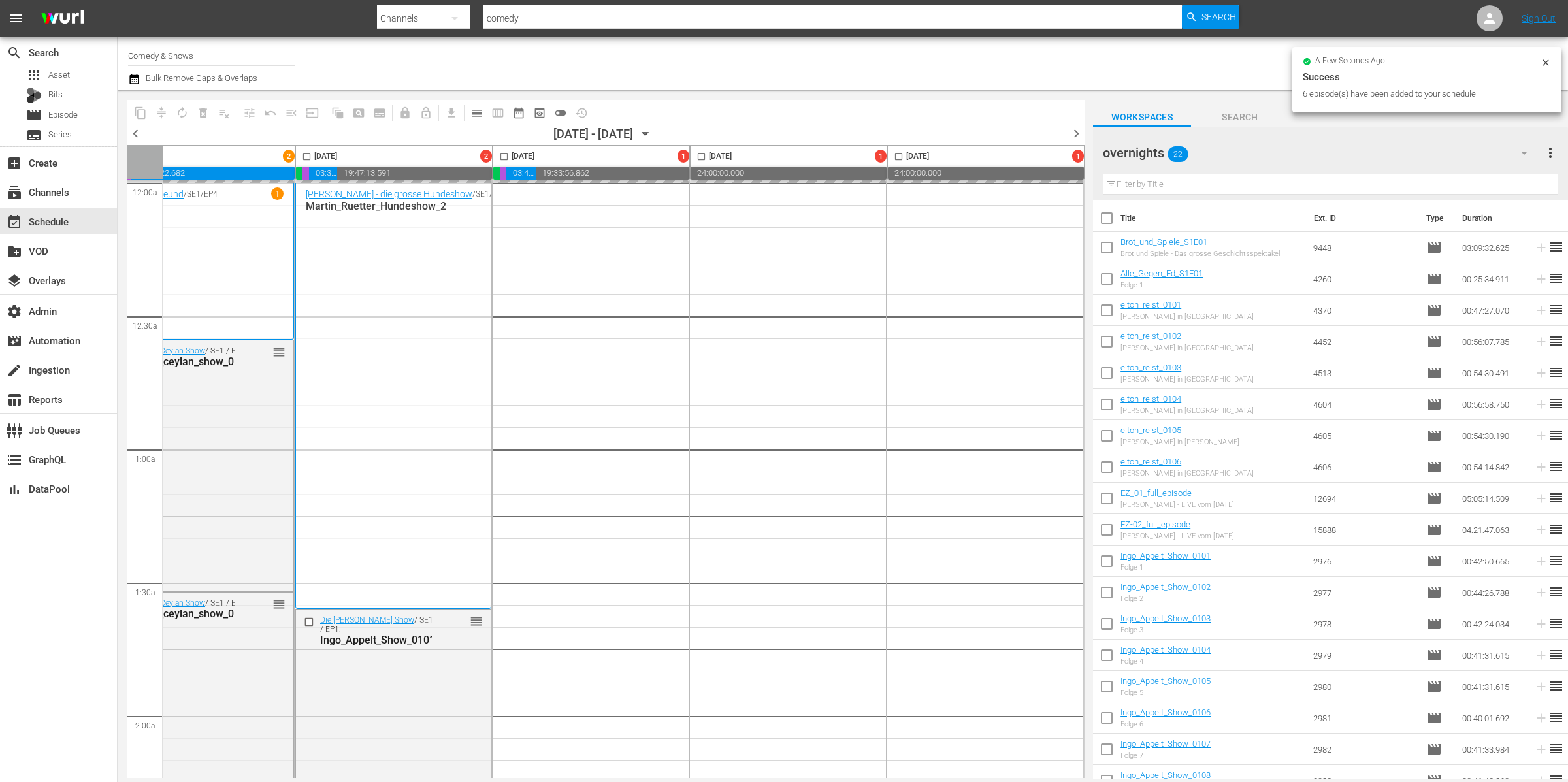
checkbox input "false"
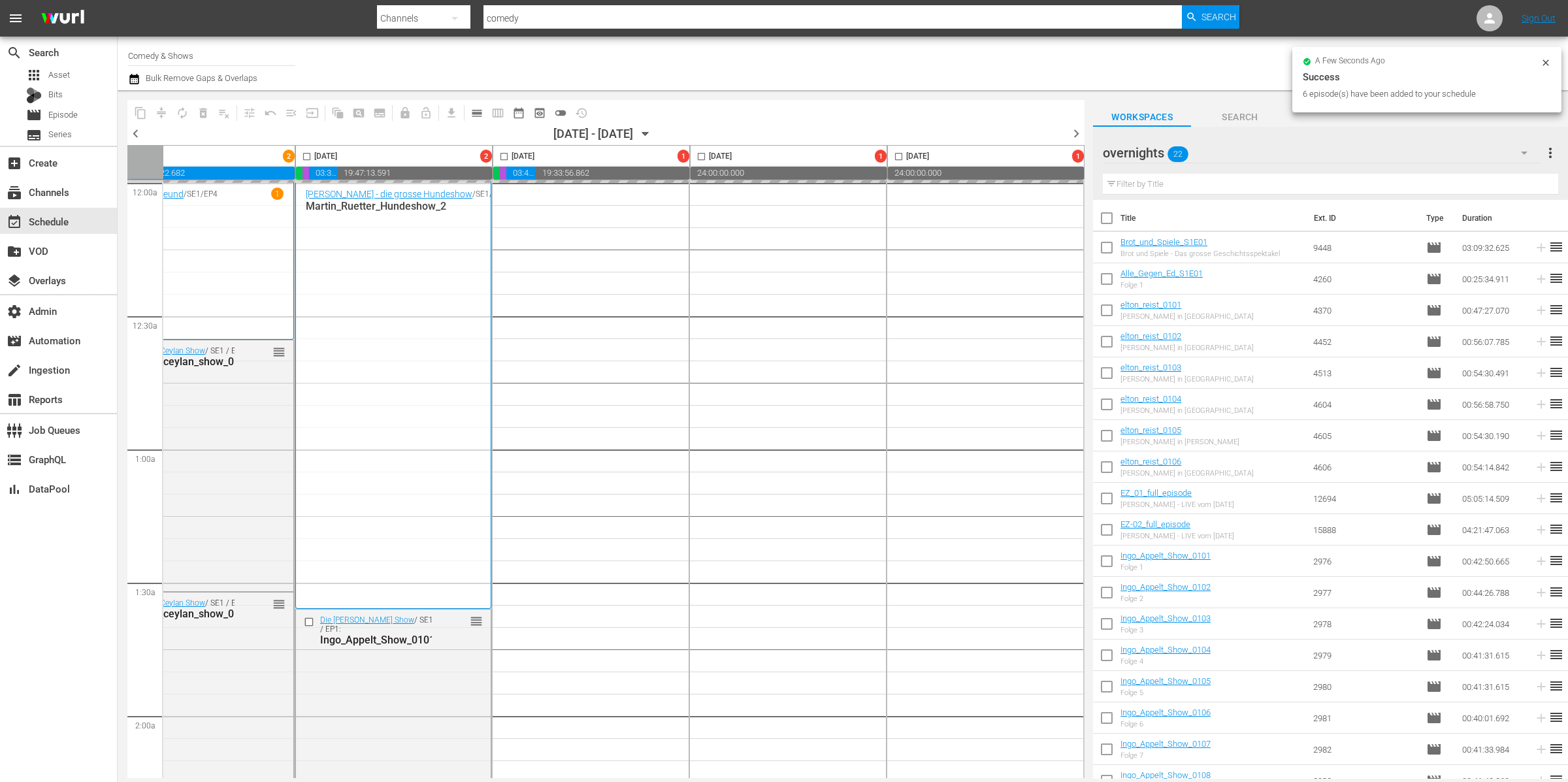
checkbox input "false"
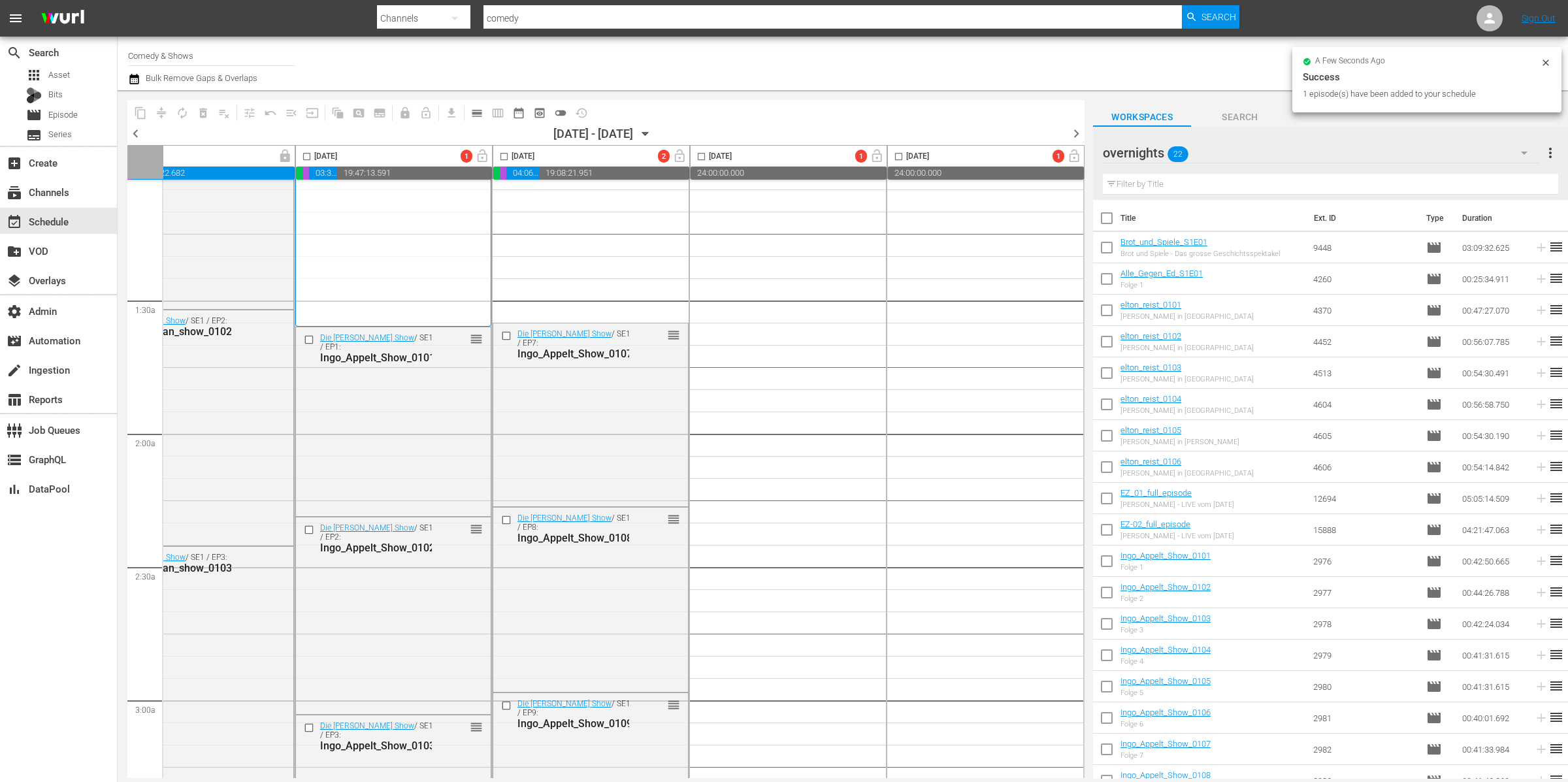
scroll to position [0, 467]
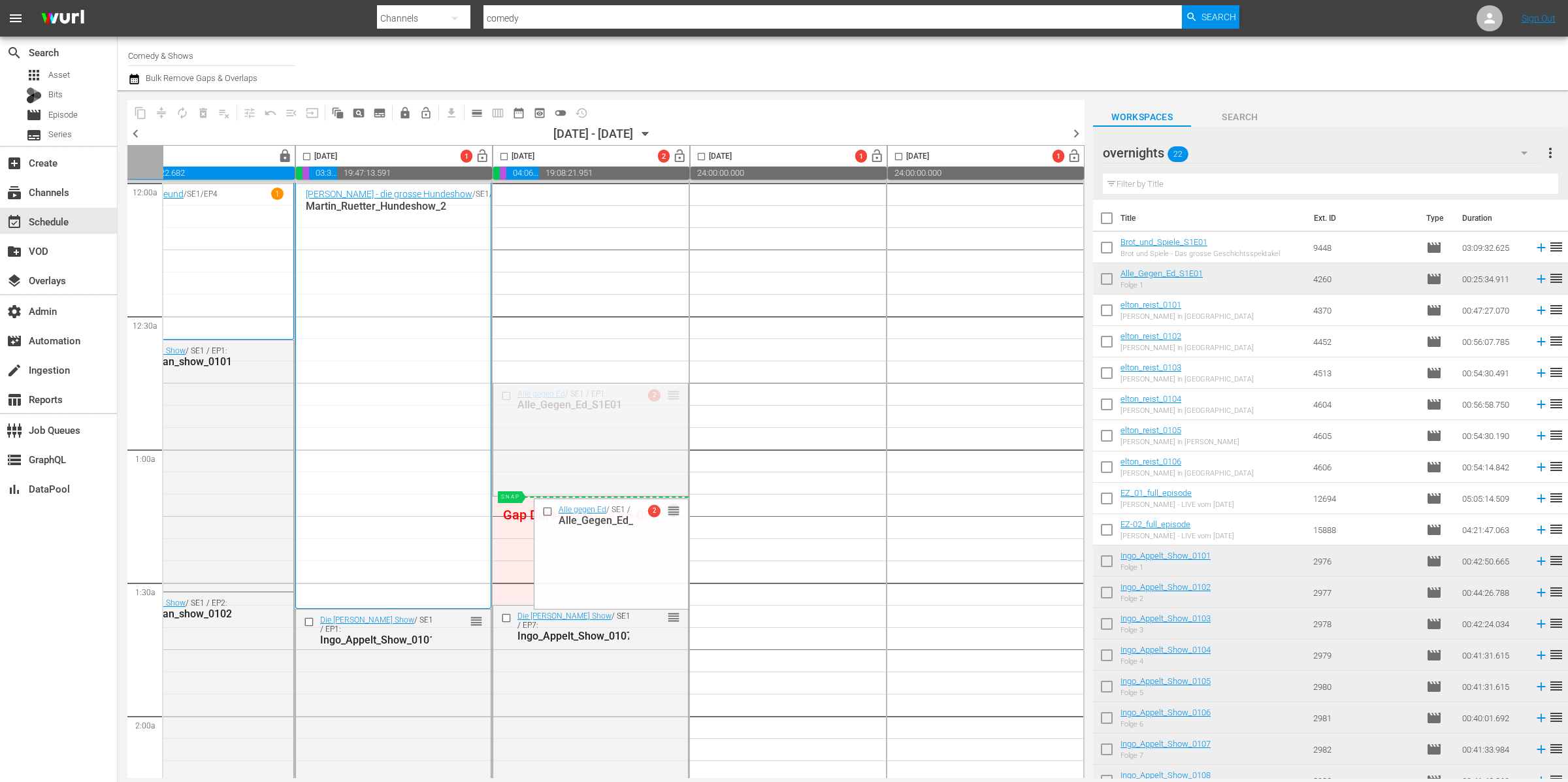
drag, startPoint x: 666, startPoint y: 395, endPoint x: 651, endPoint y: 504, distance: 110.0
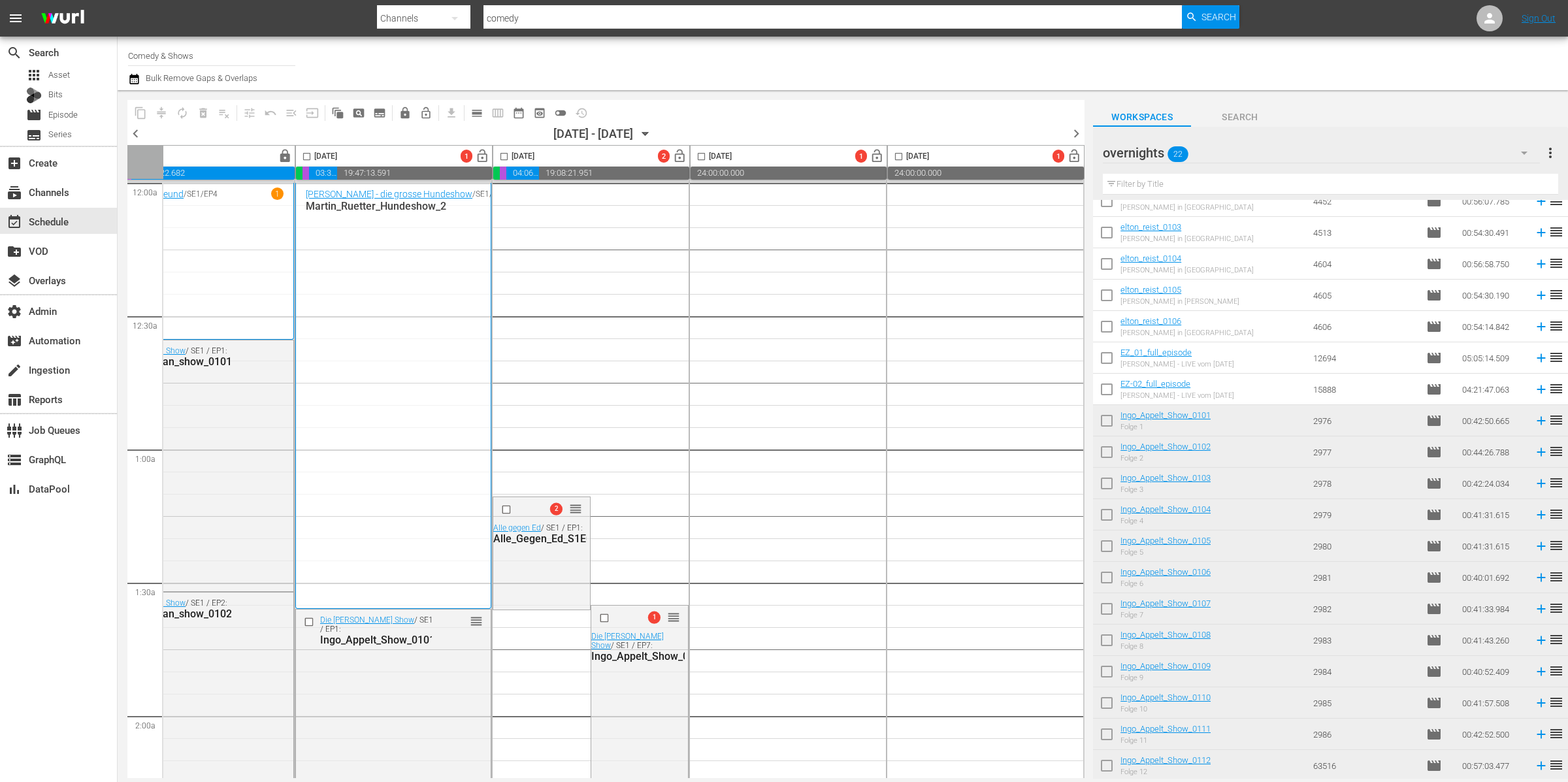
scroll to position [0, 0]
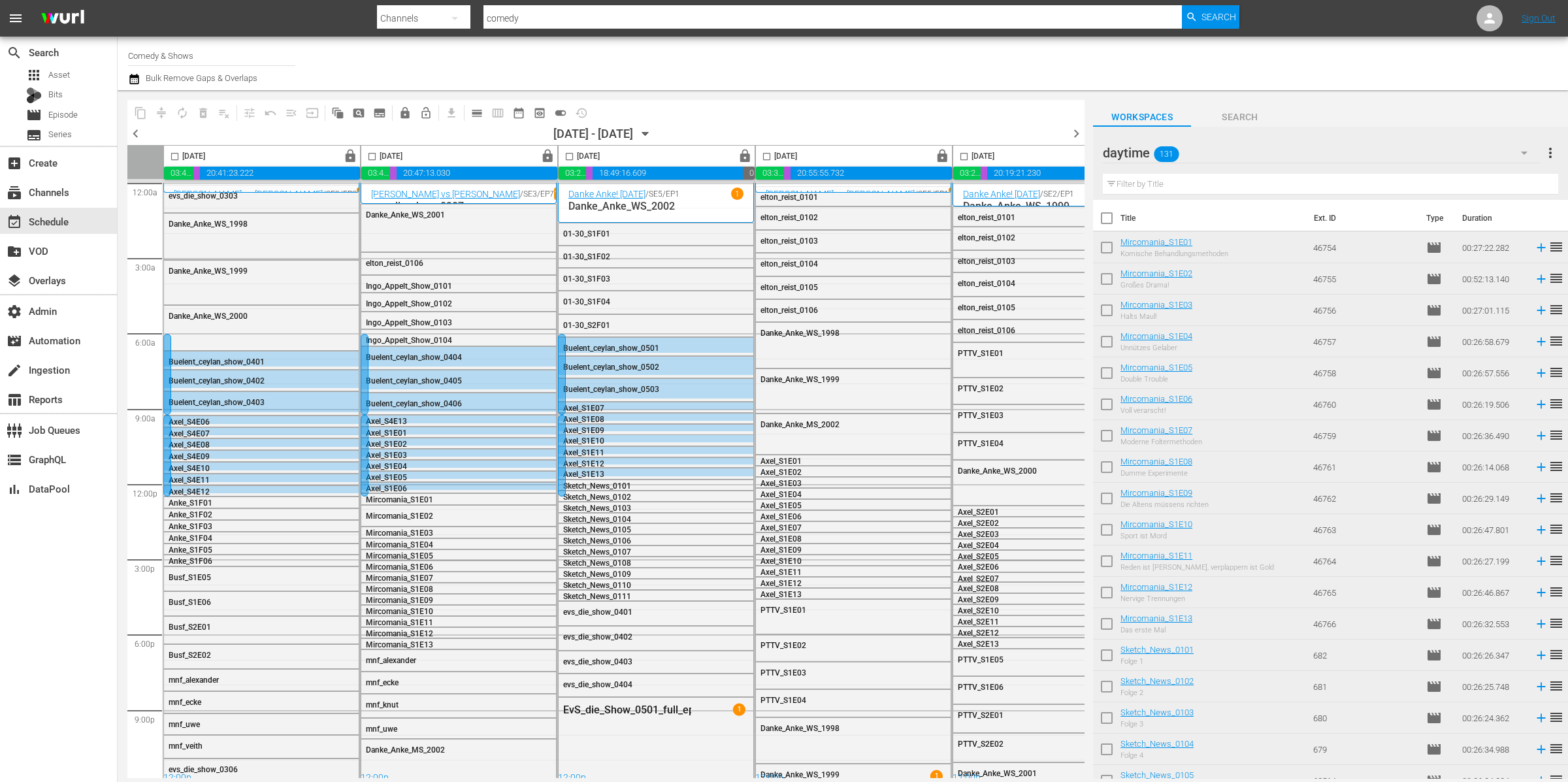
scroll to position [11, 467]
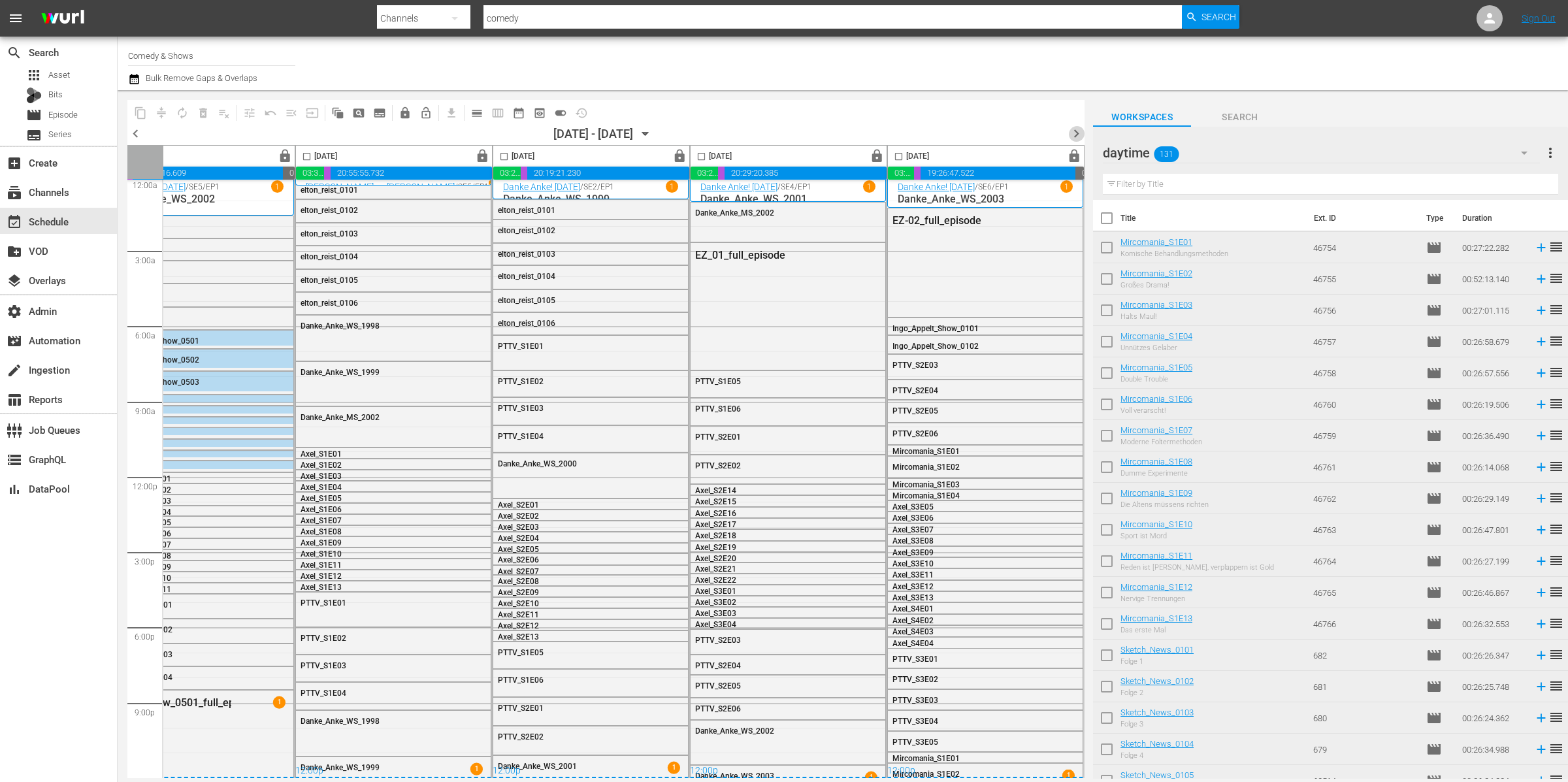
click at [1073, 131] on span "chevron_right" at bounding box center [1076, 133] width 17 height 17
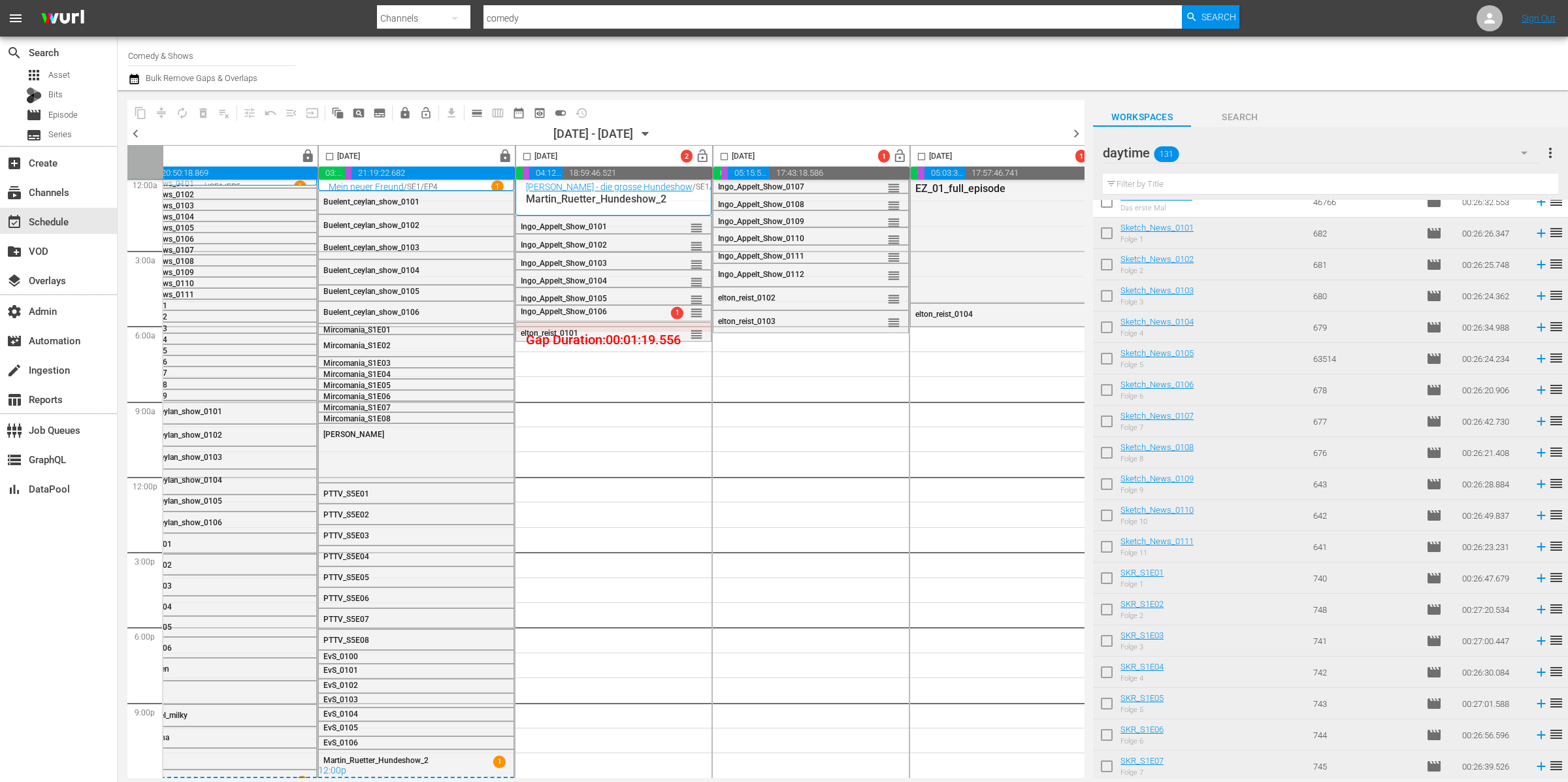
scroll to position [906, 0]
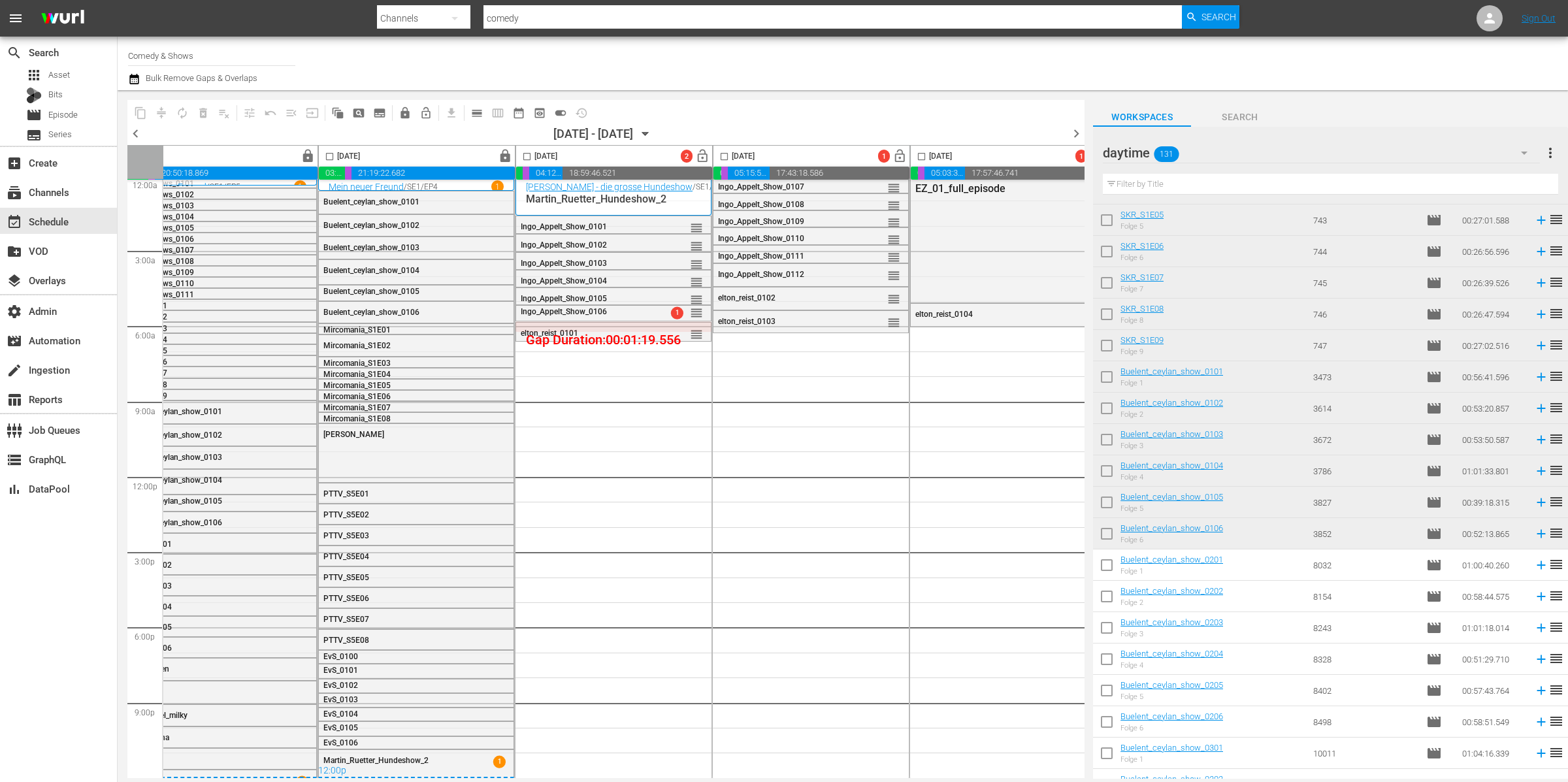
click at [1107, 378] on input "checkbox" at bounding box center [1107, 379] width 27 height 27
checkbox input "true"
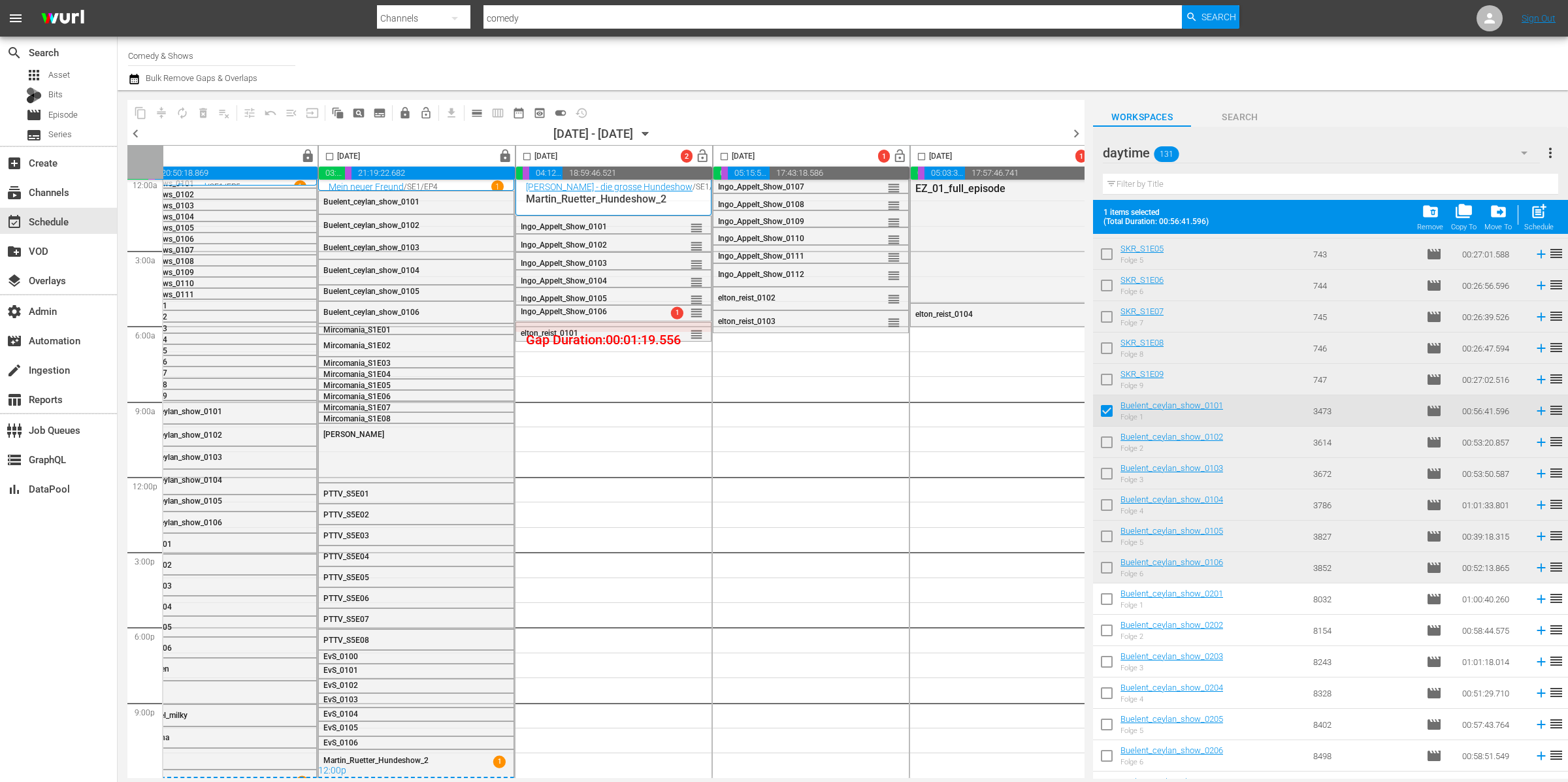
click at [1106, 444] on input "checkbox" at bounding box center [1107, 445] width 27 height 27
checkbox input "true"
drag, startPoint x: 1111, startPoint y: 477, endPoint x: 1111, endPoint y: 500, distance: 23.0
click at [1110, 477] on input "checkbox" at bounding box center [1107, 477] width 27 height 27
checkbox input "true"
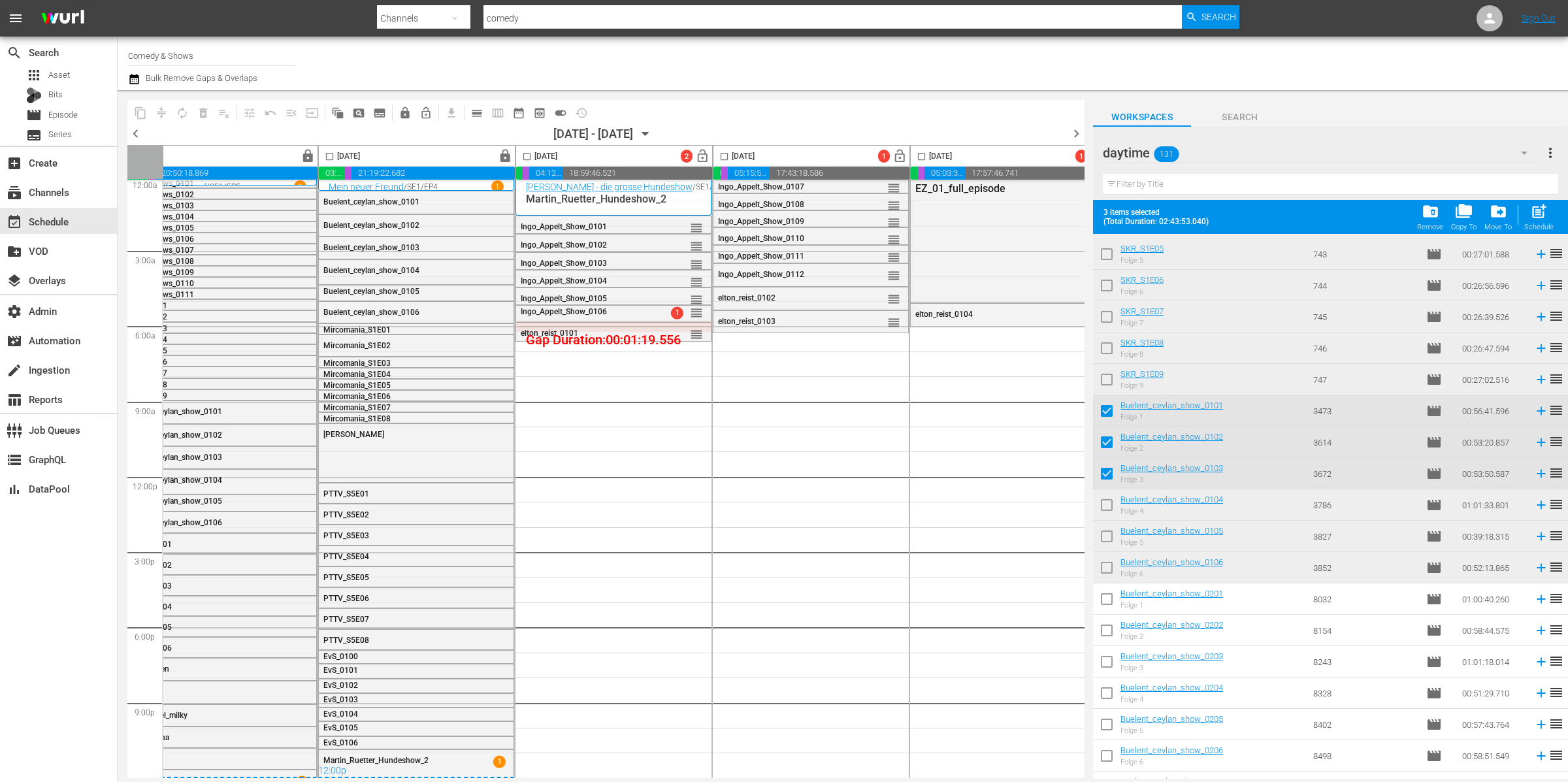
drag, startPoint x: 1106, startPoint y: 509, endPoint x: 1107, endPoint y: 530, distance: 21.0
click at [1106, 509] on input "checkbox" at bounding box center [1107, 508] width 27 height 27
checkbox input "true"
click at [1106, 539] on input "checkbox" at bounding box center [1107, 539] width 27 height 27
checkbox input "true"
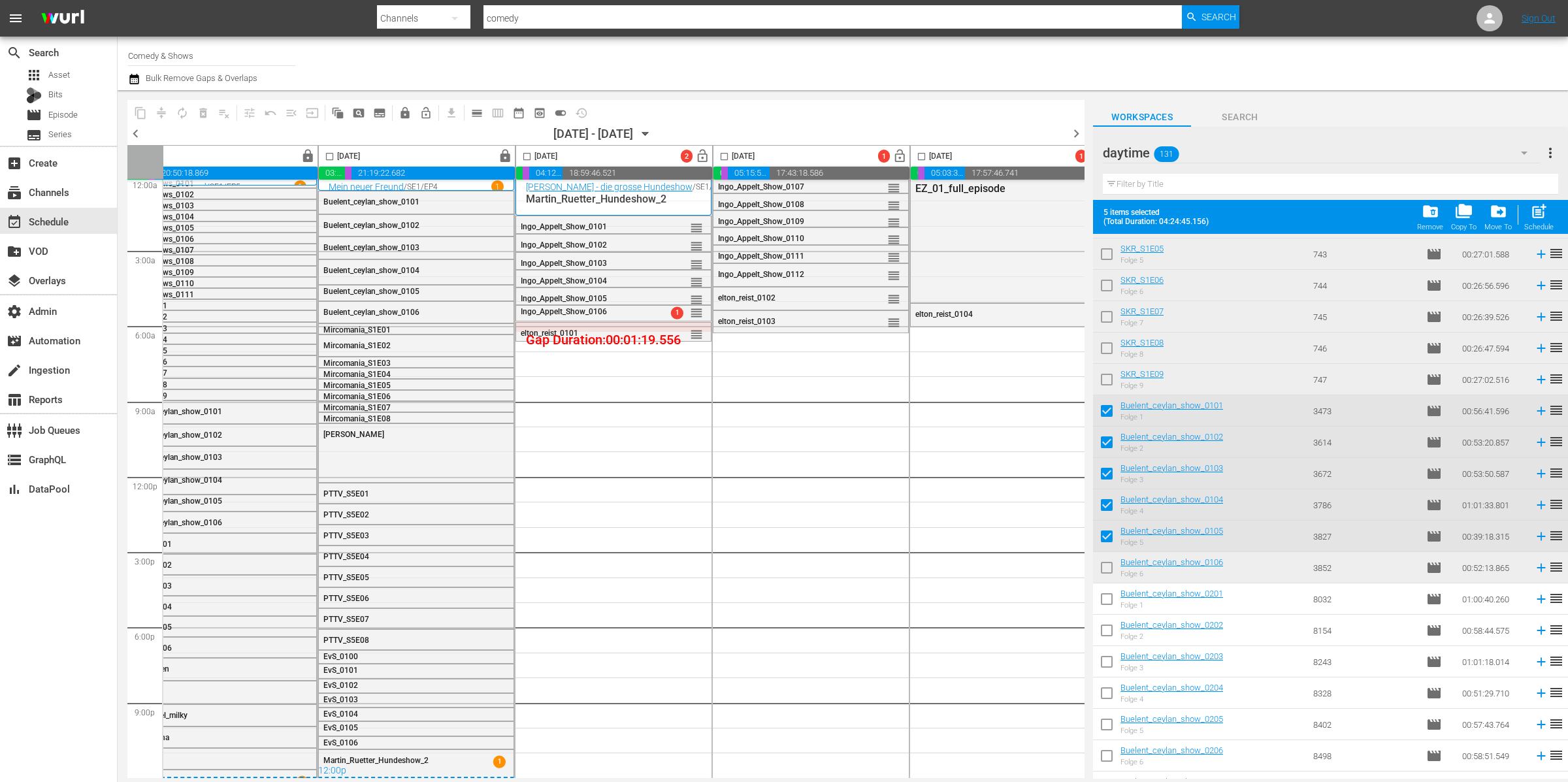
drag, startPoint x: 1110, startPoint y: 567, endPoint x: 1169, endPoint y: 486, distance: 100.2
click at [1110, 566] on input "checkbox" at bounding box center [1107, 570] width 27 height 27
checkbox input "true"
click at [1109, 407] on input "checkbox" at bounding box center [1107, 413] width 27 height 27
checkbox input "false"
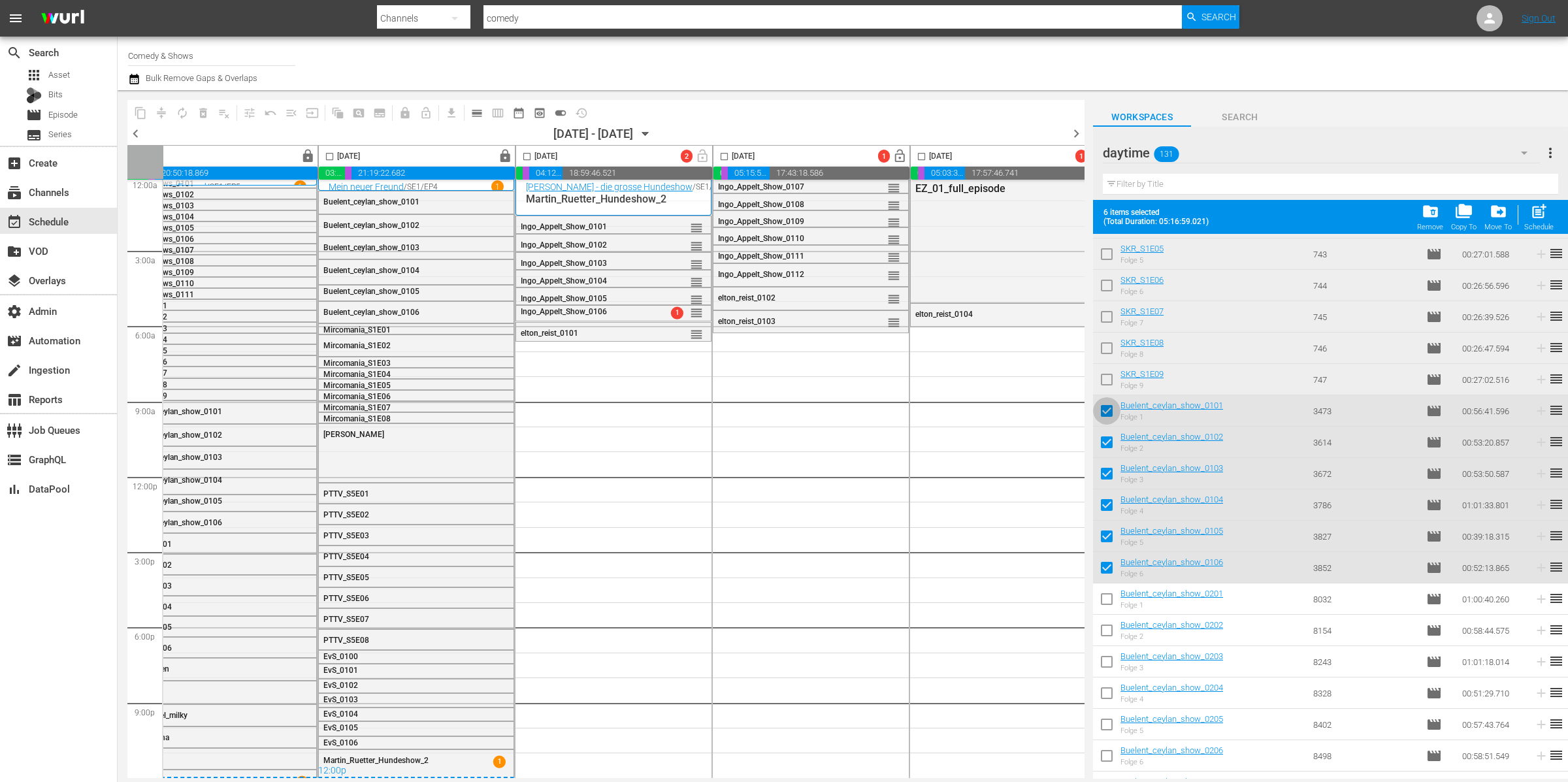
click at [1109, 439] on input "checkbox" at bounding box center [1107, 445] width 27 height 27
checkbox input "false"
click at [1109, 471] on input "checkbox" at bounding box center [1107, 477] width 27 height 27
checkbox input "false"
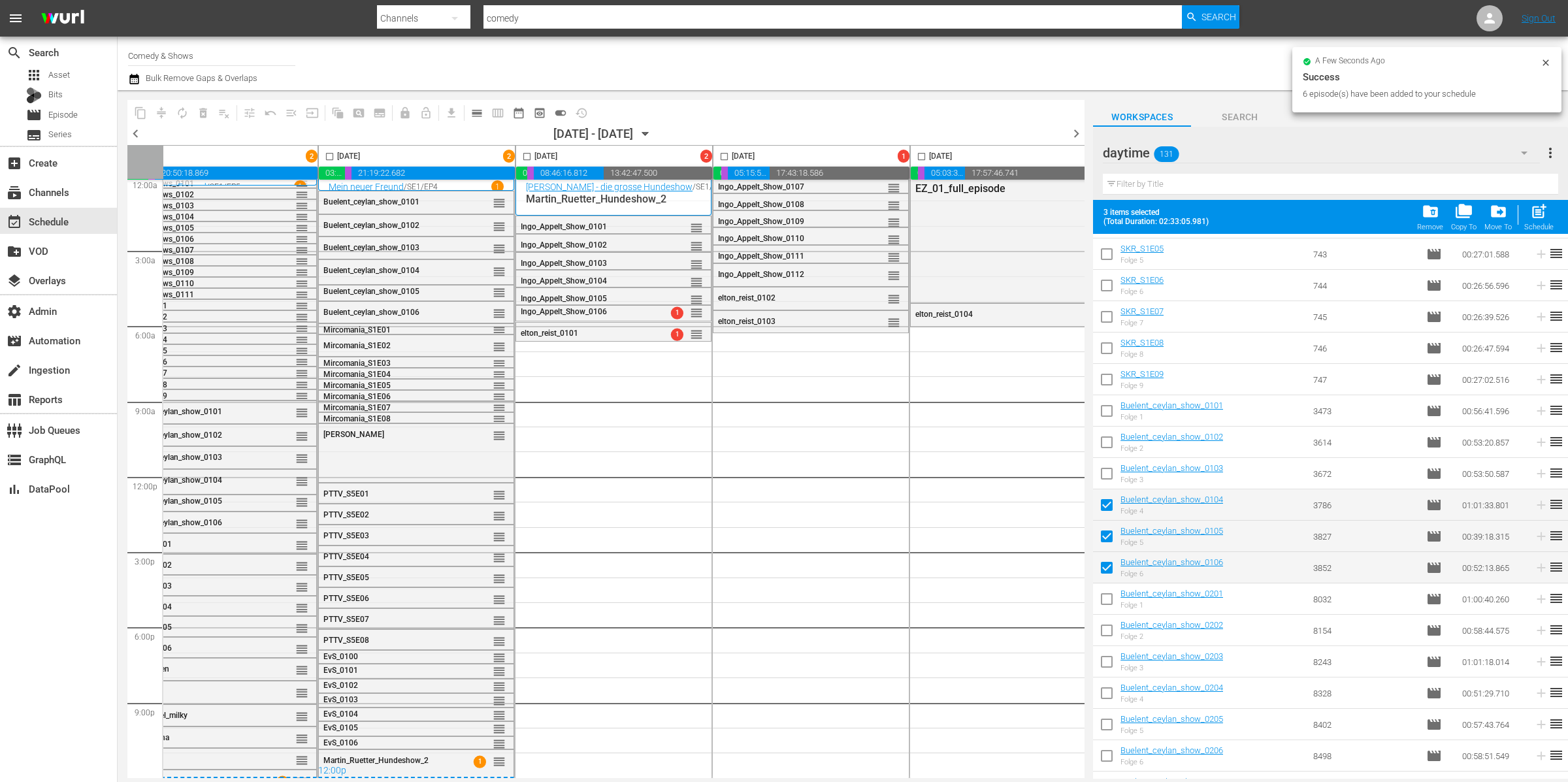
click at [1113, 504] on input "checkbox" at bounding box center [1107, 508] width 27 height 27
checkbox input "false"
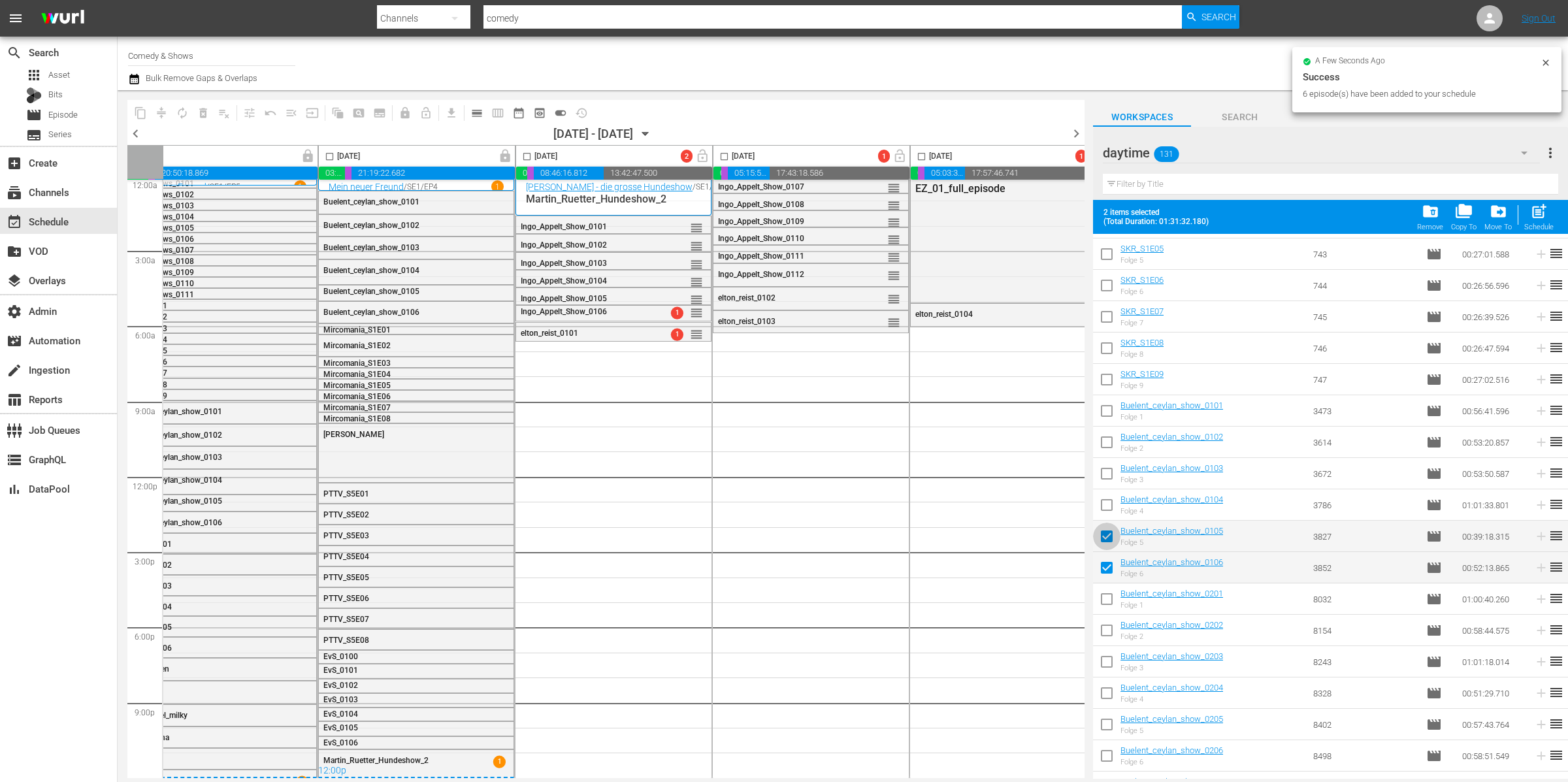
click at [1112, 538] on input "checkbox" at bounding box center [1107, 539] width 27 height 27
checkbox input "false"
drag, startPoint x: 1109, startPoint y: 565, endPoint x: 1121, endPoint y: 565, distance: 12.0
click at [1109, 565] on input "checkbox" at bounding box center [1107, 570] width 27 height 27
checkbox input "false"
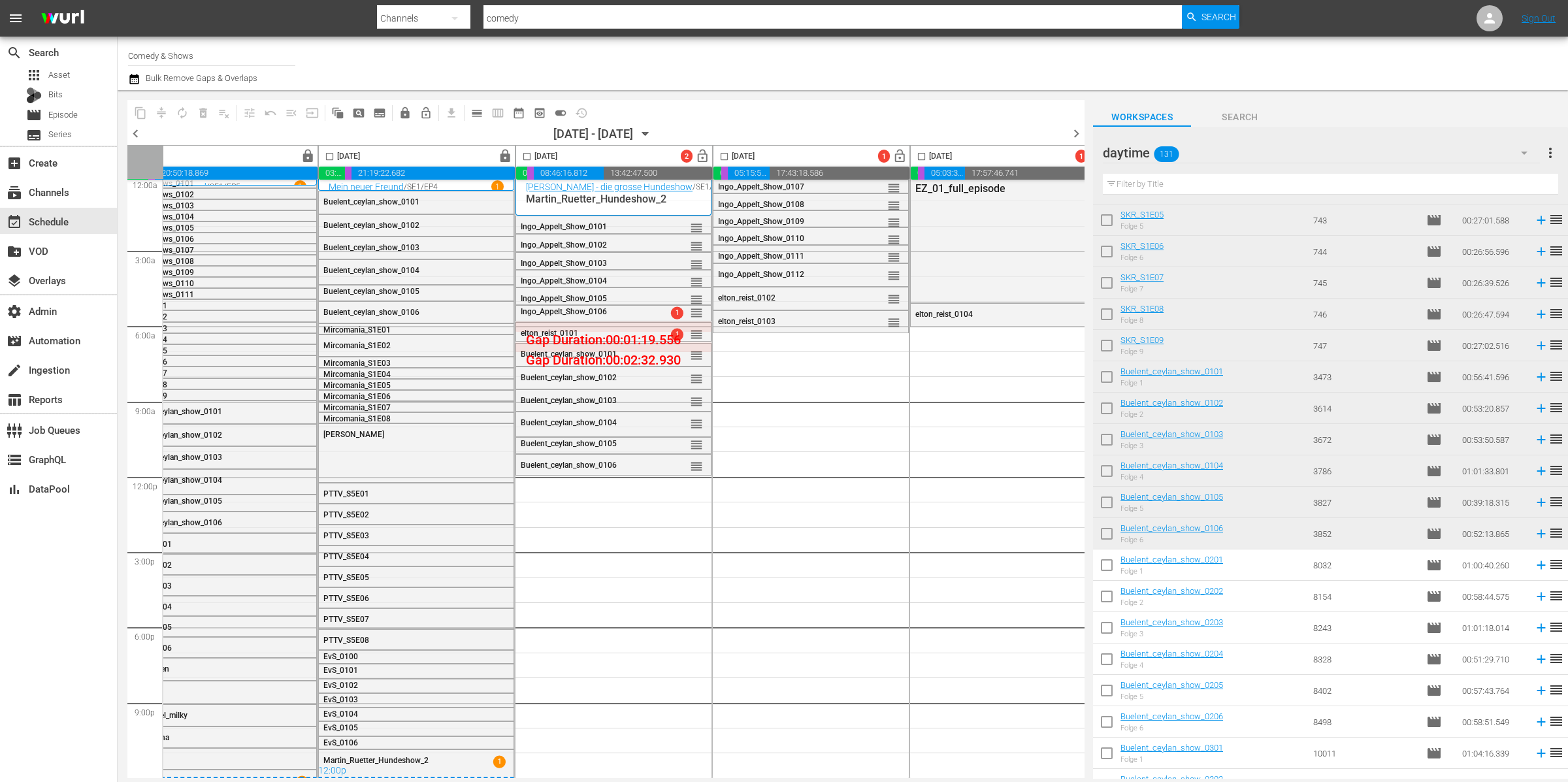
click at [1112, 568] on input "checkbox" at bounding box center [1107, 568] width 27 height 27
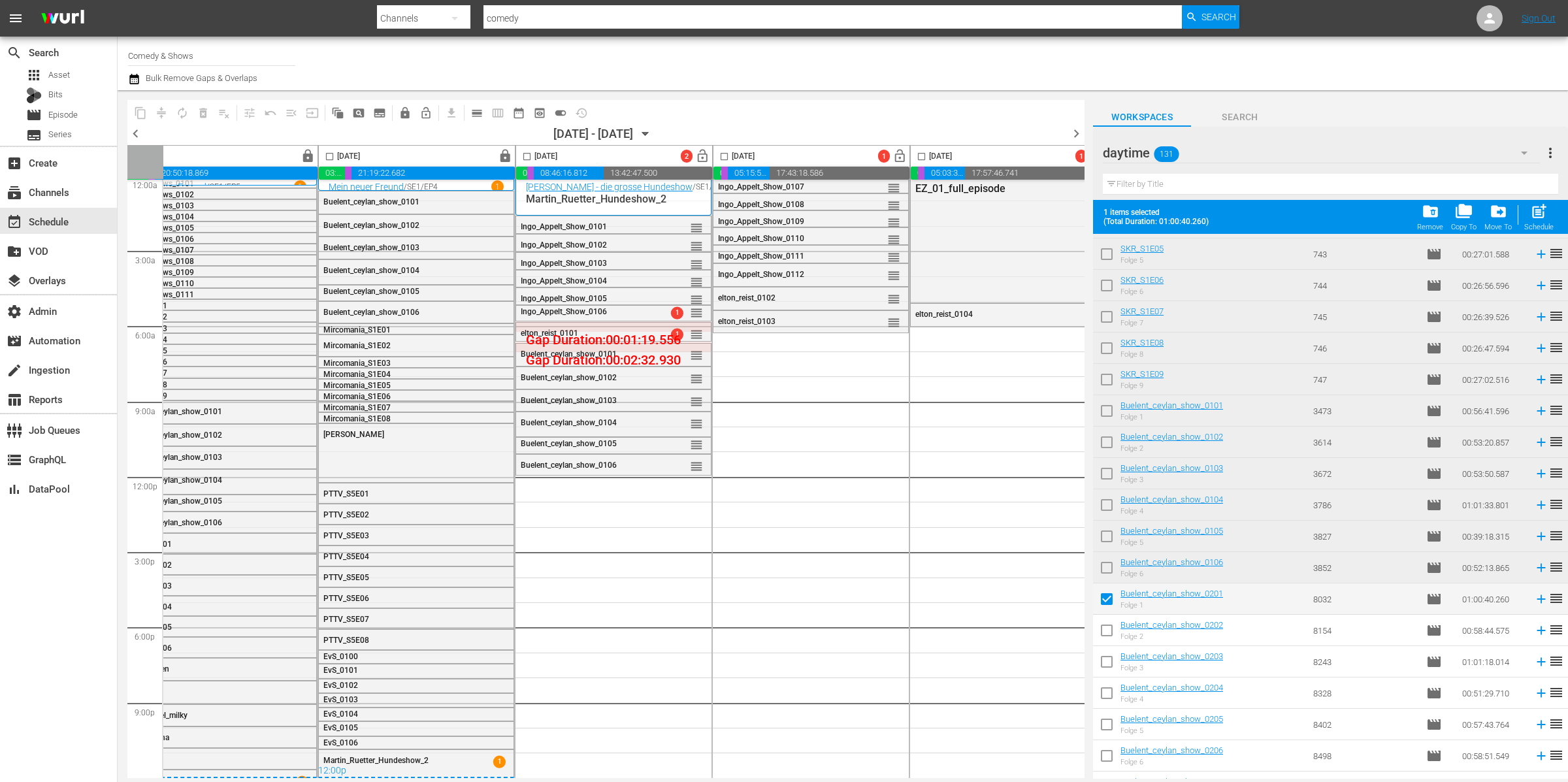
drag, startPoint x: 1113, startPoint y: 613, endPoint x: 1114, endPoint y: 641, distance: 28.0
click at [1113, 613] on input "checkbox" at bounding box center [1107, 602] width 27 height 27
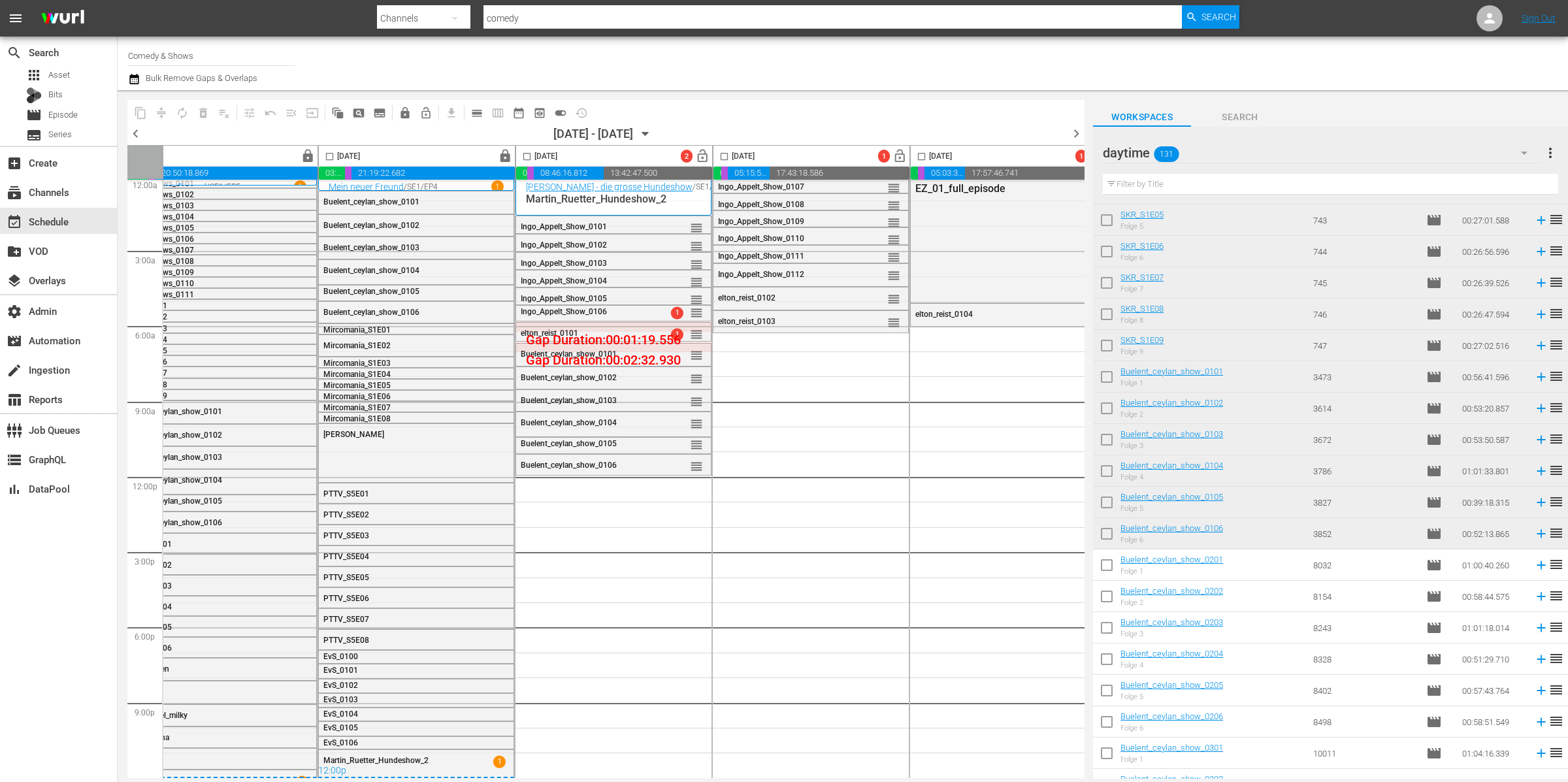
drag, startPoint x: 1105, startPoint y: 562, endPoint x: 1126, endPoint y: 607, distance: 49.7
click at [1105, 562] on input "checkbox" at bounding box center [1107, 568] width 27 height 27
checkbox input "true"
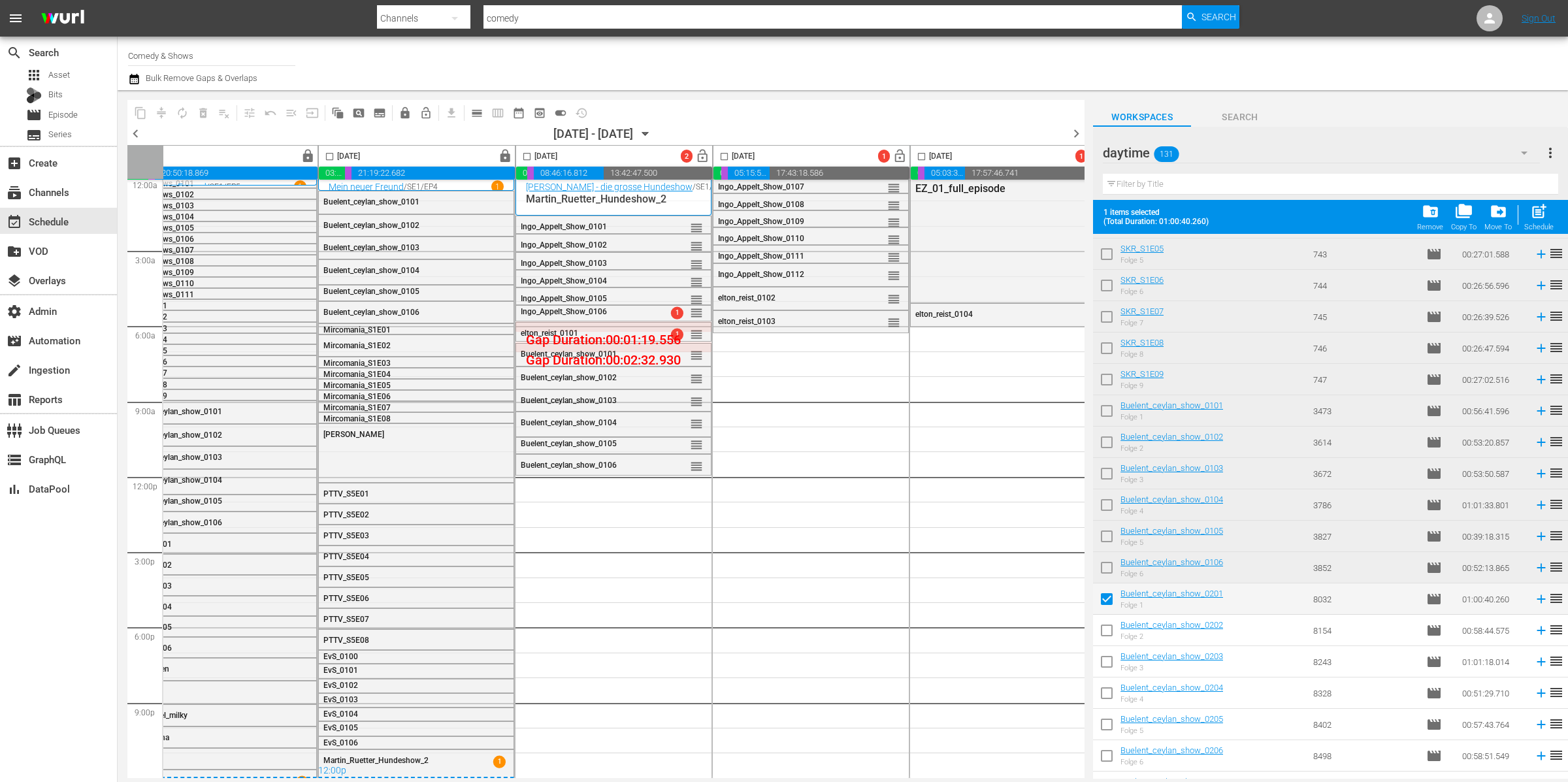
click at [1107, 638] on input "checkbox" at bounding box center [1107, 633] width 27 height 27
checkbox input "true"
drag, startPoint x: 1109, startPoint y: 661, endPoint x: 1110, endPoint y: 694, distance: 33.0
click at [1109, 661] on input "checkbox" at bounding box center [1107, 665] width 27 height 27
checkbox input "true"
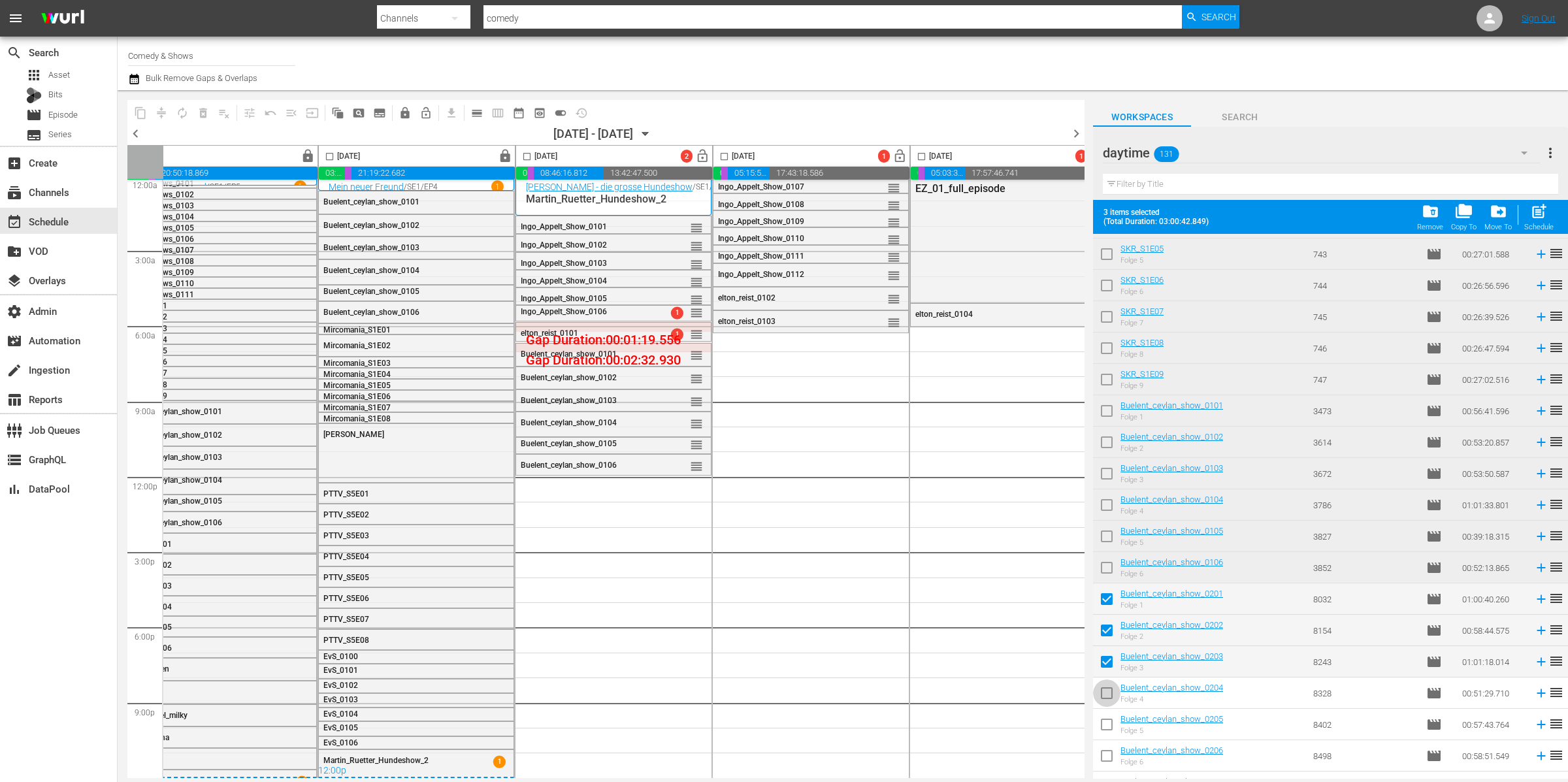
click at [1110, 694] on input "checkbox" at bounding box center [1107, 696] width 27 height 27
checkbox input "true"
click at [1109, 714] on input "checkbox" at bounding box center [1107, 727] width 27 height 27
checkbox input "true"
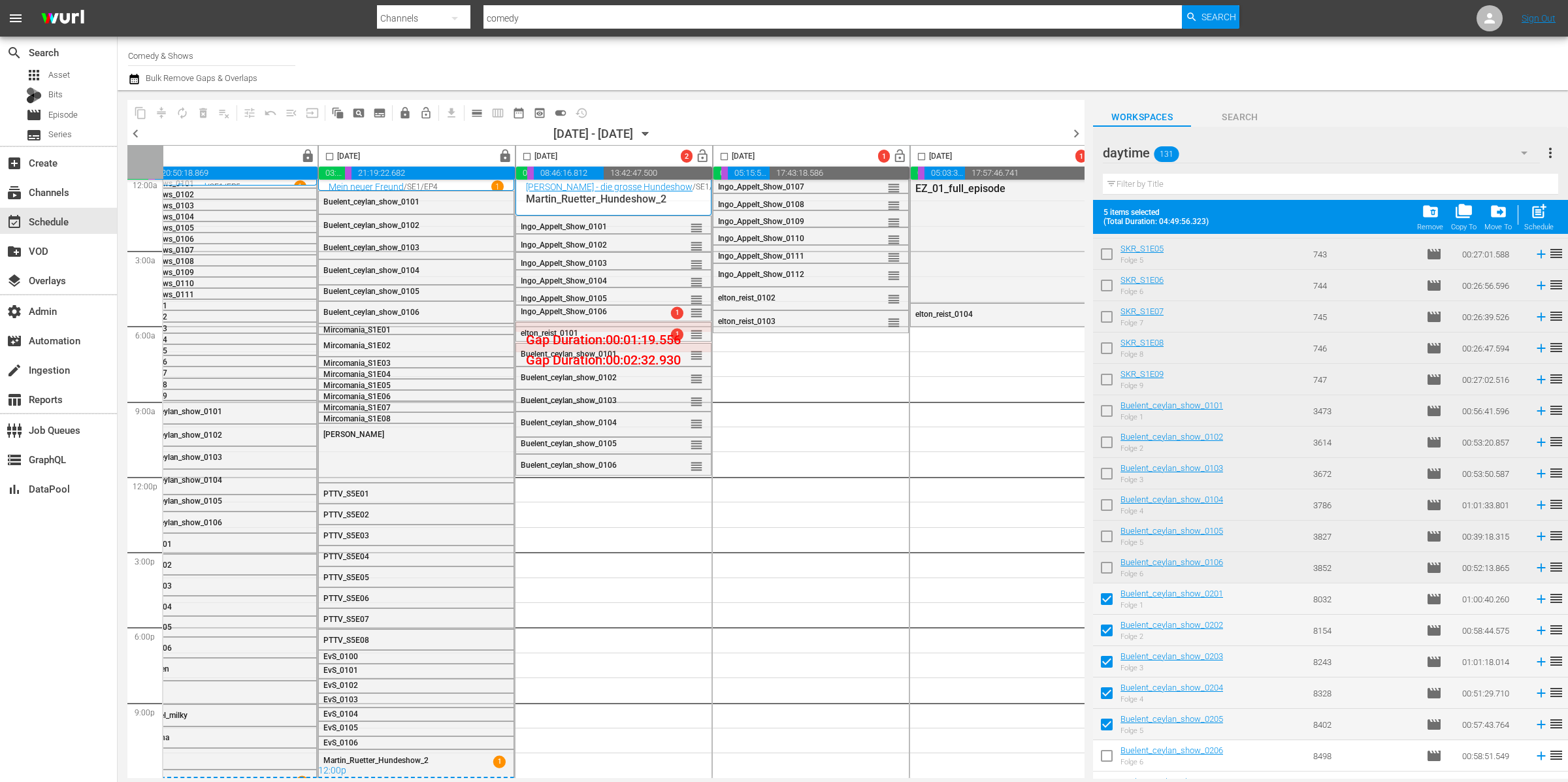
drag, startPoint x: 1113, startPoint y: 748, endPoint x: 1157, endPoint y: 696, distance: 68.1
click at [1112, 748] on input "checkbox" at bounding box center [1107, 759] width 27 height 27
checkbox input "true"
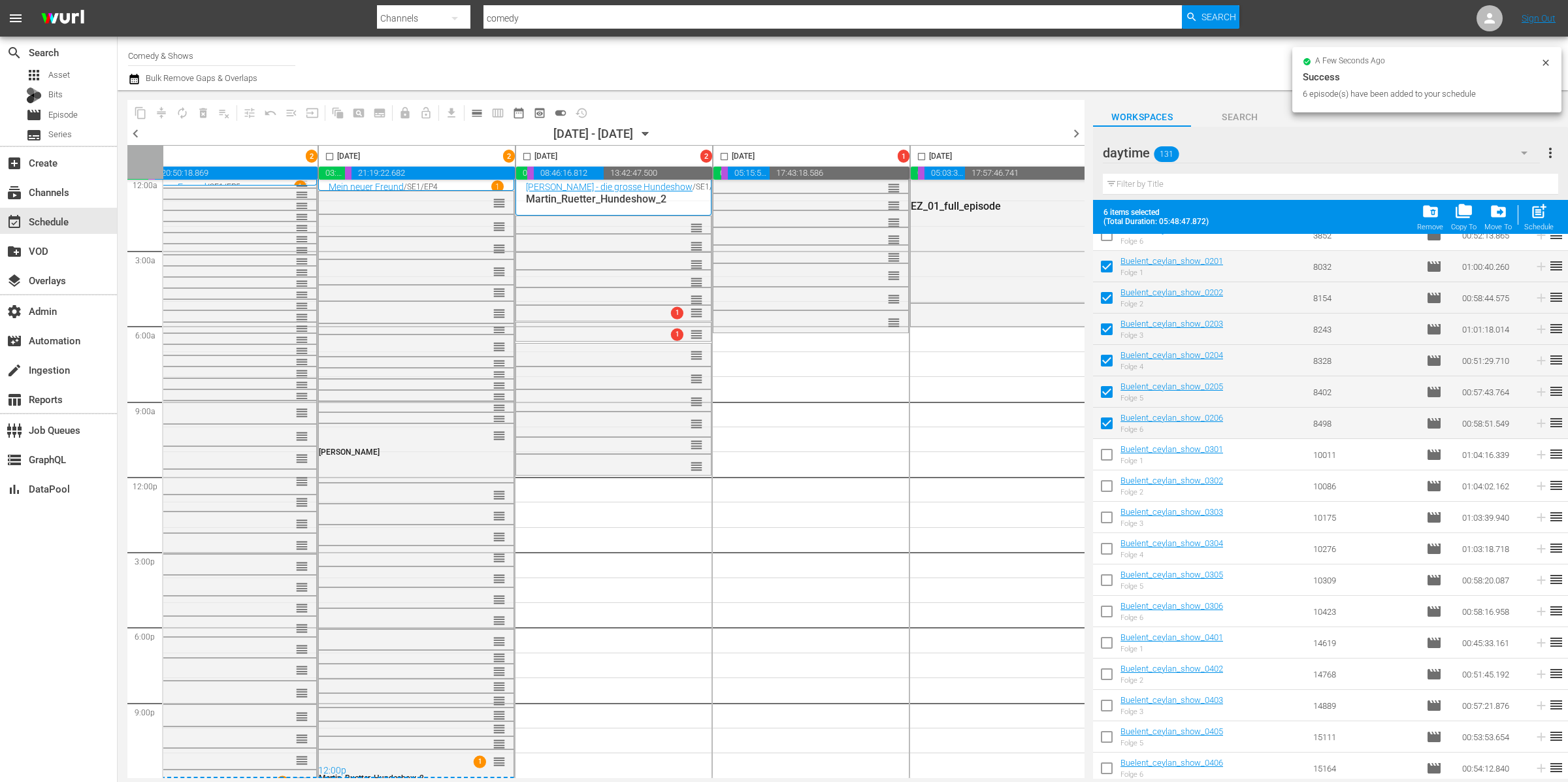
click at [1117, 459] on input "checkbox" at bounding box center [1107, 457] width 27 height 27
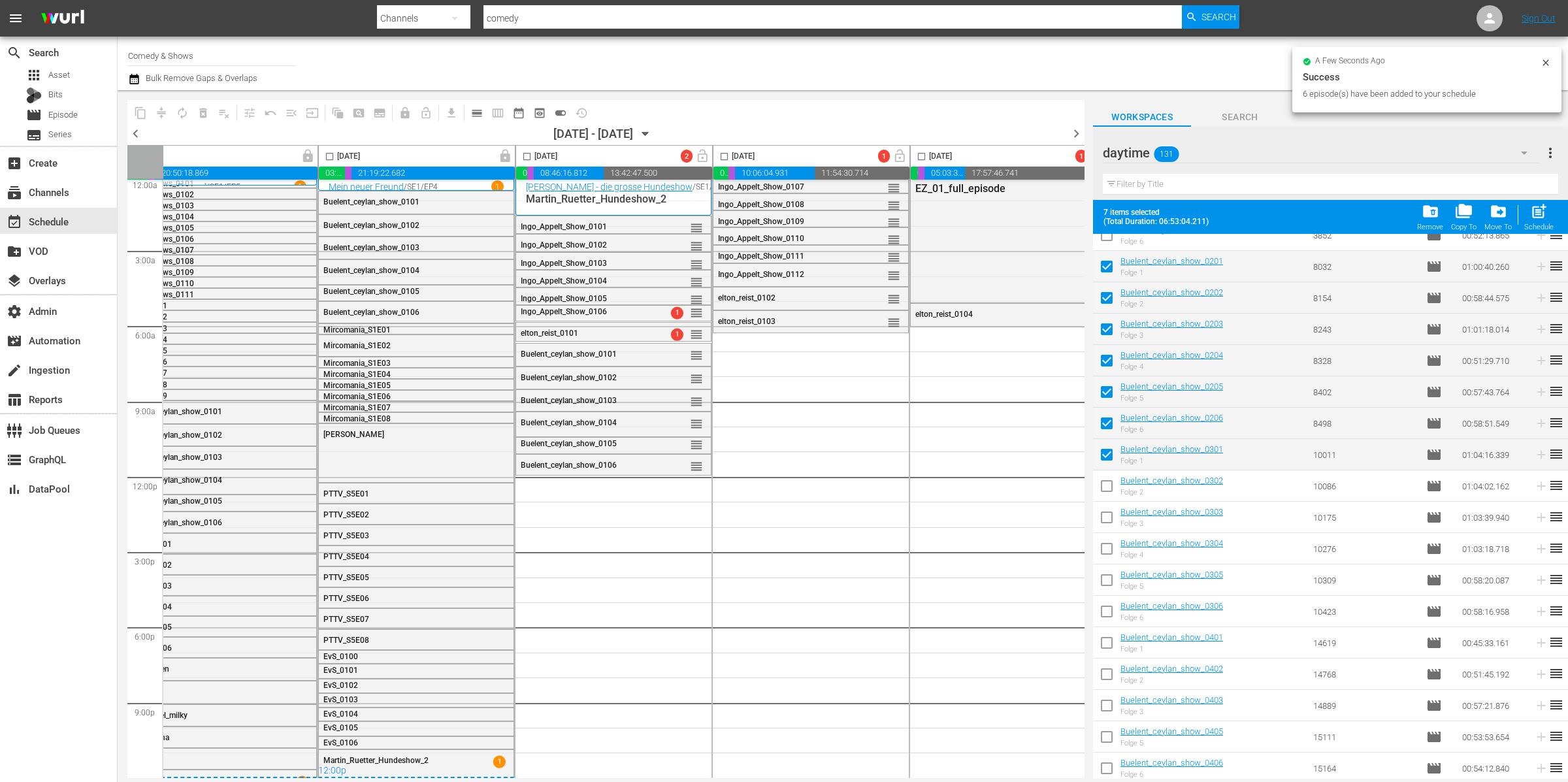
click at [1112, 457] on input "checkbox" at bounding box center [1107, 457] width 27 height 27
checkbox input "false"
click at [1108, 259] on input "checkbox" at bounding box center [1107, 269] width 27 height 27
checkbox input "false"
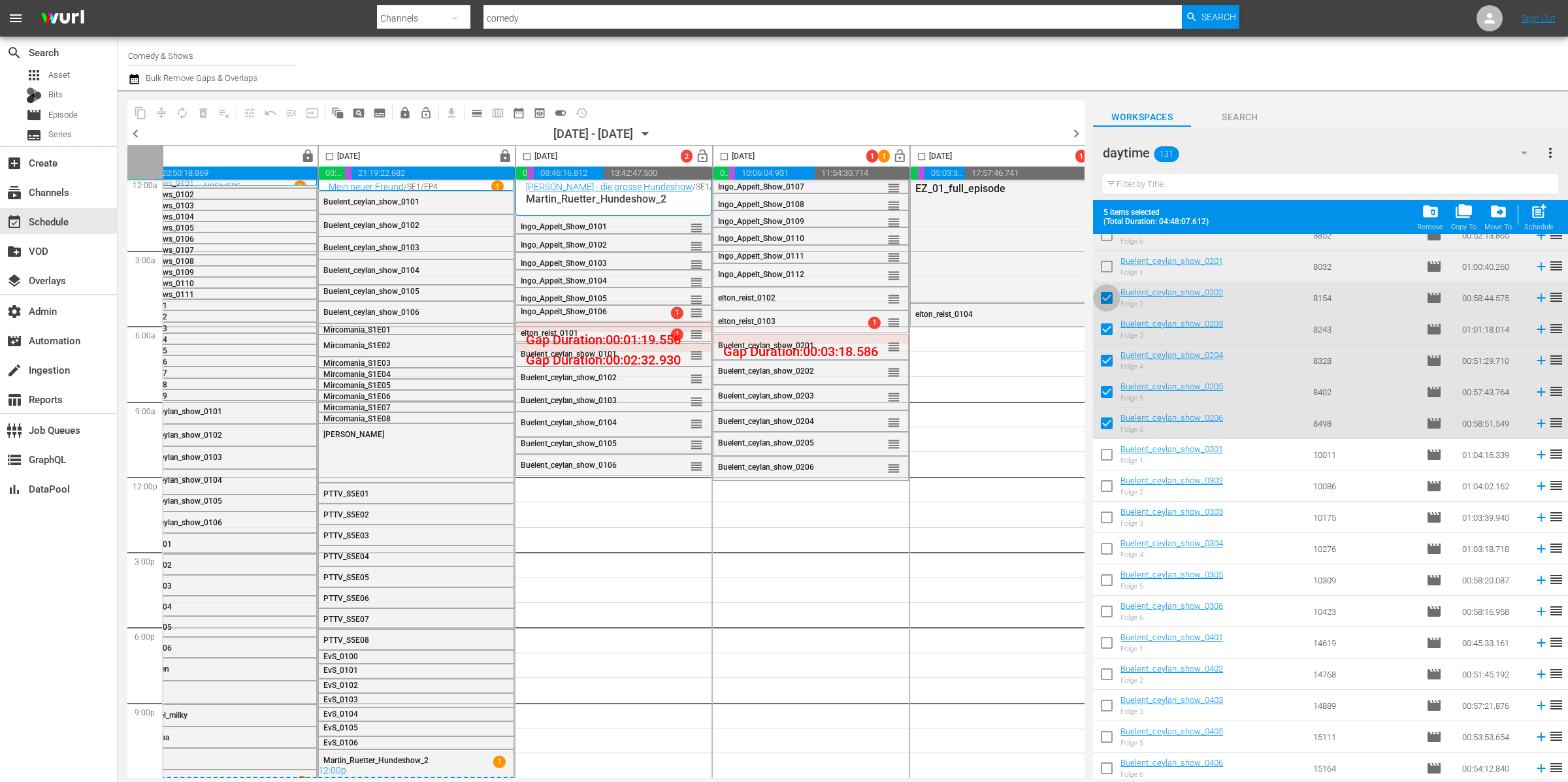
click at [1112, 300] on input "checkbox" at bounding box center [1107, 300] width 27 height 27
checkbox input "false"
drag, startPoint x: 1109, startPoint y: 333, endPoint x: 1111, endPoint y: 344, distance: 11.2
click at [1109, 333] on input "checkbox" at bounding box center [1107, 332] width 27 height 27
checkbox input "false"
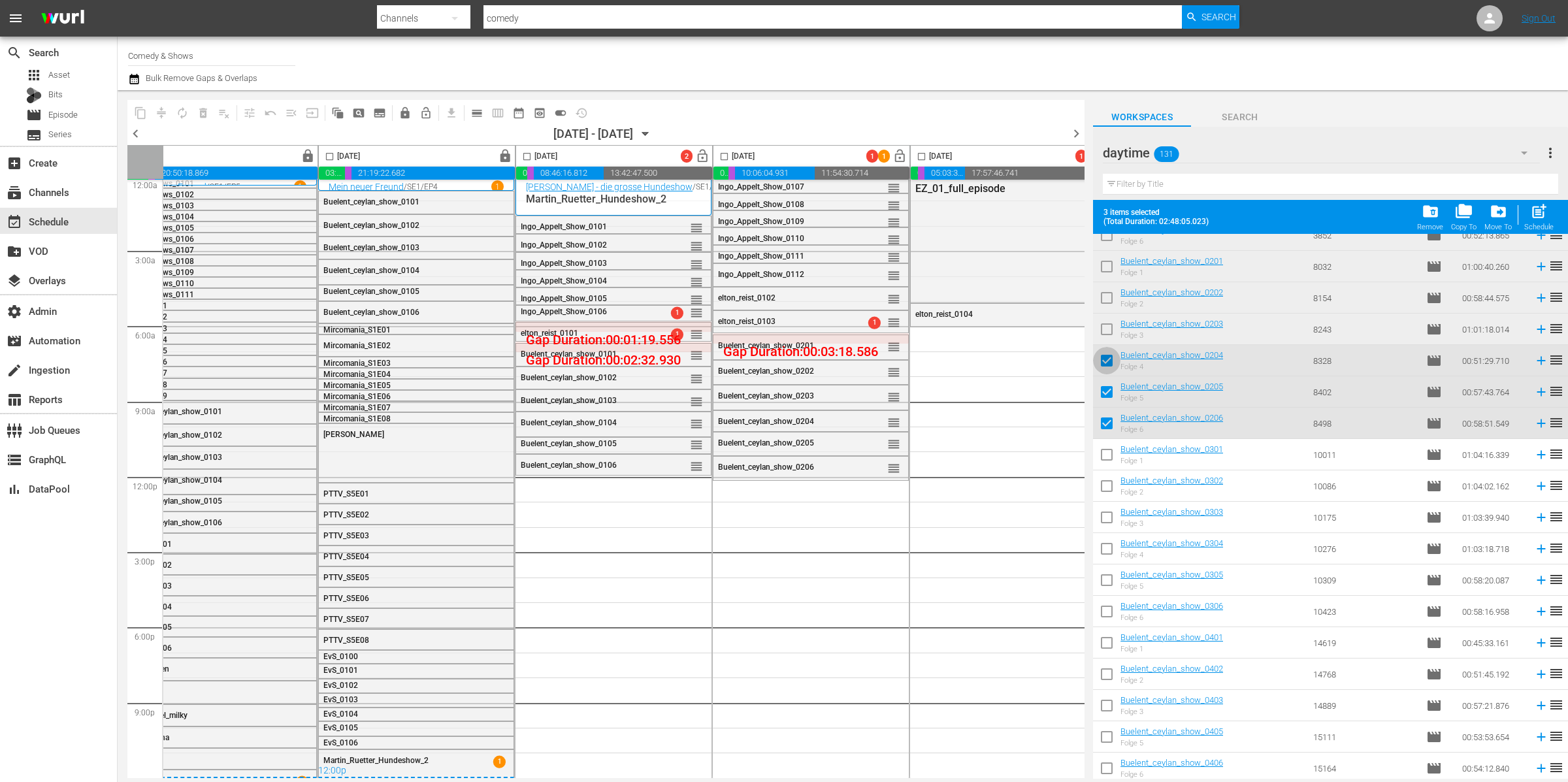
drag, startPoint x: 1112, startPoint y: 367, endPoint x: 1110, endPoint y: 380, distance: 13.2
click at [1110, 367] on input "checkbox" at bounding box center [1107, 364] width 27 height 27
checkbox input "false"
drag, startPoint x: 1109, startPoint y: 385, endPoint x: 1109, endPoint y: 420, distance: 35.0
click at [1109, 386] on input "checkbox" at bounding box center [1107, 395] width 27 height 27
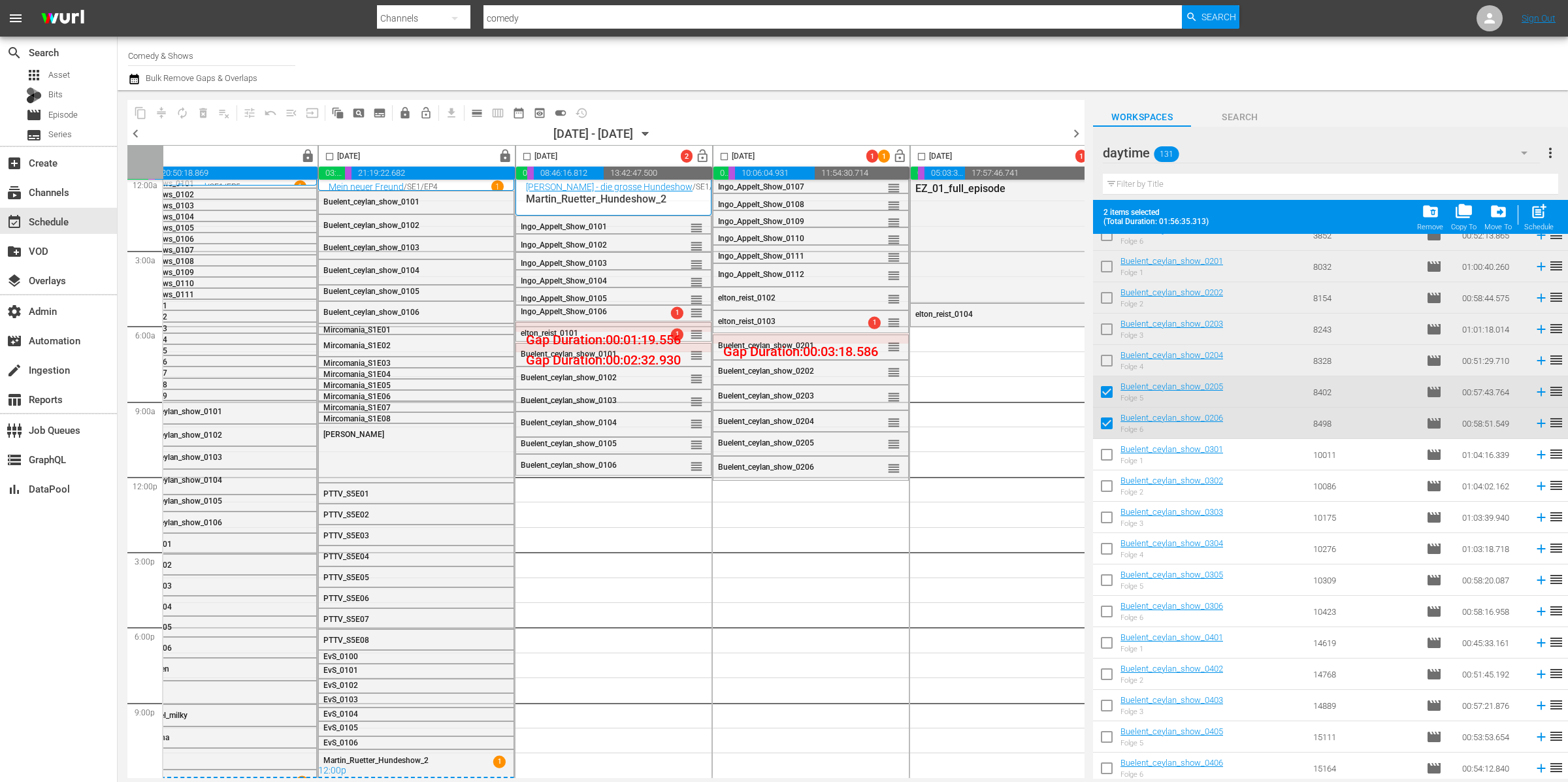
checkbox input "false"
click at [1107, 425] on input "checkbox" at bounding box center [1107, 426] width 27 height 27
checkbox input "false"
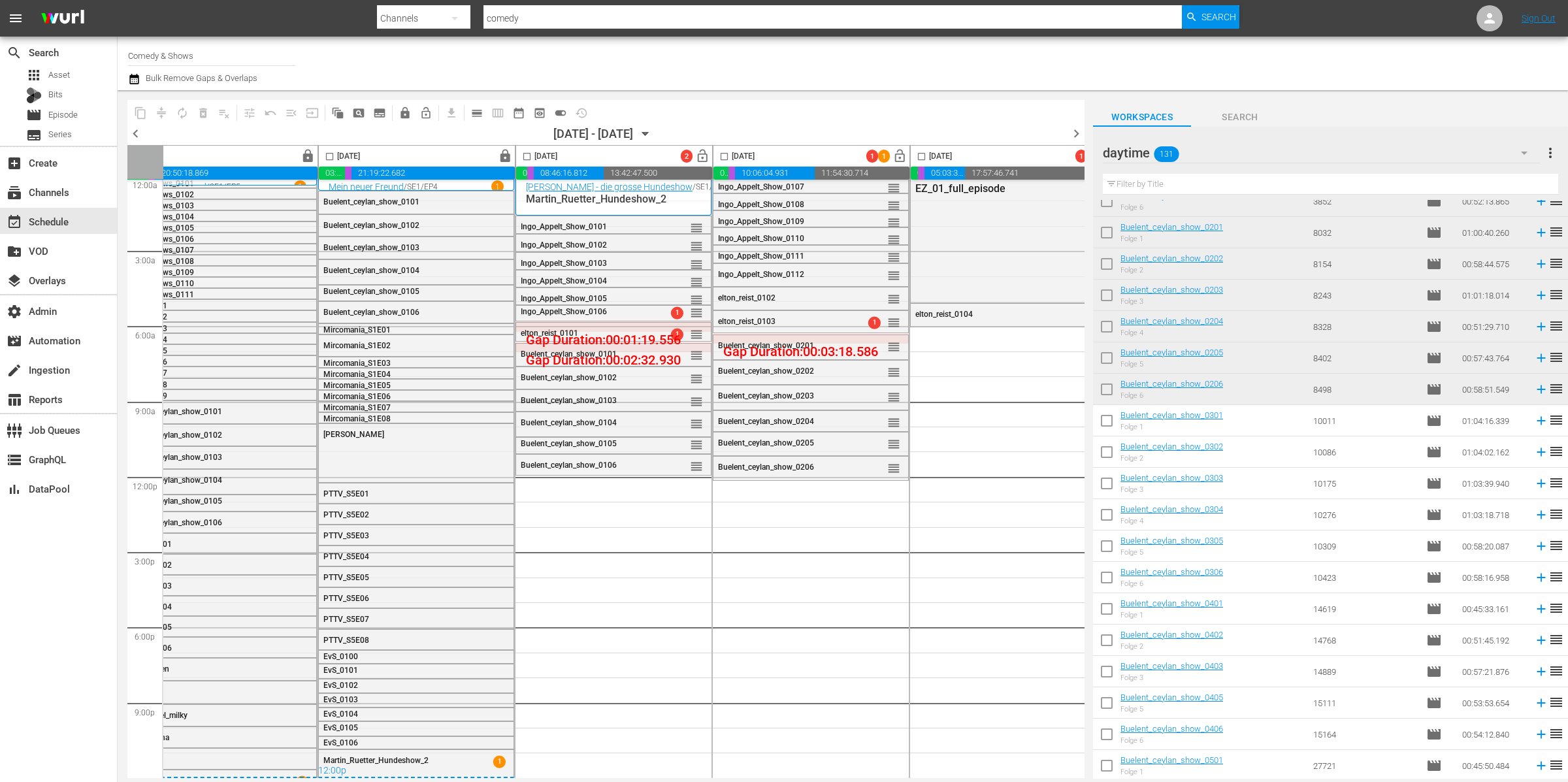
click at [1197, 181] on input "text" at bounding box center [1330, 184] width 456 height 21
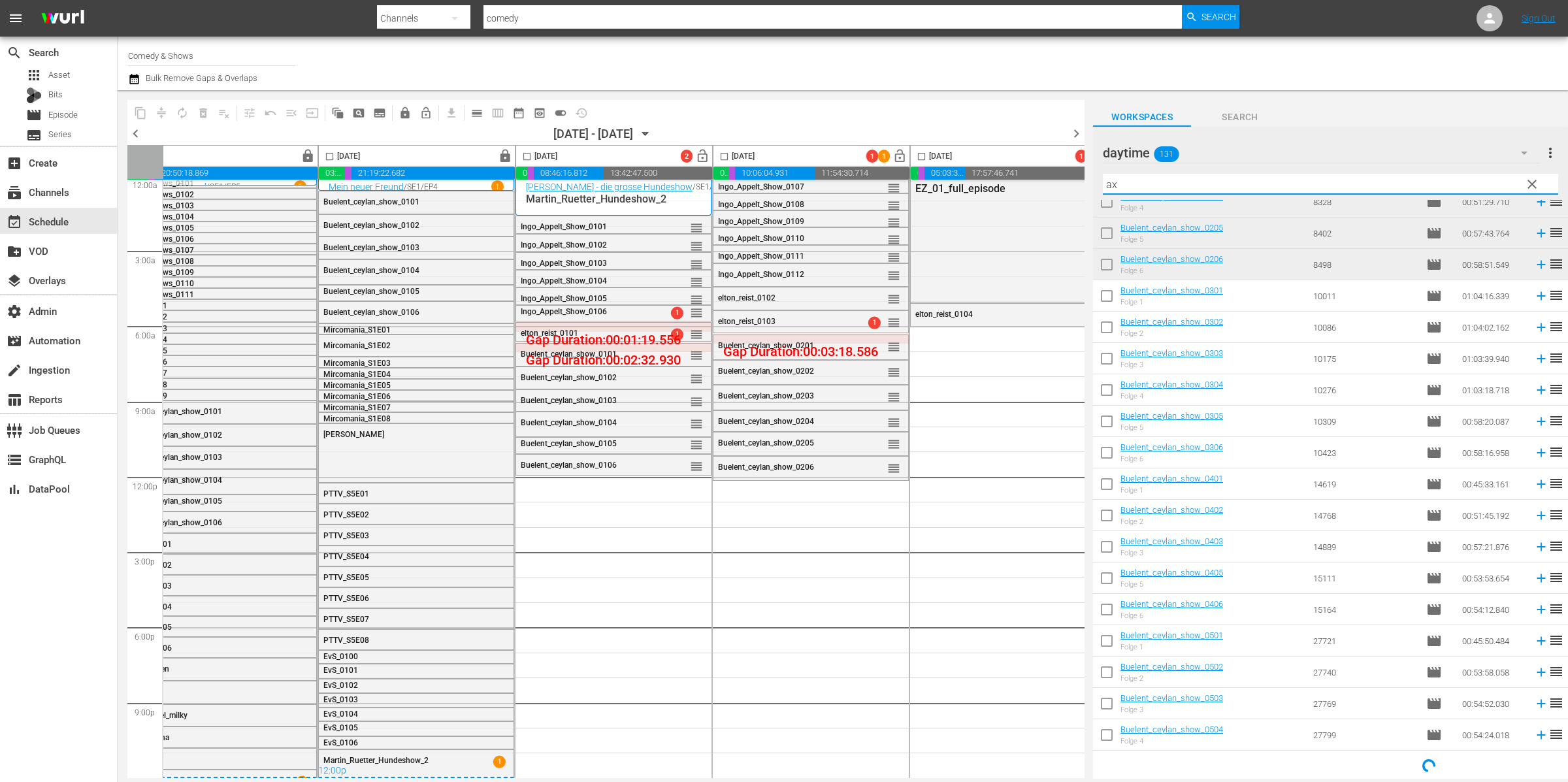
scroll to position [0, 0]
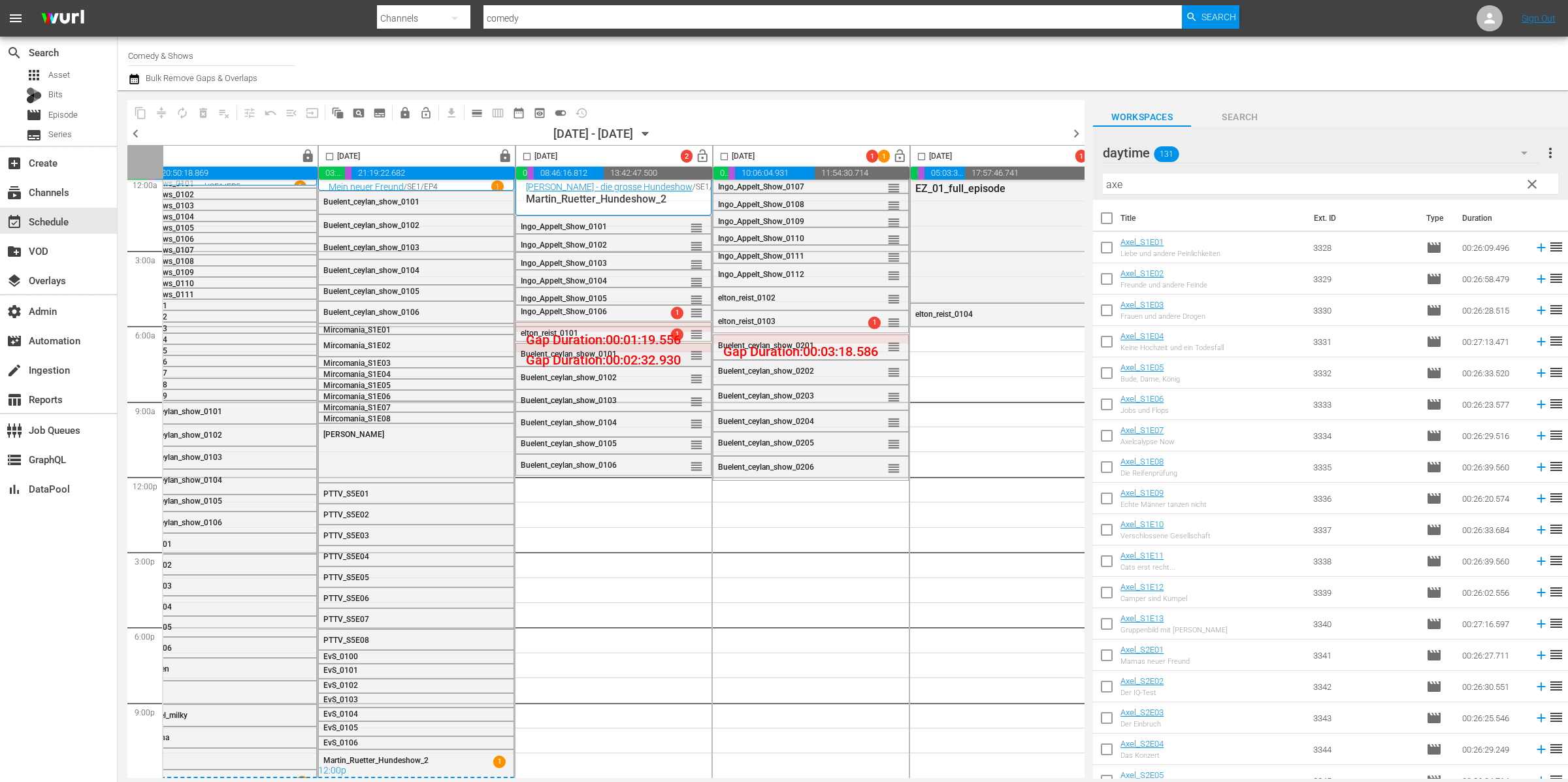
click at [592, 352] on span "Buelent_ceylan_show_0101" at bounding box center [568, 354] width 96 height 9
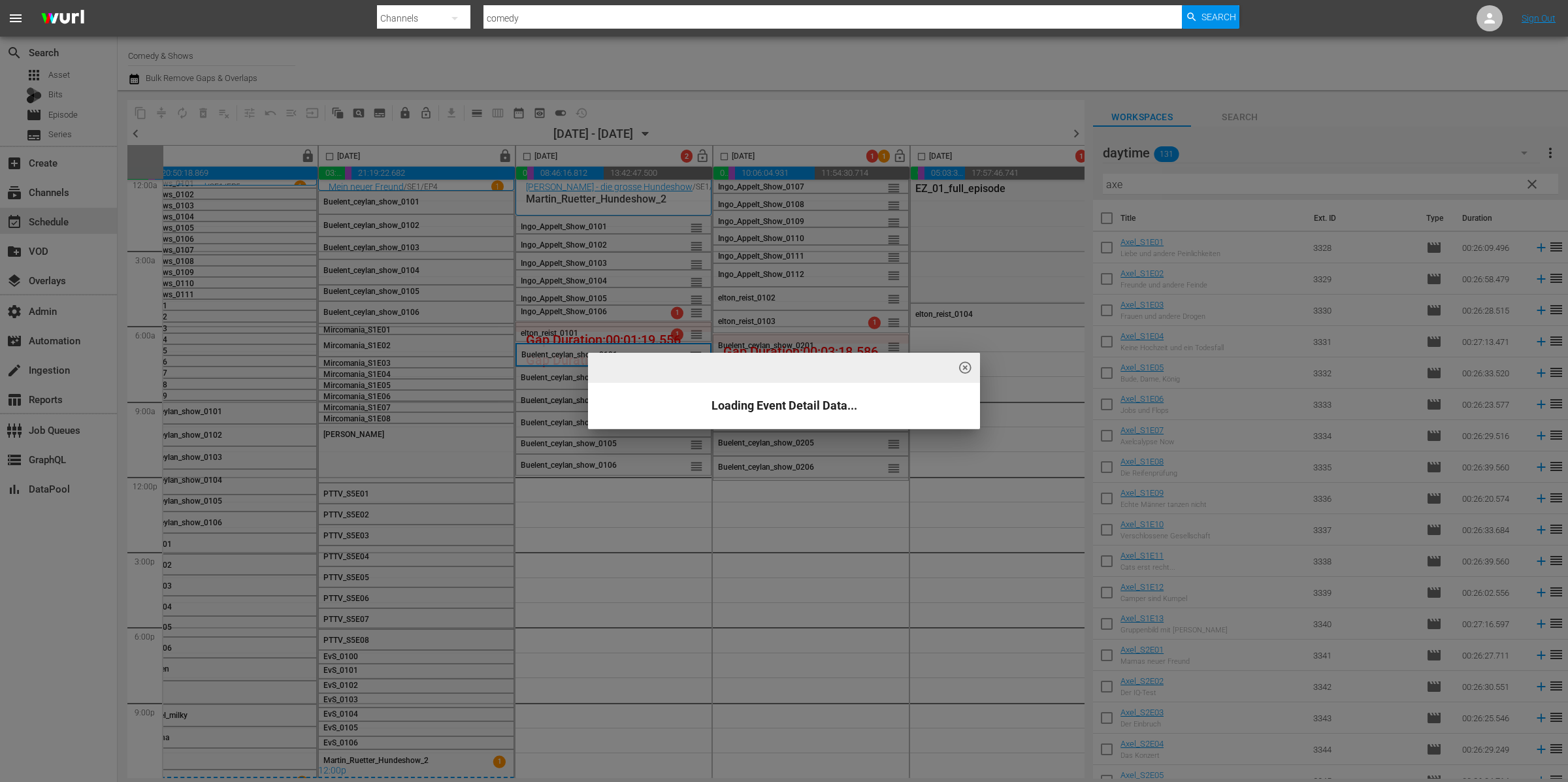
drag, startPoint x: 575, startPoint y: 112, endPoint x: 999, endPoint y: 418, distance: 522.9
click at [575, 112] on div "highlight_off_icon Loading Event Detail Data..." at bounding box center [784, 391] width 1568 height 782
click at [566, 114] on div "highlight_off_icon Loading Event Detail Data..." at bounding box center [784, 391] width 1568 height 782
click at [560, 114] on div "highlight_off_icon Loading Event Detail Data..." at bounding box center [784, 391] width 1568 height 782
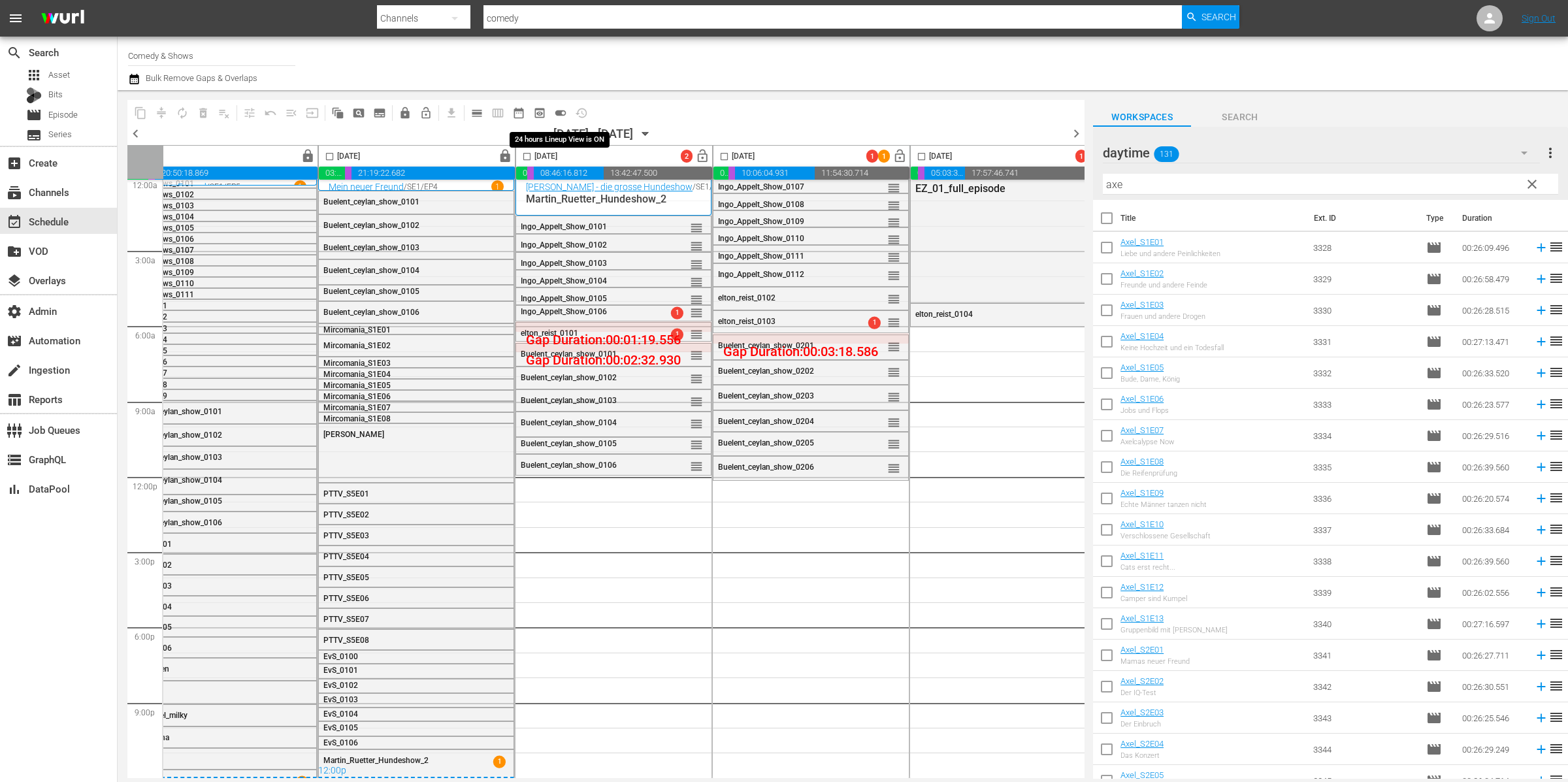
click at [559, 115] on span "toggle_on" at bounding box center [561, 113] width 13 height 13
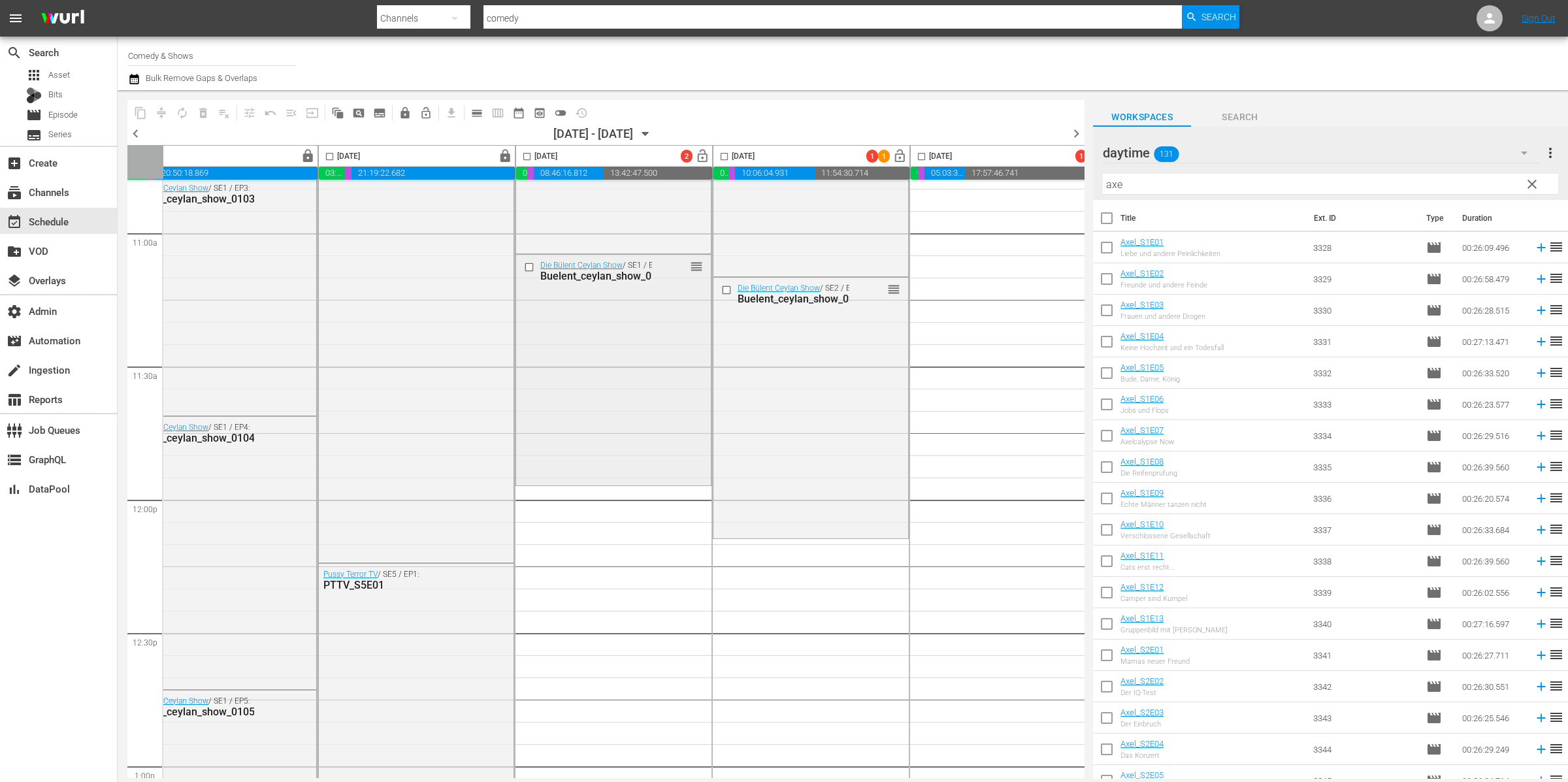
scroll to position [2856, 240]
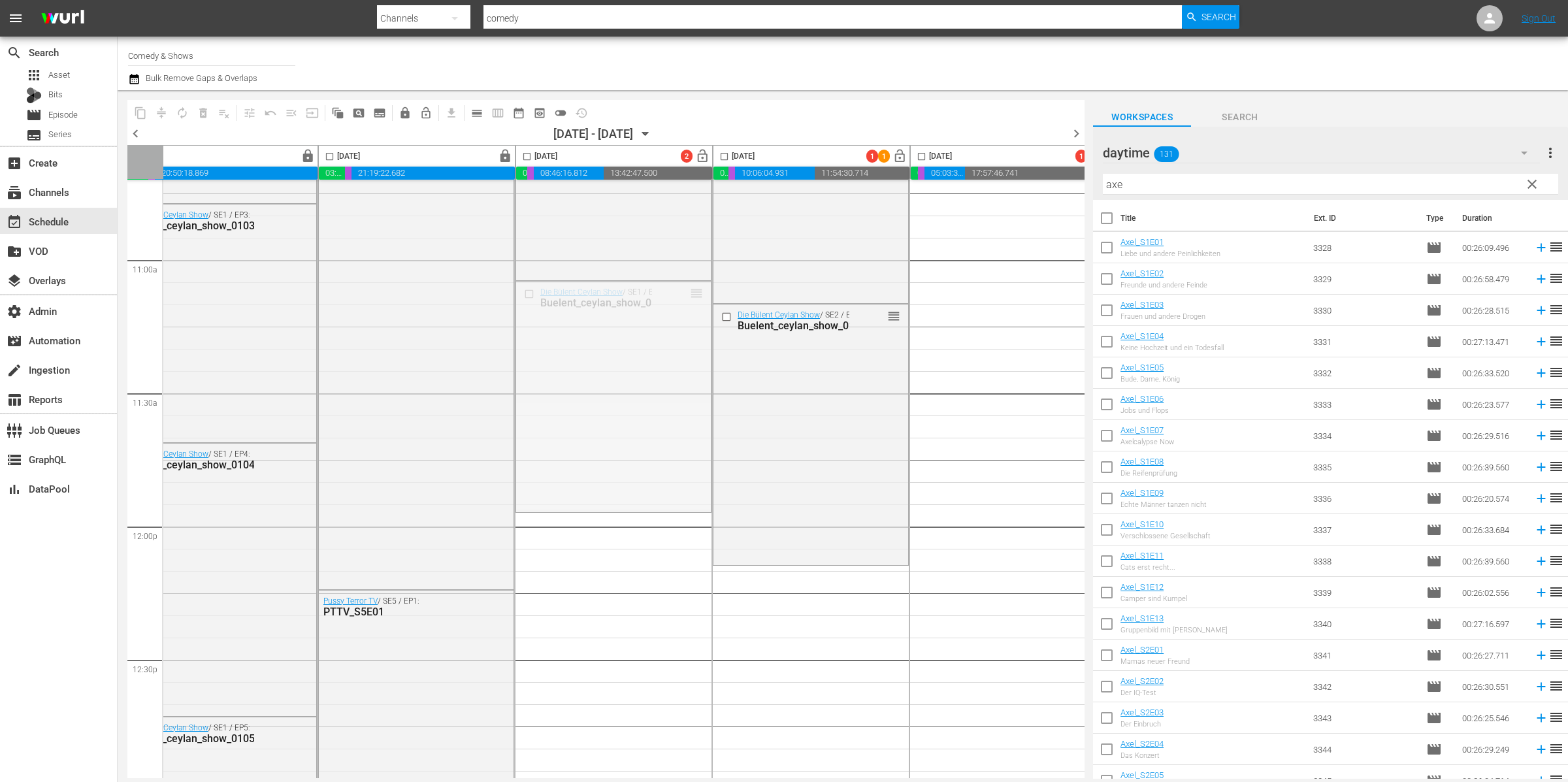
drag, startPoint x: 692, startPoint y: 294, endPoint x: 678, endPoint y: 345, distance: 52.9
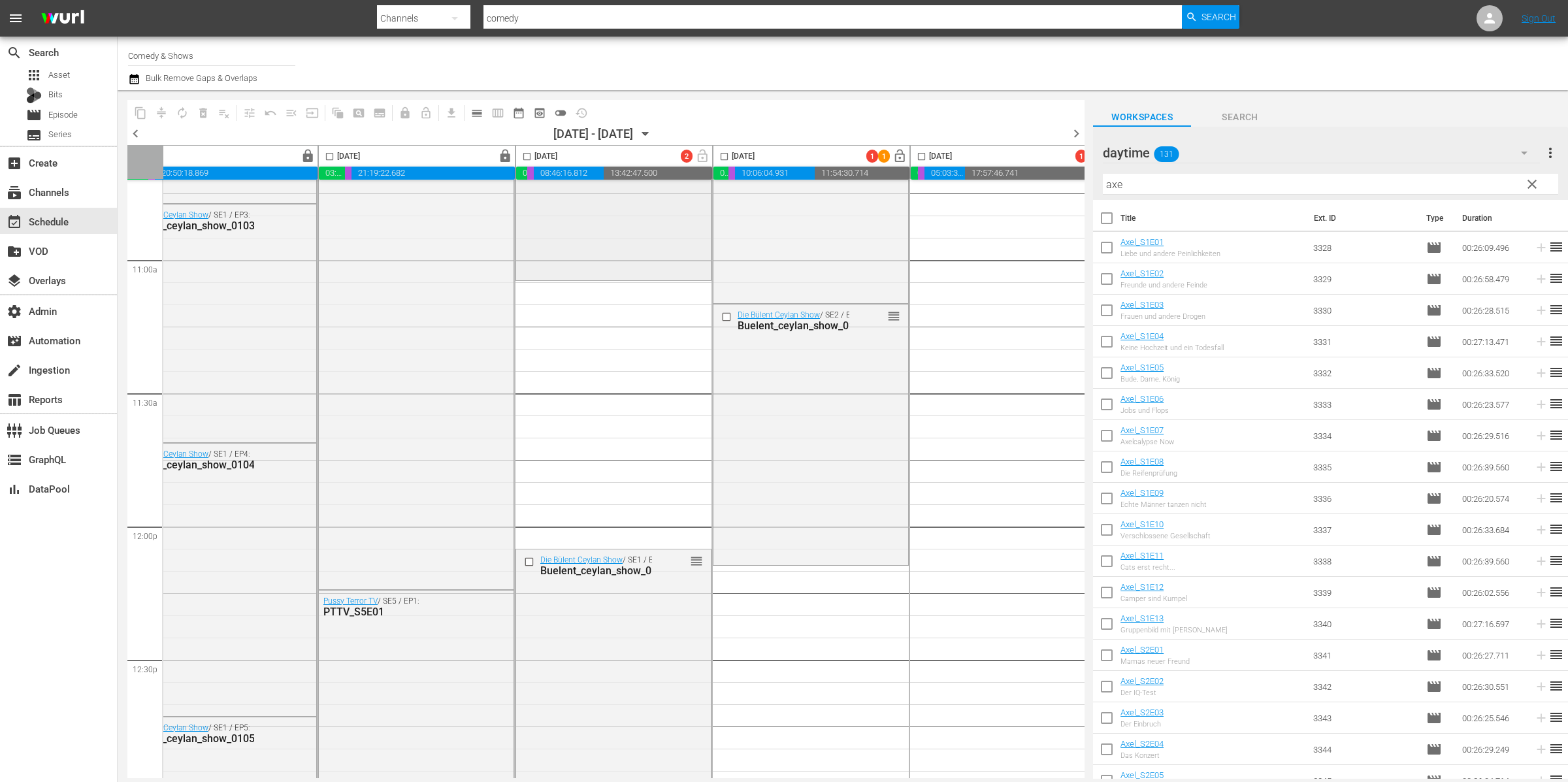
scroll to position [2640, 240]
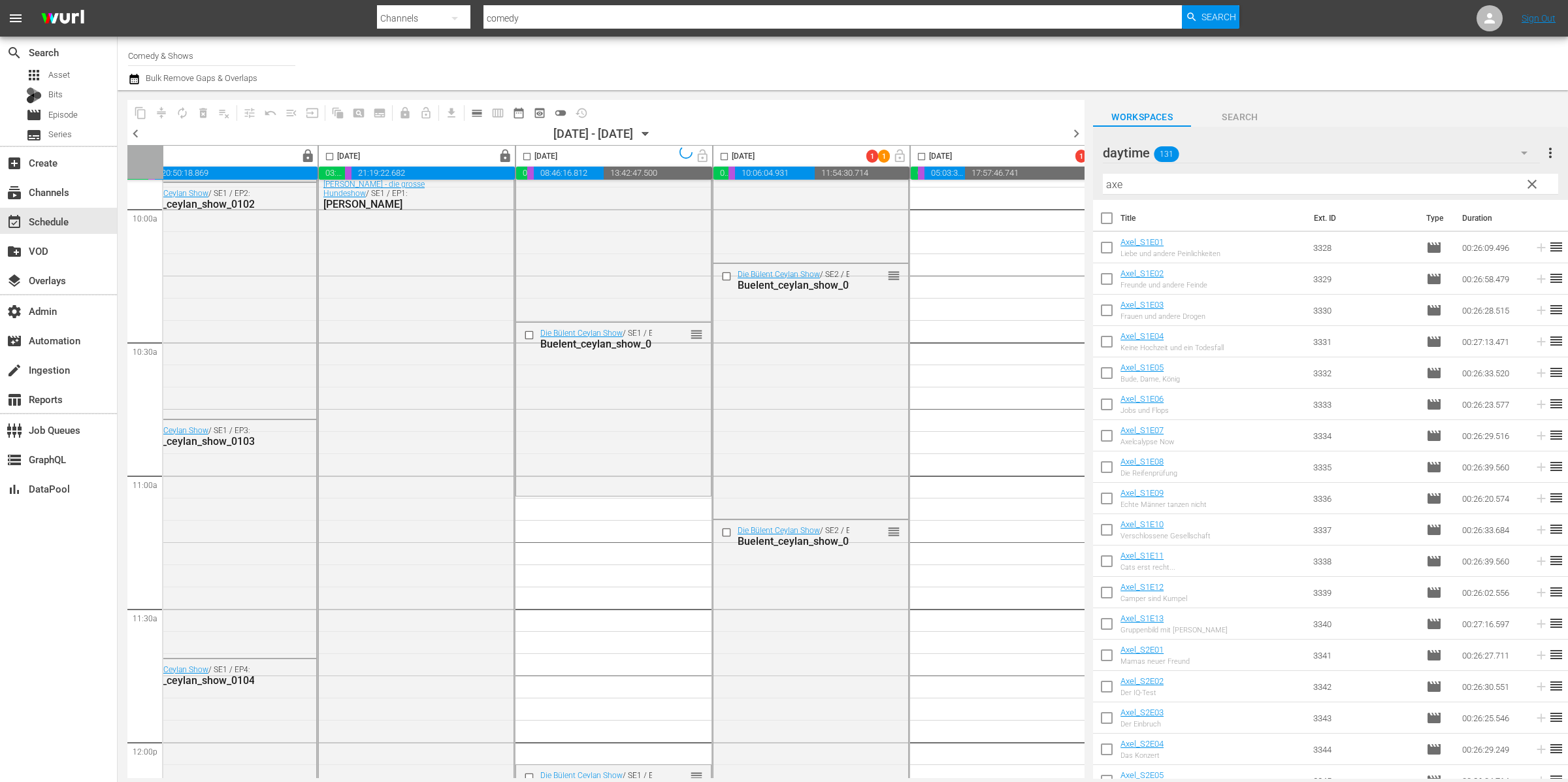
drag, startPoint x: 696, startPoint y: 333, endPoint x: 688, endPoint y: 357, distance: 25.3
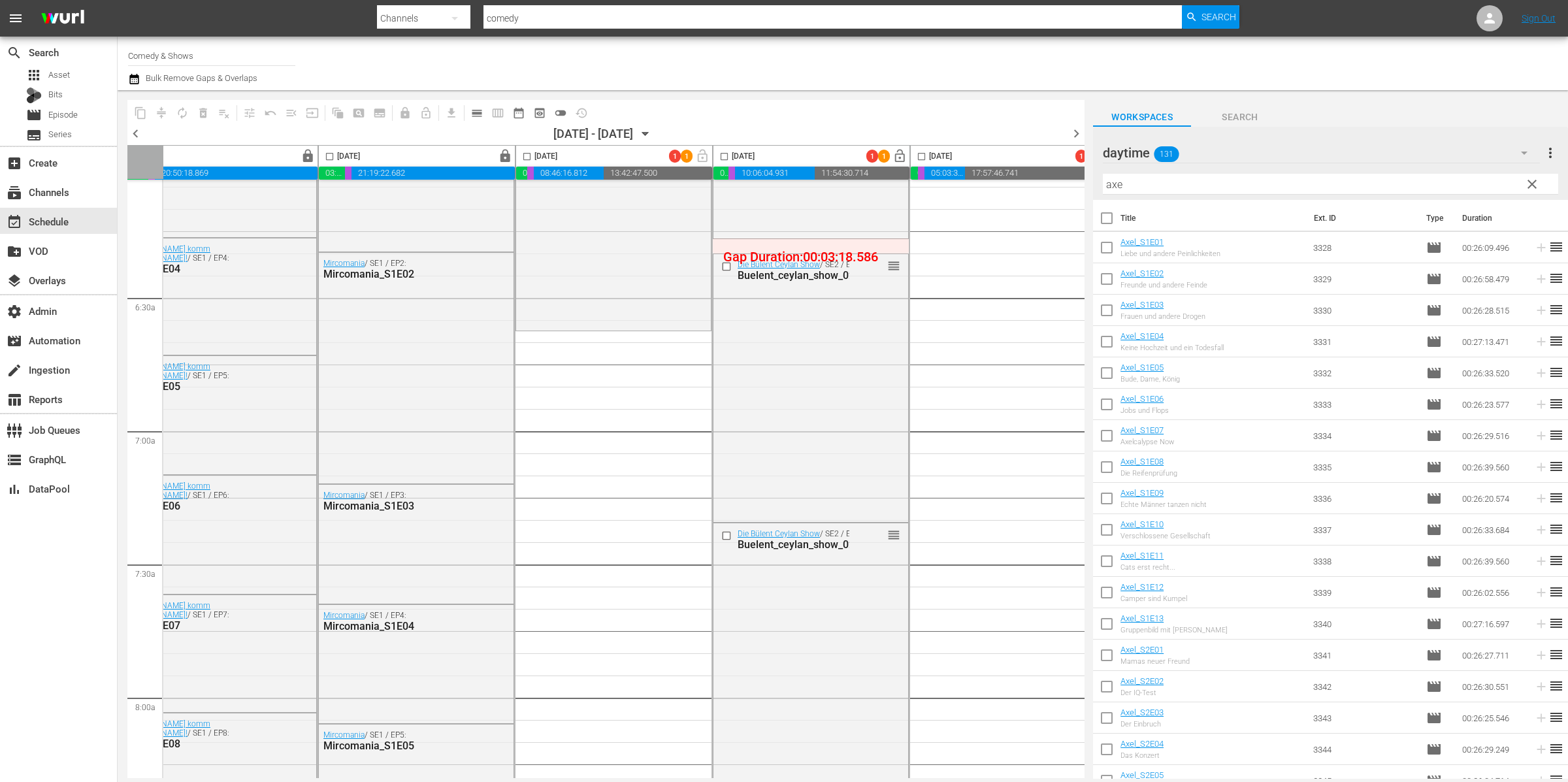
scroll to position [1551, 240]
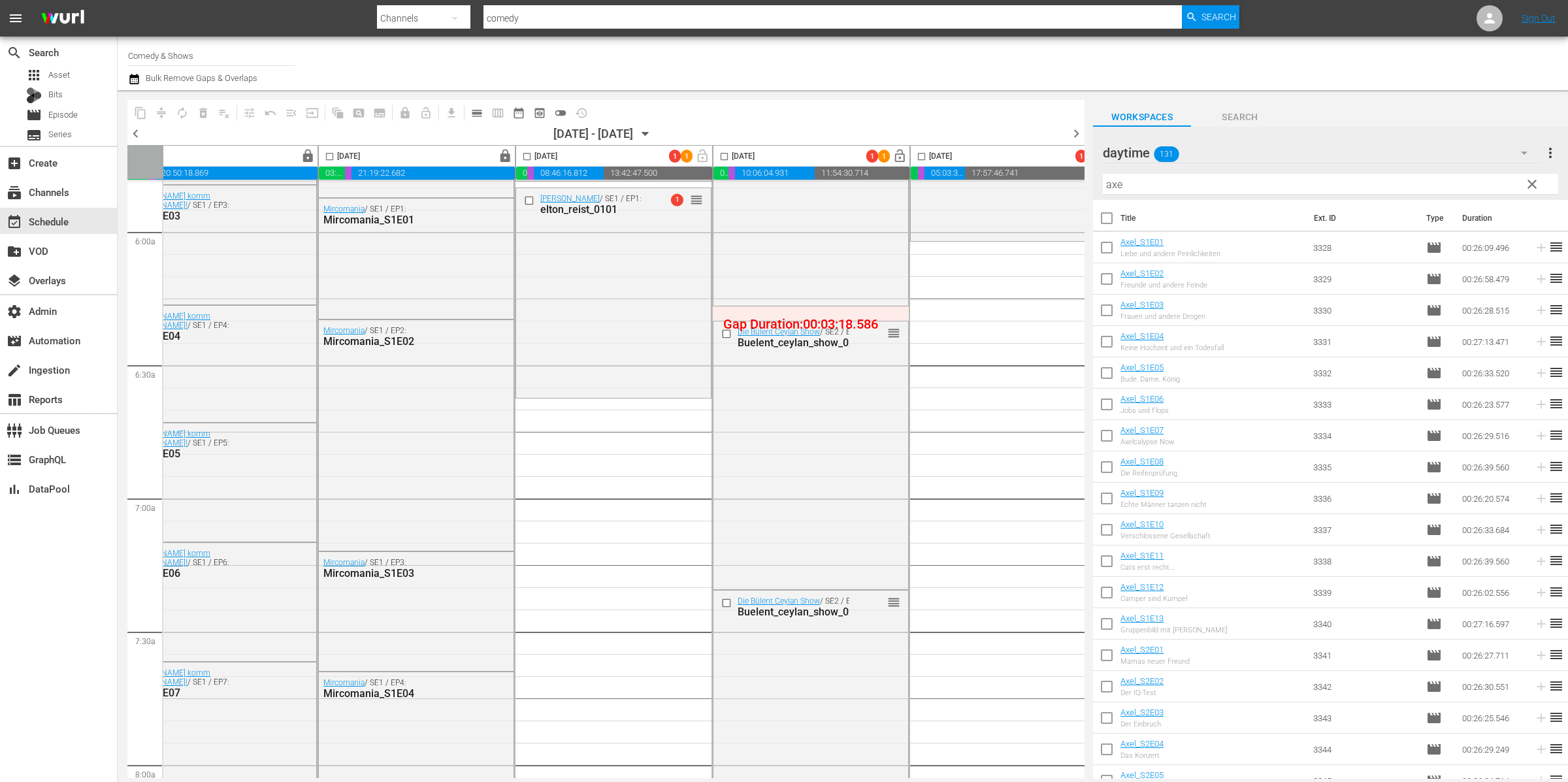
click at [1191, 189] on input "axe" at bounding box center [1330, 184] width 456 height 21
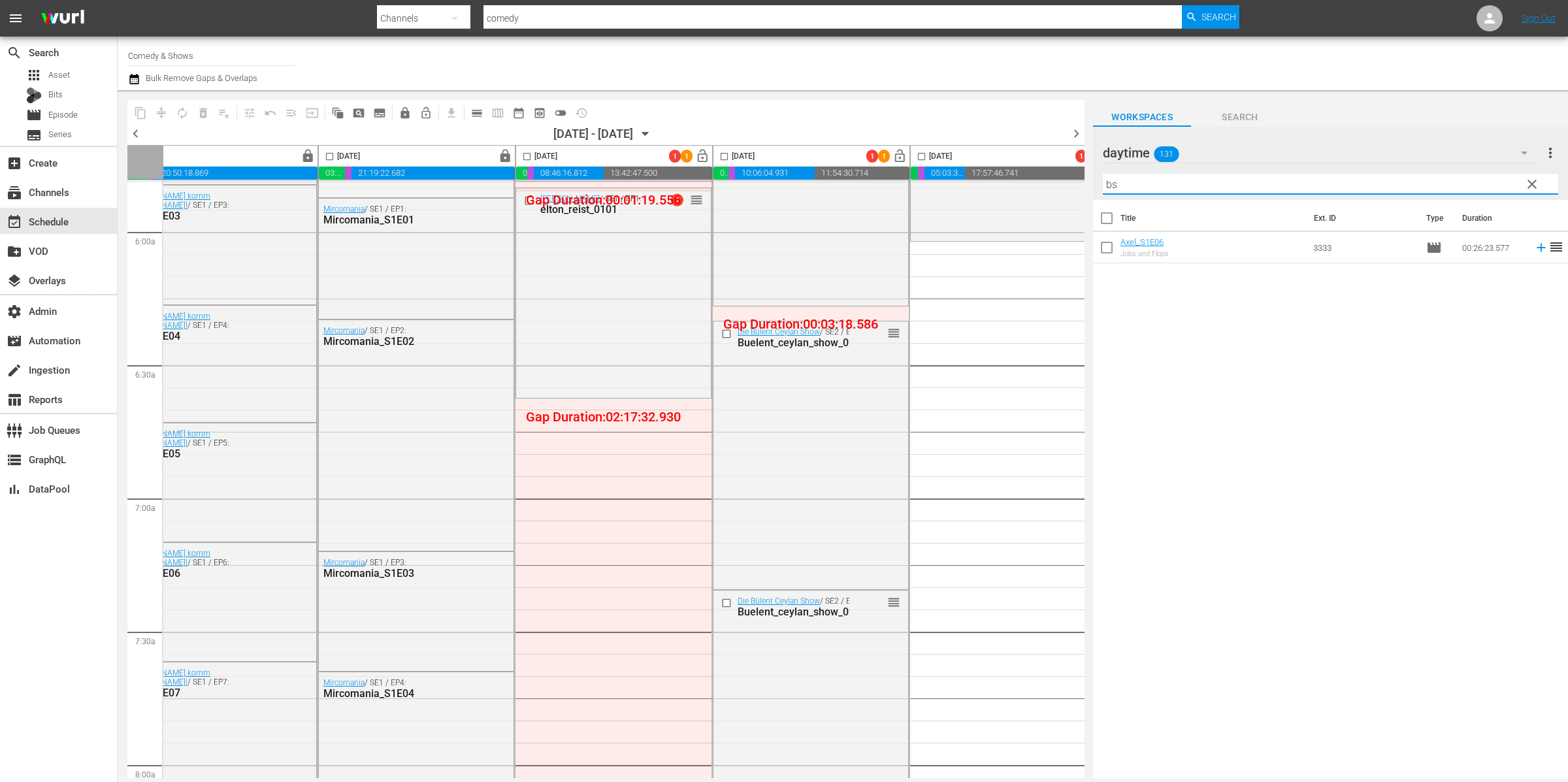
type input "b"
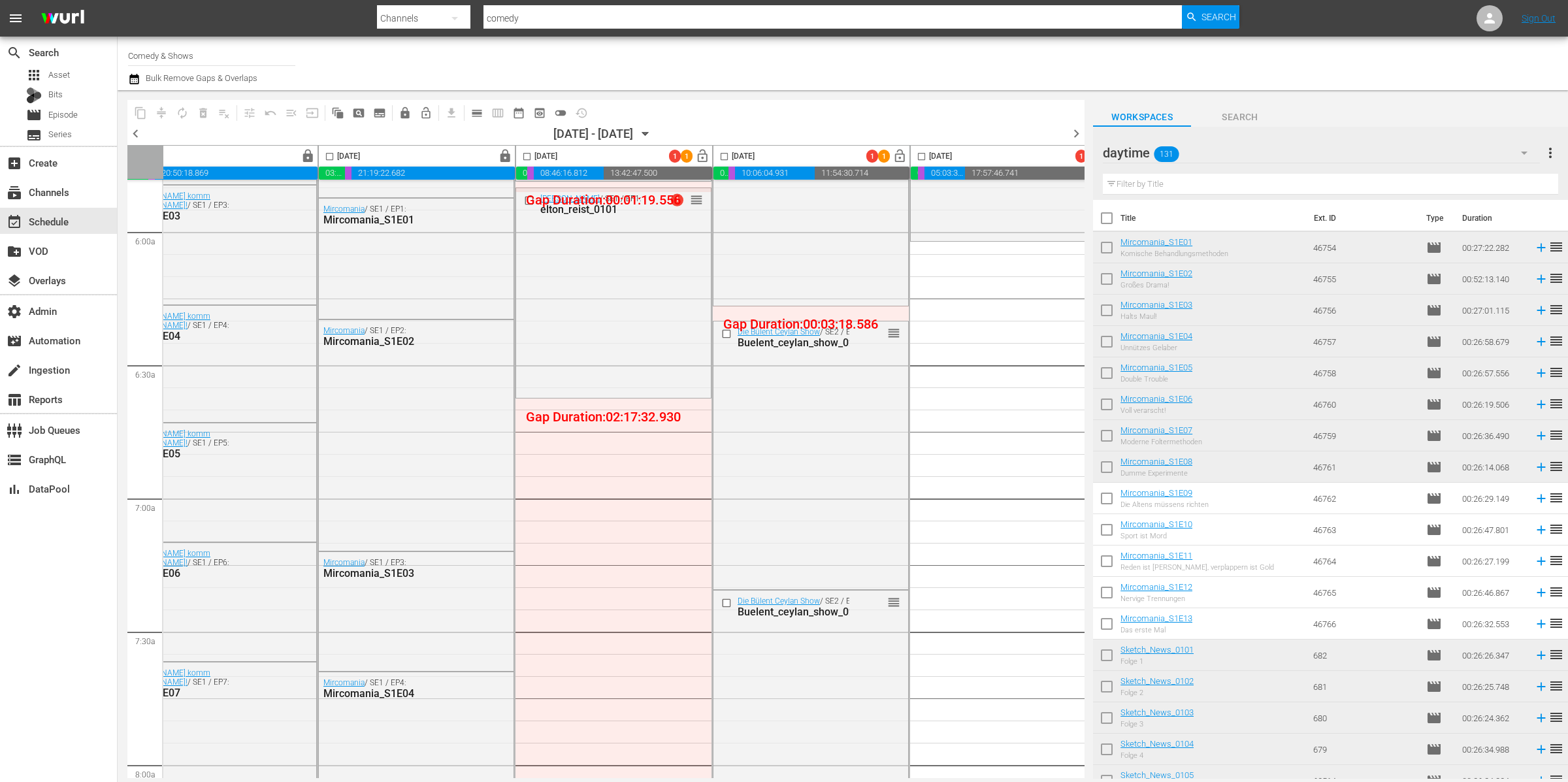
click at [1254, 152] on div "daytime 131" at bounding box center [1321, 153] width 437 height 37
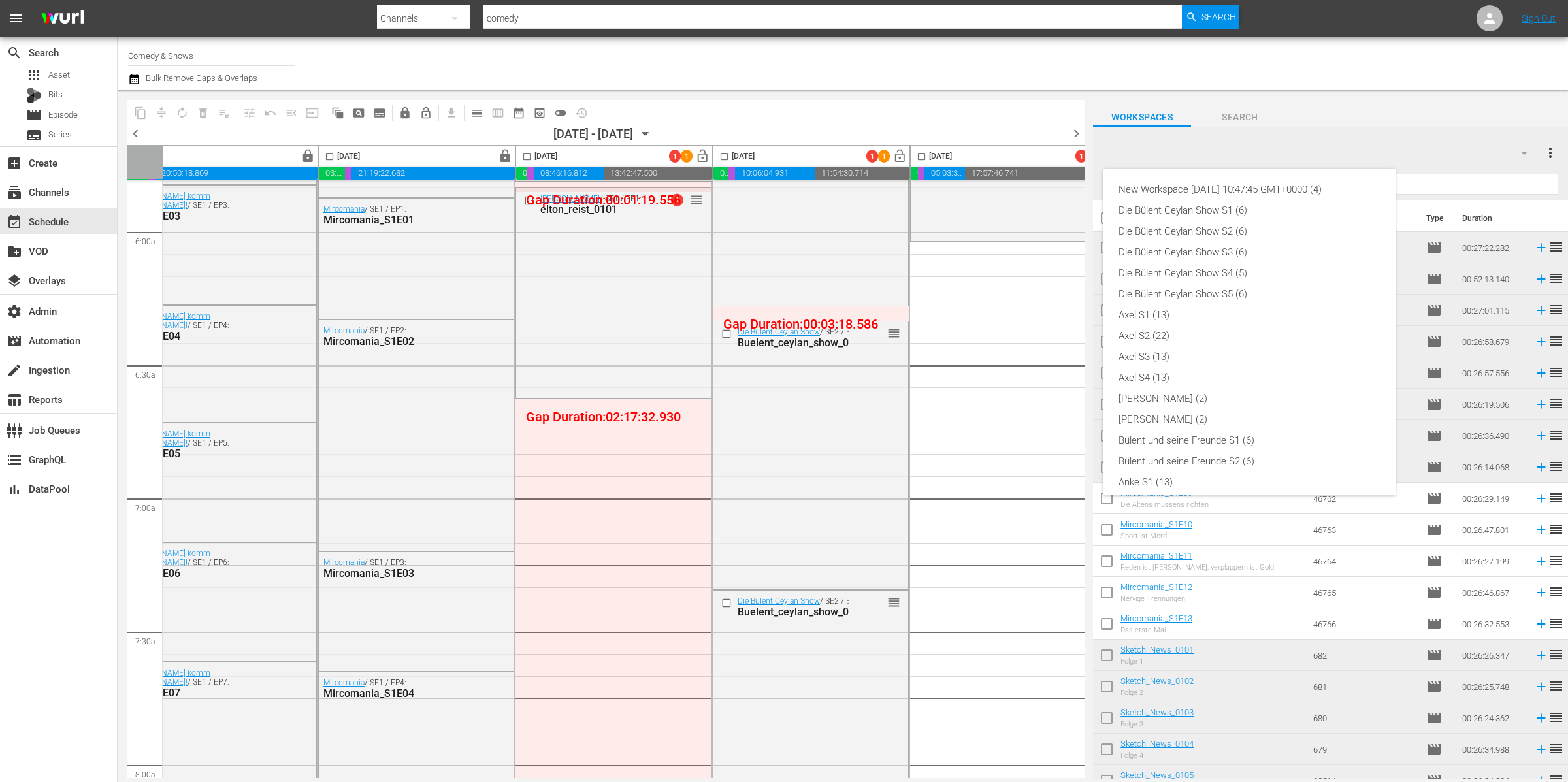
scroll to position [321, 0]
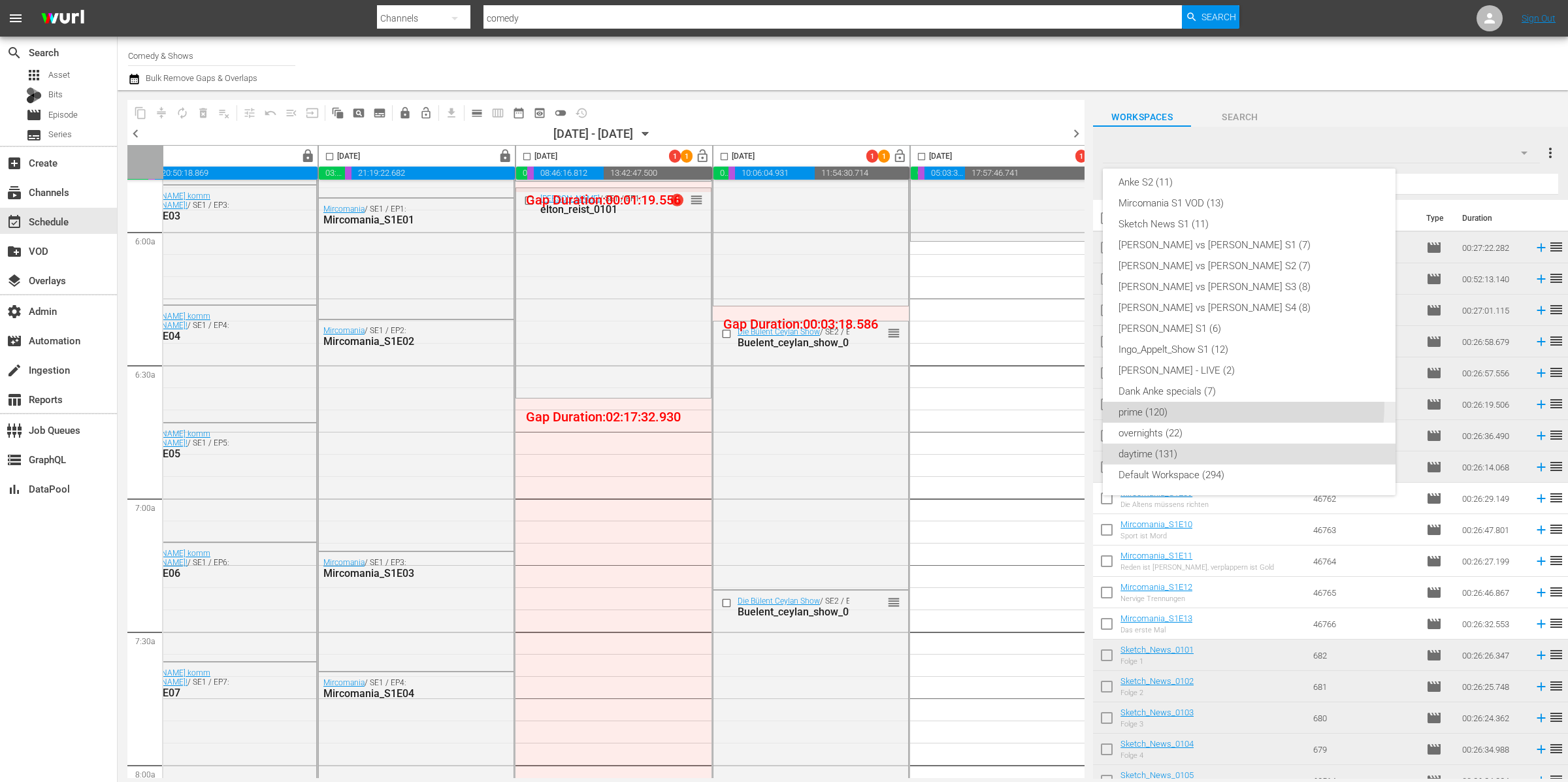
drag, startPoint x: 1202, startPoint y: 405, endPoint x: 1228, endPoint y: 391, distance: 29.5
click at [1202, 404] on div "prime (120)" at bounding box center [1249, 412] width 261 height 21
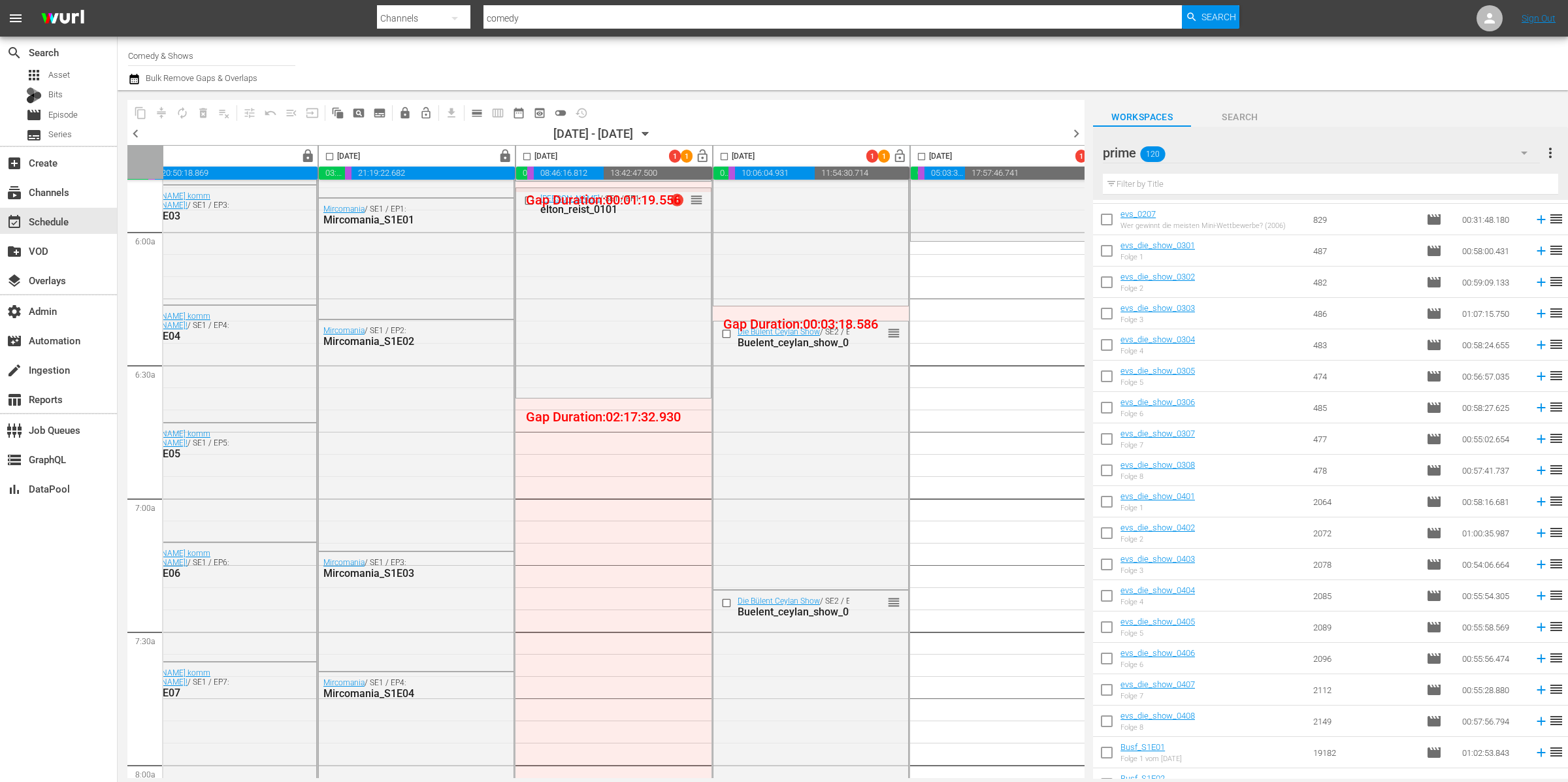
scroll to position [2304, 0]
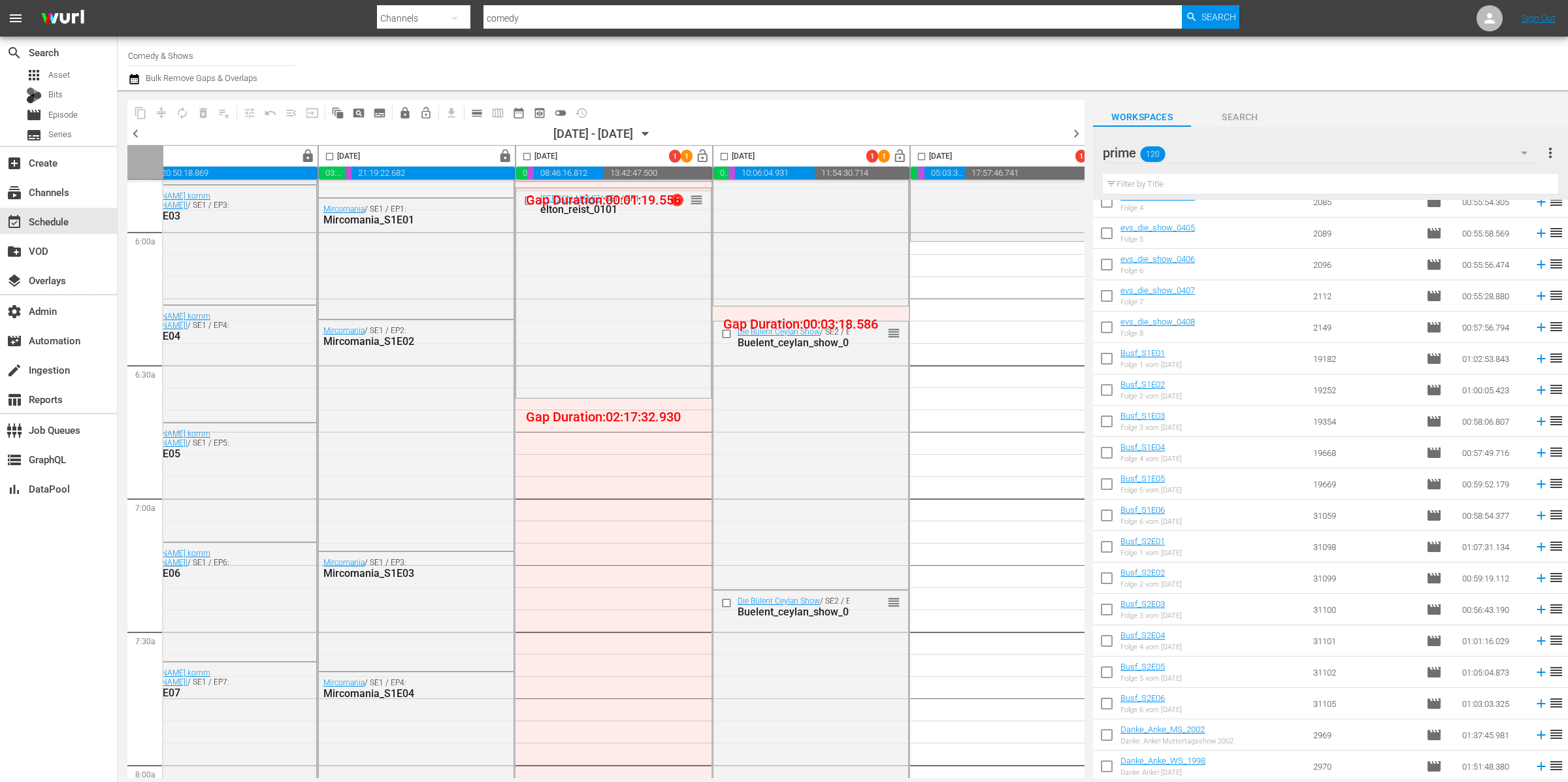
click at [1108, 360] on input "checkbox" at bounding box center [1107, 361] width 27 height 27
checkbox input "true"
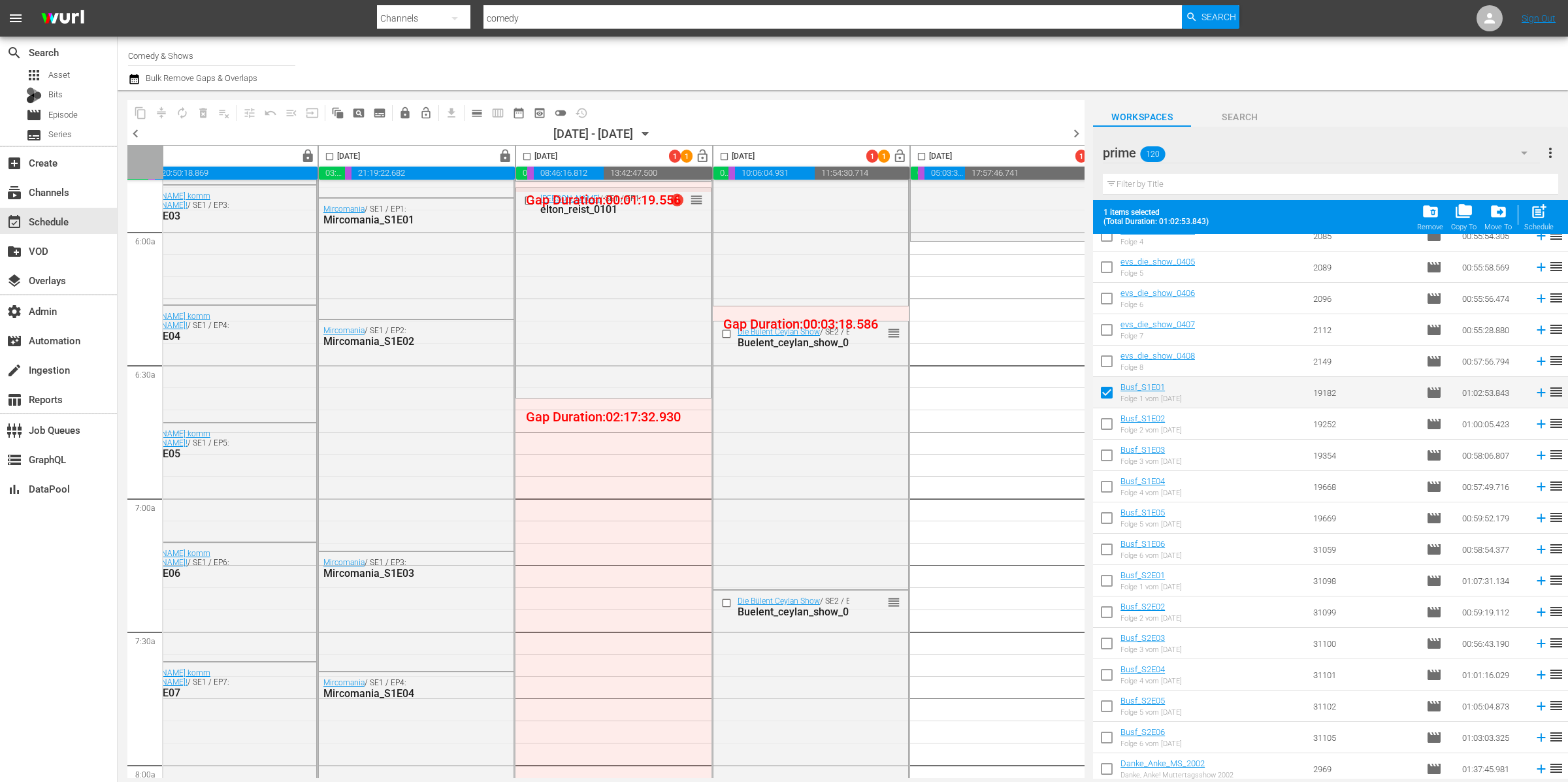
click at [1110, 426] on input "checkbox" at bounding box center [1107, 427] width 27 height 27
checkbox input "true"
drag, startPoint x: 1112, startPoint y: 455, endPoint x: 1103, endPoint y: 489, distance: 35.2
click at [1112, 455] on input "checkbox" at bounding box center [1107, 458] width 27 height 27
checkbox input "true"
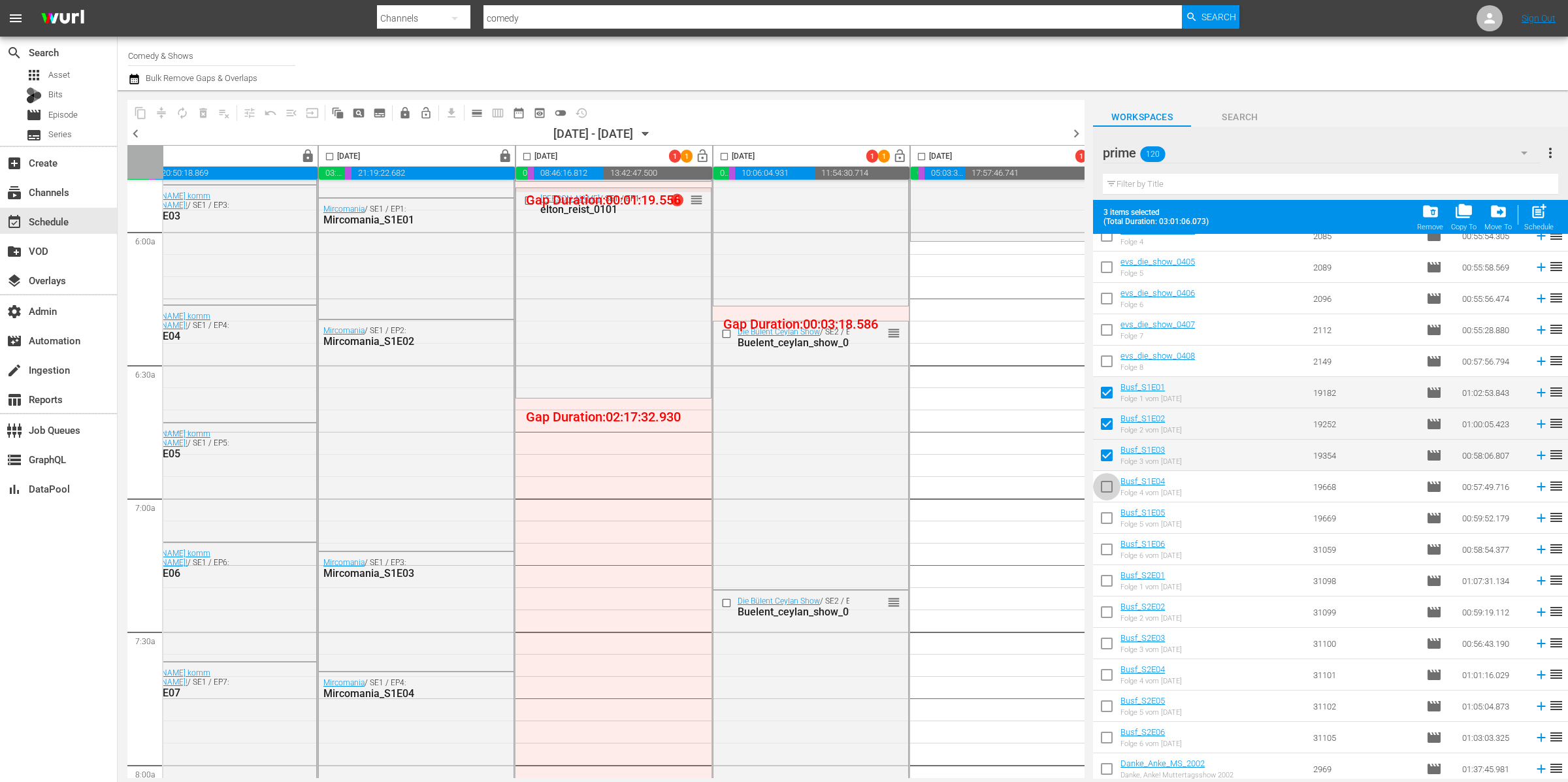
click at [1106, 485] on input "checkbox" at bounding box center [1107, 490] width 27 height 27
checkbox input "true"
click at [1110, 508] on input "checkbox" at bounding box center [1107, 521] width 27 height 27
checkbox input "true"
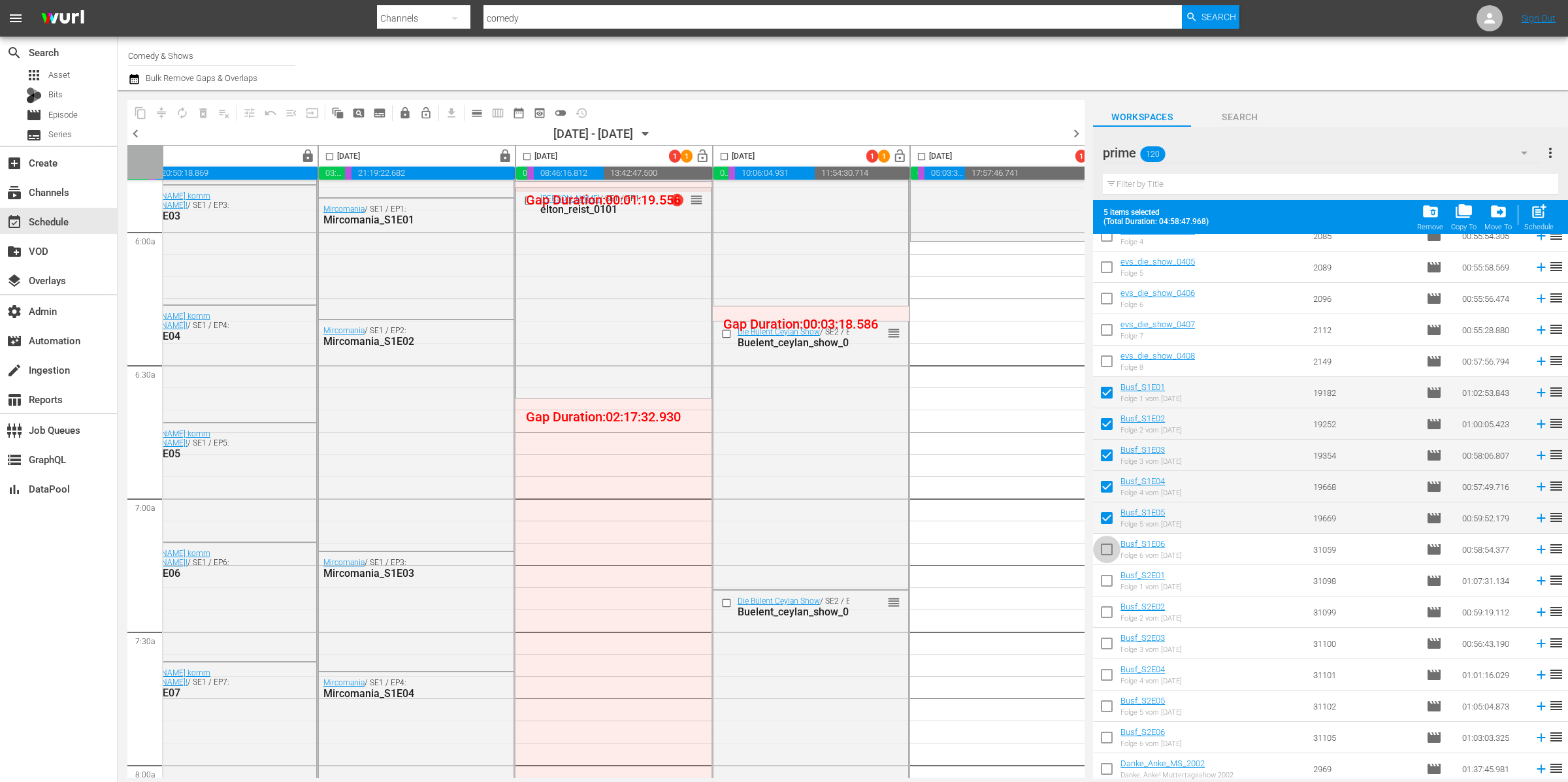
click at [1114, 539] on input "checkbox" at bounding box center [1107, 552] width 27 height 27
checkbox input "true"
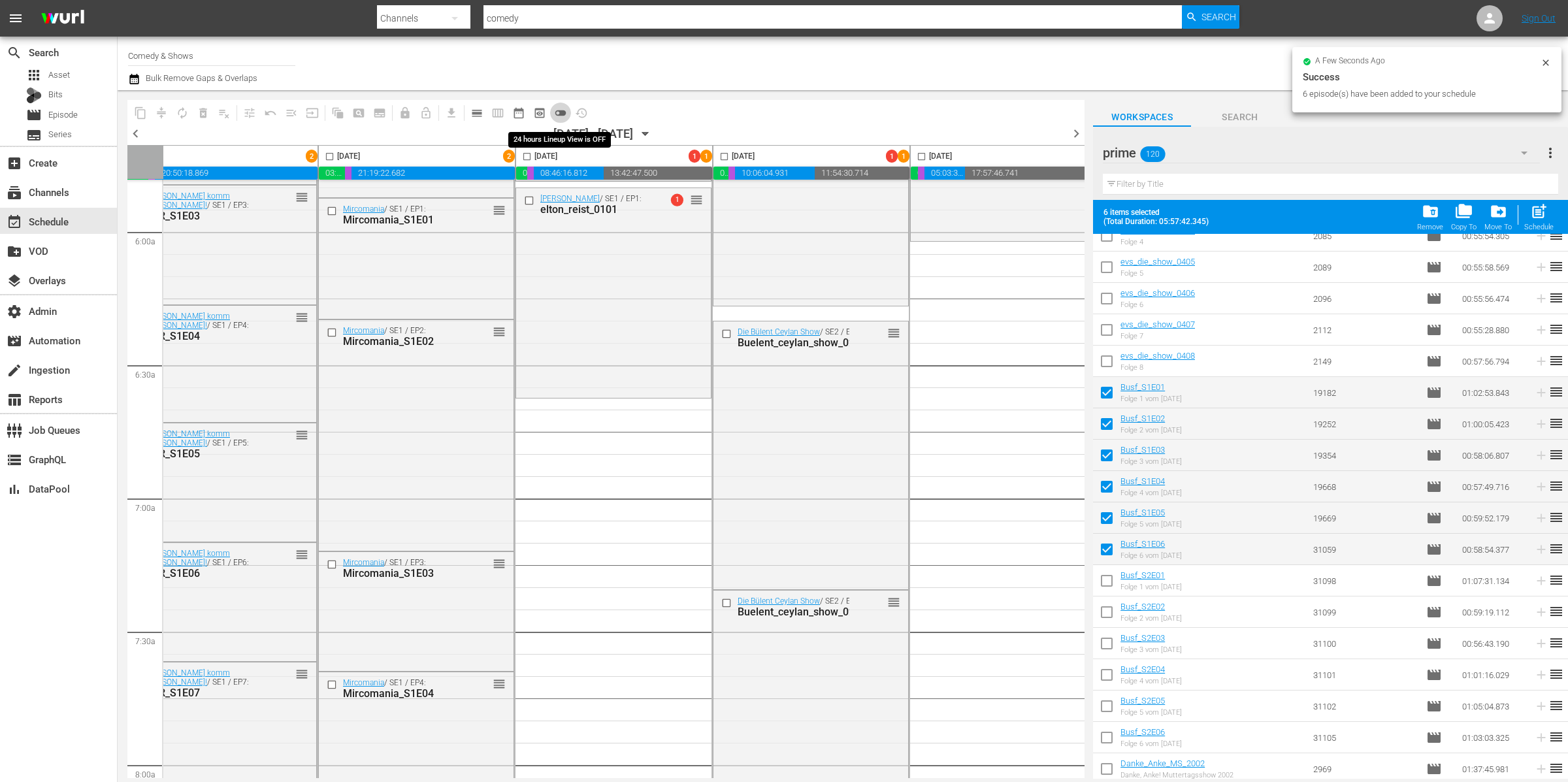
click at [563, 112] on span "toggle_off" at bounding box center [561, 113] width 13 height 13
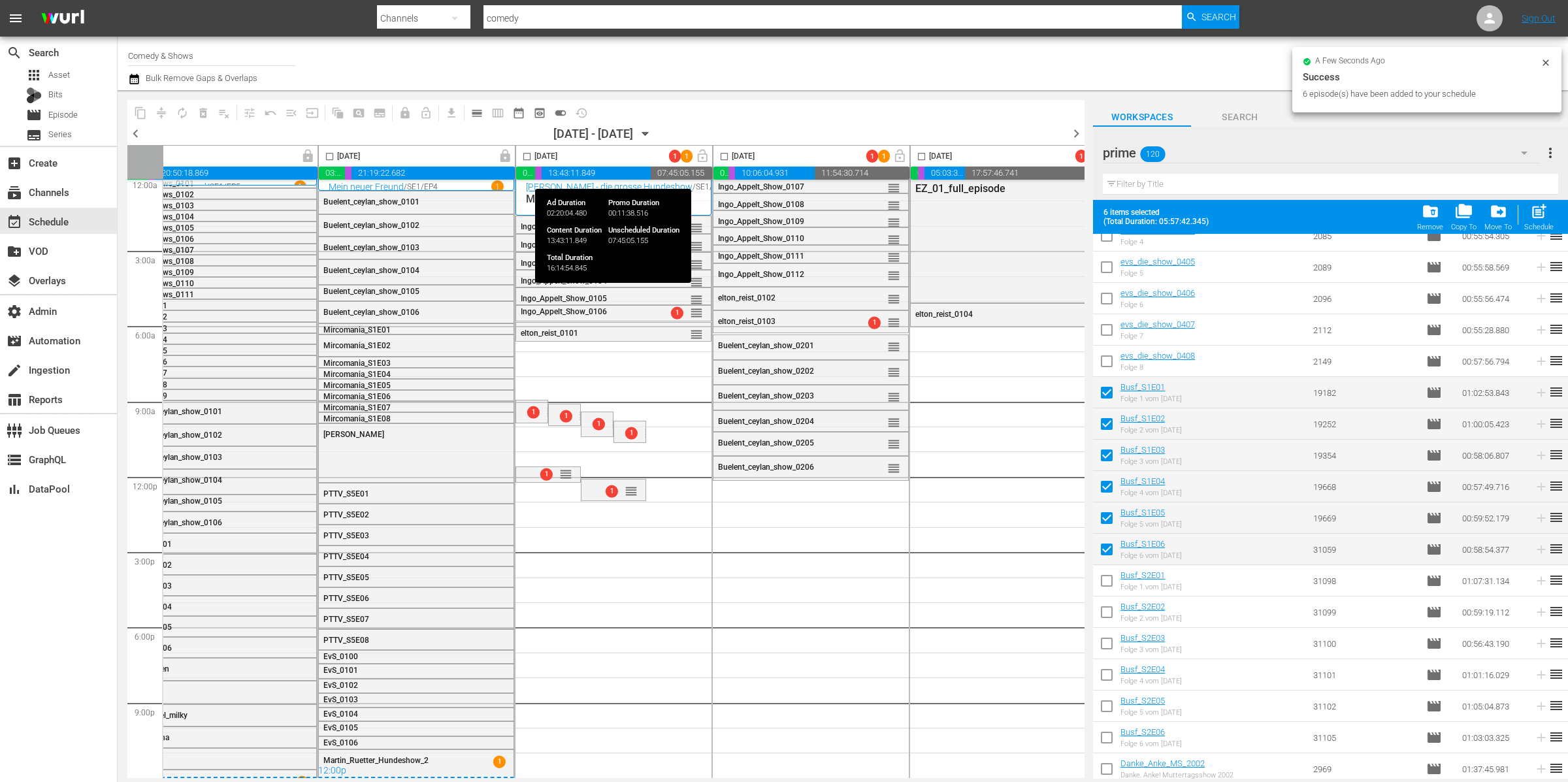
scroll to position [11, 240]
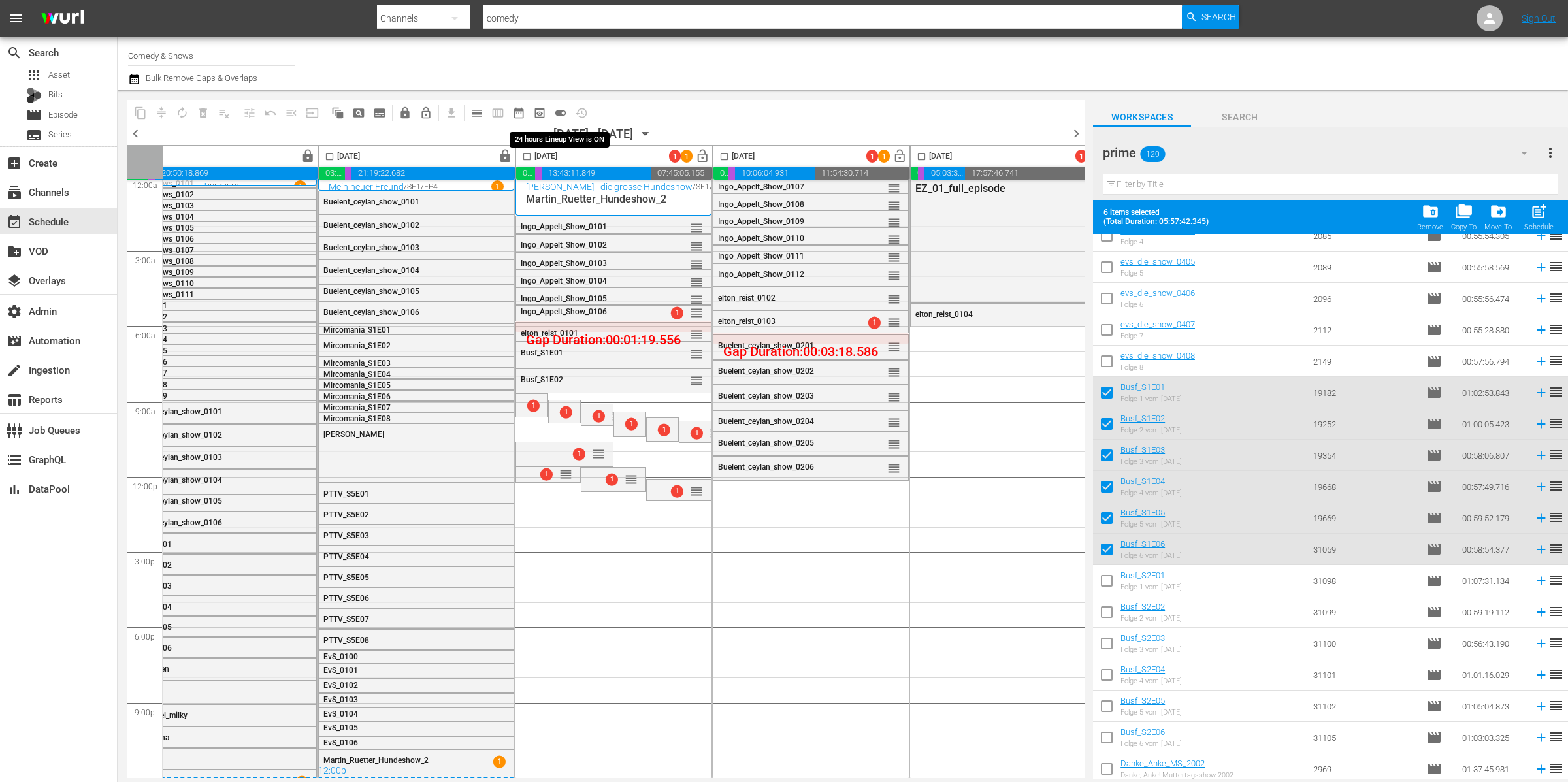
click at [560, 114] on span "toggle_on" at bounding box center [561, 113] width 13 height 13
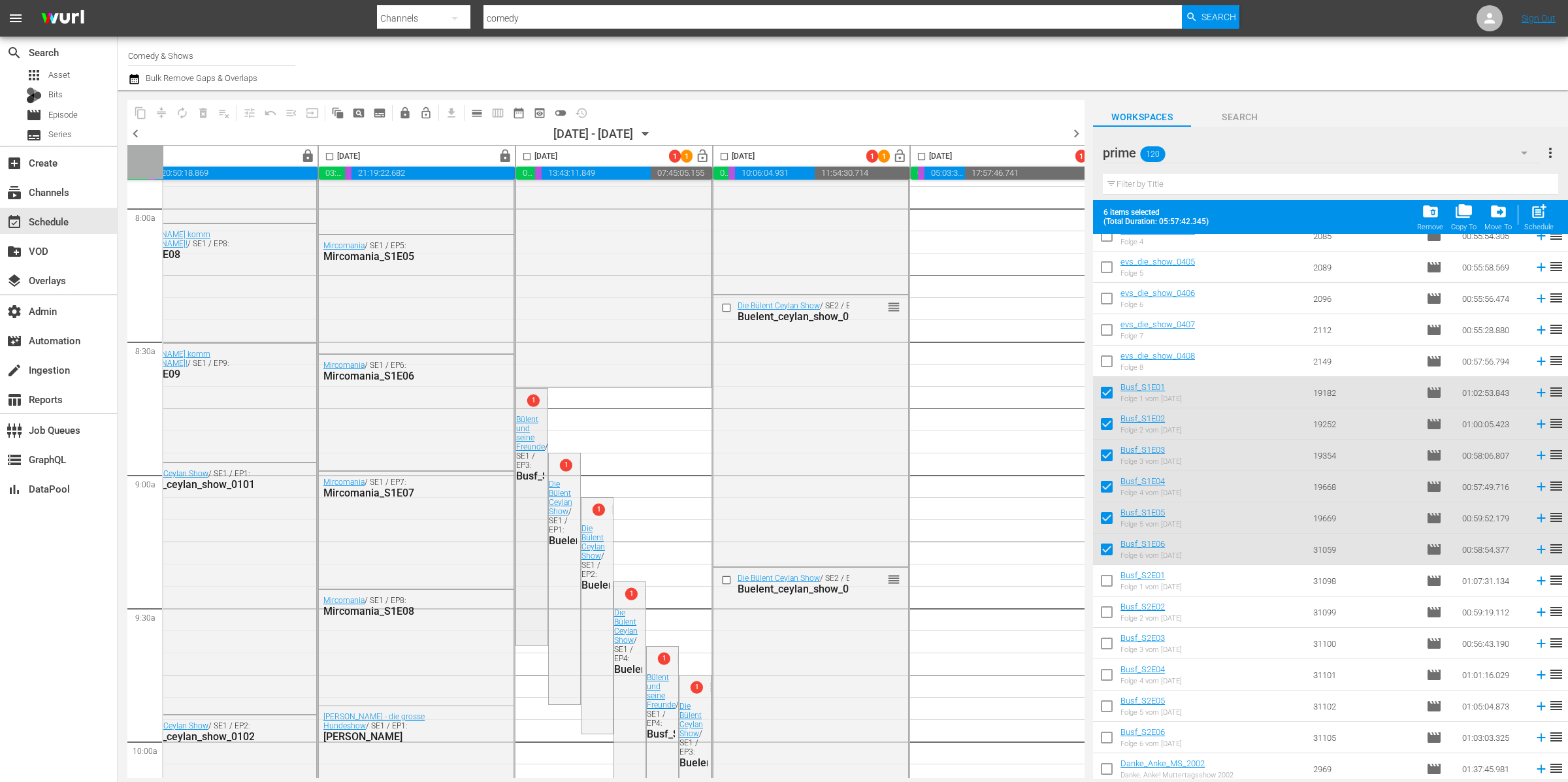
scroll to position [2160, 240]
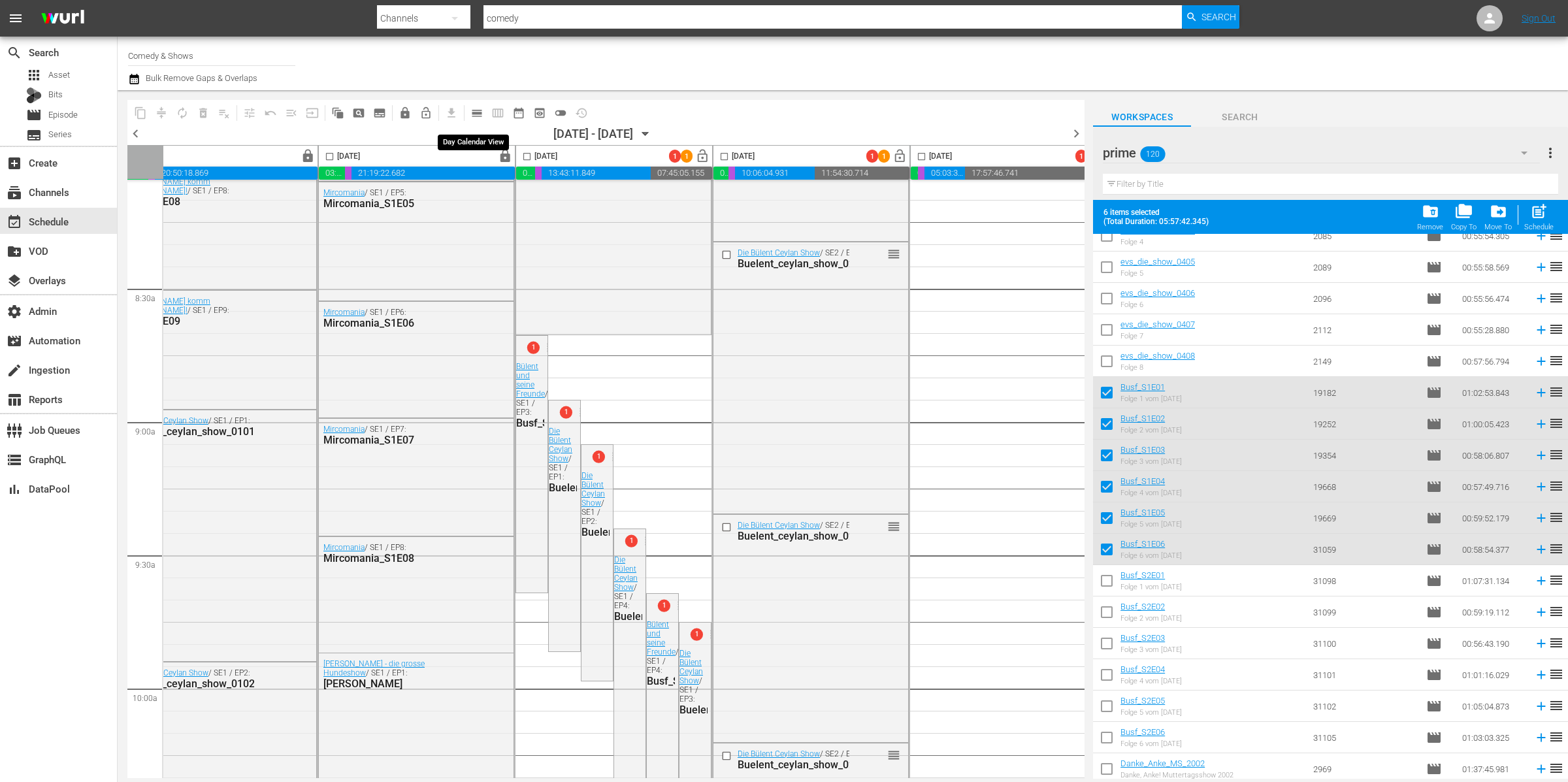
click at [482, 117] on span "calendar_view_day_outlined" at bounding box center [477, 113] width 13 height 13
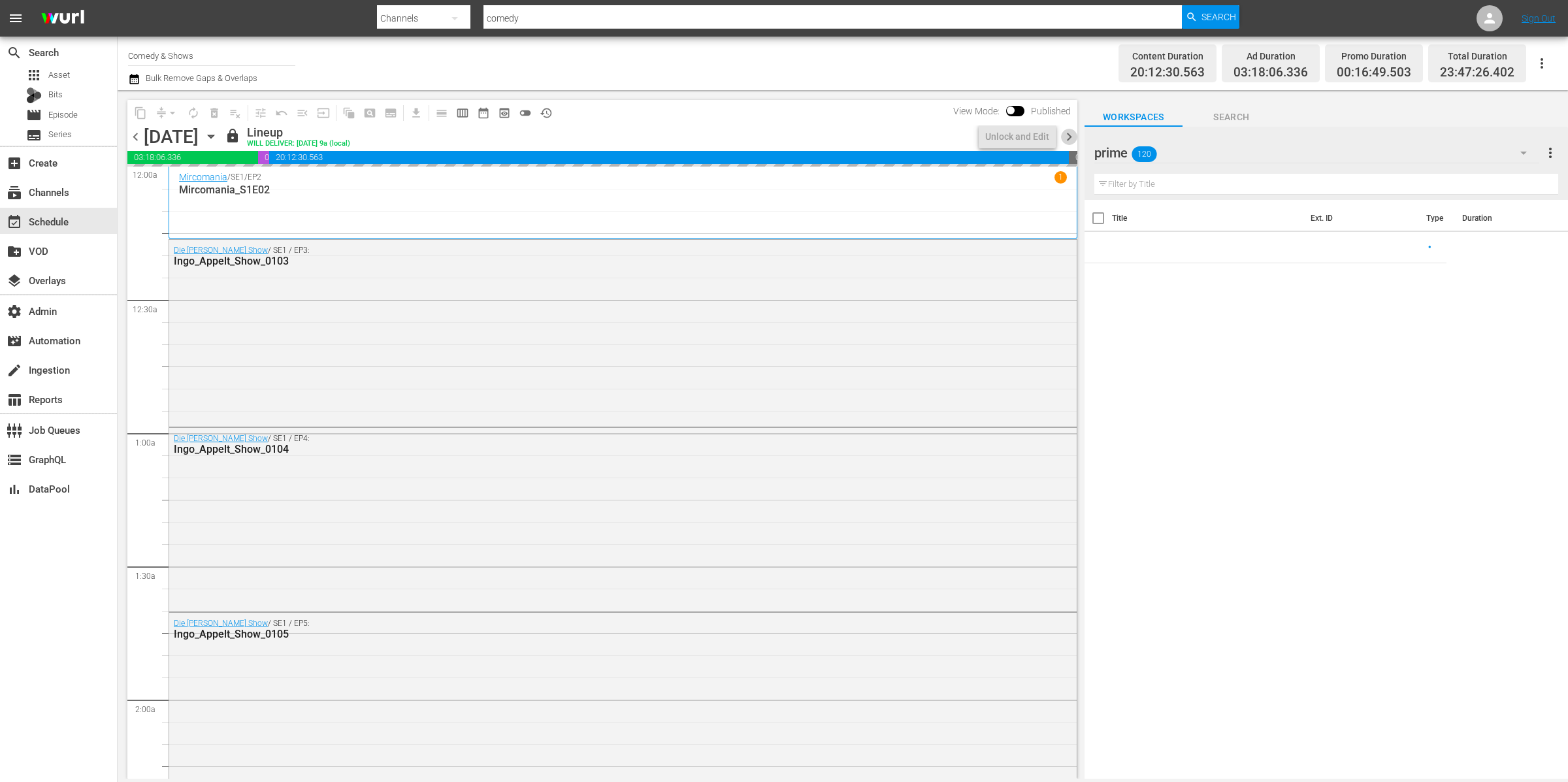
click at [1068, 131] on span "chevron_right" at bounding box center [1069, 137] width 17 height 17
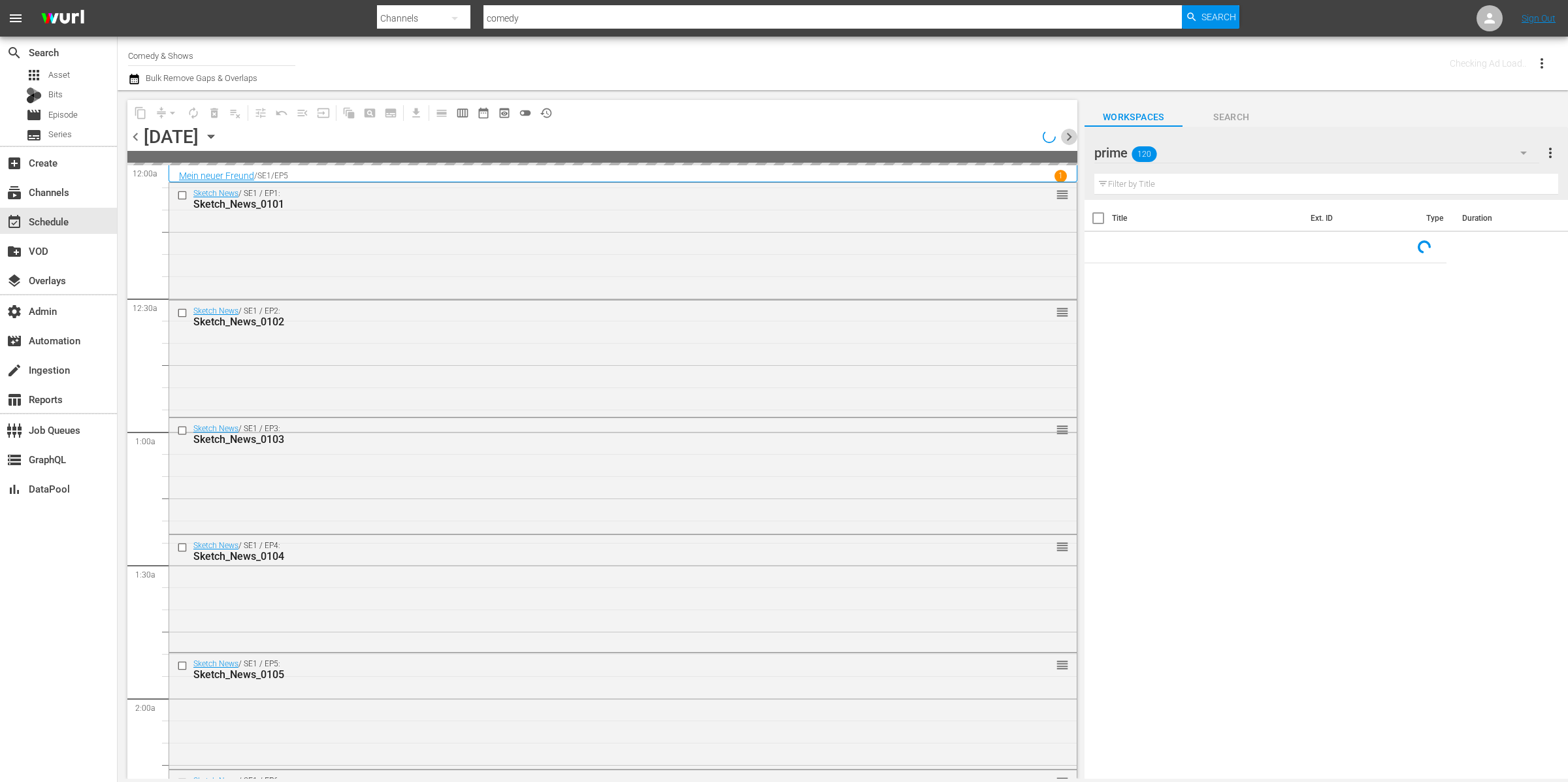
click at [1068, 131] on span "chevron_right" at bounding box center [1069, 137] width 17 height 17
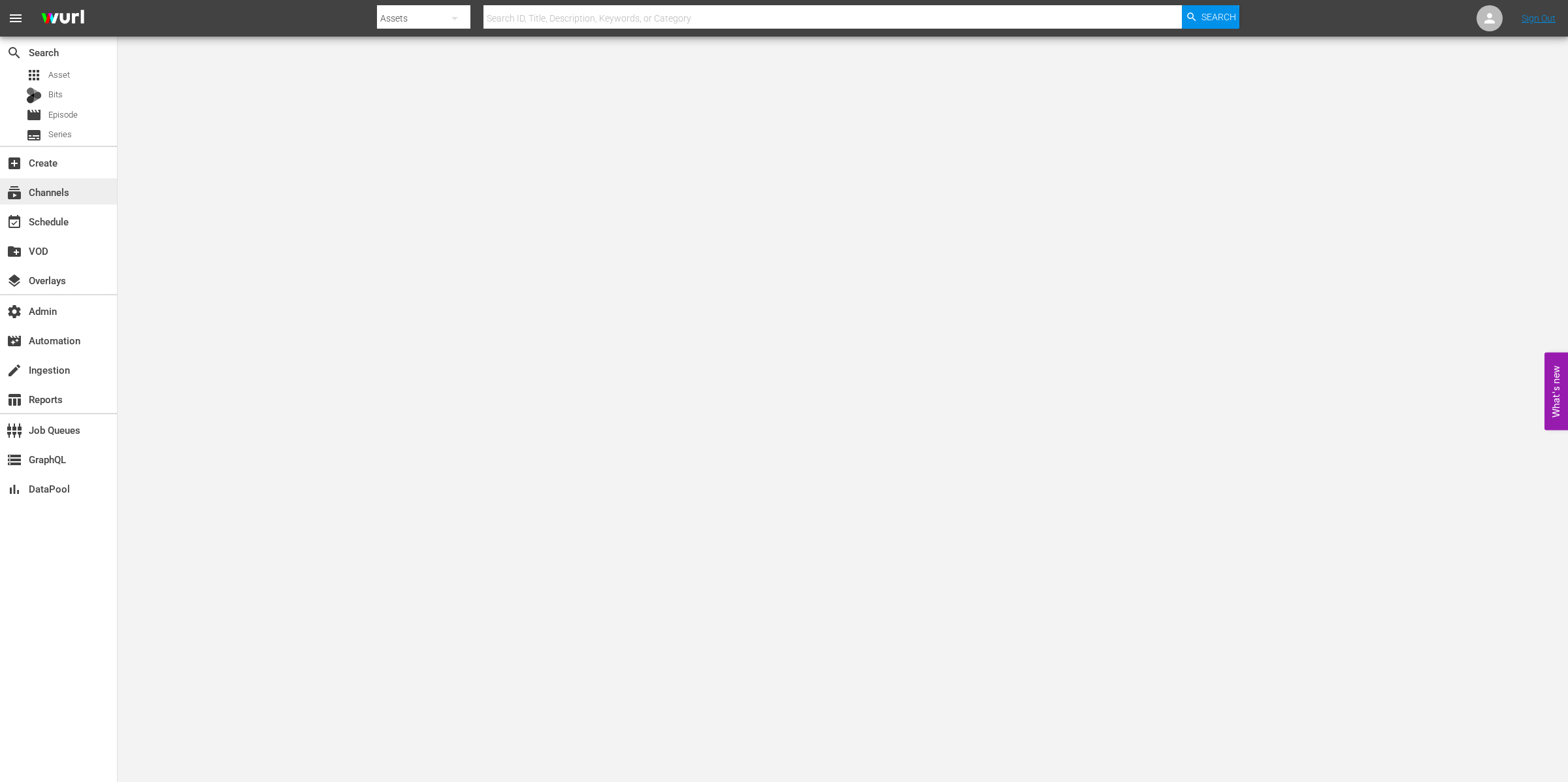
click at [74, 187] on div "subscriptions Channels" at bounding box center [58, 192] width 117 height 26
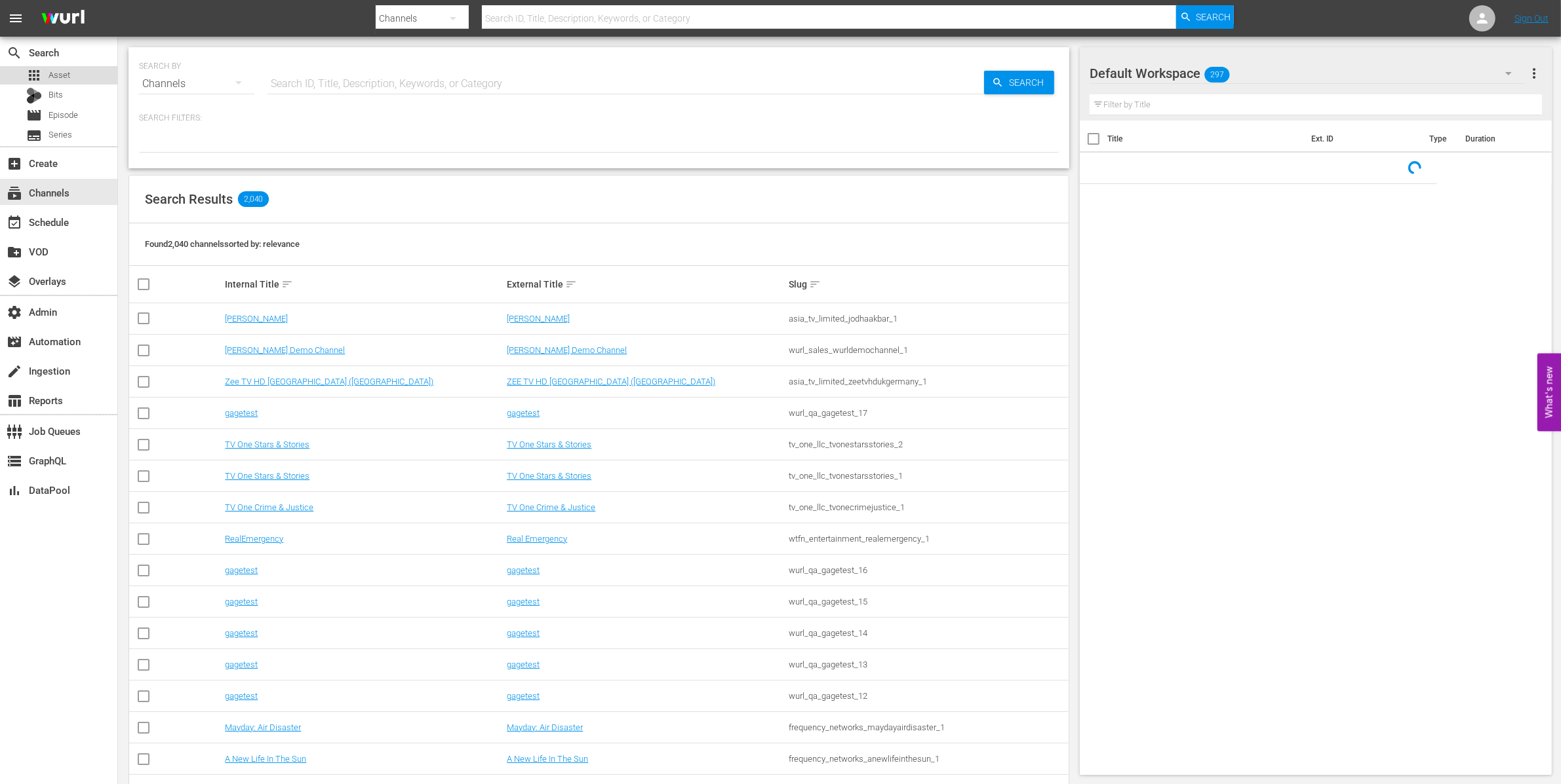
click at [85, 82] on div "apps Asset" at bounding box center [59, 75] width 117 height 18
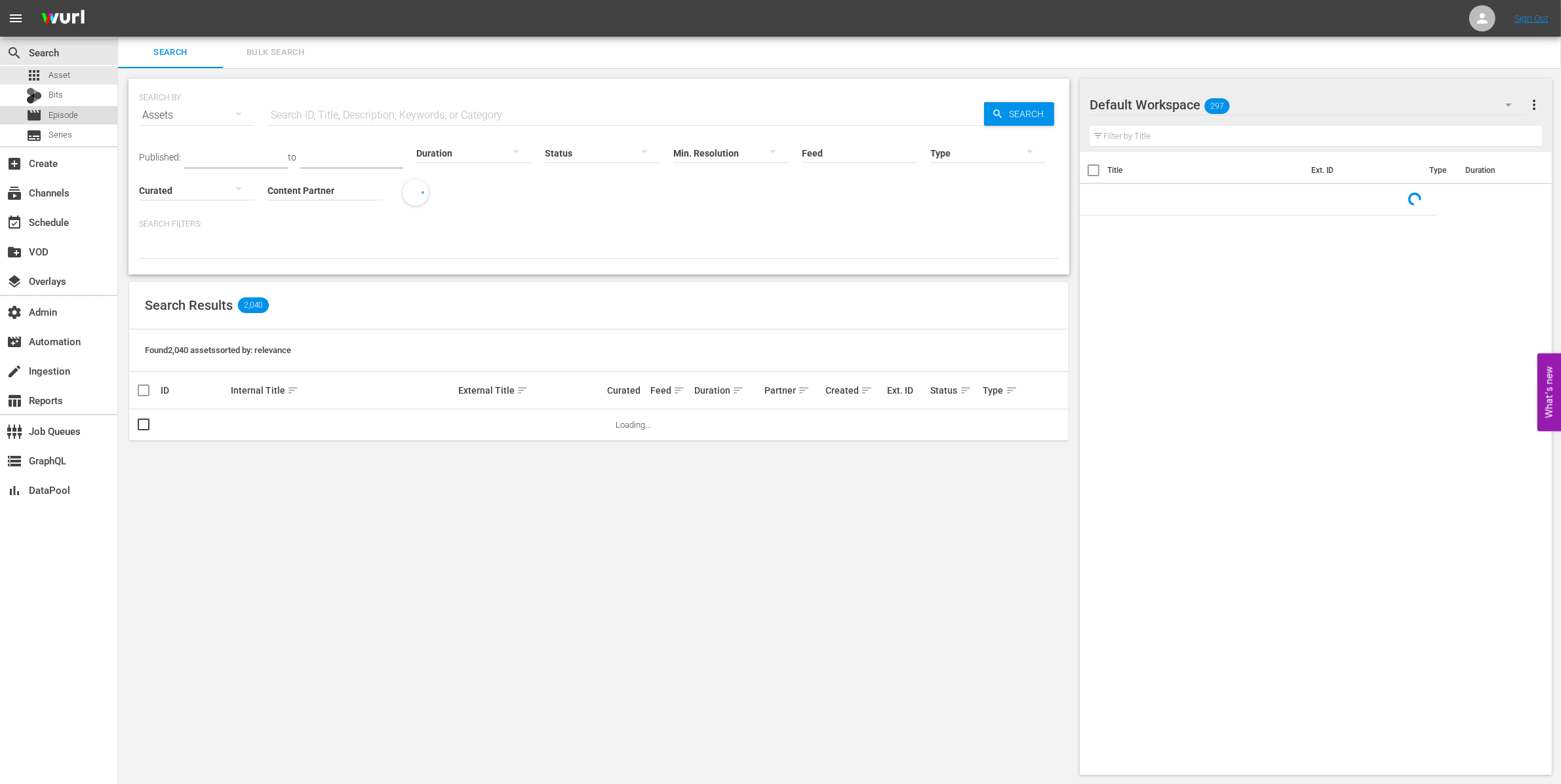
click at [88, 113] on div "movie Episode" at bounding box center [59, 115] width 117 height 18
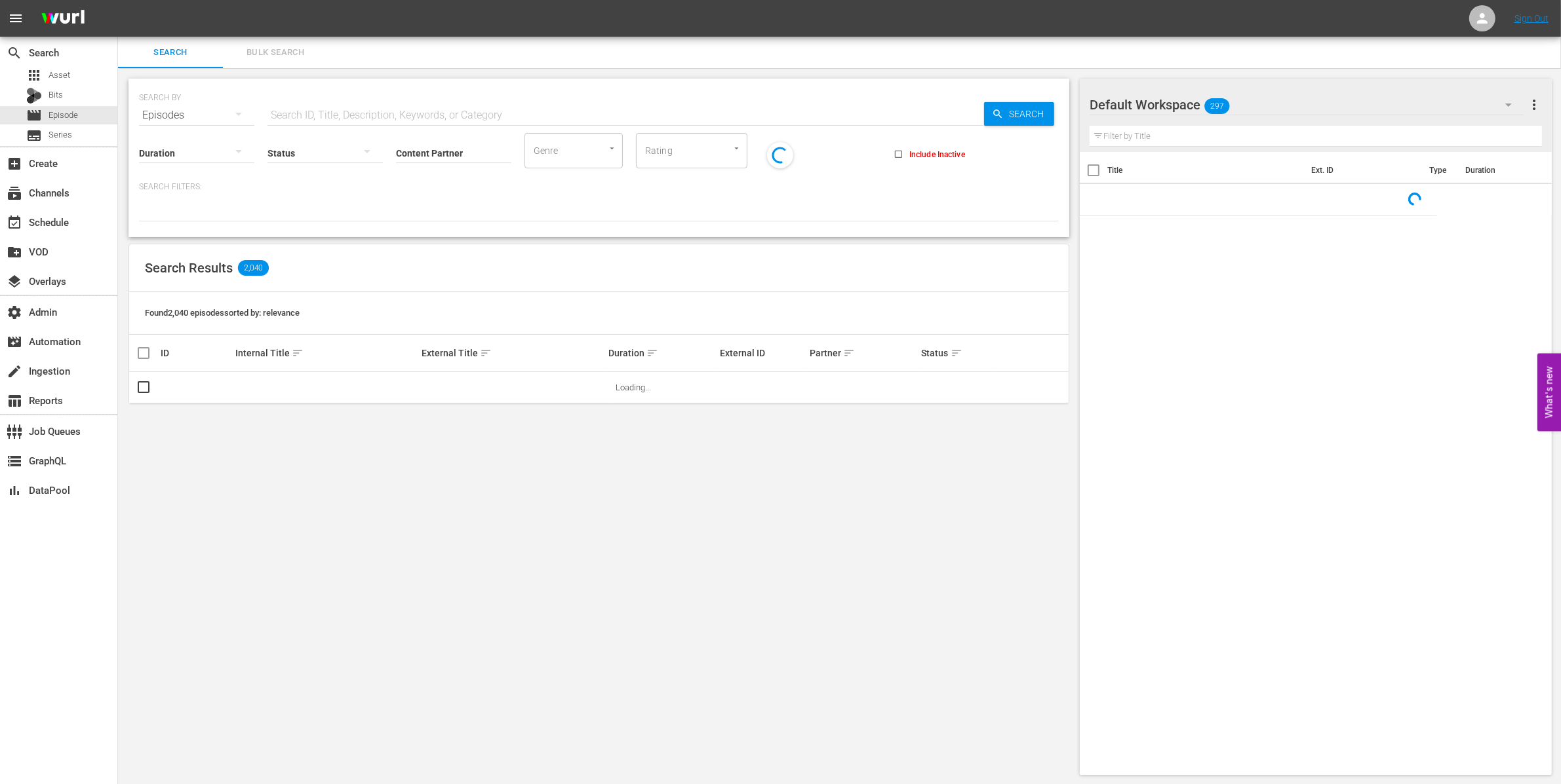
click at [428, 147] on input "Content Partner" at bounding box center [454, 154] width 116 height 47
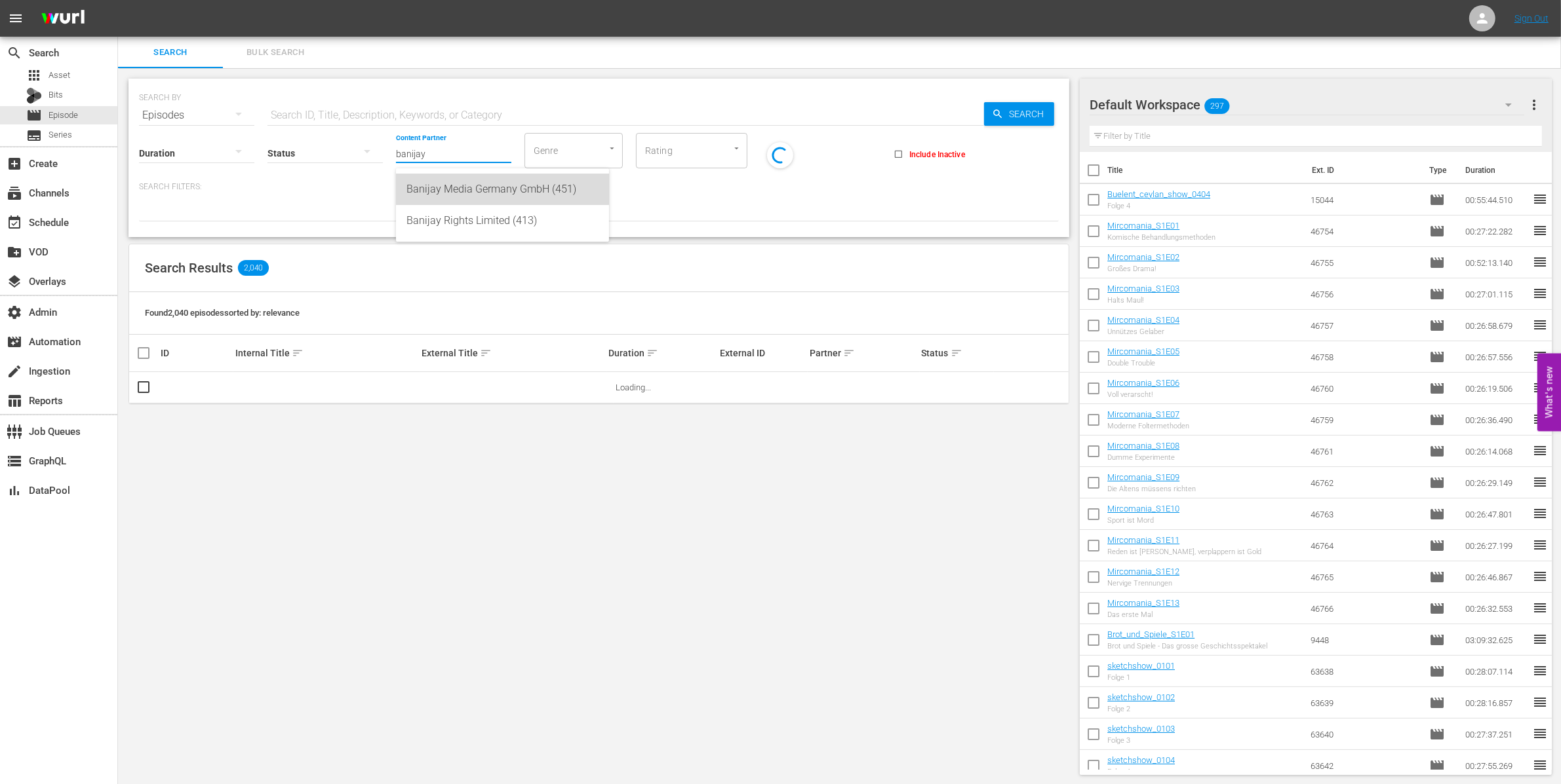
click at [441, 186] on div "Banijay Media Germany GmbH (451)" at bounding box center [503, 189] width 192 height 32
type input "Banijay Media Germany GmbH (451)"
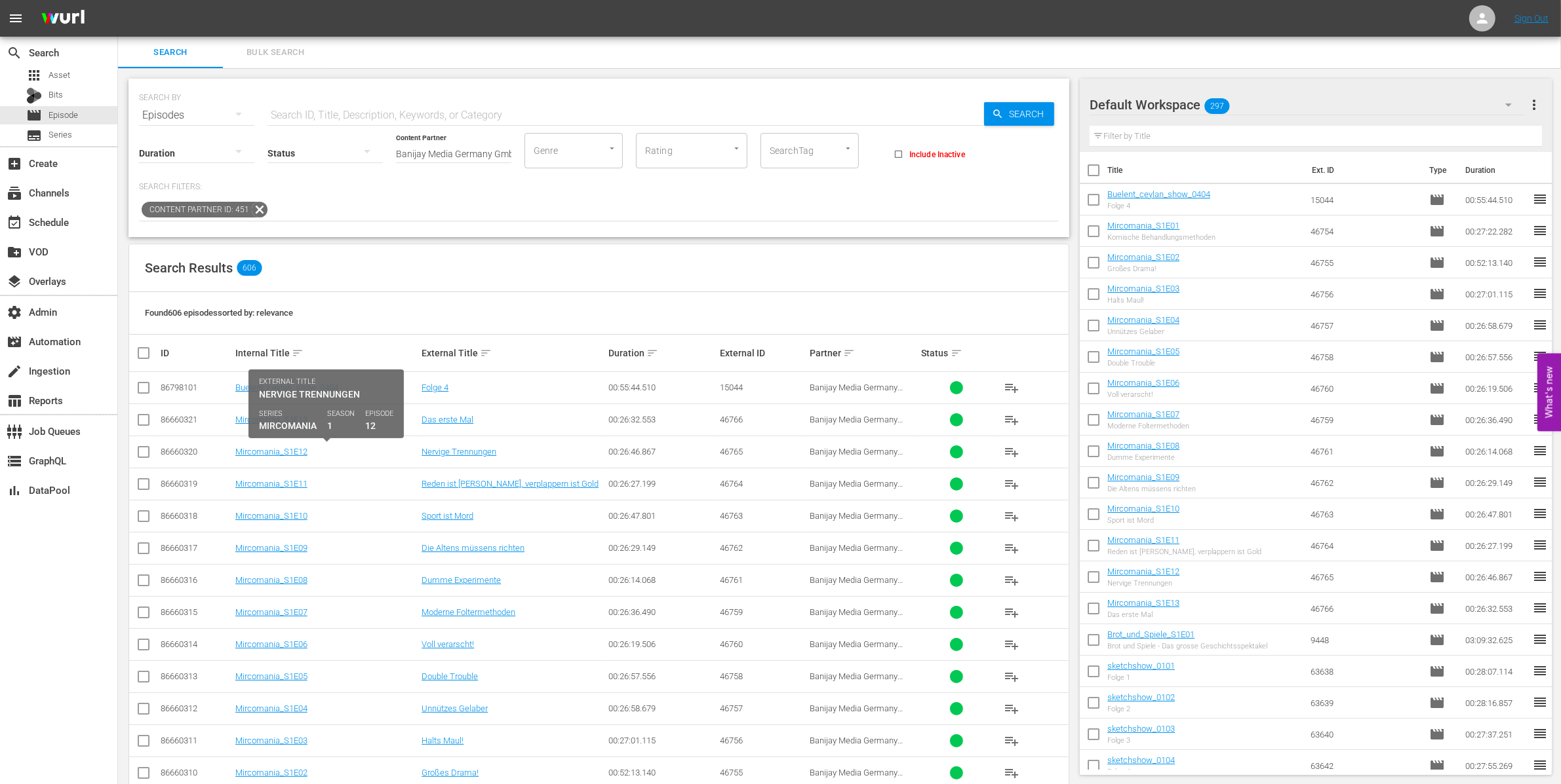
scroll to position [21, 0]
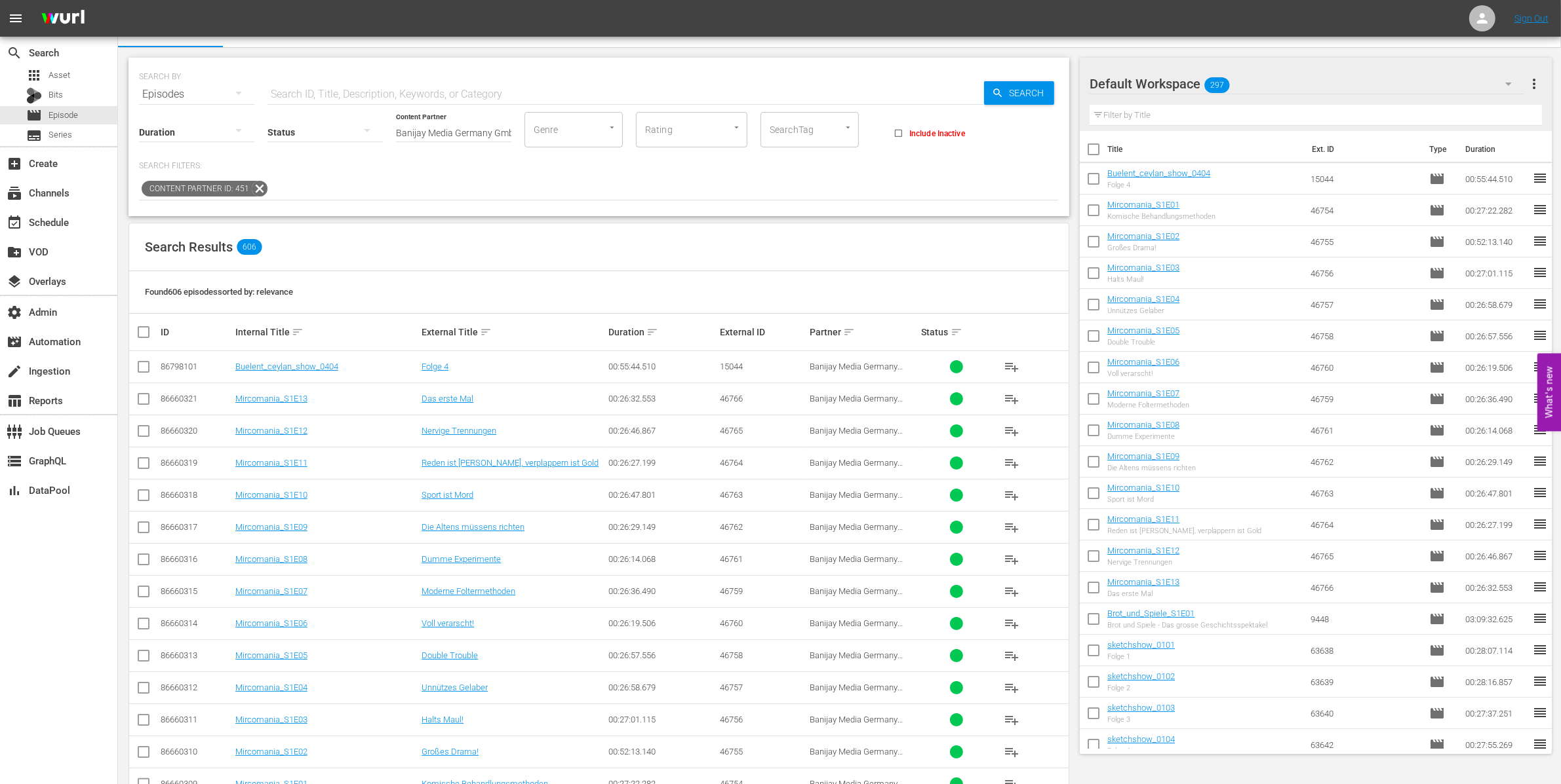
click at [438, 79] on input "text" at bounding box center [626, 95] width 717 height 32
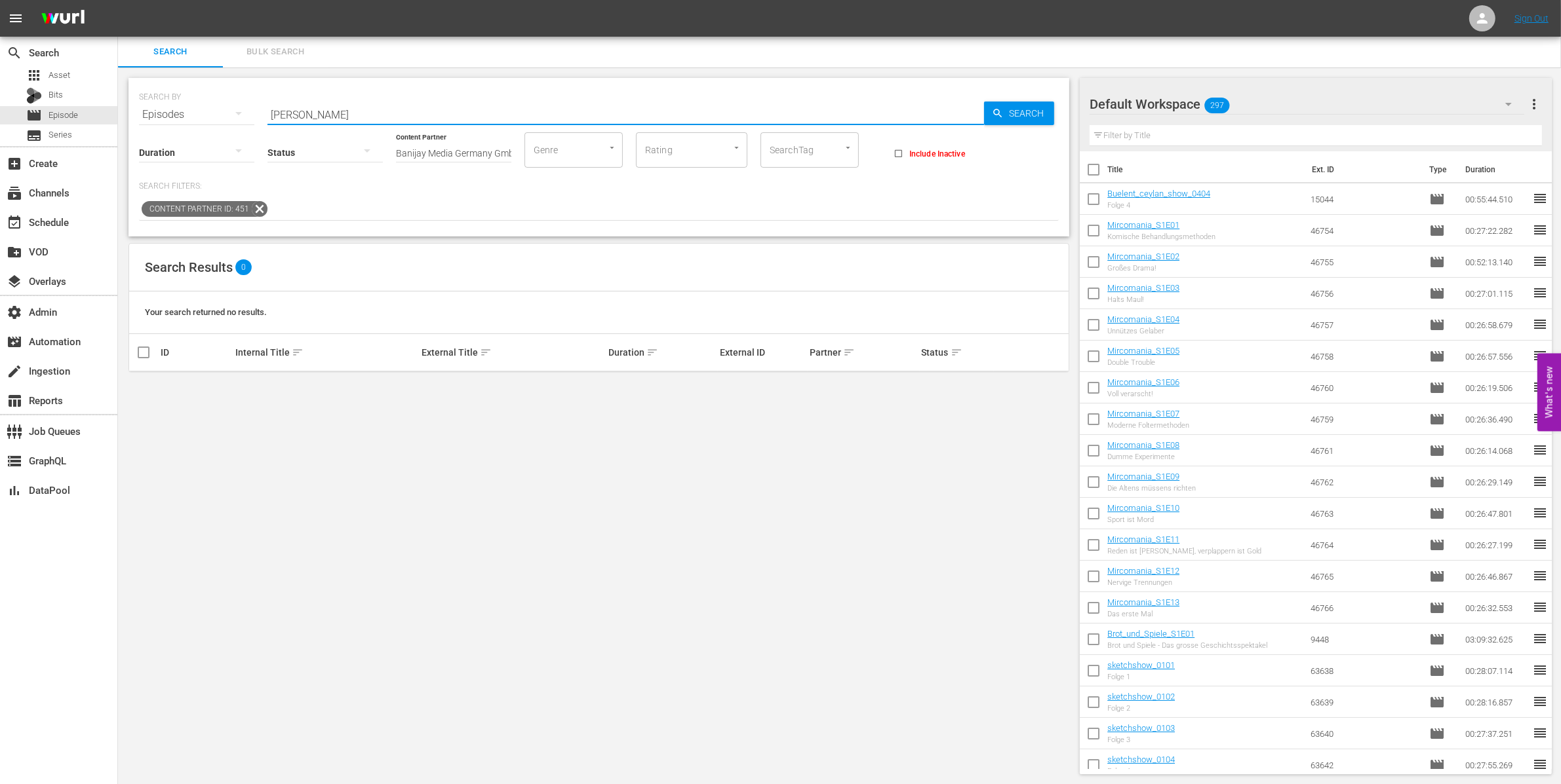
drag, startPoint x: 324, startPoint y: 118, endPoint x: 181, endPoint y: 113, distance: 143.1
click at [185, 116] on div "SEARCH BY Search By Episodes Search ID, Title, Description, Keywords, or Catego…" at bounding box center [598, 106] width 920 height 47
type input "[PERSON_NAME]"
click at [98, 74] on div "apps Asset" at bounding box center [59, 75] width 117 height 18
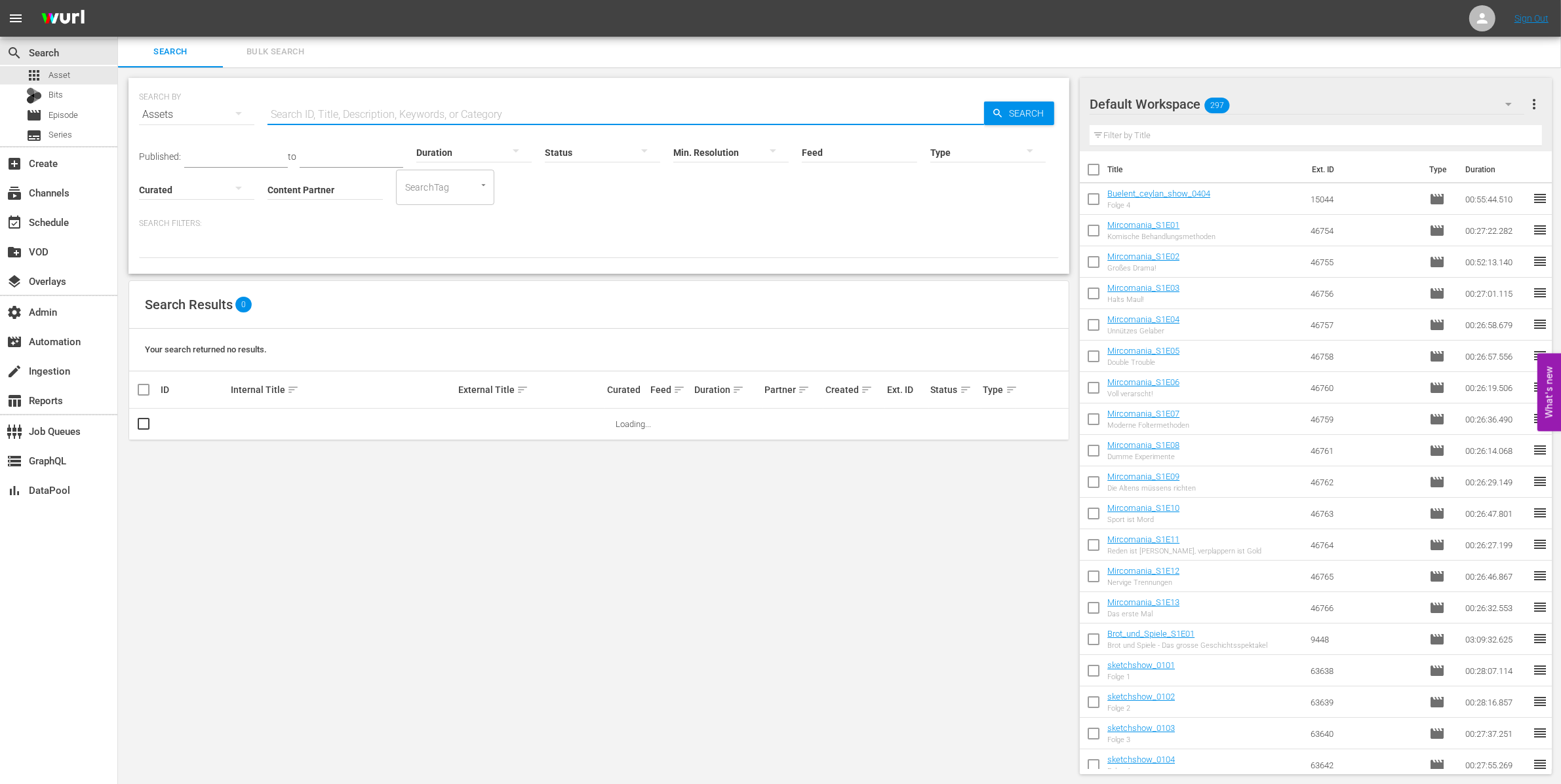
click at [426, 113] on input "text" at bounding box center [626, 115] width 717 height 32
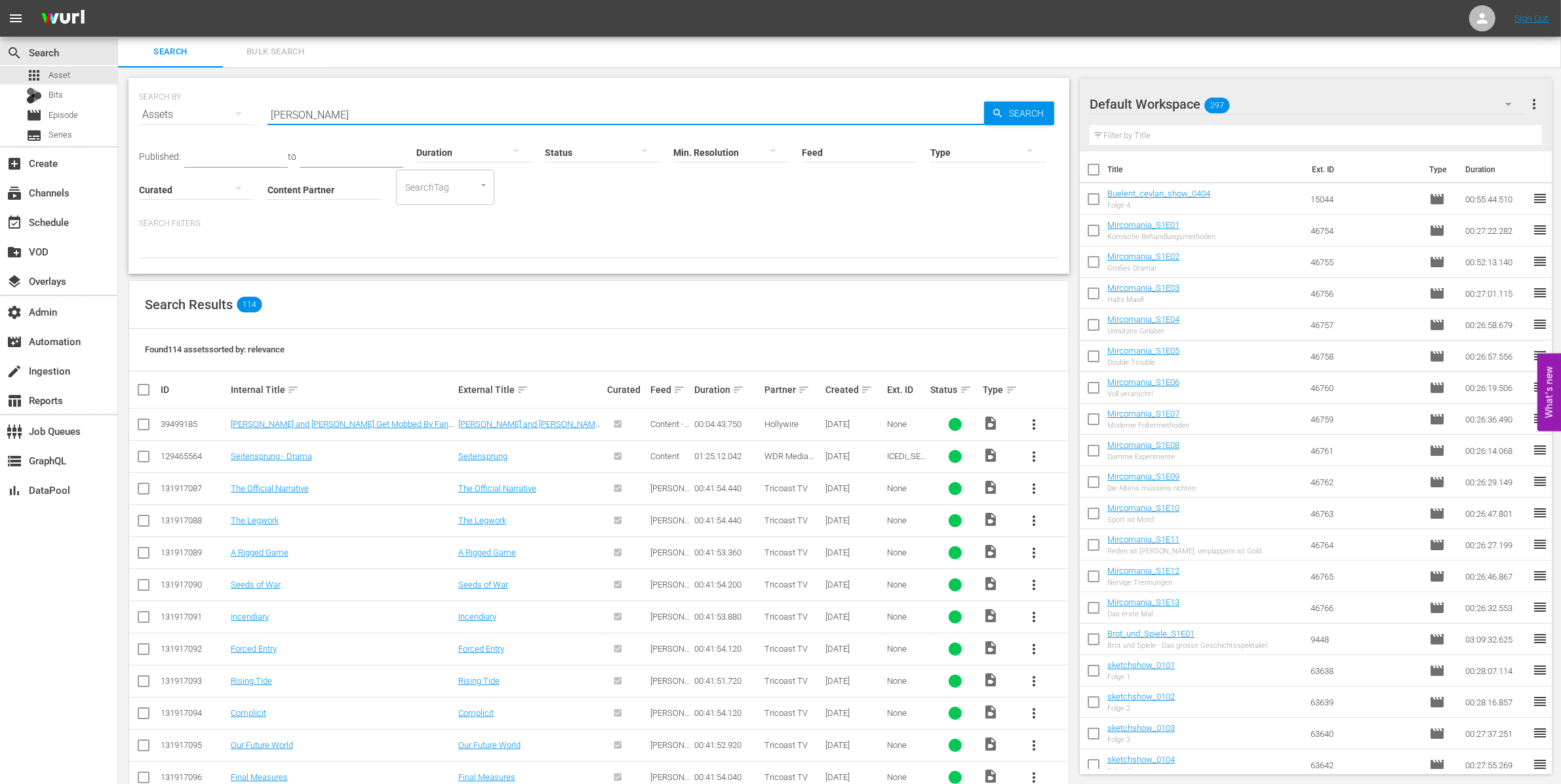
type input "[PERSON_NAME]"
click at [366, 182] on input "Content Partner" at bounding box center [325, 190] width 116 height 47
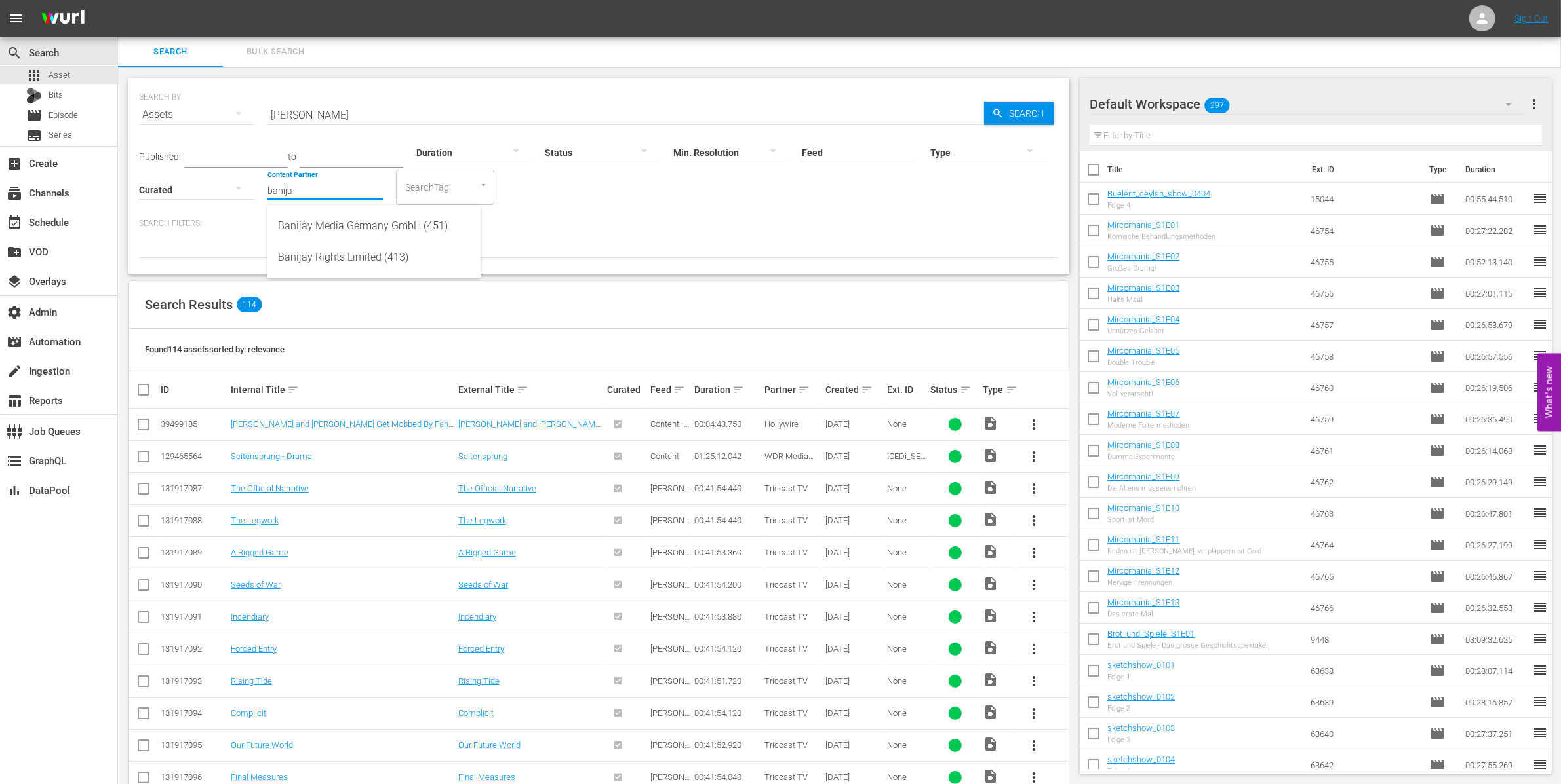
click at [366, 202] on input "banija" at bounding box center [325, 190] width 116 height 47
click at [380, 227] on div "Banijay Media Germany GmbH (451)" at bounding box center [374, 226] width 192 height 32
type input "Banijay Media Germany GmbH (451)"
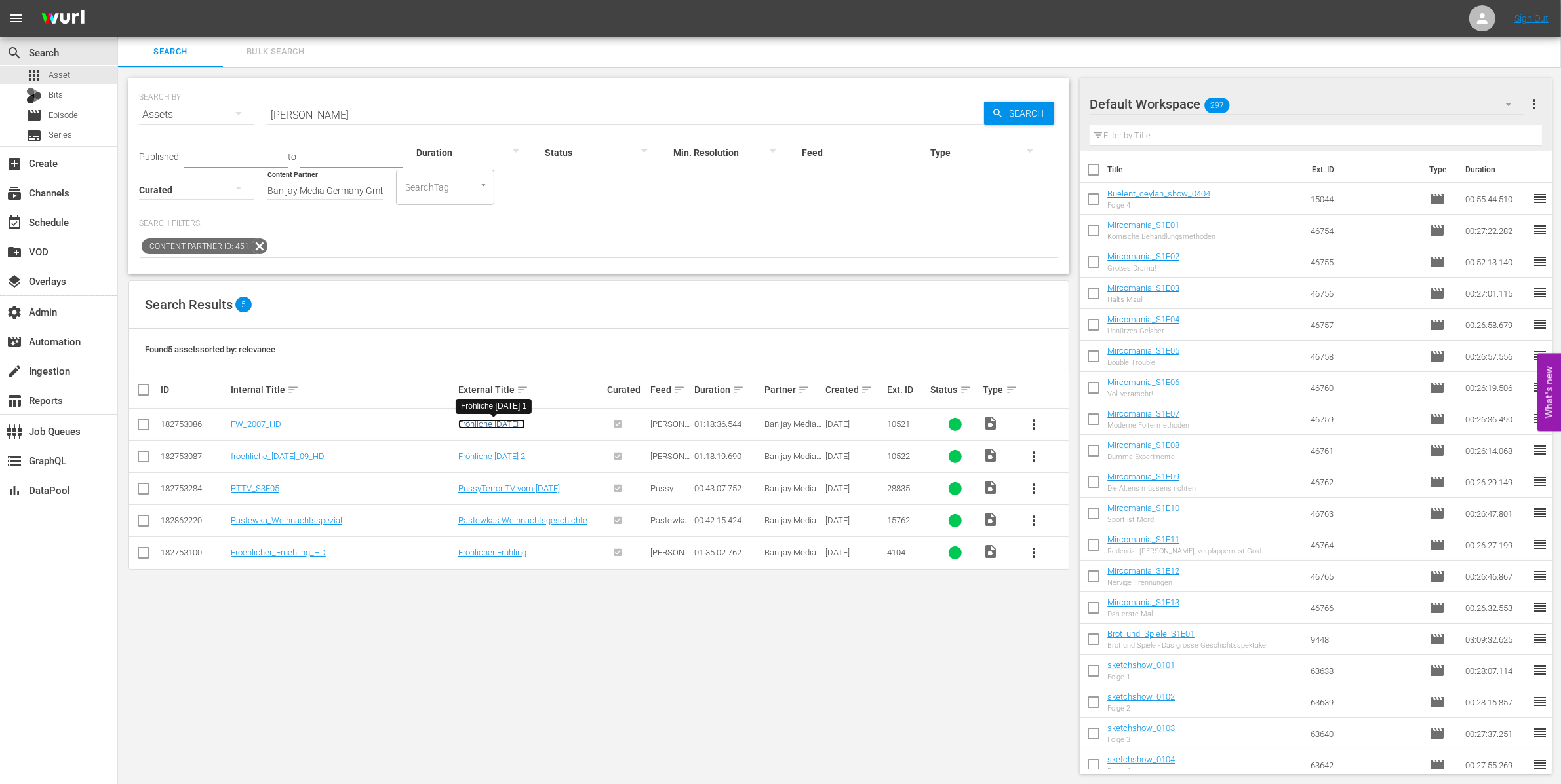
click at [525, 424] on link "Fröhliche [DATE] 1" at bounding box center [491, 424] width 67 height 10
click at [525, 455] on link "Fröhliche [DATE] 2" at bounding box center [491, 456] width 67 height 10
click at [551, 521] on link "Pastewkas Weihnachtsgeschichte" at bounding box center [522, 521] width 129 height 10
click at [505, 556] on link "Fröhlicher Frühling" at bounding box center [492, 553] width 68 height 10
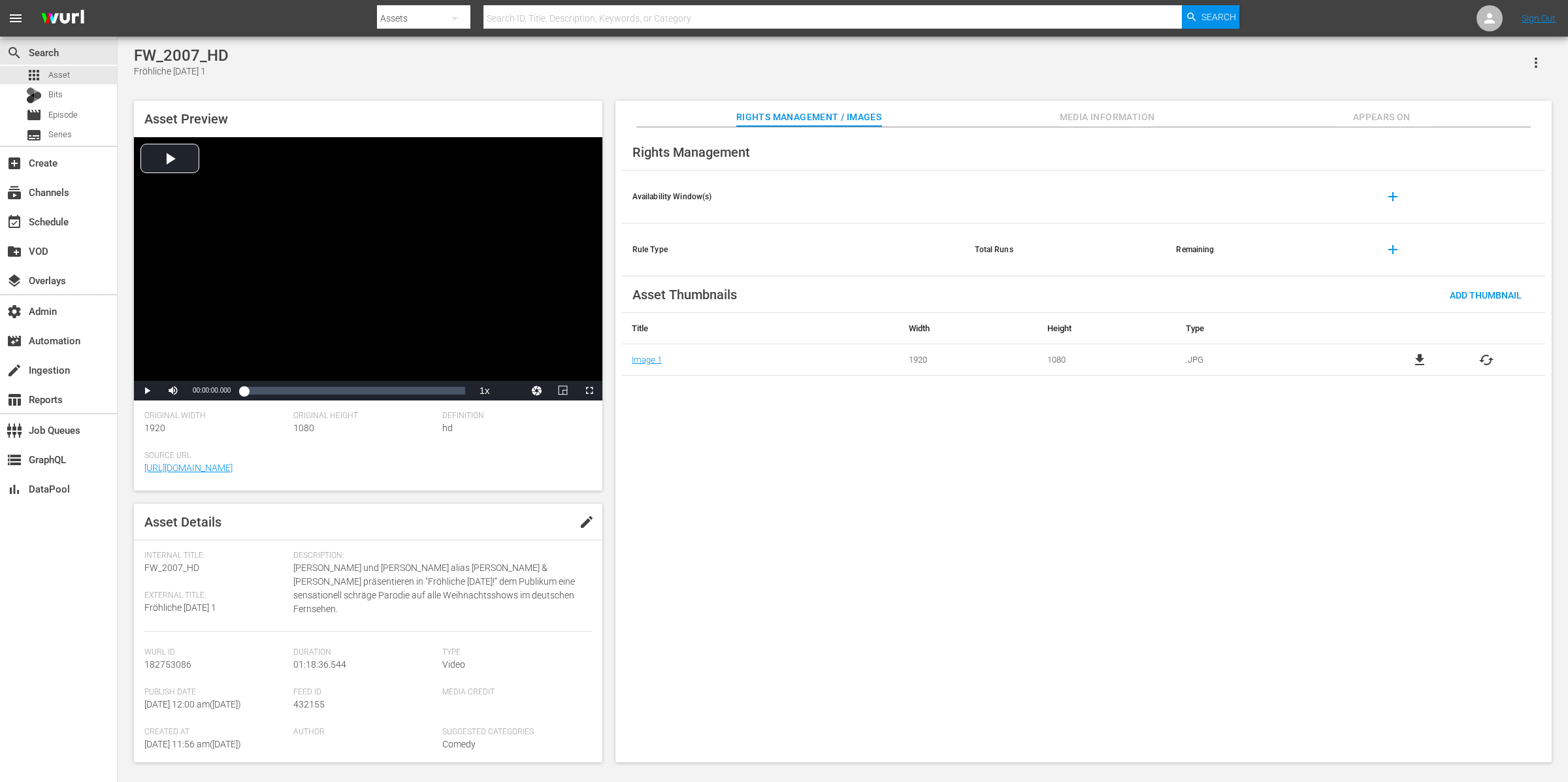
click at [1254, 116] on span "Appears On" at bounding box center [1382, 117] width 98 height 17
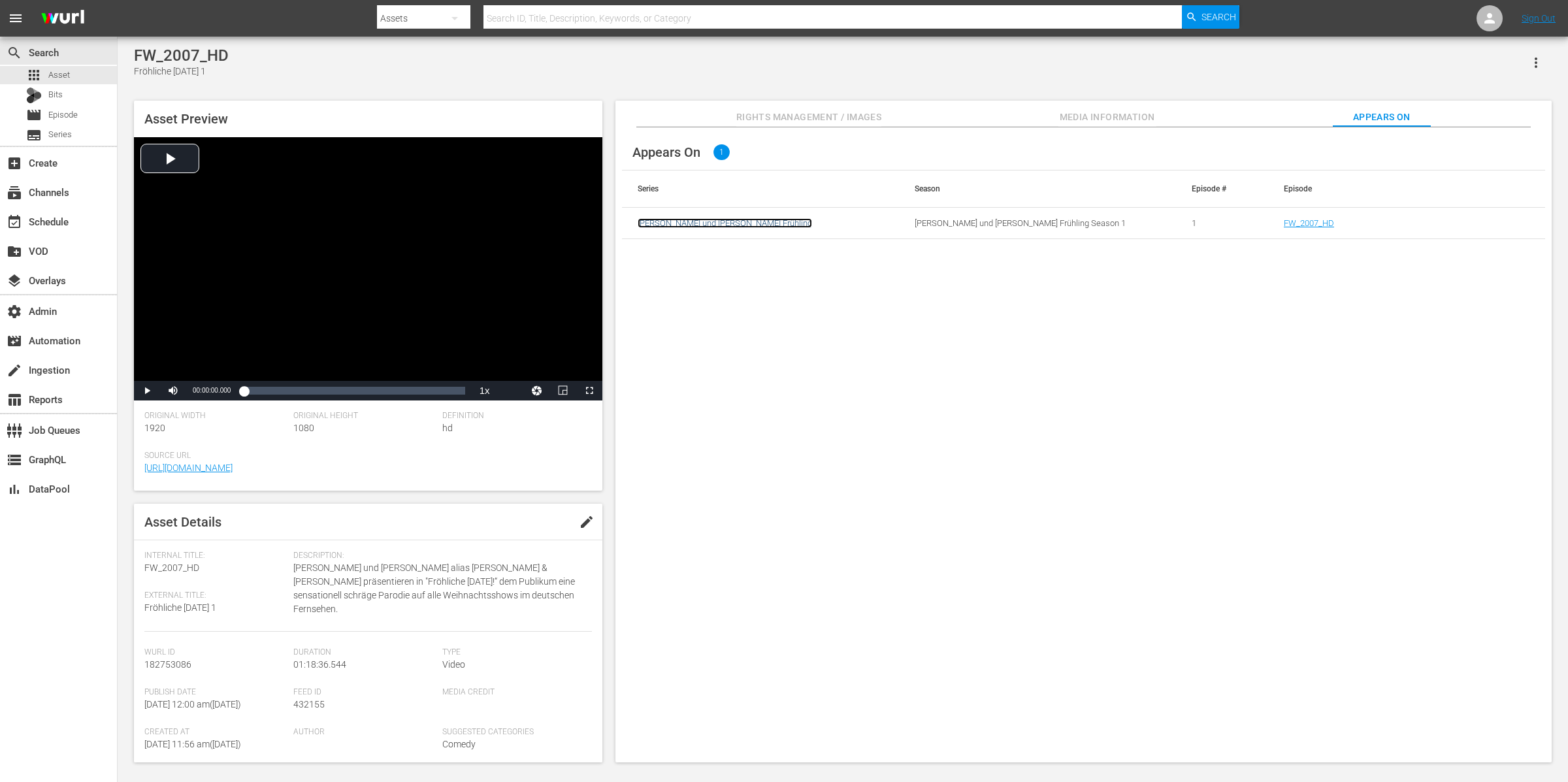
click at [770, 221] on link "[PERSON_NAME] und [PERSON_NAME] Frühling" at bounding box center [725, 223] width 174 height 10
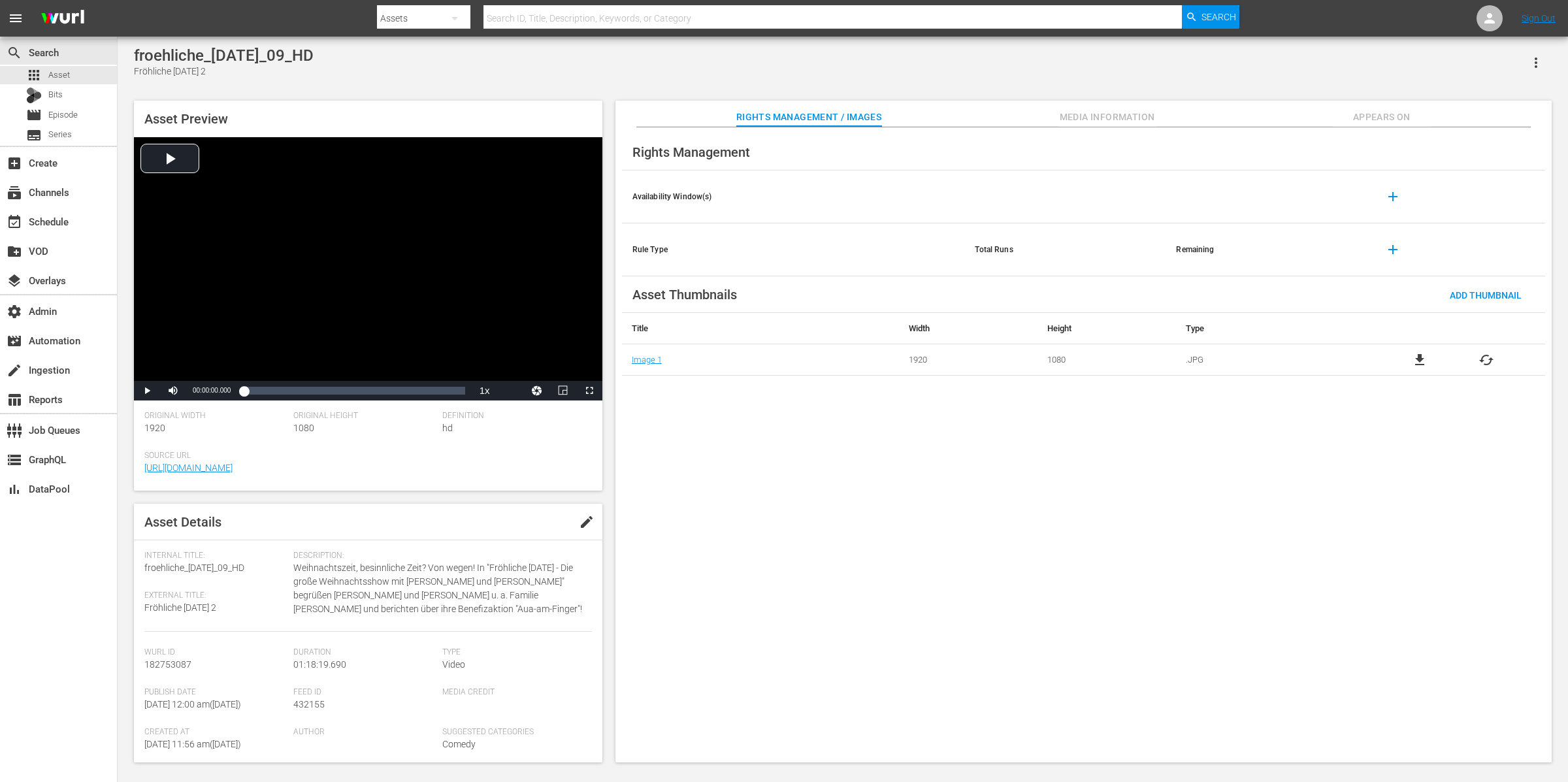
click at [1254, 107] on button "Appears On" at bounding box center [1382, 114] width 98 height 26
click at [1254, 114] on span "Appears On" at bounding box center [1382, 117] width 98 height 17
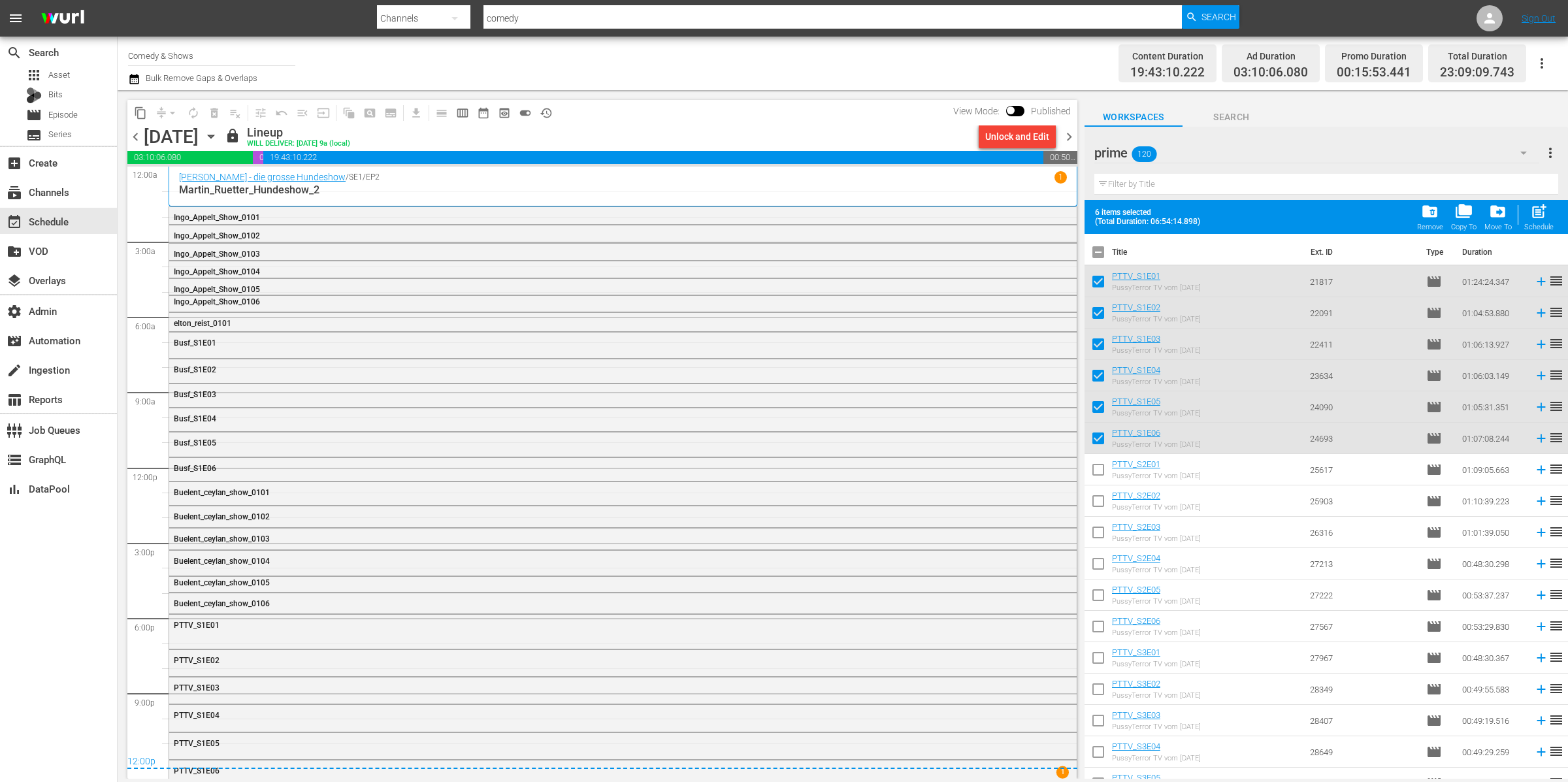
scroll to position [8, 0]
click at [135, 79] on icon "button" at bounding box center [134, 79] width 12 height 16
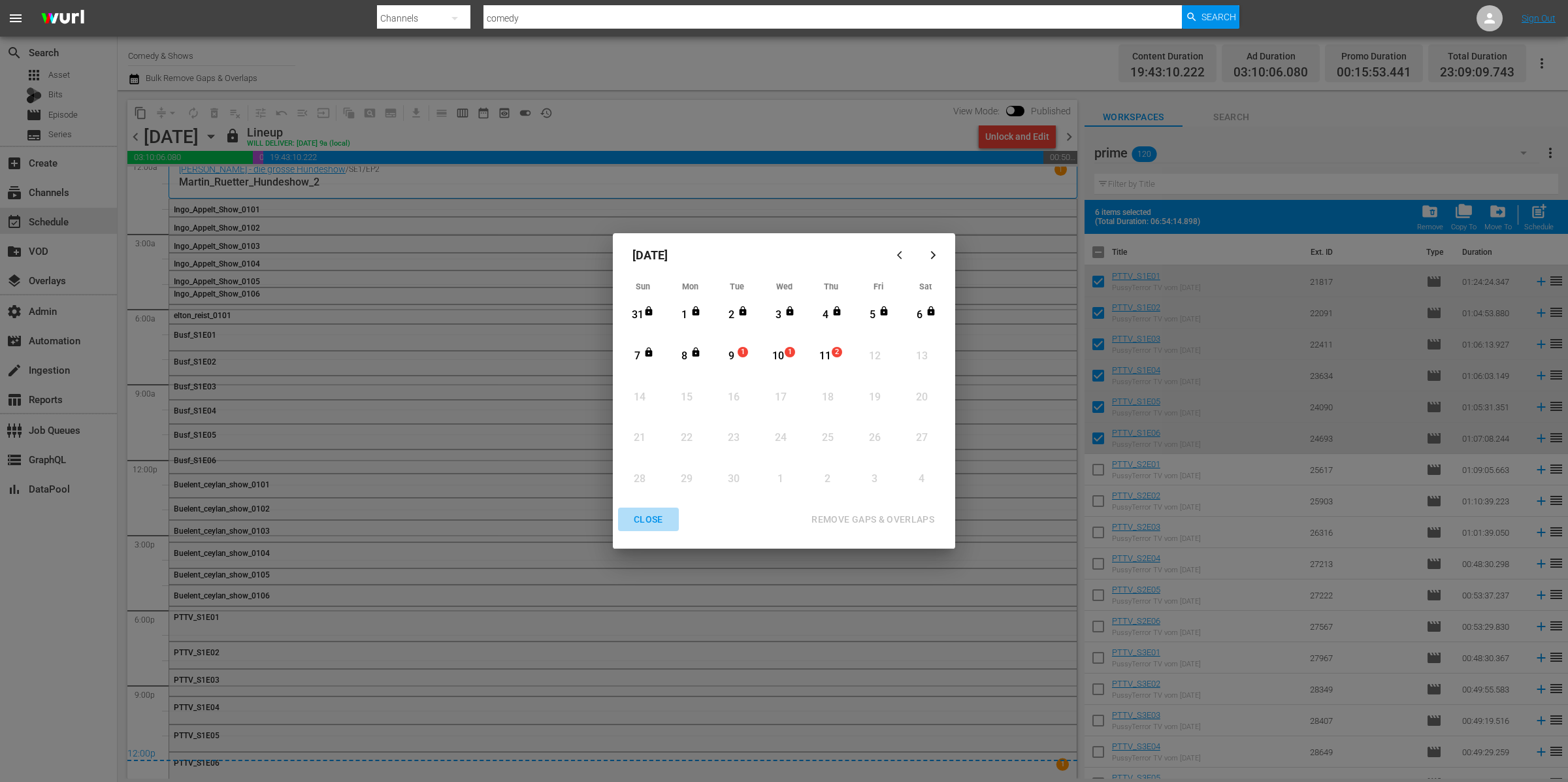
click at [660, 518] on div "CLOSE" at bounding box center [649, 520] width 50 height 17
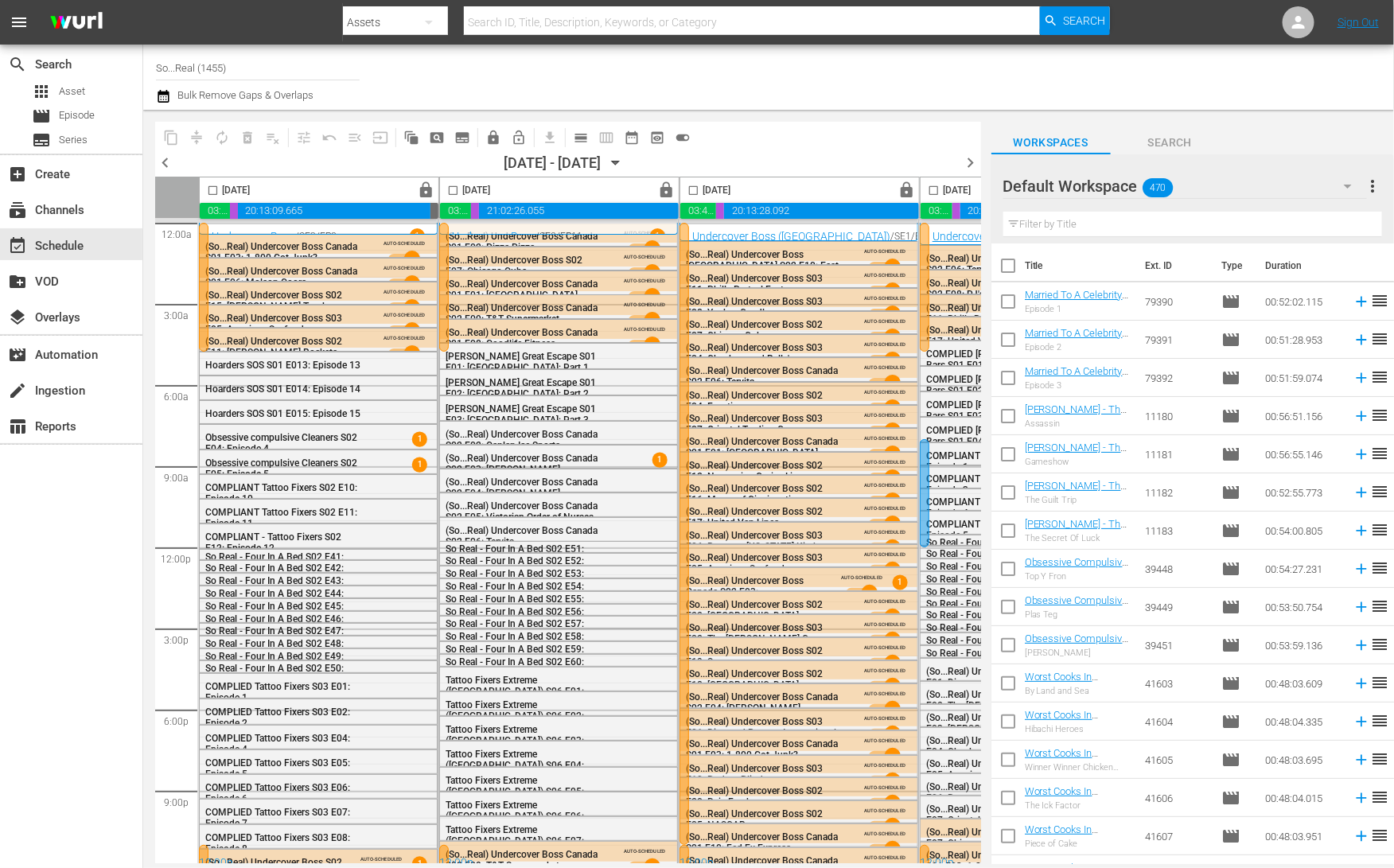
scroll to position [0, 569]
